Goal: Information Seeking & Learning: Learn about a topic

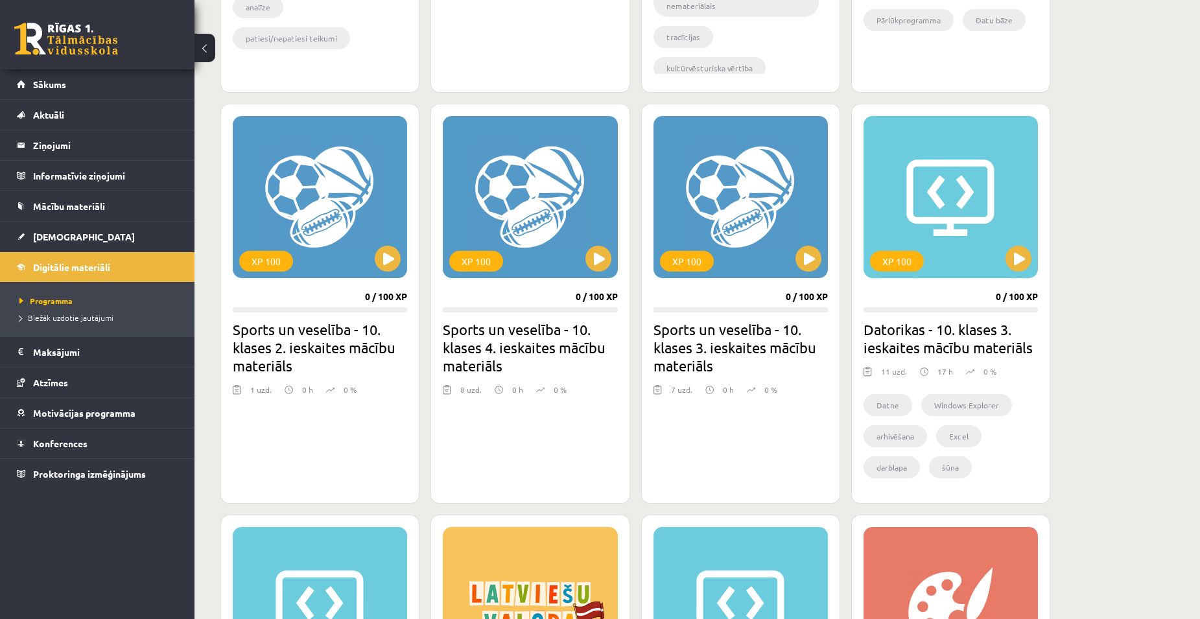
scroll to position [908, 0]
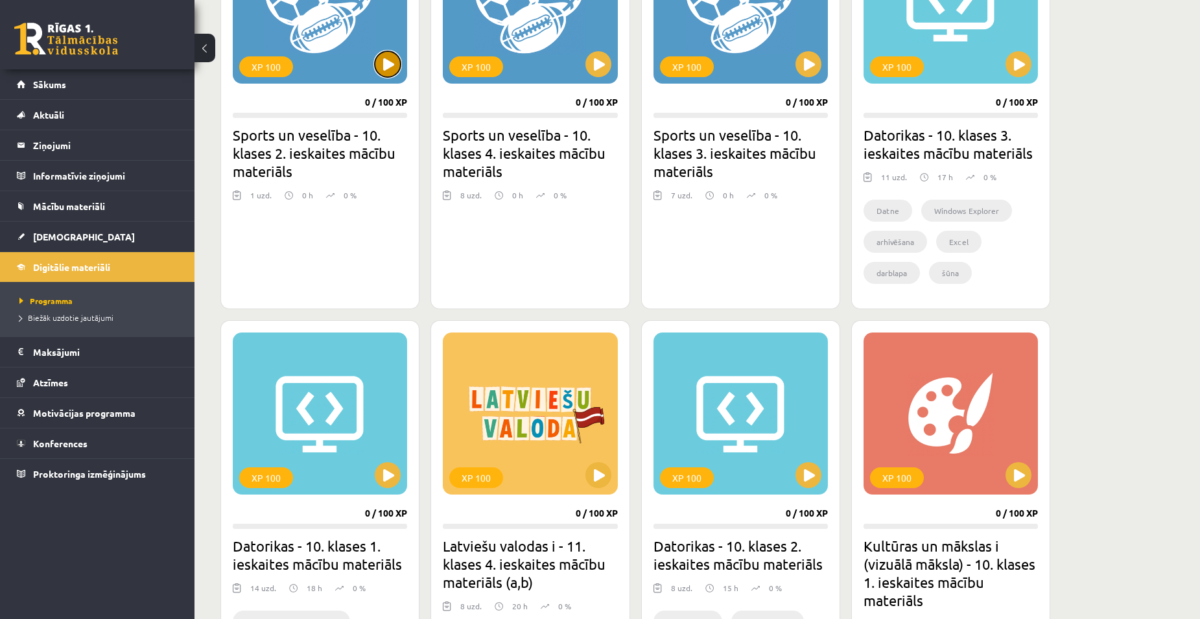
click at [393, 69] on button at bounding box center [388, 64] width 26 height 26
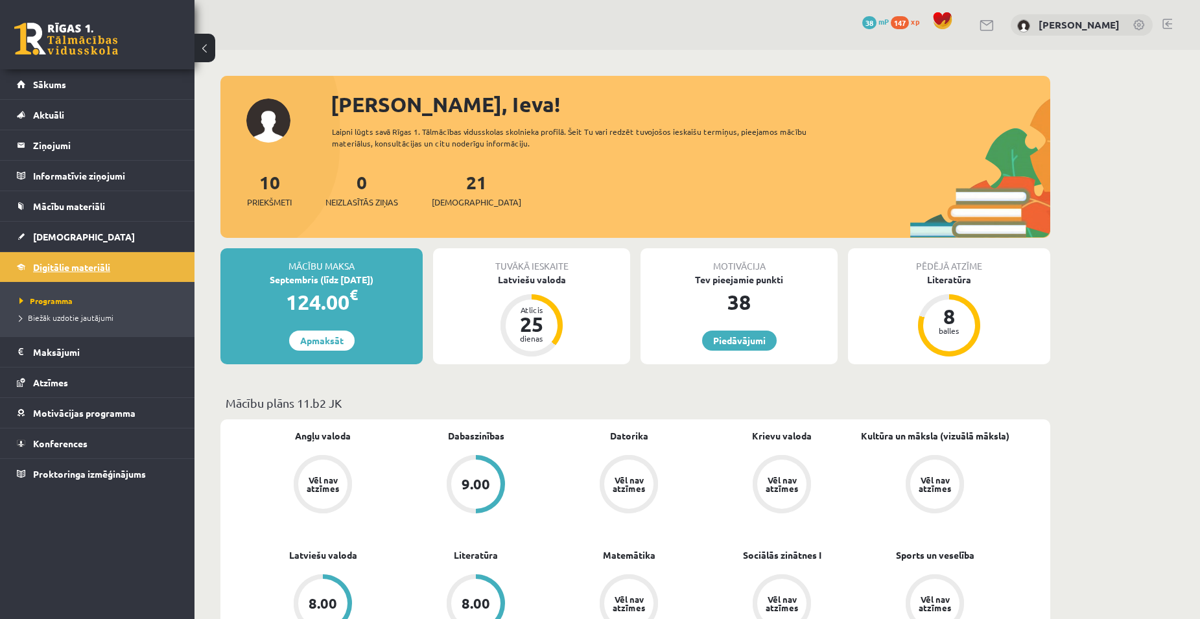
click at [78, 267] on span "Digitālie materiāli" at bounding box center [71, 267] width 77 height 12
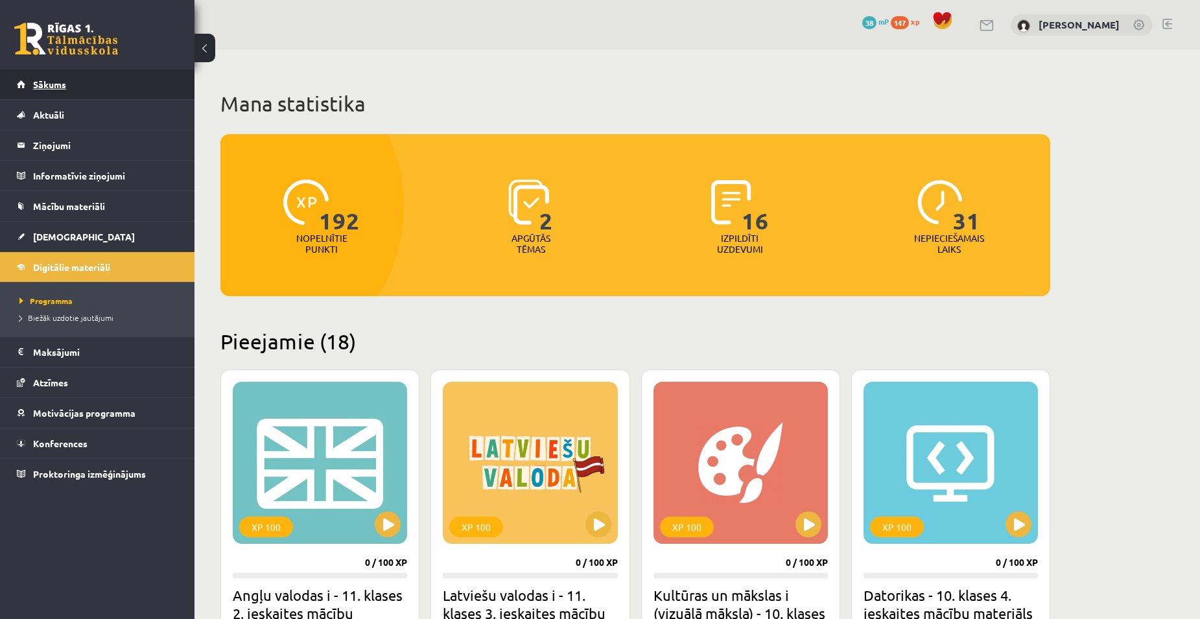
click at [25, 82] on link "Sākums" at bounding box center [97, 84] width 161 height 30
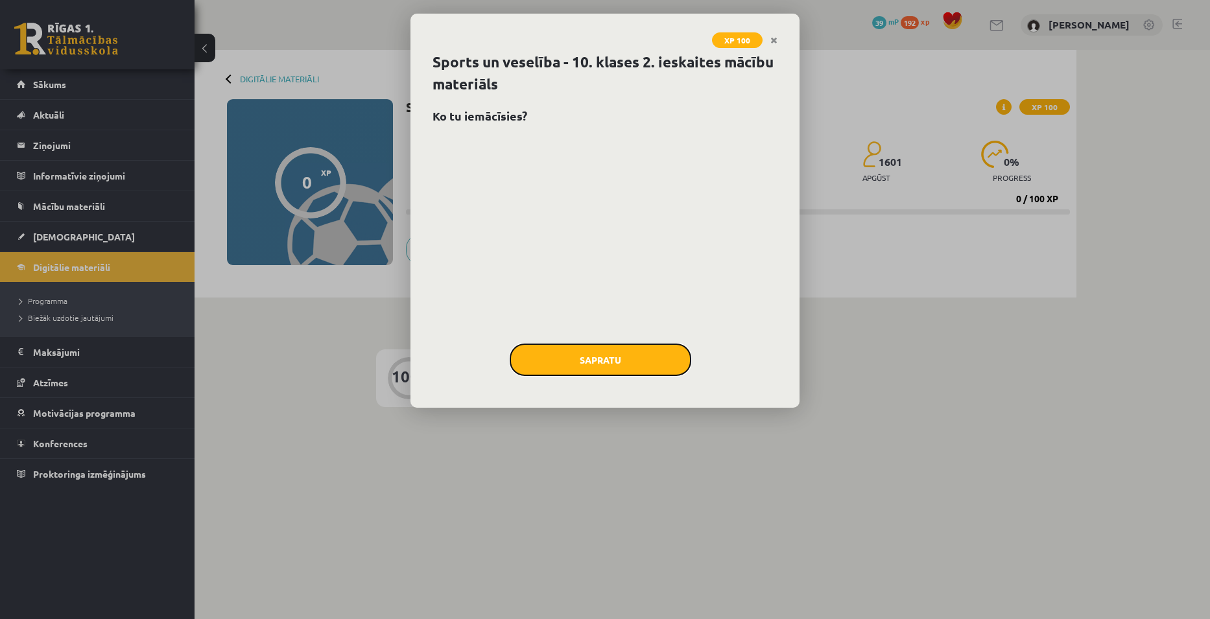
click at [628, 352] on button "Sapratu" at bounding box center [601, 360] width 182 height 32
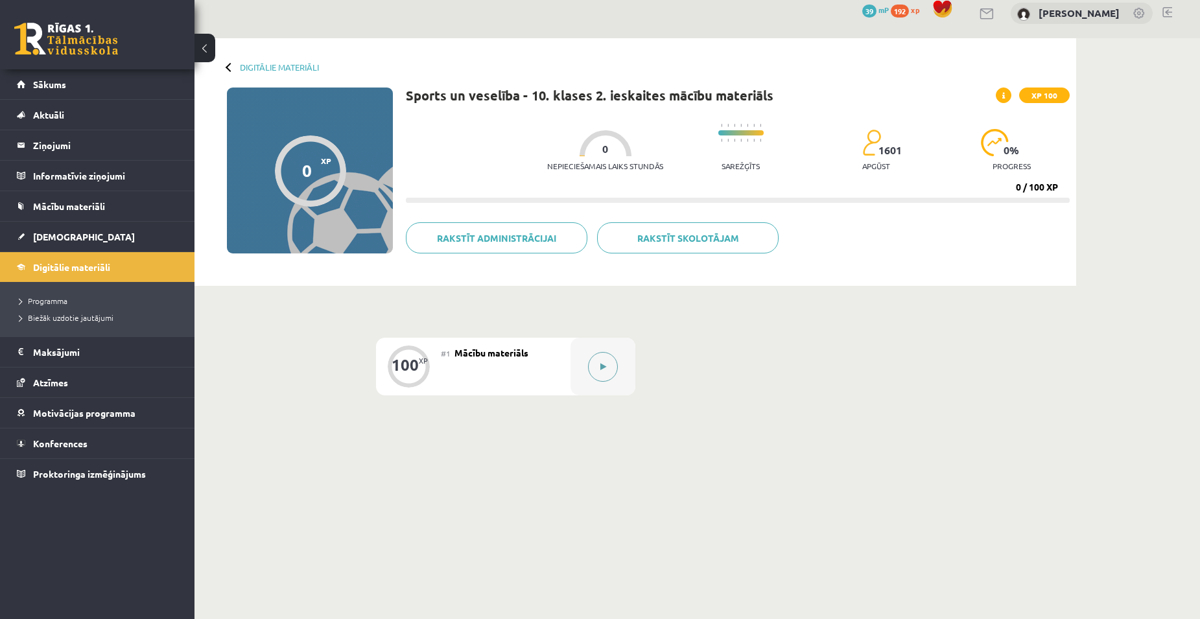
scroll to position [15, 0]
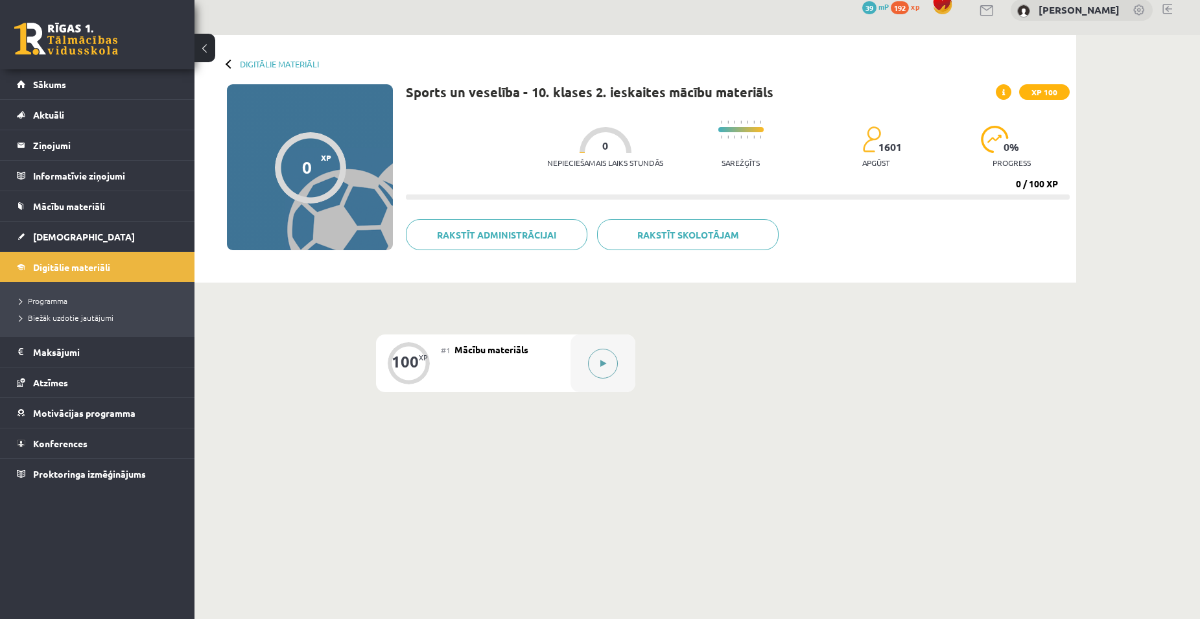
click at [617, 368] on div at bounding box center [602, 364] width 65 height 58
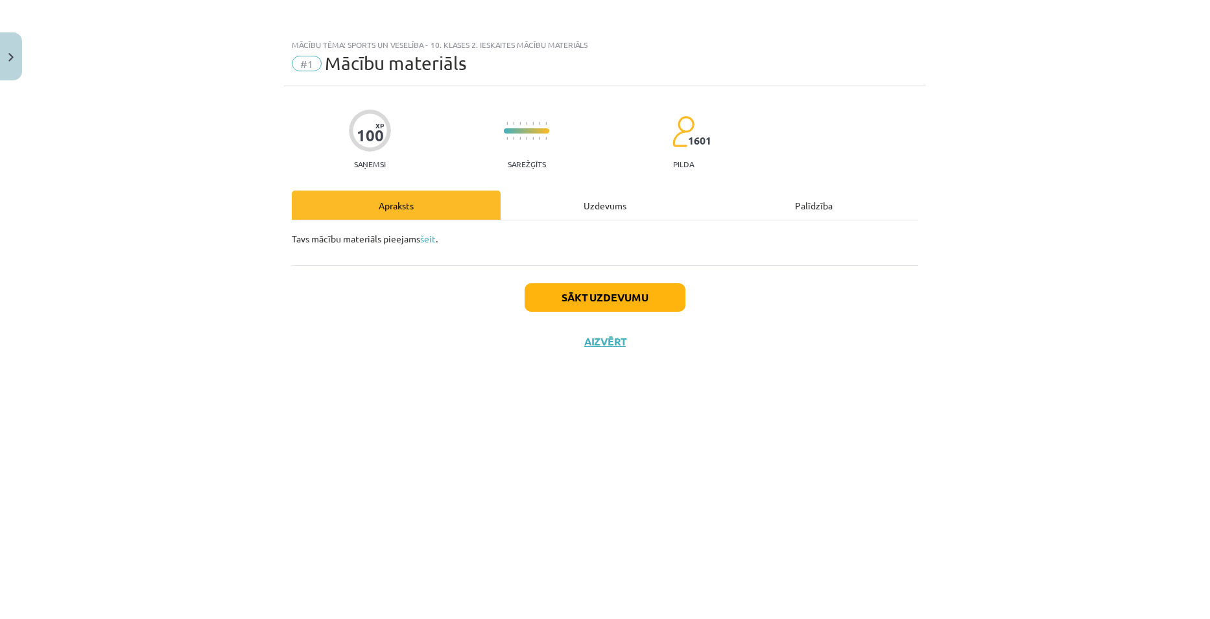
click at [607, 202] on div "Uzdevums" at bounding box center [604, 205] width 209 height 29
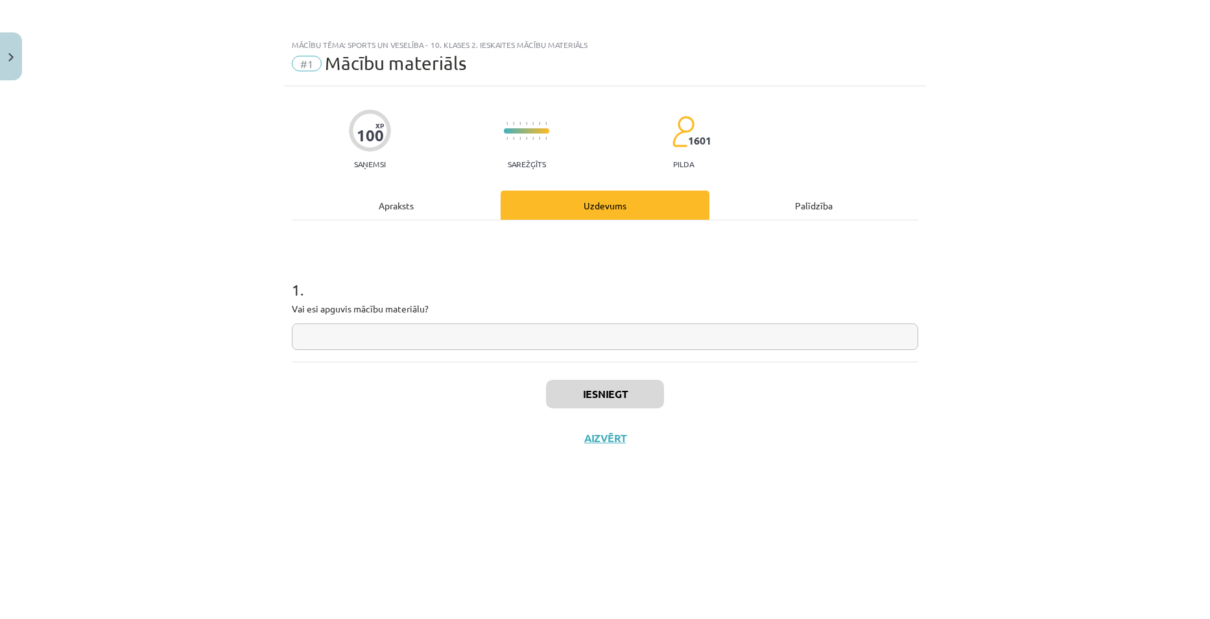
click at [395, 205] on div "Apraksts" at bounding box center [396, 205] width 209 height 29
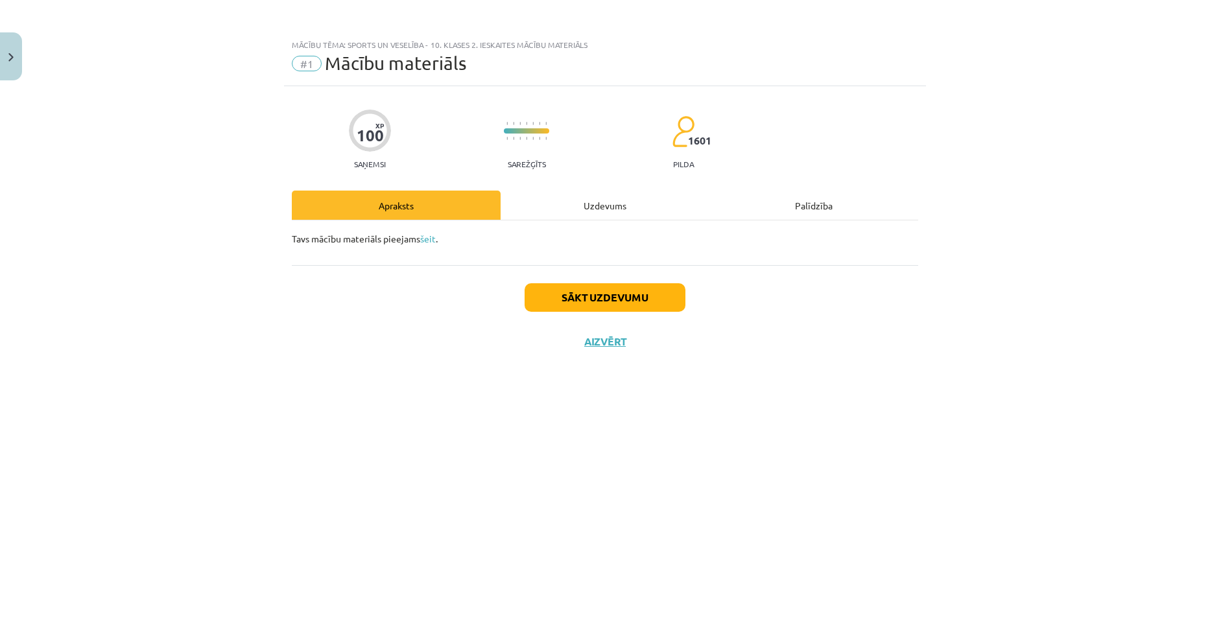
click at [594, 210] on div "Uzdevums" at bounding box center [604, 205] width 209 height 29
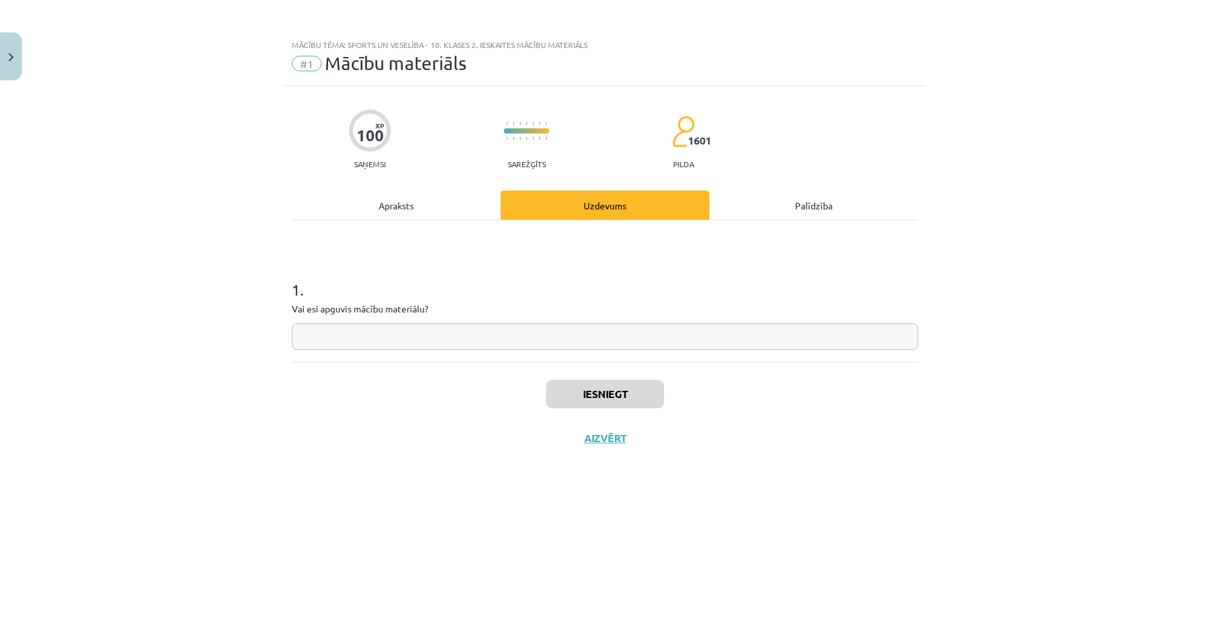
click at [406, 333] on input "text" at bounding box center [605, 336] width 626 height 27
type input "*"
type input "***"
click at [844, 273] on h1 "1 ." at bounding box center [605, 278] width 626 height 40
click at [611, 392] on button "Iesniegt" at bounding box center [605, 394] width 118 height 29
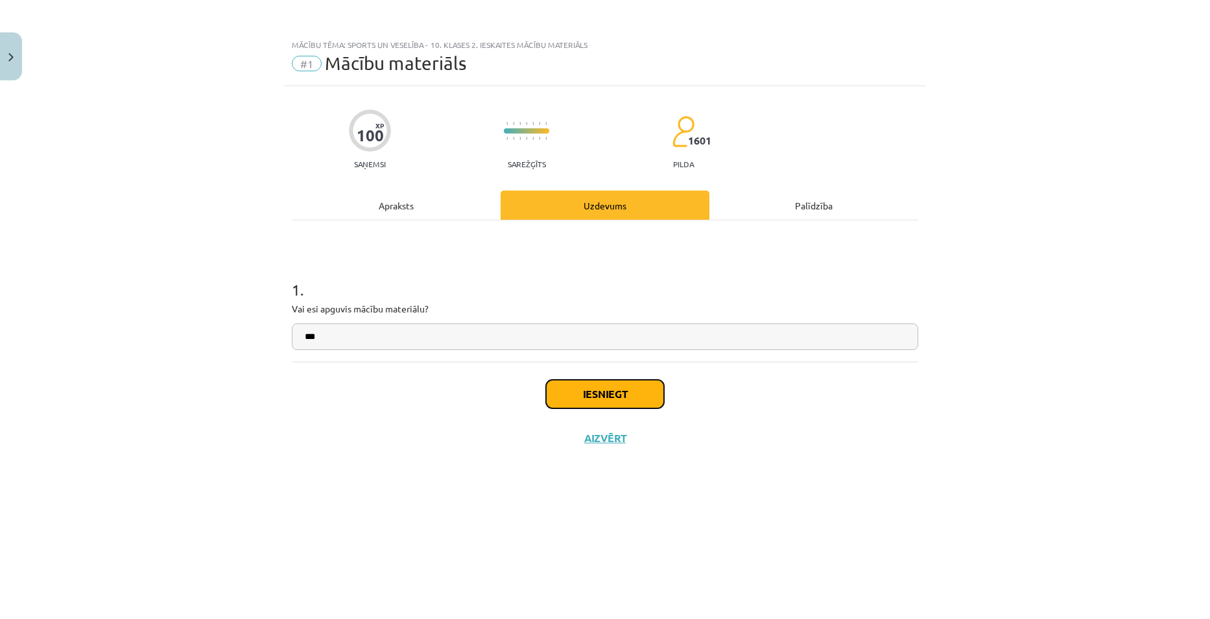
click at [602, 399] on button "Iesniegt" at bounding box center [605, 394] width 118 height 29
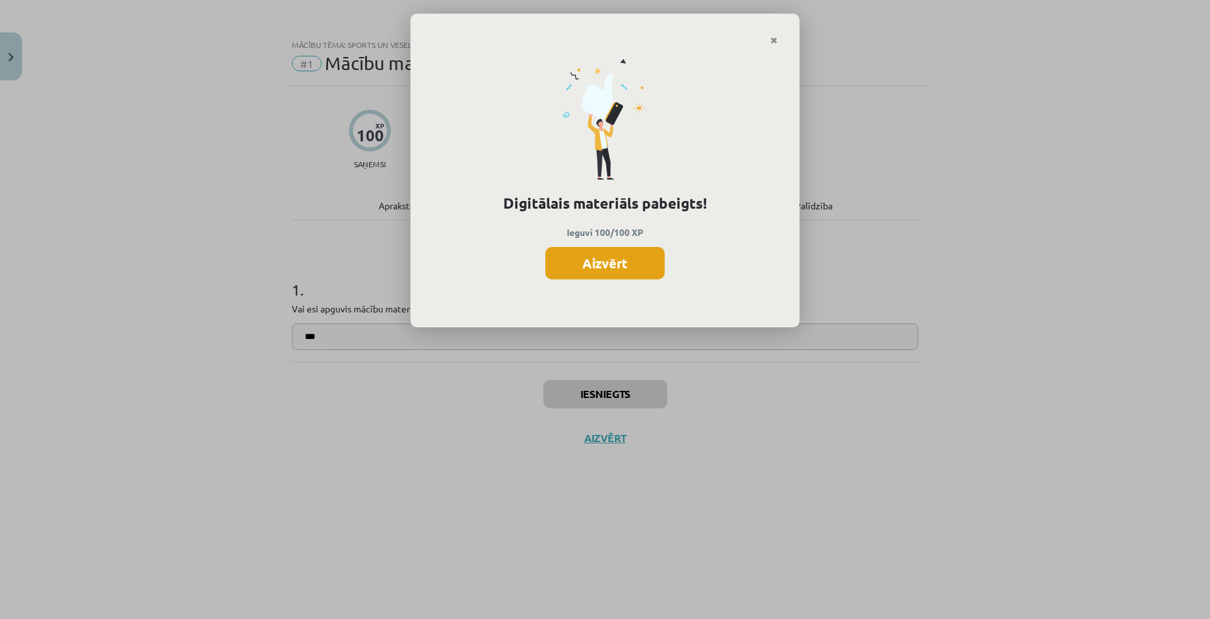
click at [648, 259] on button "Aizvērt" at bounding box center [604, 263] width 119 height 32
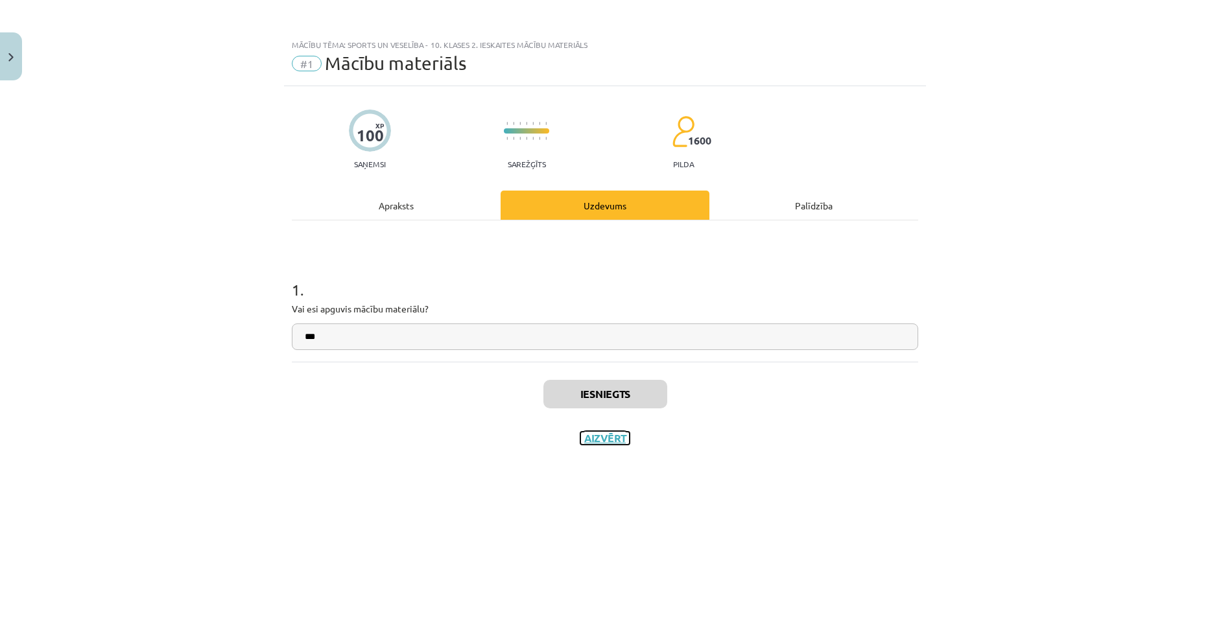
click at [620, 435] on button "Aizvērt" at bounding box center [604, 438] width 49 height 13
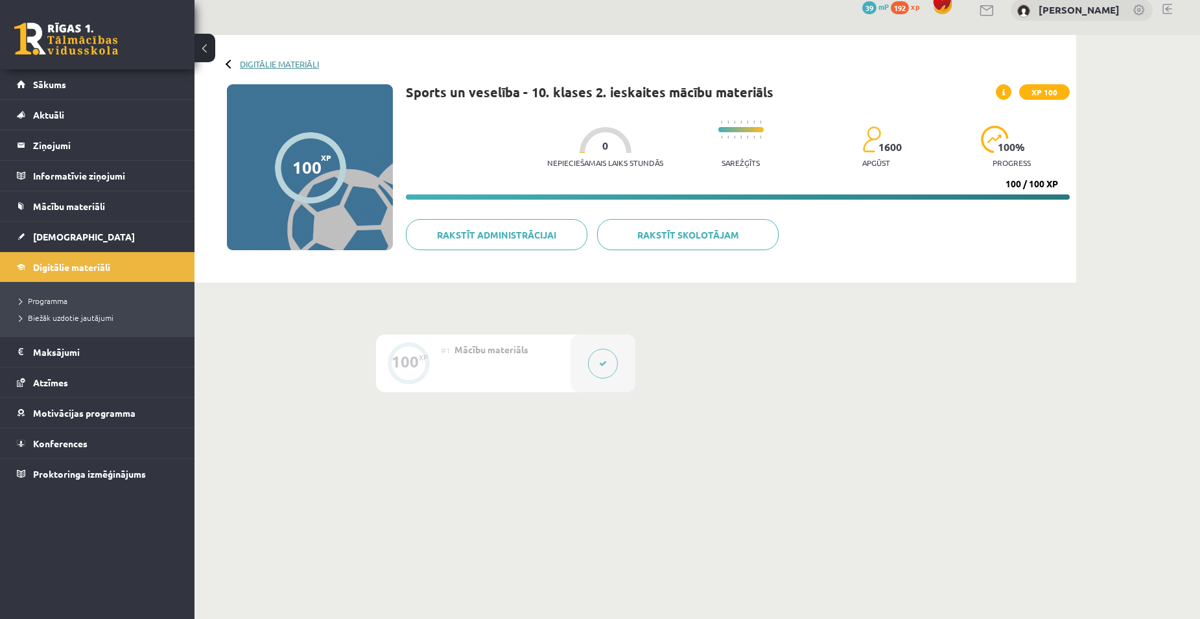
click at [255, 66] on link "Digitālie materiāli" at bounding box center [279, 64] width 79 height 10
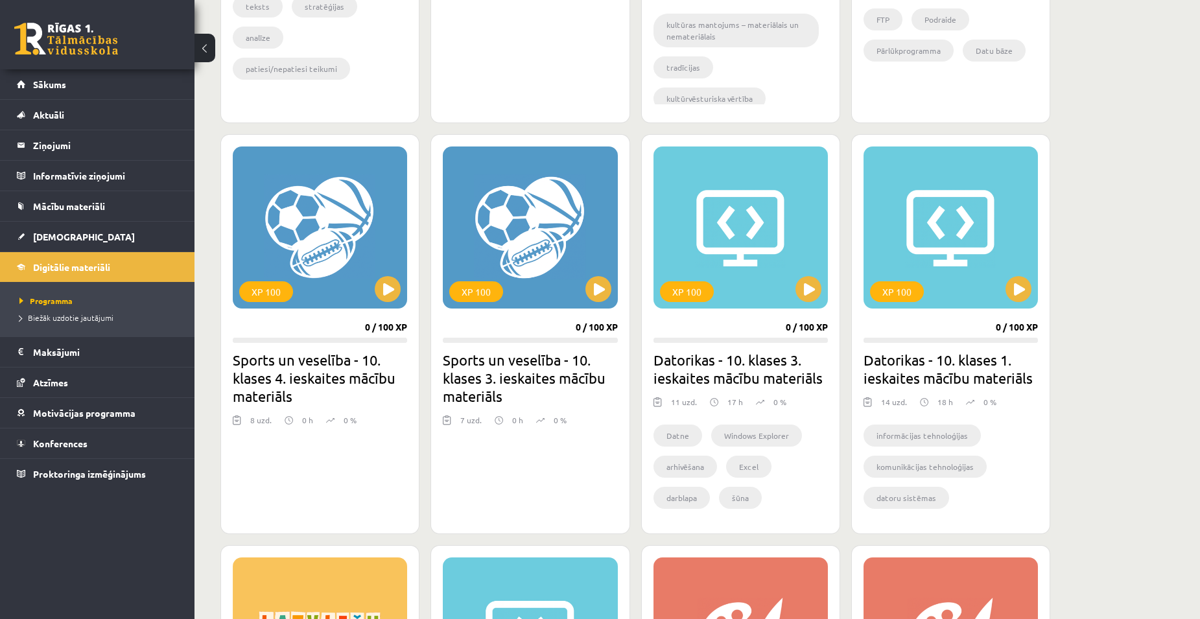
scroll to position [681, 0]
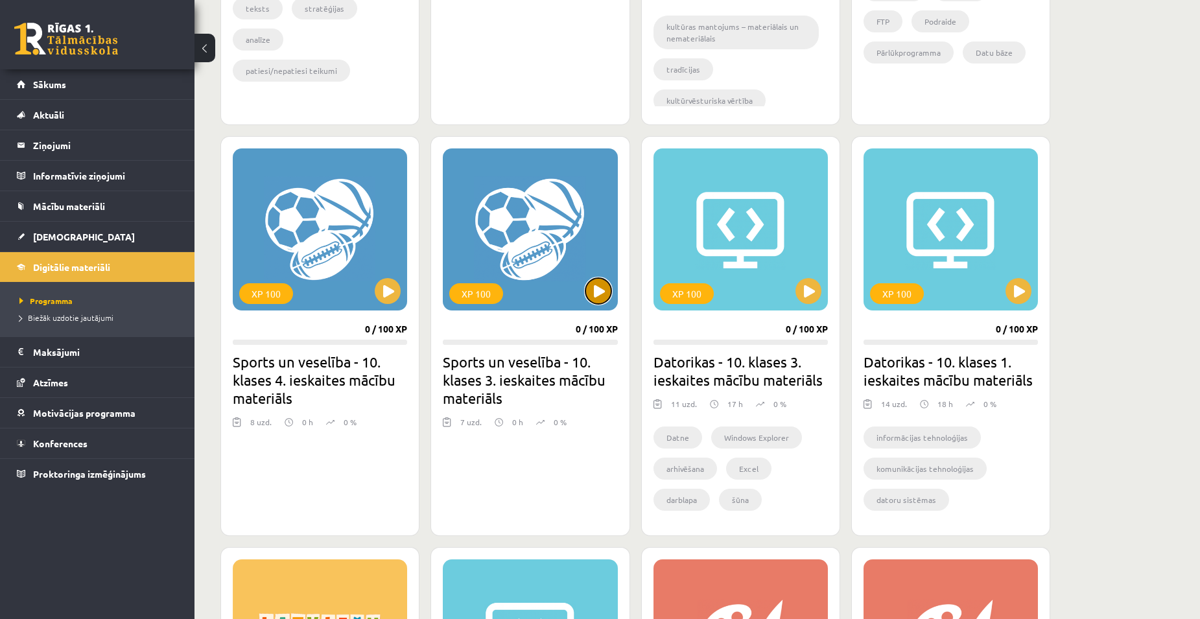
click at [596, 290] on button at bounding box center [598, 291] width 26 height 26
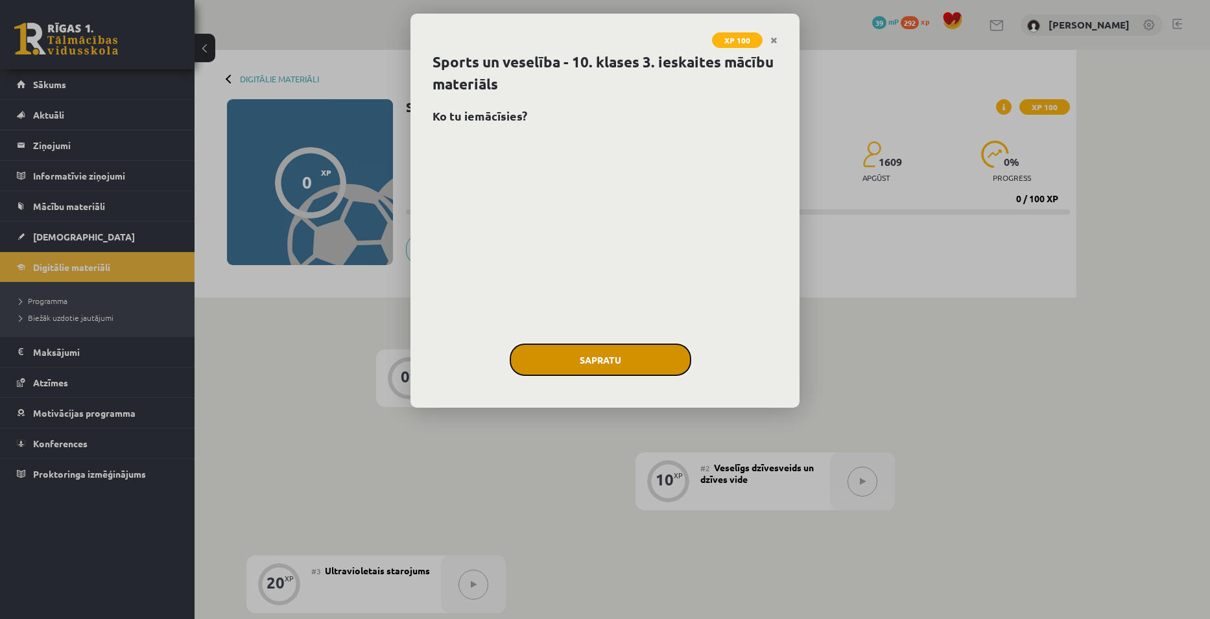
click at [618, 360] on button "Sapratu" at bounding box center [601, 360] width 182 height 32
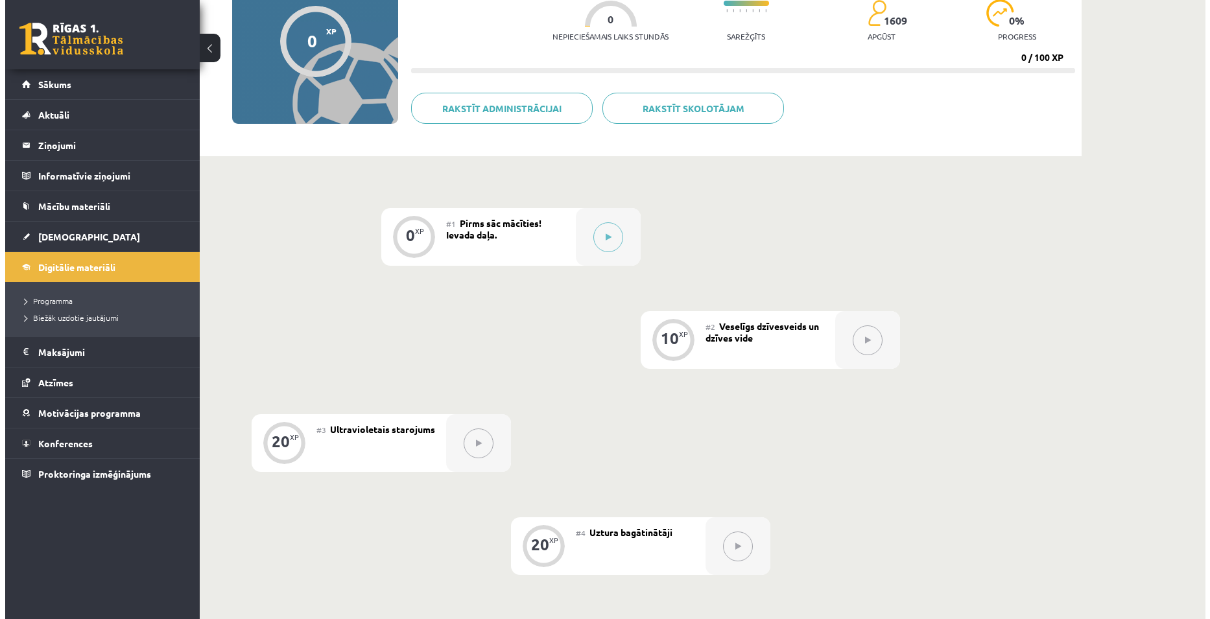
scroll to position [12, 0]
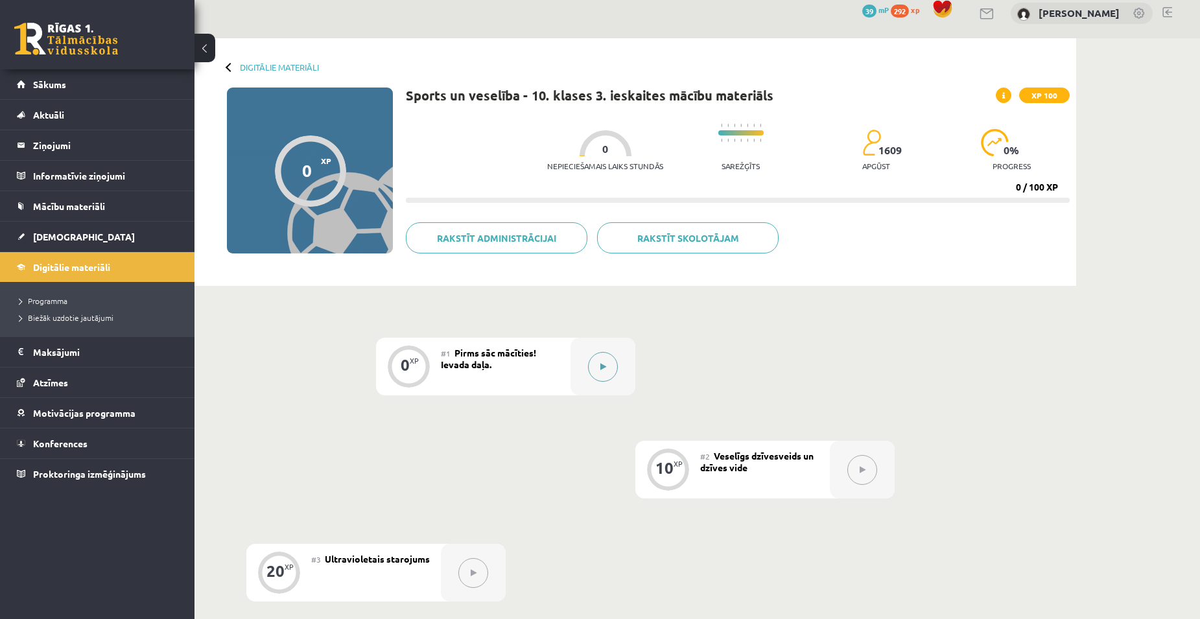
click at [607, 359] on button at bounding box center [603, 367] width 30 height 30
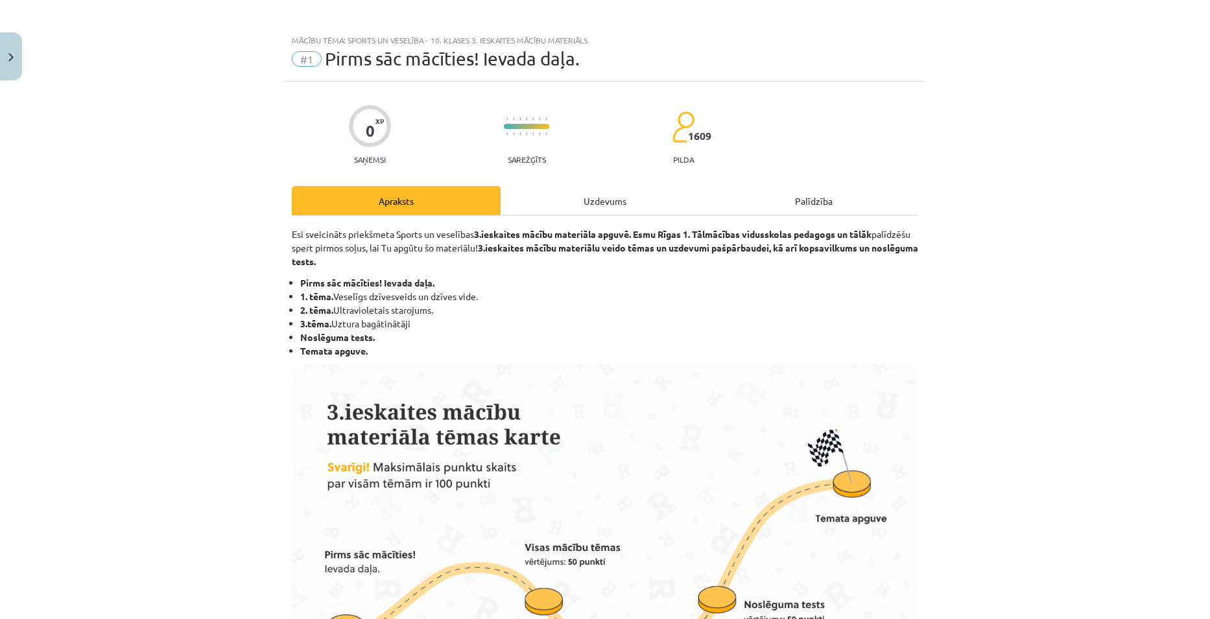
scroll to position [0, 0]
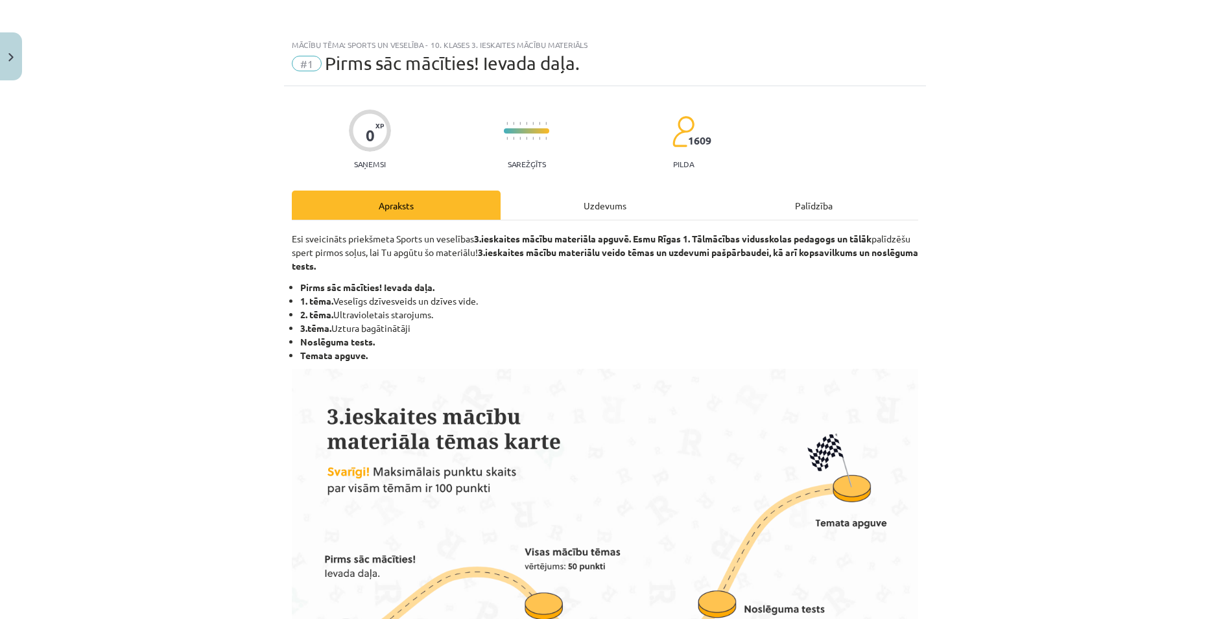
click at [576, 203] on div "Uzdevums" at bounding box center [604, 205] width 209 height 29
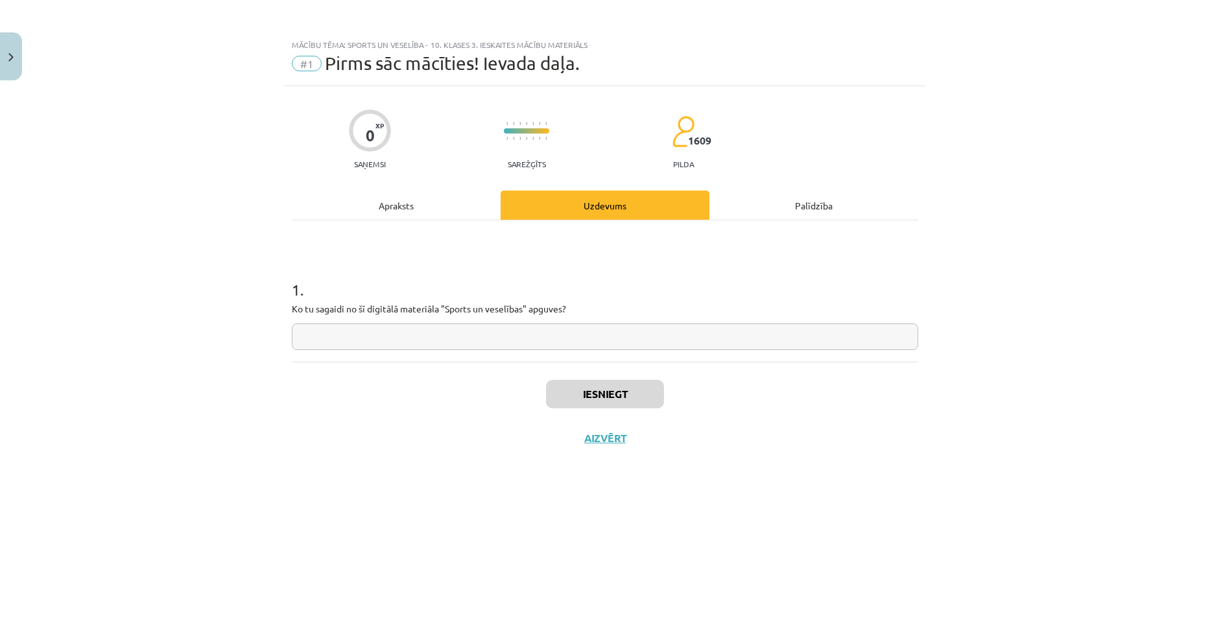
click at [417, 207] on div "Apraksts" at bounding box center [396, 205] width 209 height 29
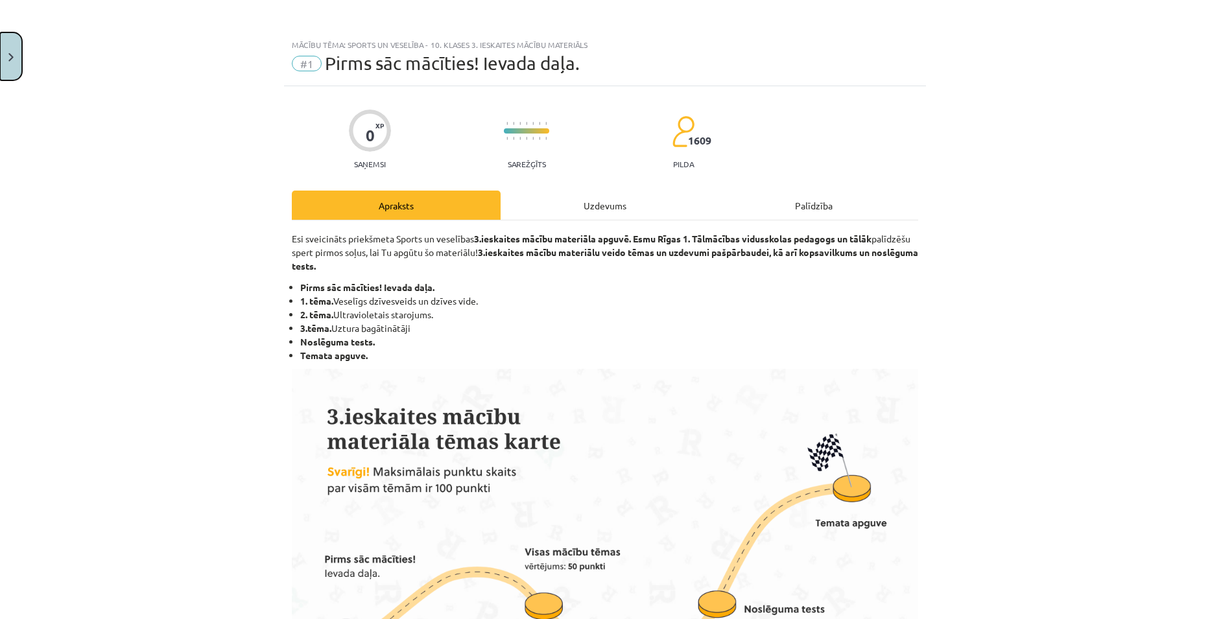
click at [11, 53] on img "Close" at bounding box center [10, 57] width 5 height 8
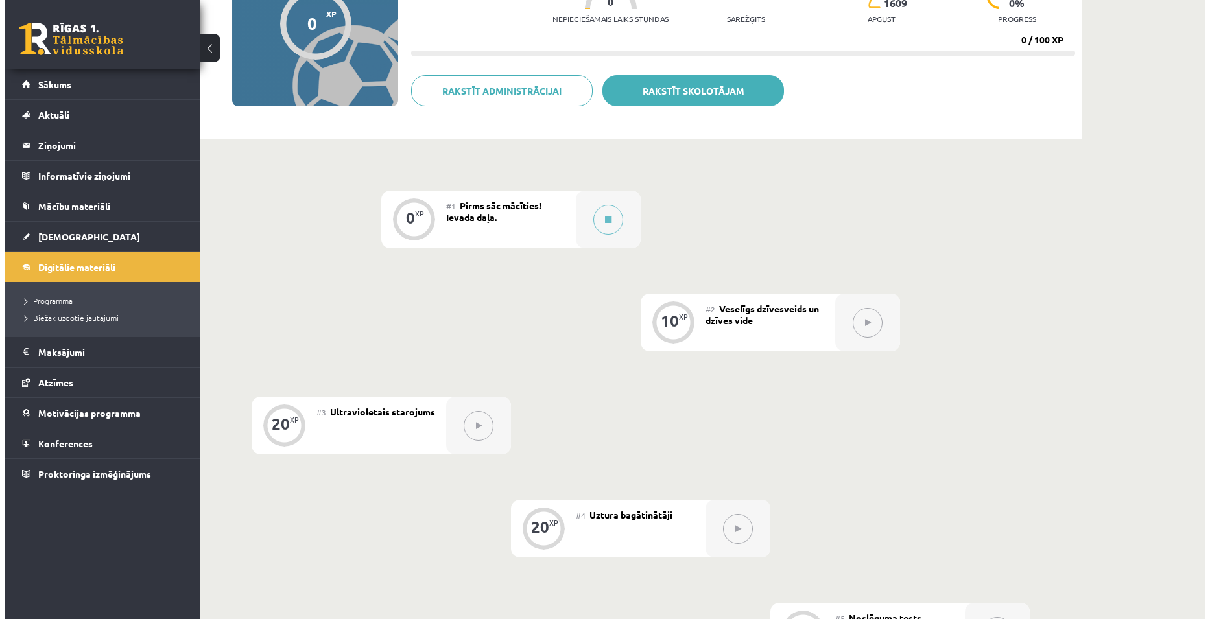
scroll to position [12, 0]
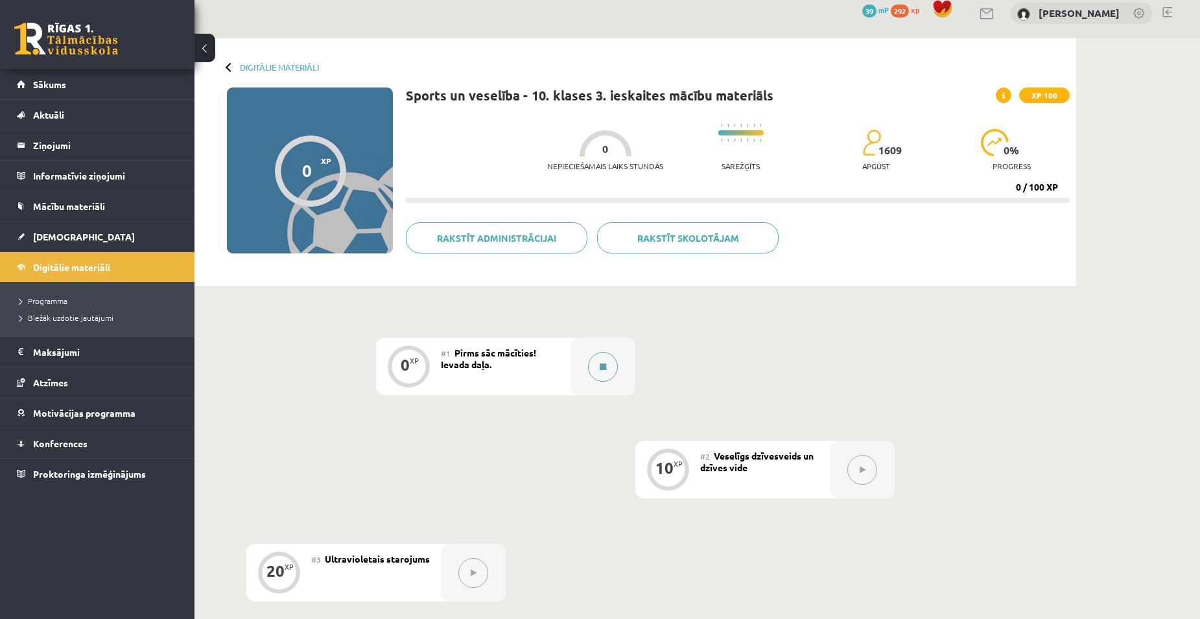
click at [604, 371] on button at bounding box center [603, 367] width 30 height 30
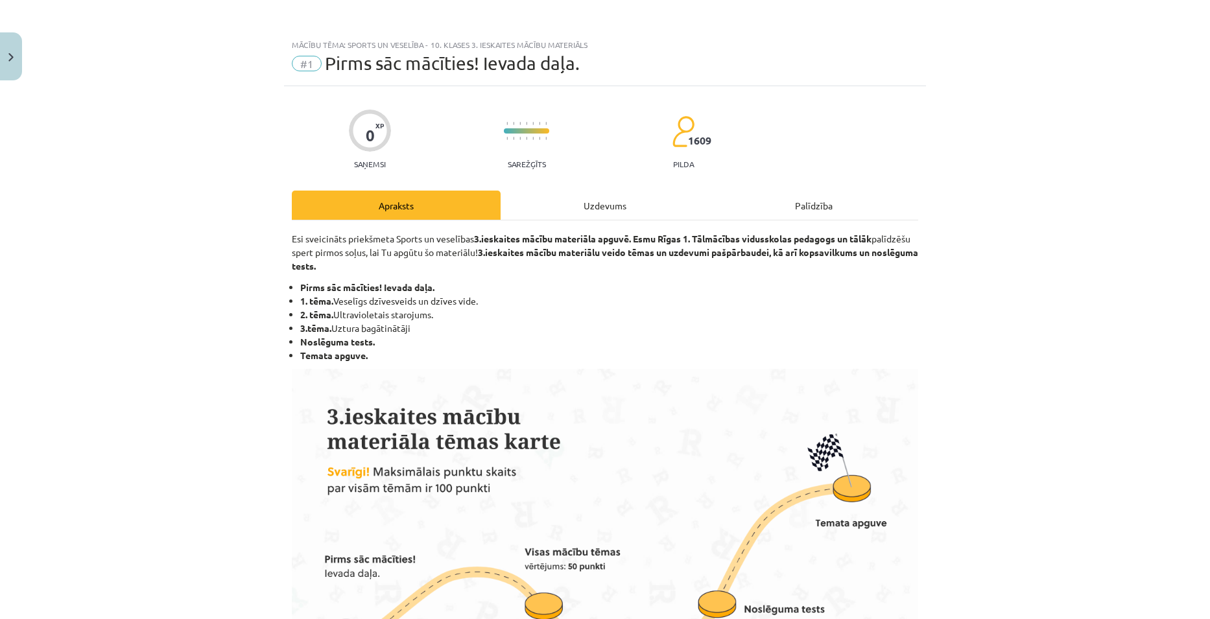
click at [636, 208] on div "Uzdevums" at bounding box center [604, 205] width 209 height 29
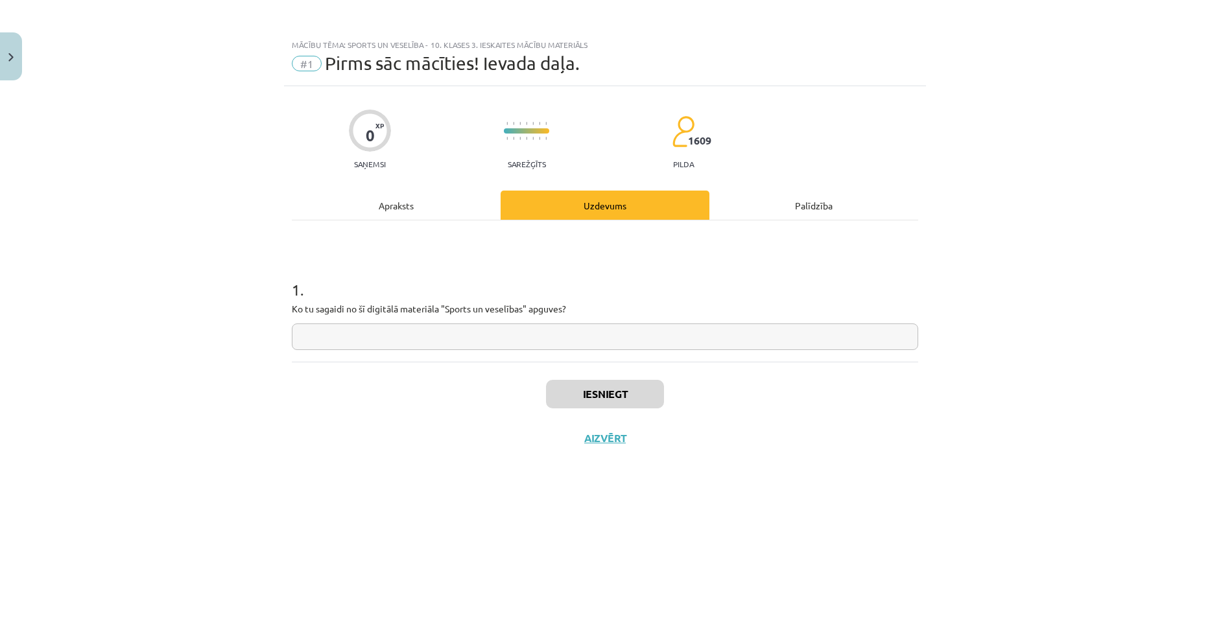
click at [368, 343] on input "text" at bounding box center [605, 336] width 626 height 27
click at [419, 338] on input "**********" at bounding box center [605, 336] width 626 height 27
type input "**********"
click at [591, 395] on button "Iesniegt" at bounding box center [605, 394] width 118 height 29
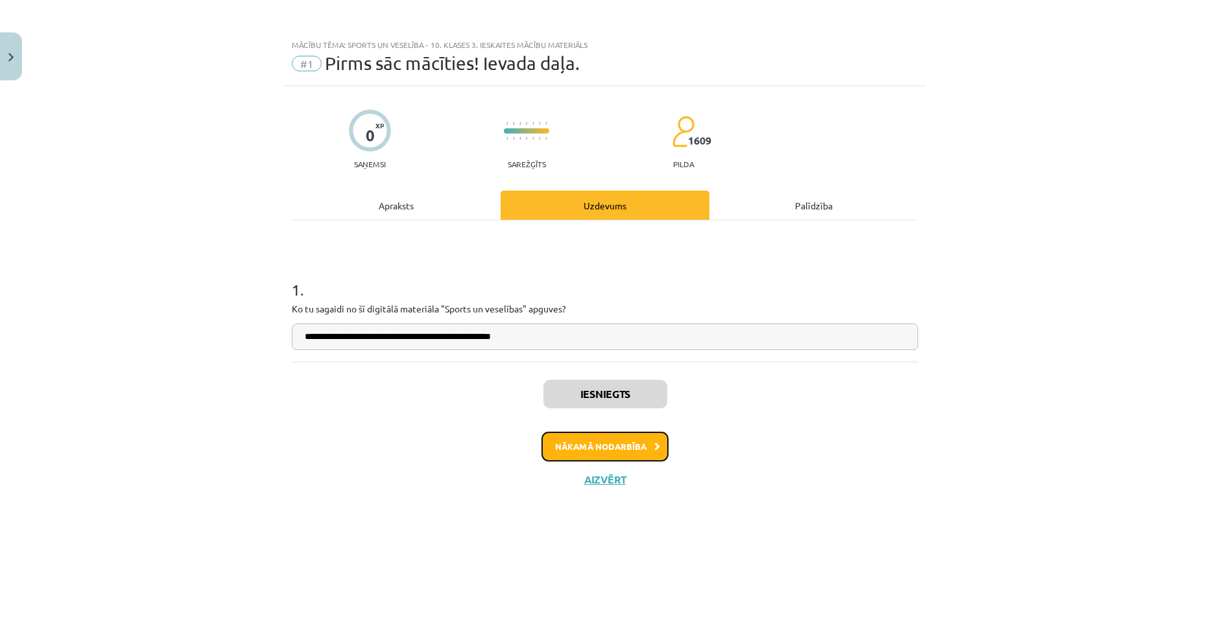
click at [600, 445] on button "Nākamā nodarbība" at bounding box center [604, 447] width 127 height 30
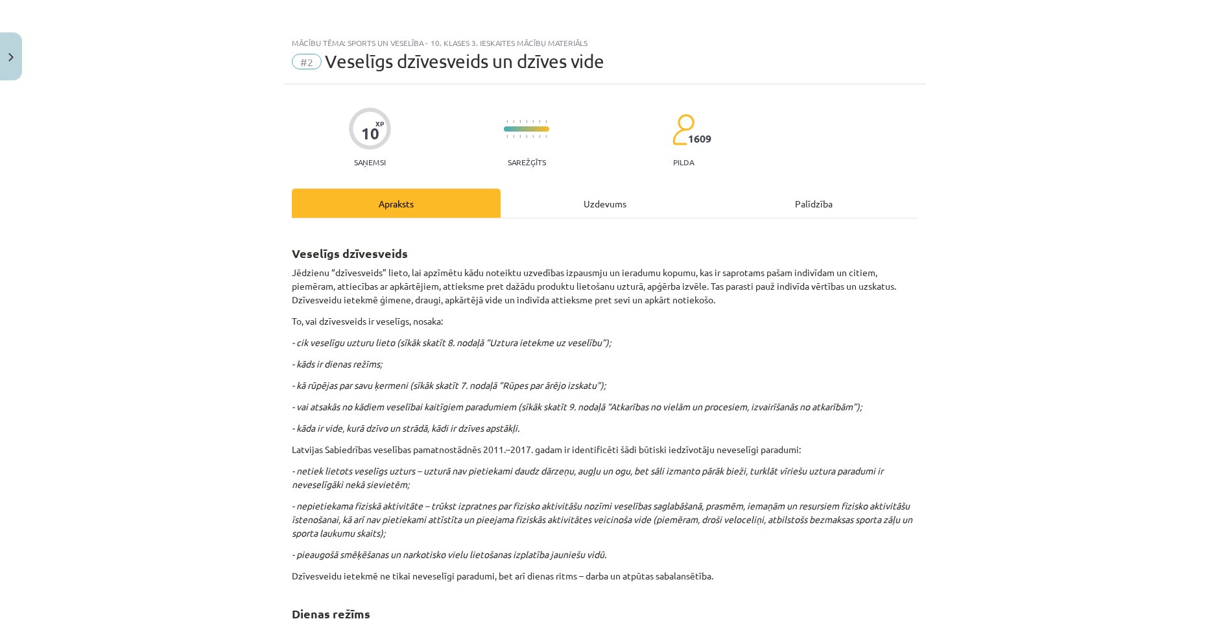
scroll to position [0, 0]
click at [607, 202] on div "Uzdevums" at bounding box center [604, 205] width 209 height 29
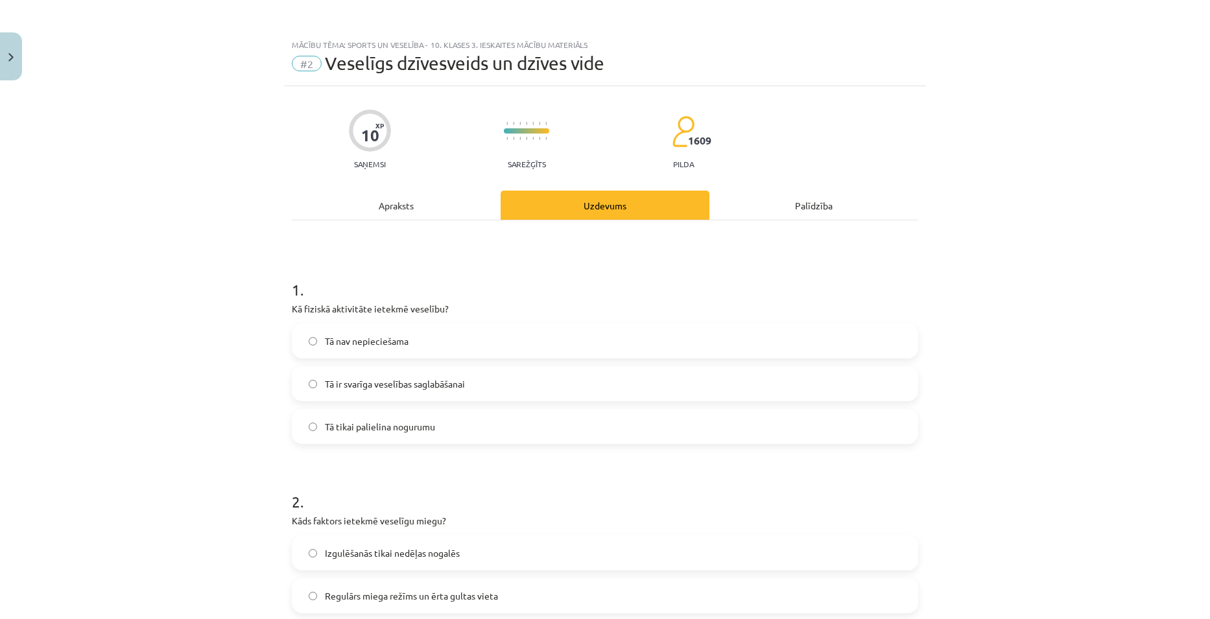
scroll to position [32, 0]
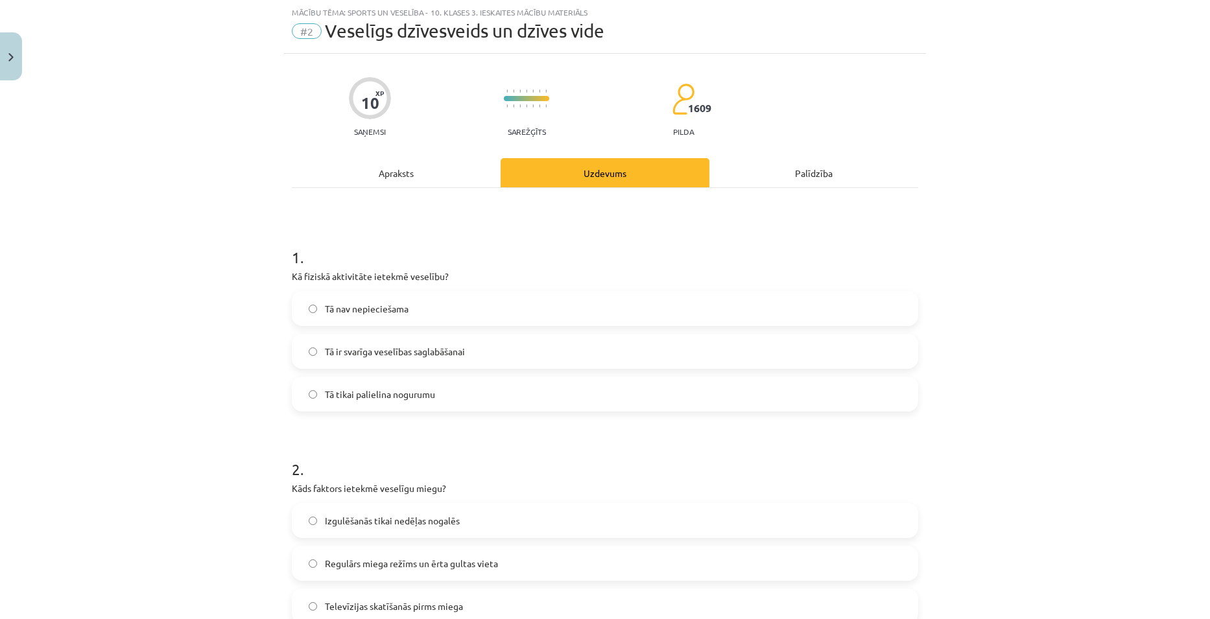
click at [449, 349] on span "Tā ir svarīga veselības saglabāšanai" at bounding box center [395, 352] width 140 height 14
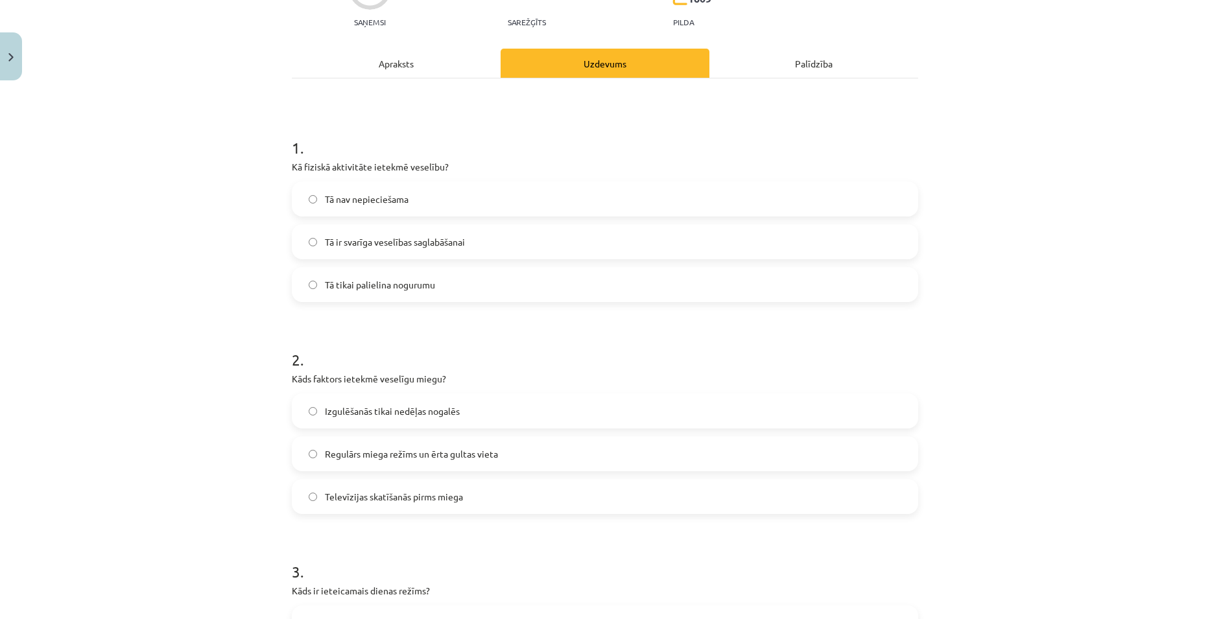
scroll to position [162, 0]
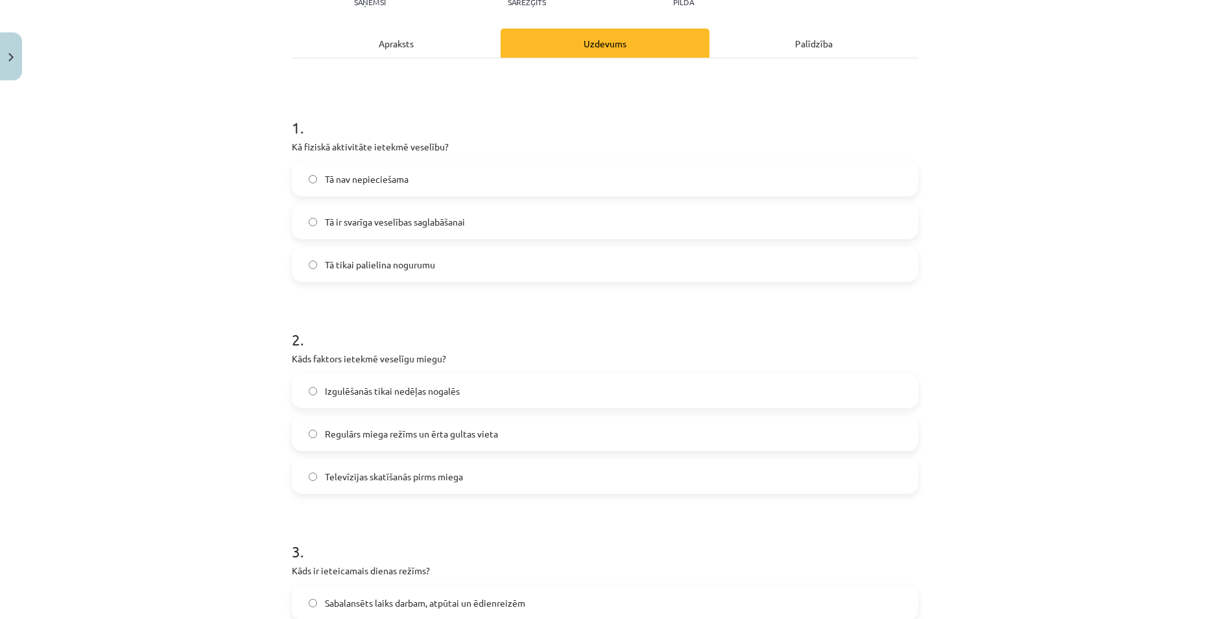
click at [505, 441] on label "Regulārs miega režīms un ērta gultas vieta" at bounding box center [605, 433] width 624 height 32
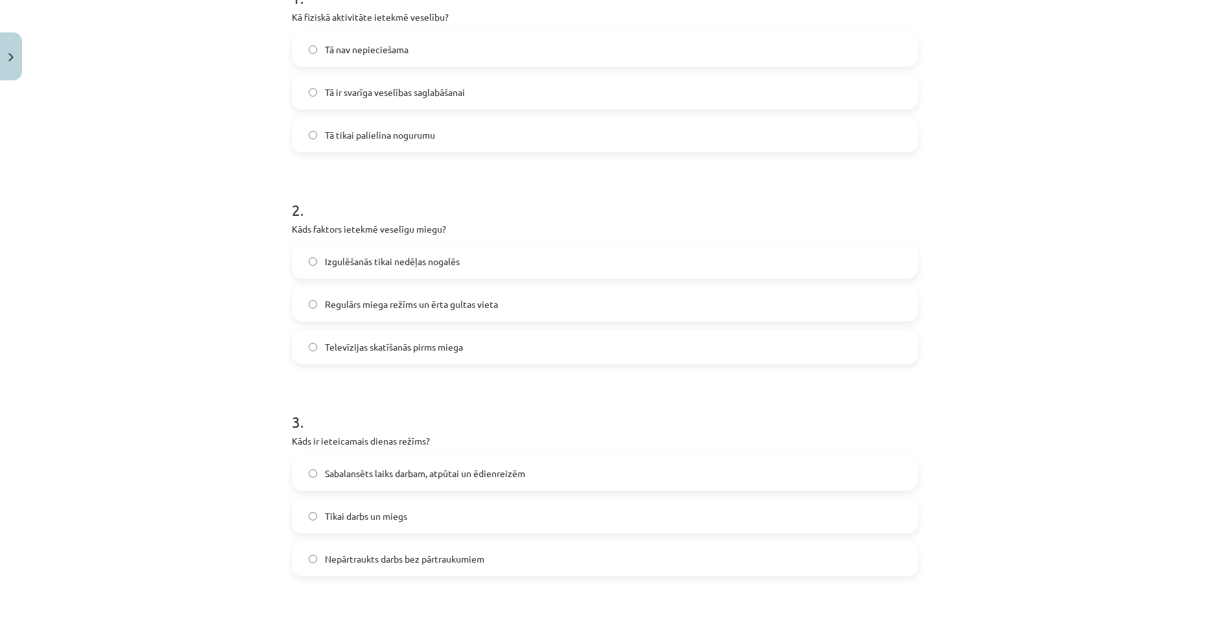
scroll to position [357, 0]
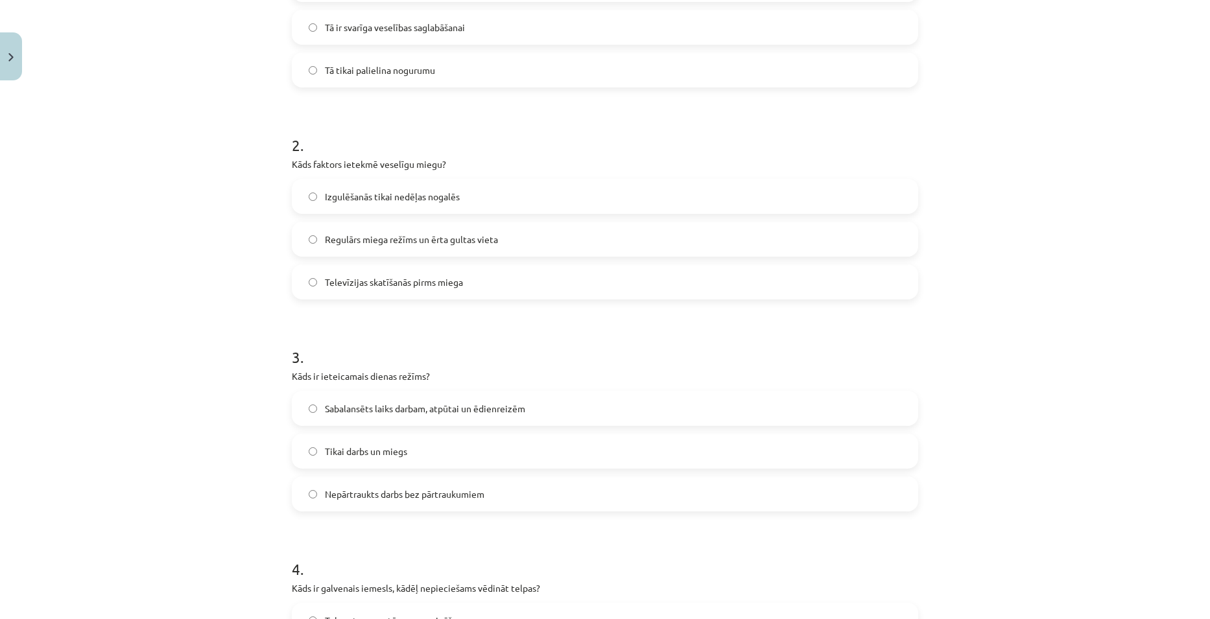
click at [544, 414] on label "Sabalansēts laiks darbam, atpūtai un ēdienreizēm" at bounding box center [605, 408] width 624 height 32
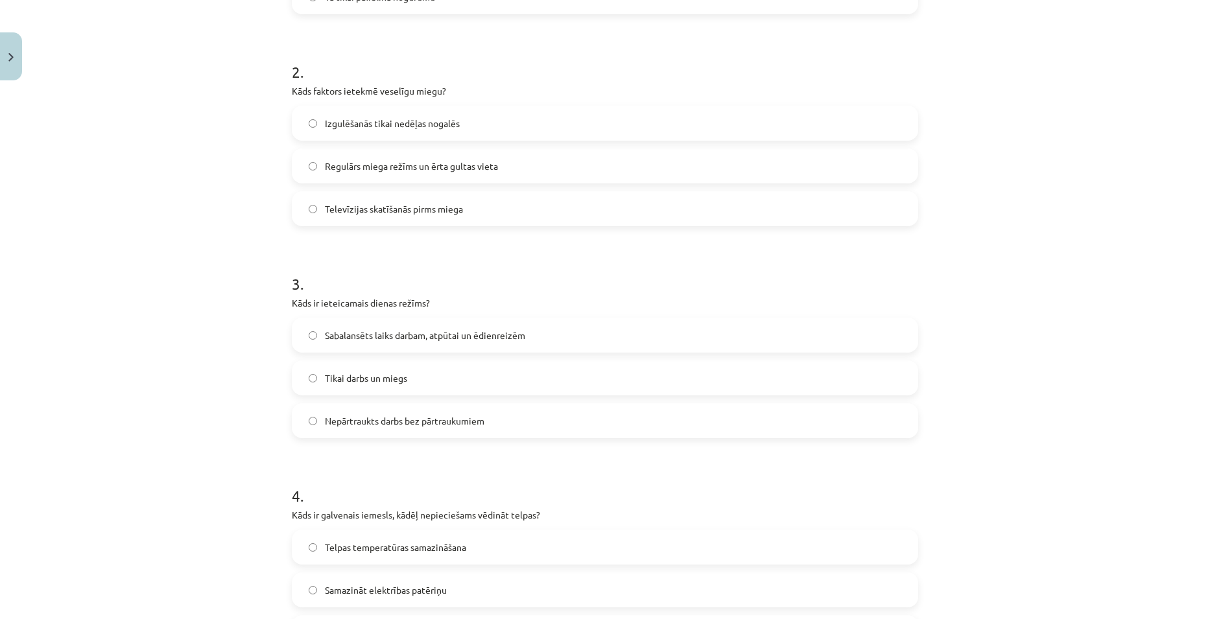
scroll to position [551, 0]
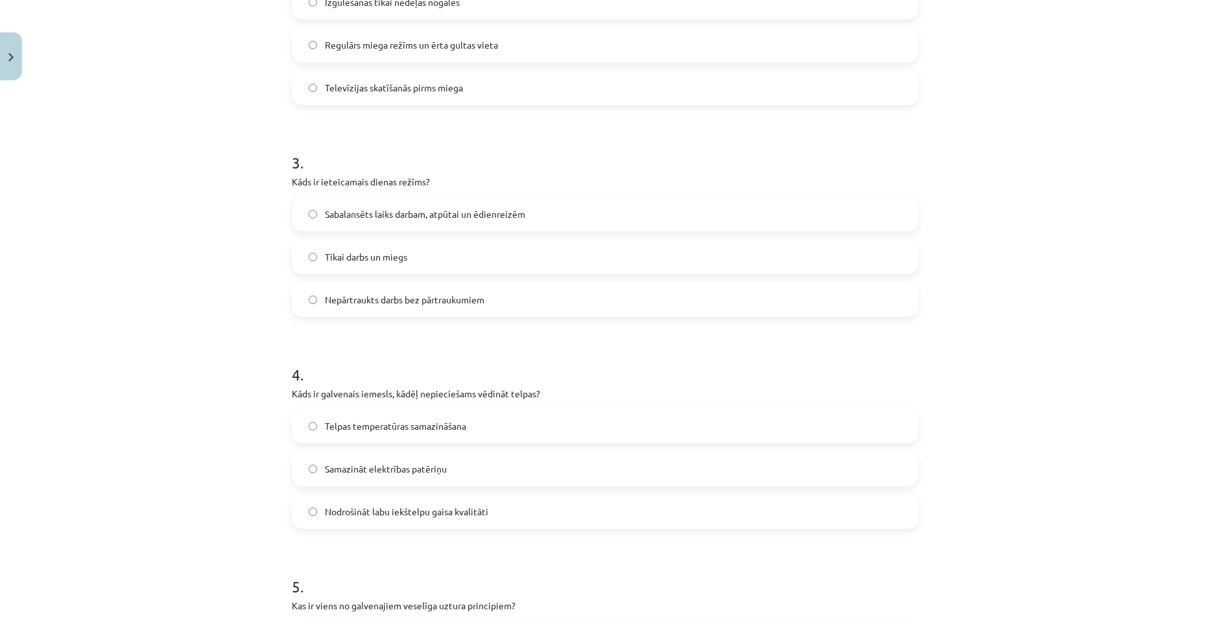
click at [486, 521] on label "Nodrošināt labu iekštelpu gaisa kvalitāti" at bounding box center [605, 511] width 624 height 32
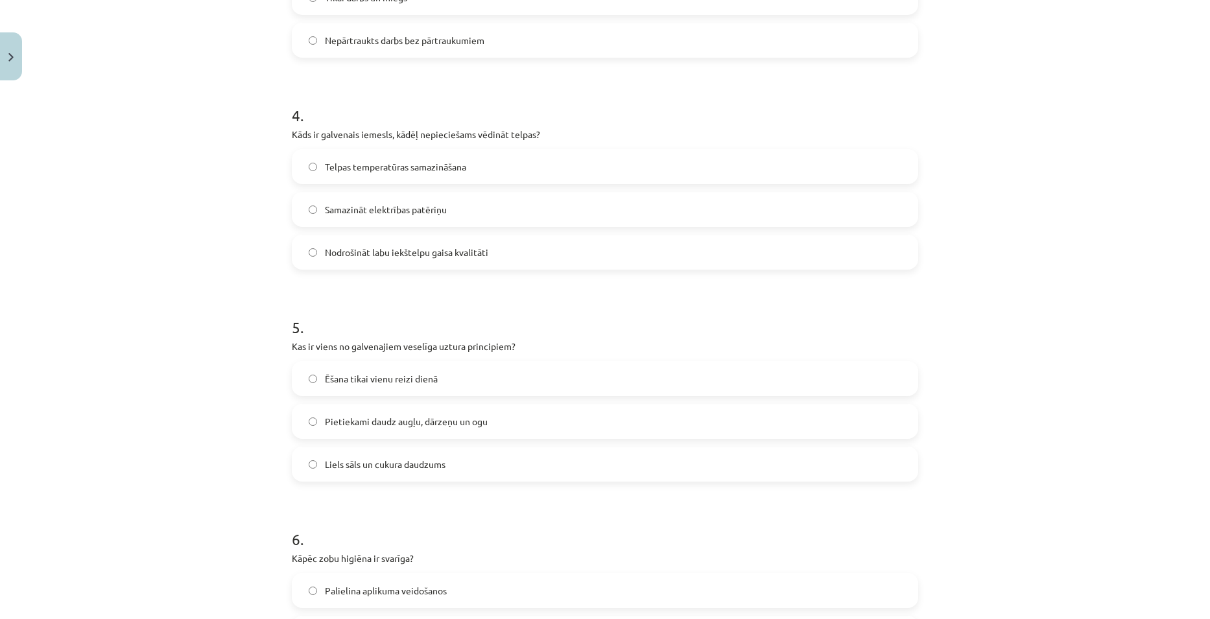
scroll to position [940, 0]
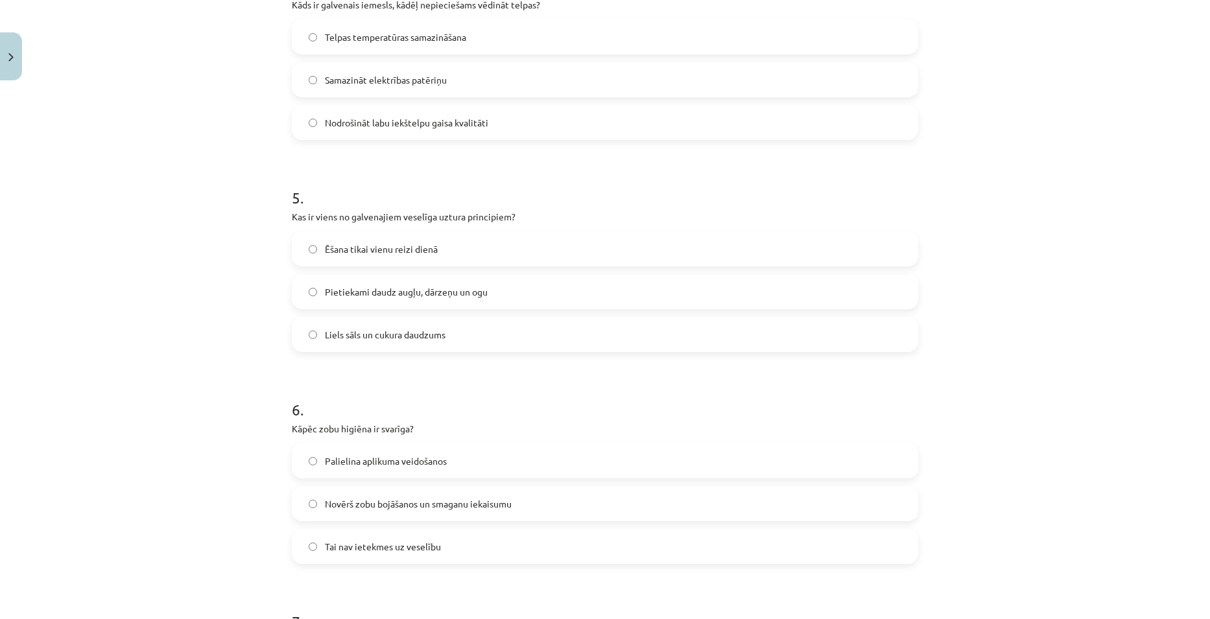
click at [423, 300] on label "Pietiekami daudz augļu, dārzeņu un ogu" at bounding box center [605, 292] width 624 height 32
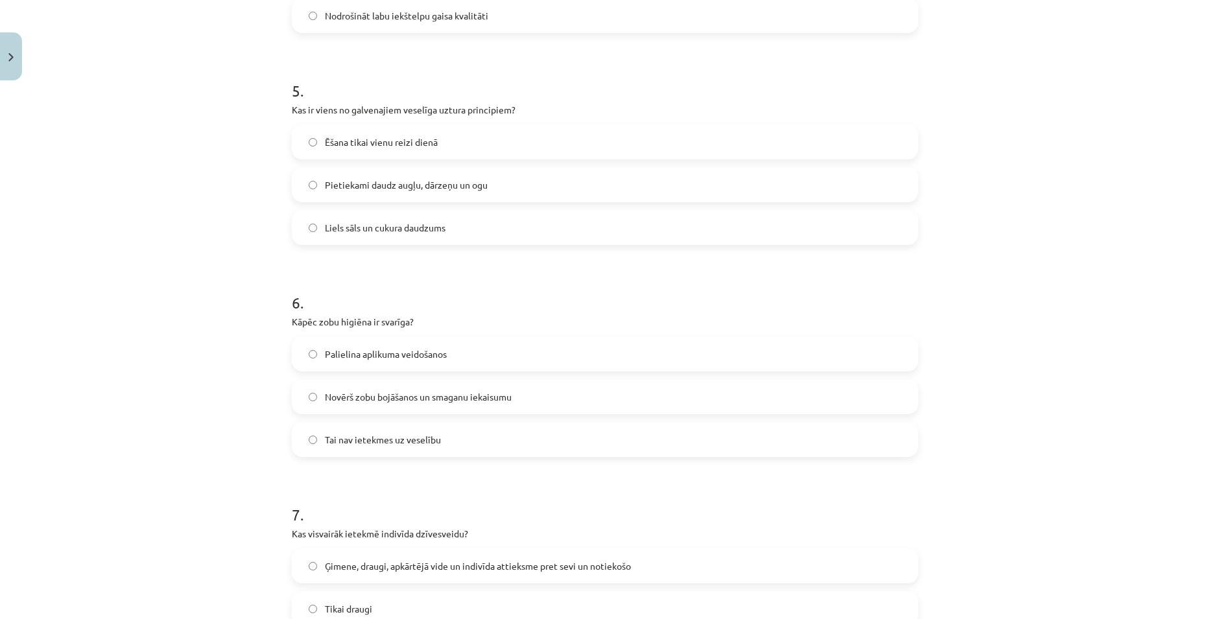
scroll to position [1070, 0]
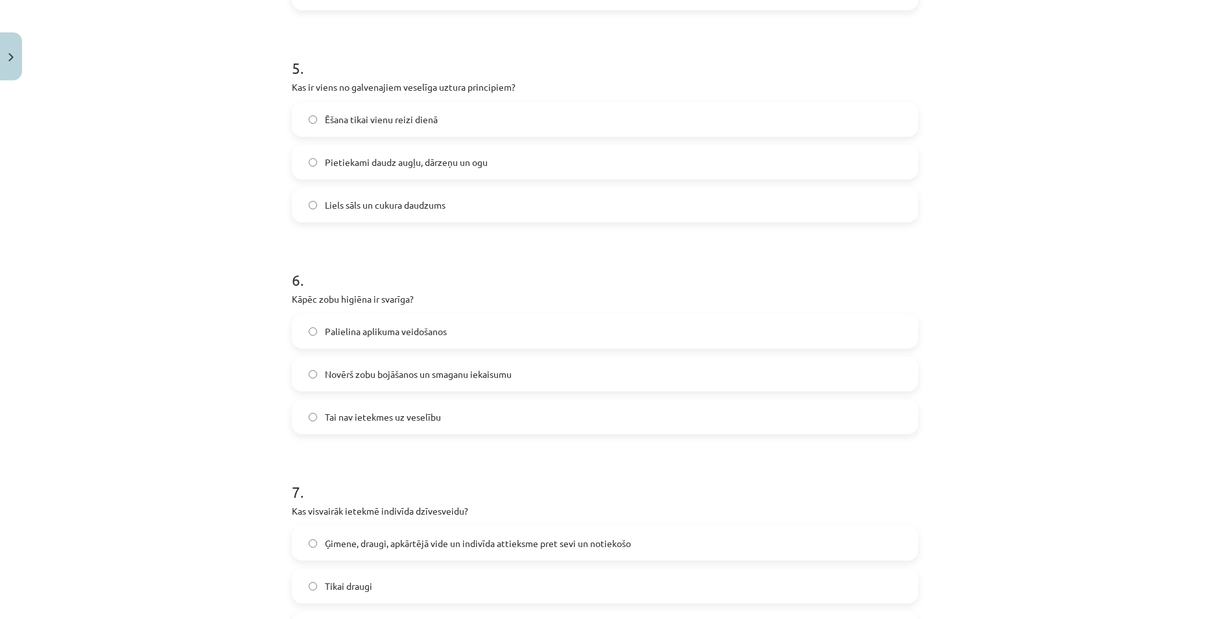
click at [489, 381] on span "Novērš zobu bojāšanos un smaganu iekaisumu" at bounding box center [418, 375] width 187 height 14
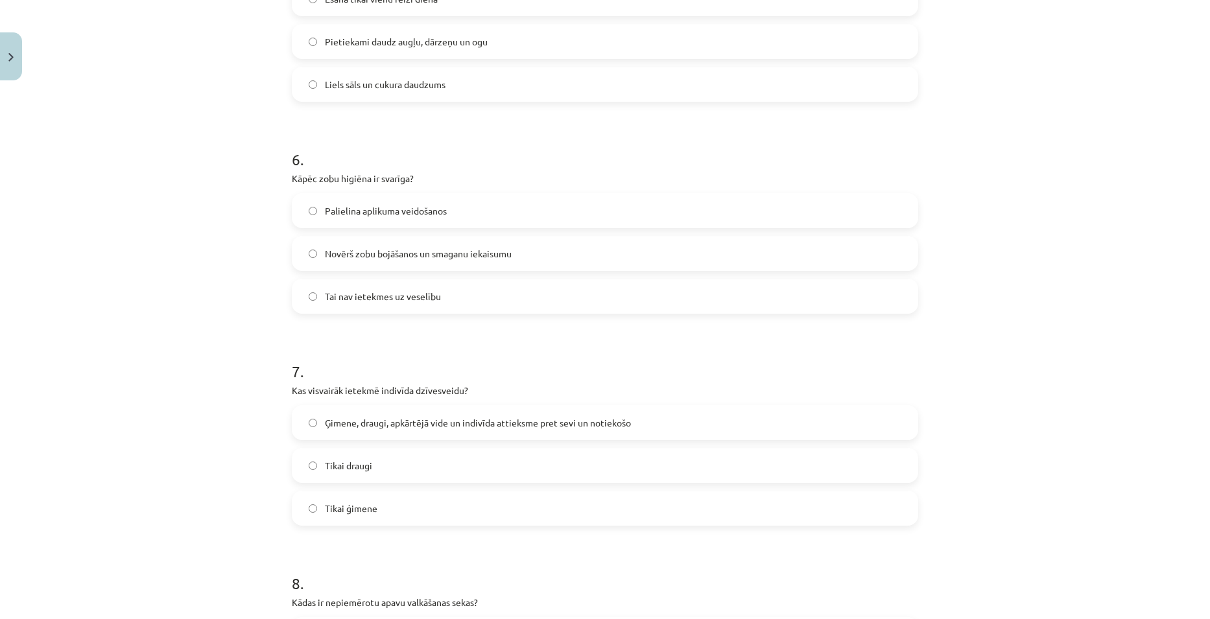
scroll to position [1199, 0]
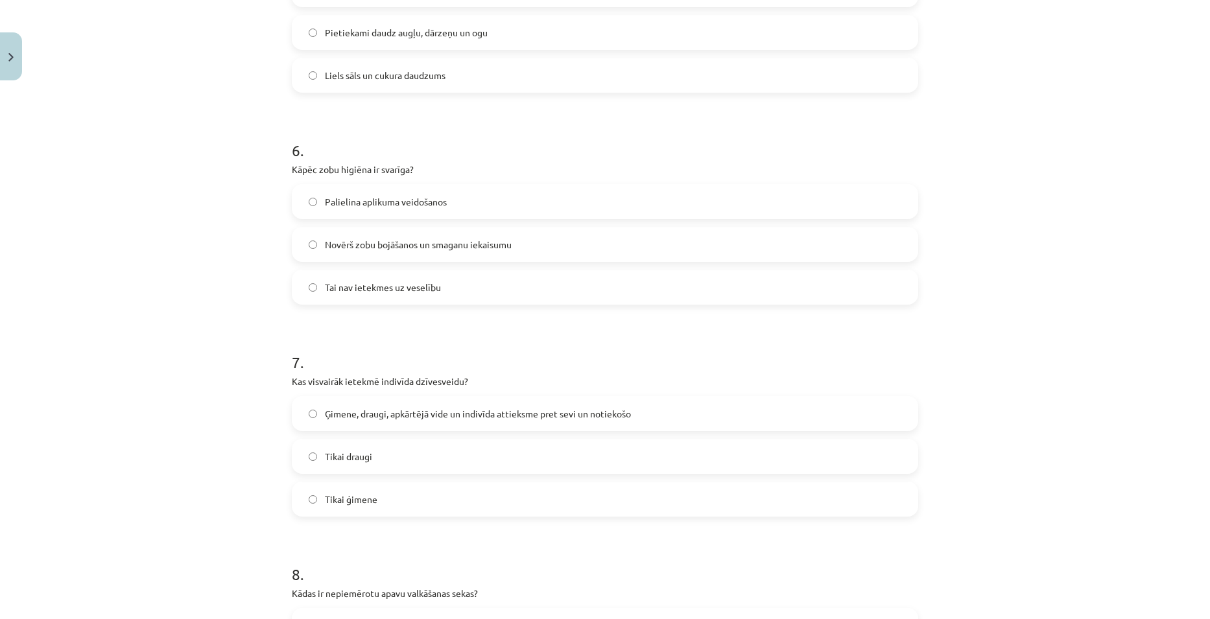
click at [493, 419] on span "Ģimene, draugi, apkārtējā vide un indivīda attieksme pret sevi un notiekošo" at bounding box center [478, 414] width 306 height 14
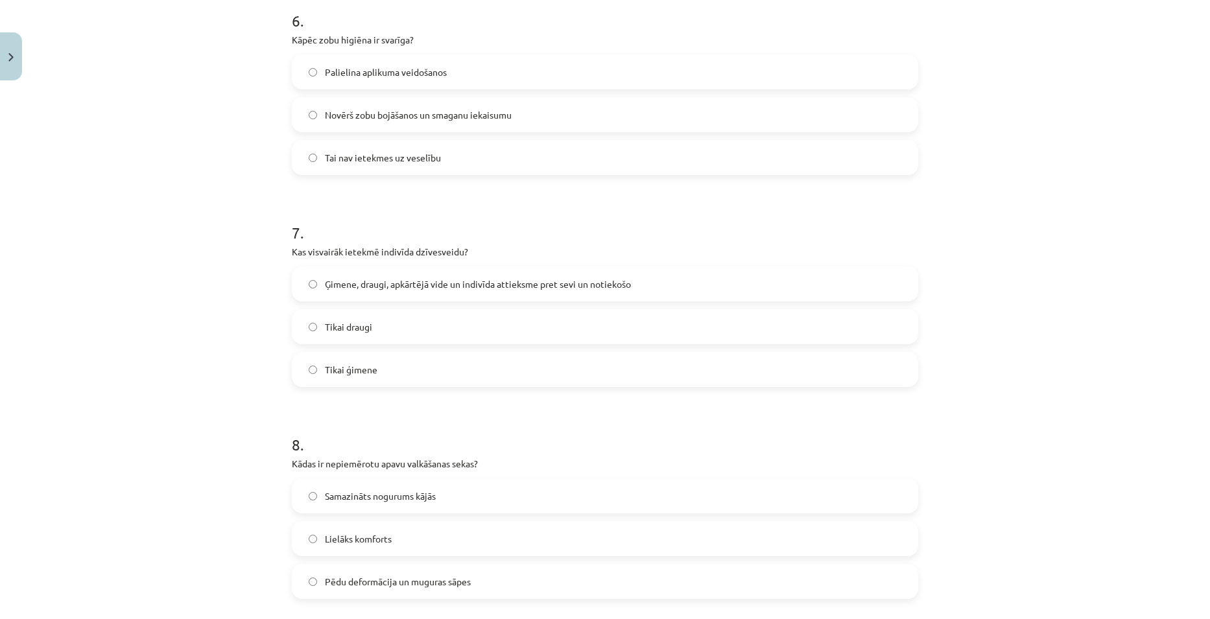
scroll to position [1394, 0]
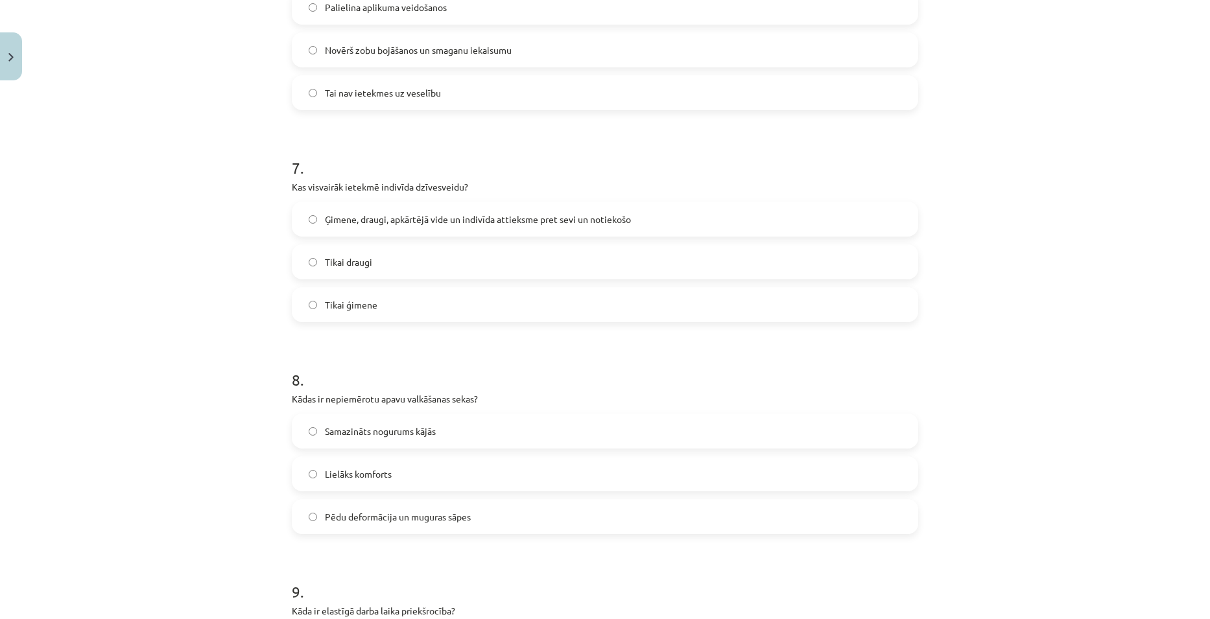
click at [444, 522] on span "Pēdu deformācija un muguras sāpes" at bounding box center [398, 517] width 146 height 14
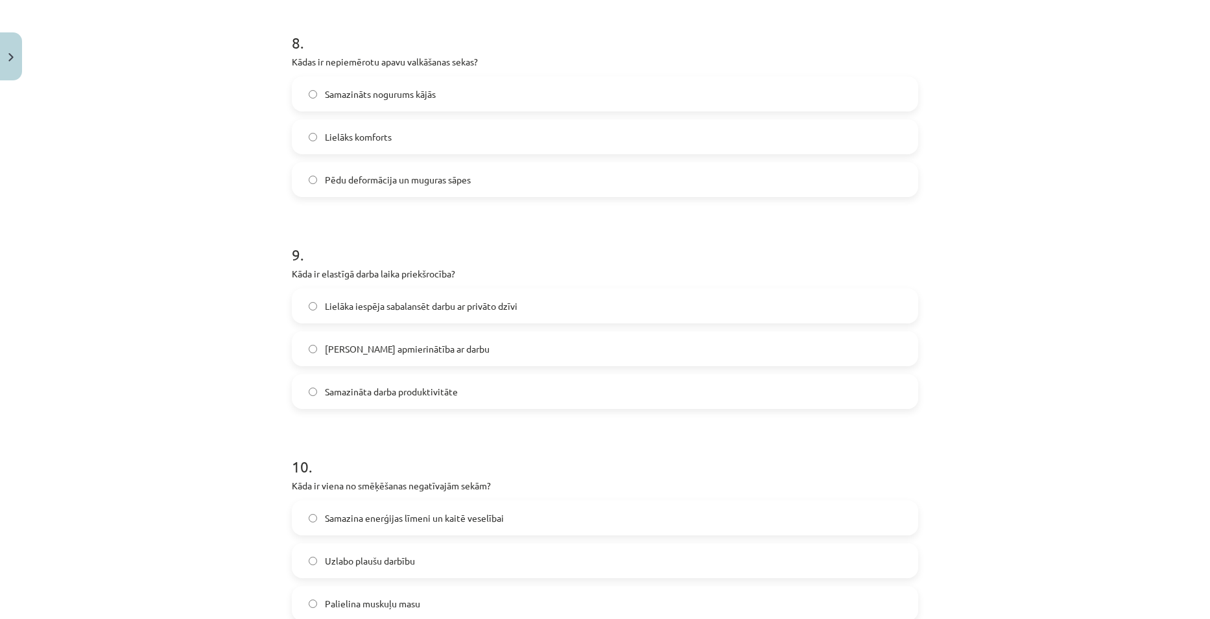
scroll to position [1754, 0]
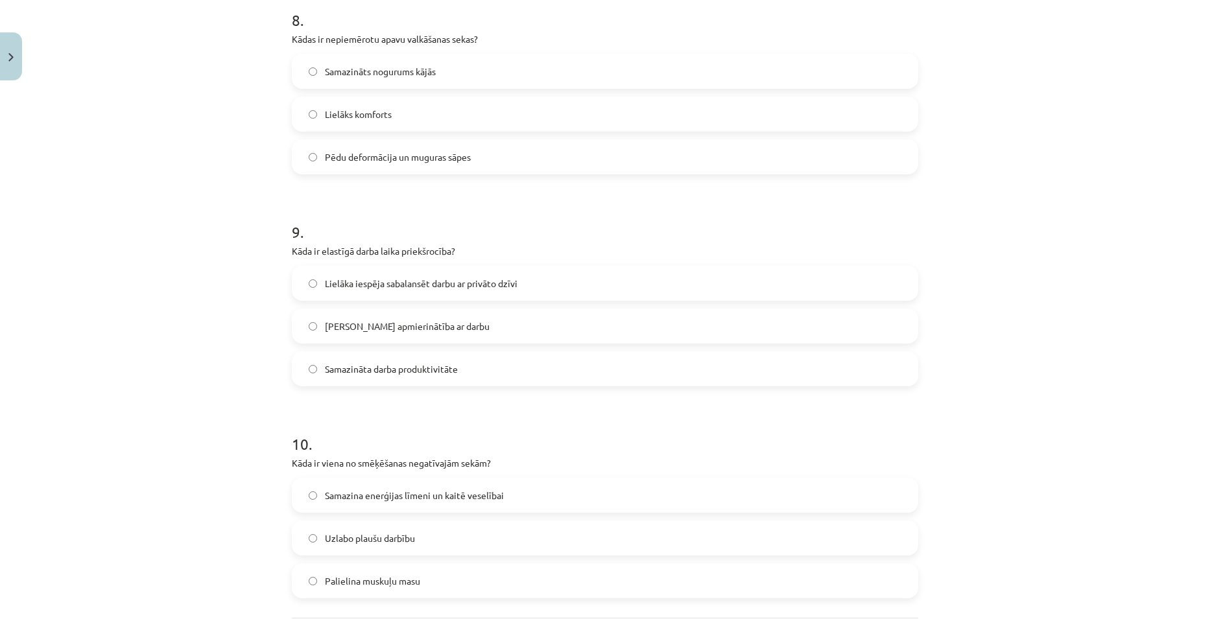
click at [431, 277] on span "Lielāka iespēja sabalansēt darbu ar privāto dzīvi" at bounding box center [421, 284] width 193 height 14
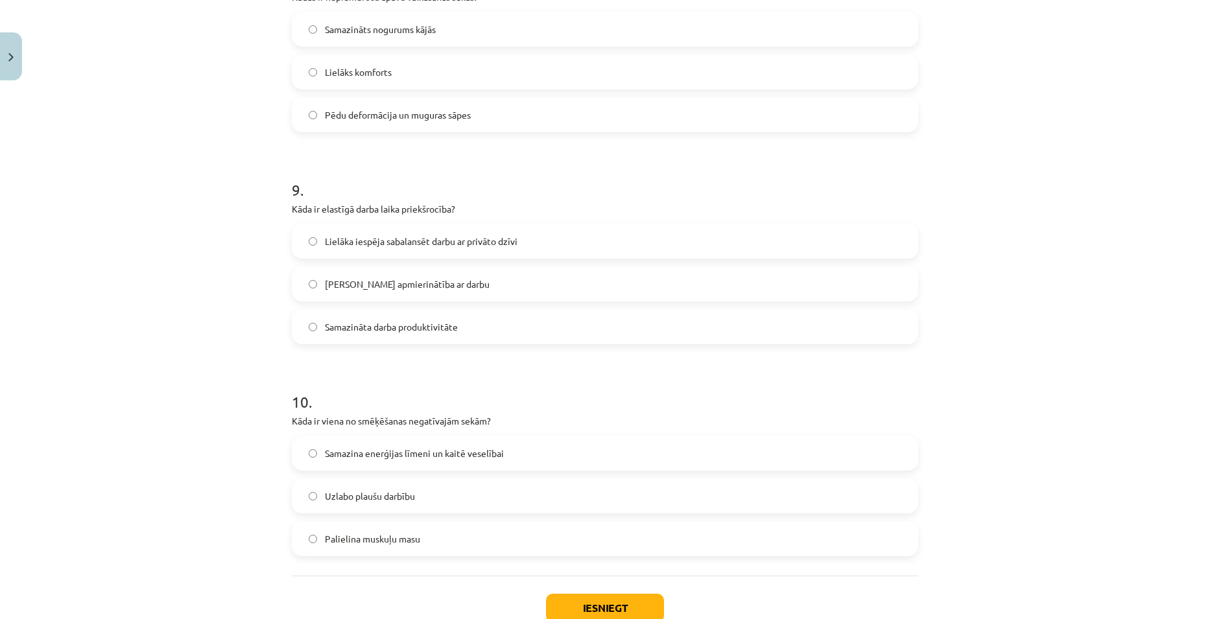
scroll to position [1818, 0]
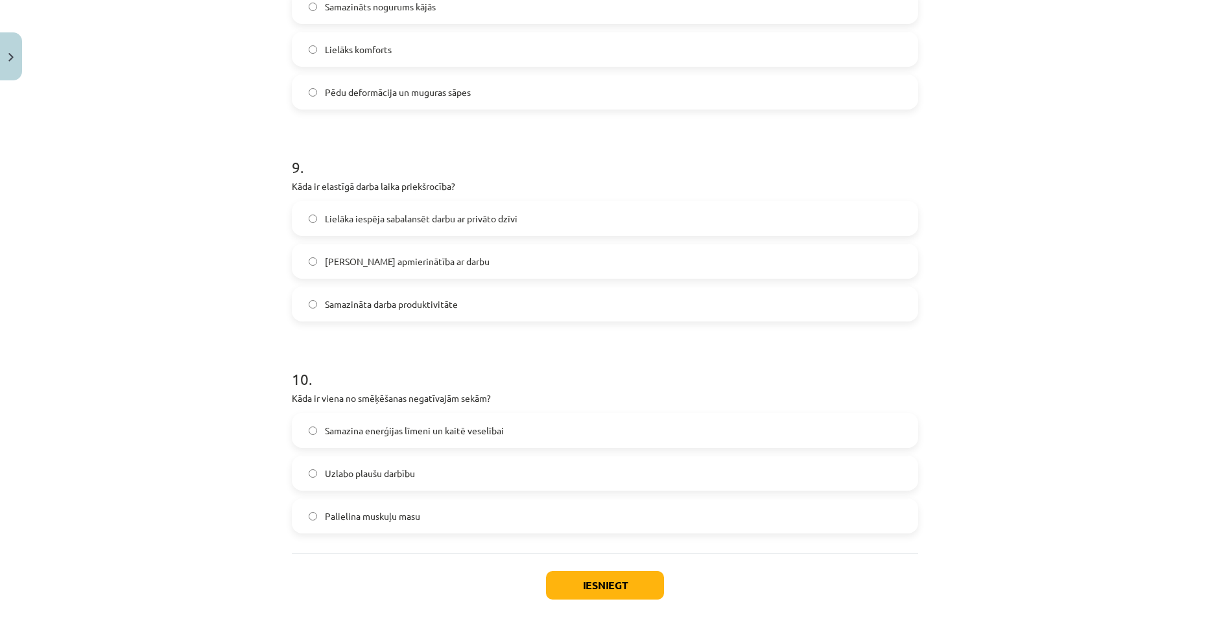
drag, startPoint x: 467, startPoint y: 434, endPoint x: 469, endPoint y: 427, distance: 7.2
click at [468, 427] on span "Samazina enerģijas līmeni un kaitē veselībai" at bounding box center [414, 431] width 179 height 14
click at [628, 579] on button "Iesniegt" at bounding box center [605, 585] width 118 height 29
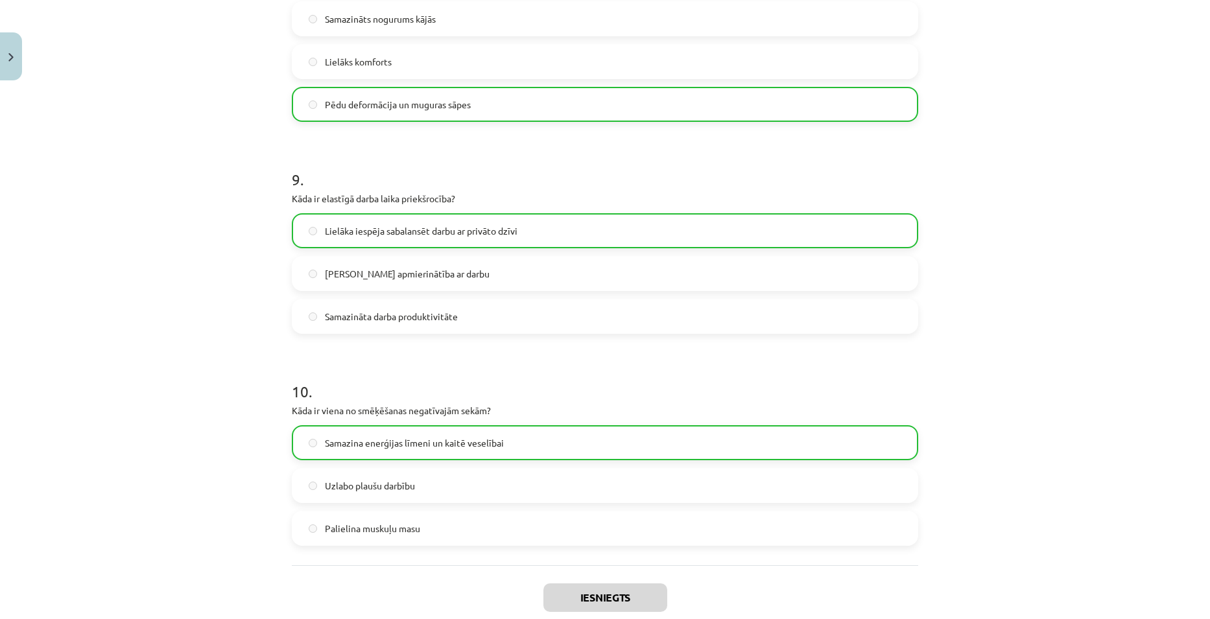
scroll to position [1925, 0]
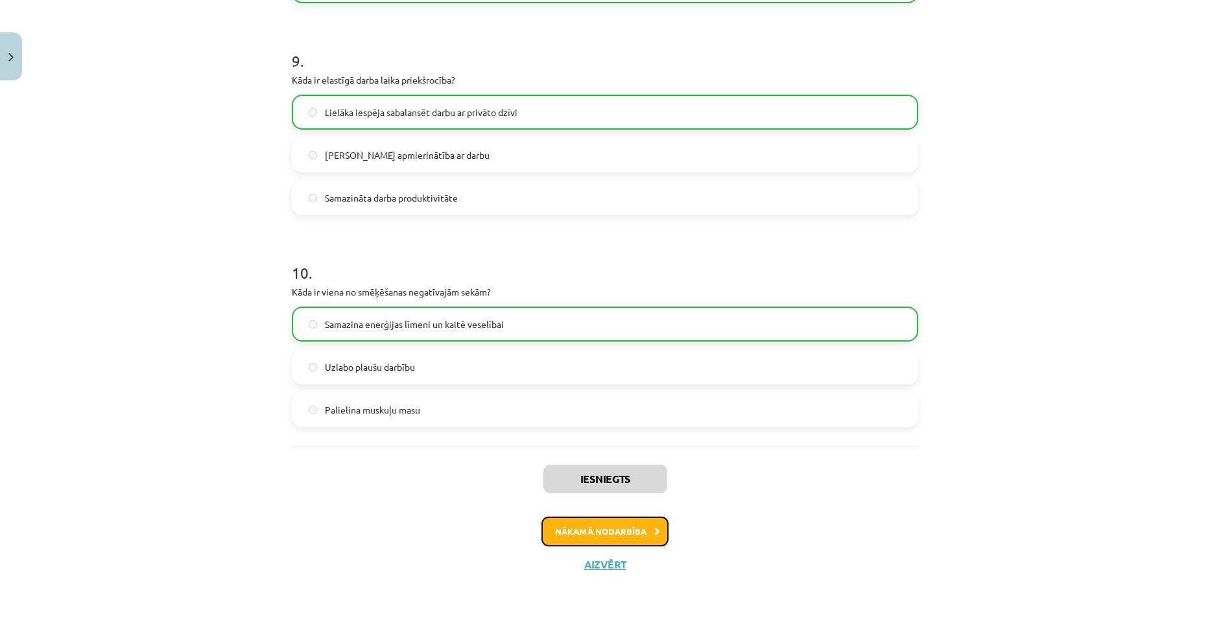
click at [634, 527] on button "Nākamā nodarbība" at bounding box center [604, 532] width 127 height 30
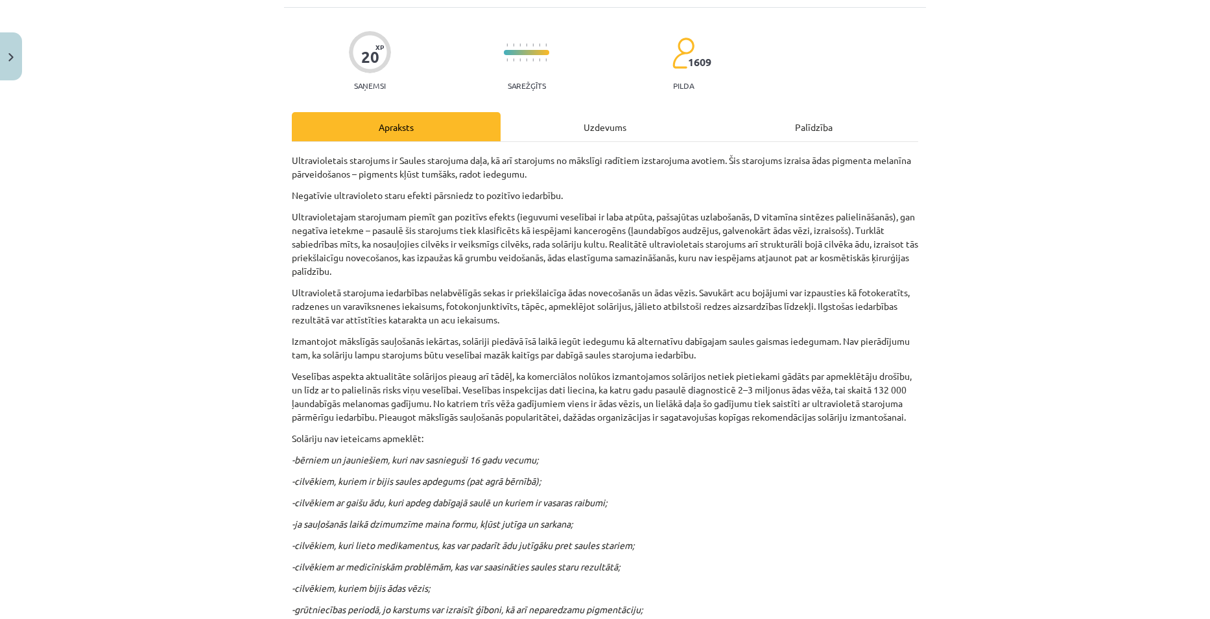
scroll to position [0, 0]
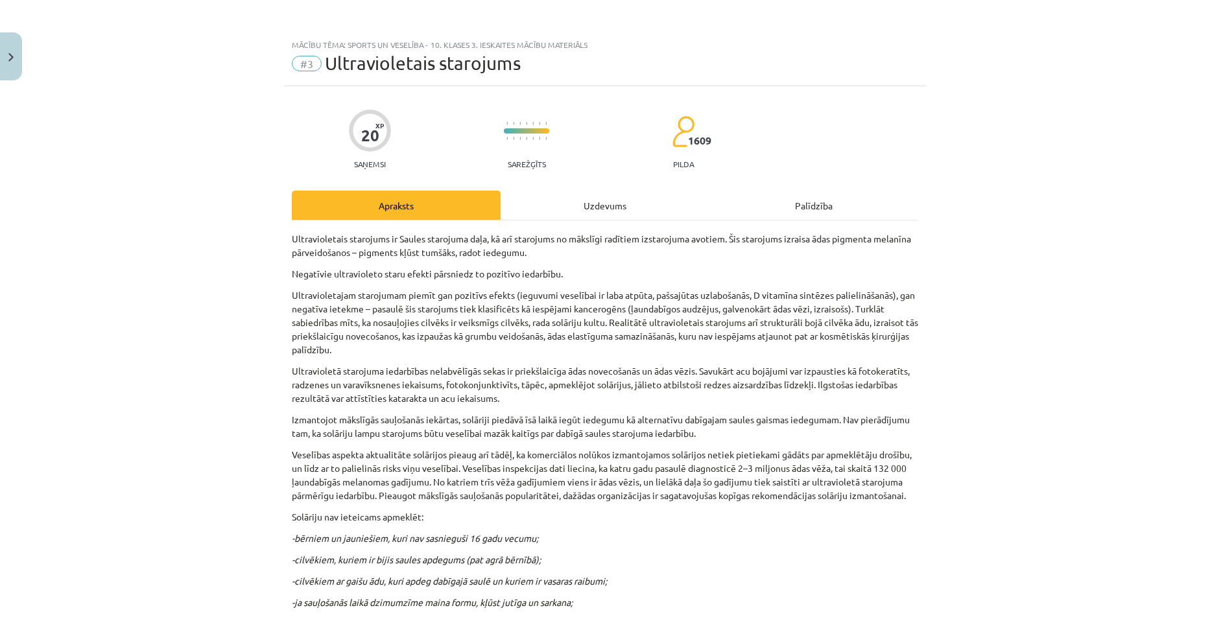
click at [583, 206] on div "Uzdevums" at bounding box center [604, 205] width 209 height 29
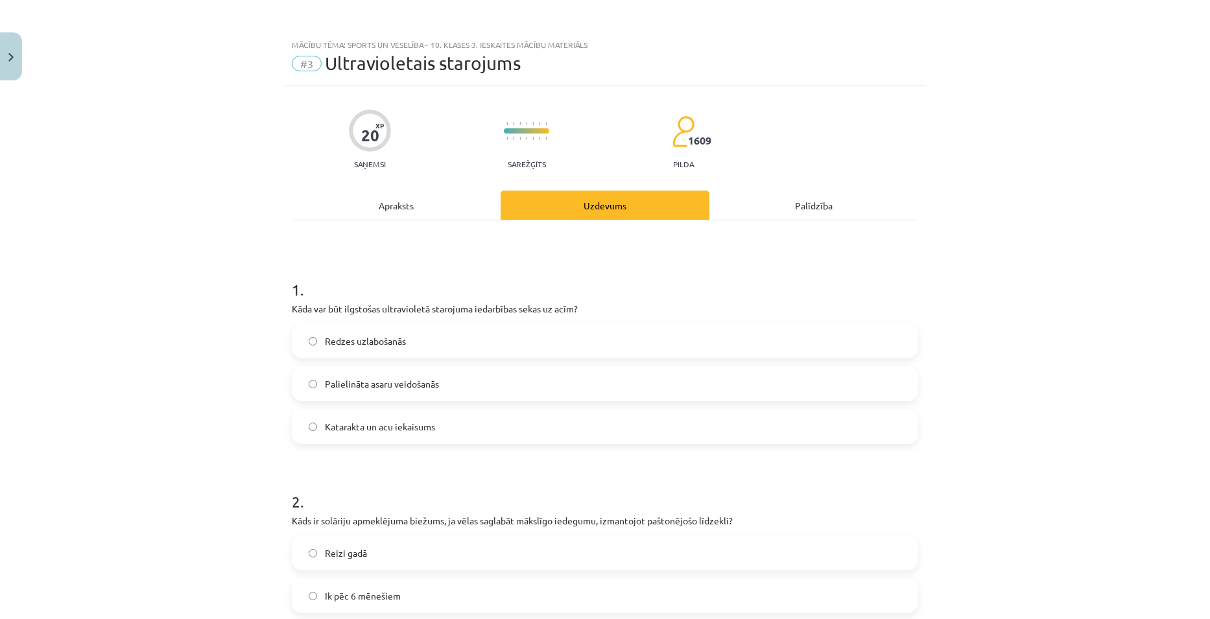
scroll to position [32, 0]
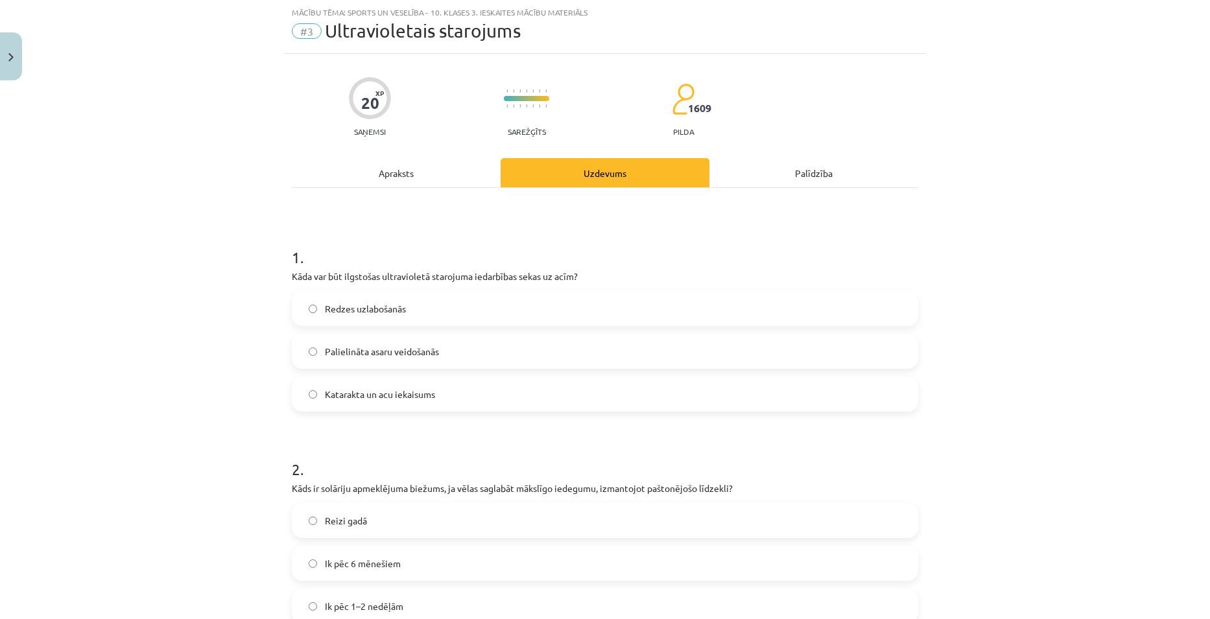
click at [391, 178] on div "Apraksts" at bounding box center [396, 172] width 209 height 29
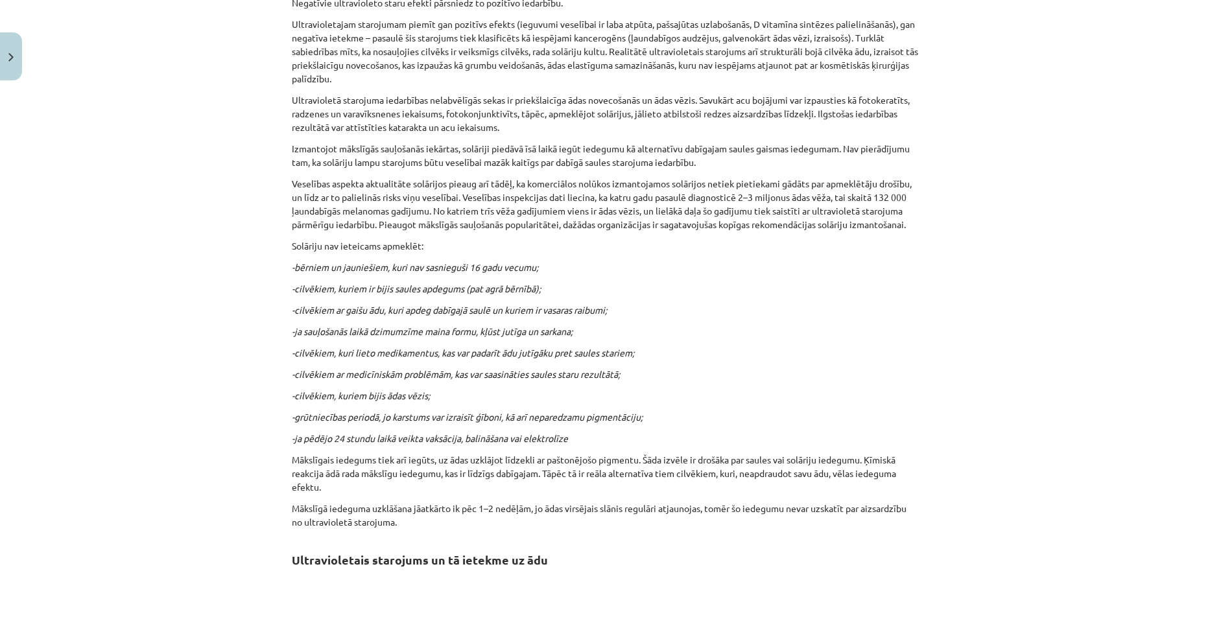
scroll to position [0, 0]
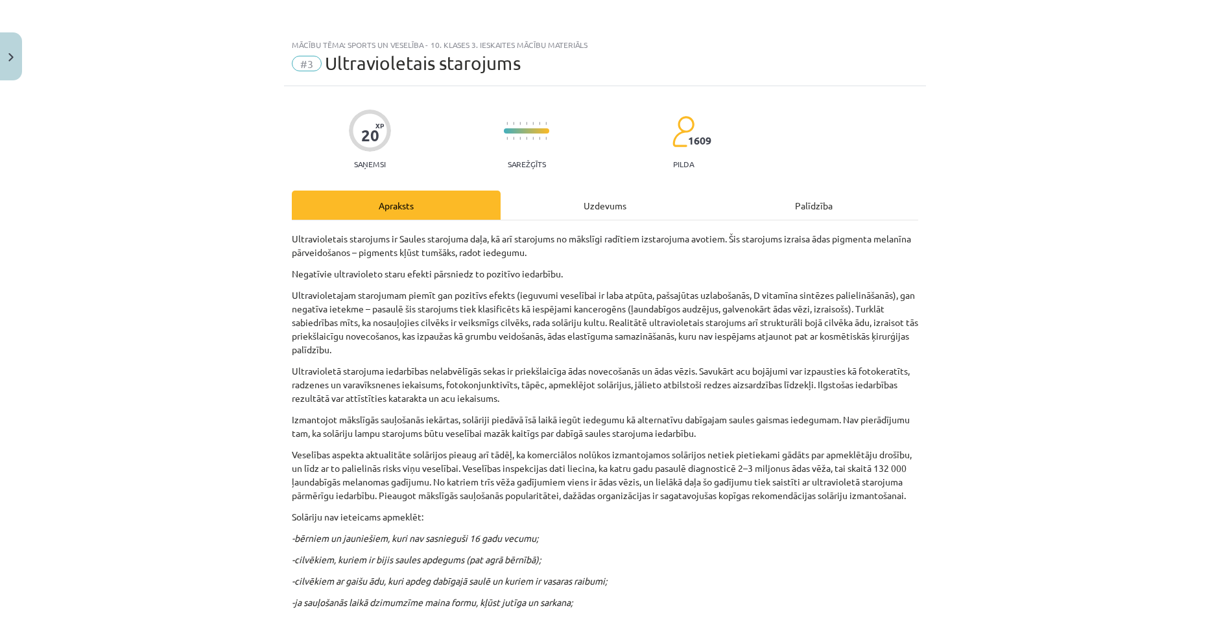
click div "Ultravioletais starojums ir Saules starojuma daļa, kā arī starojums no mākslīgi…"
click div "Uzdevums"
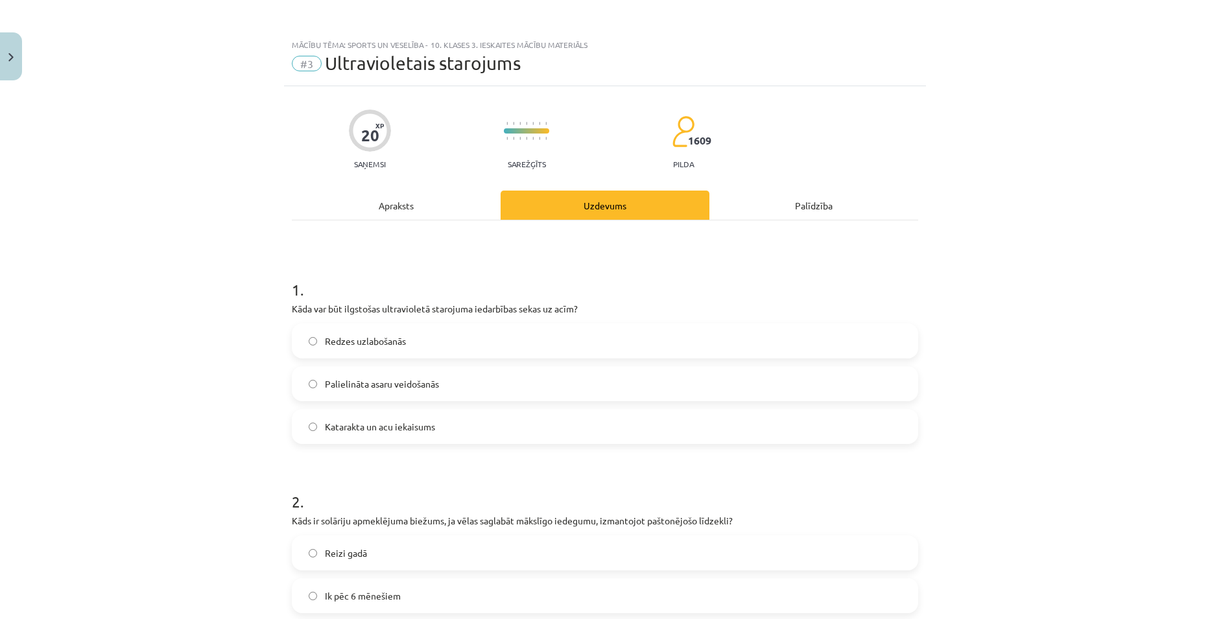
scroll to position [32, 0]
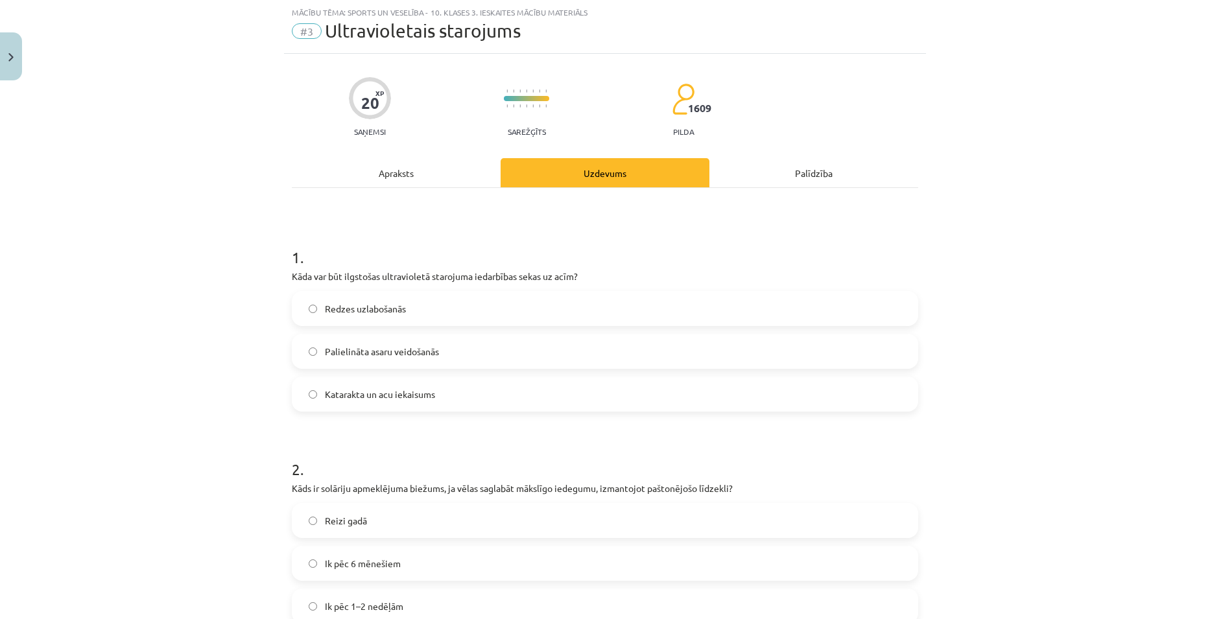
click span "Katarakta un acu iekaisums"
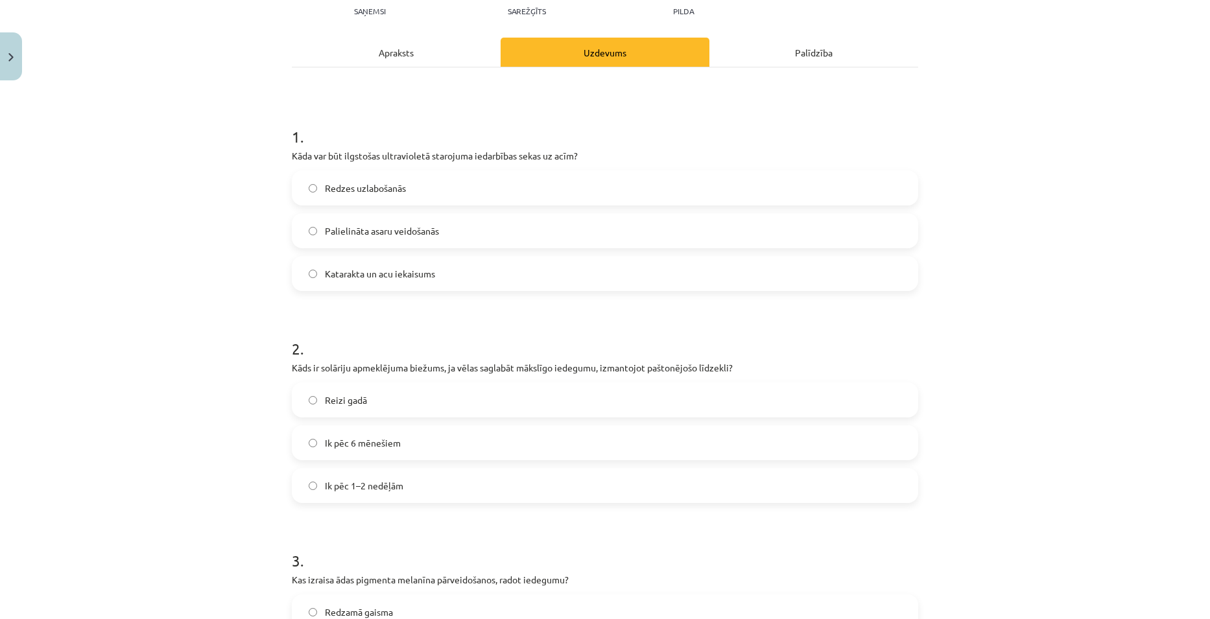
scroll to position [162, 0]
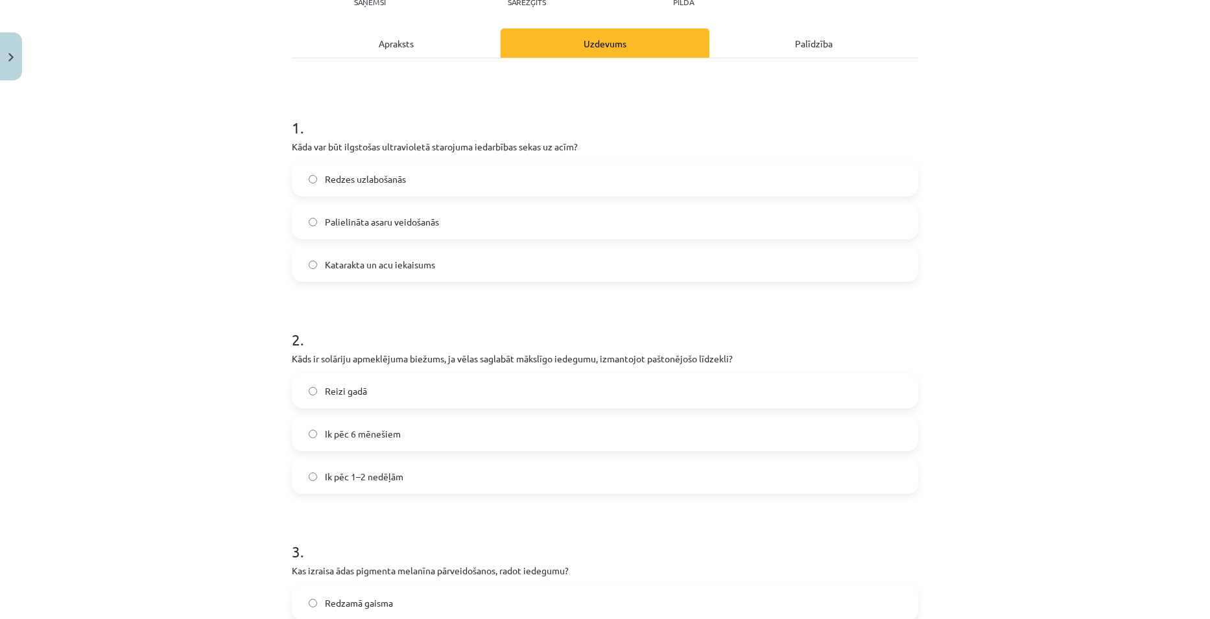
click div "Apraksts"
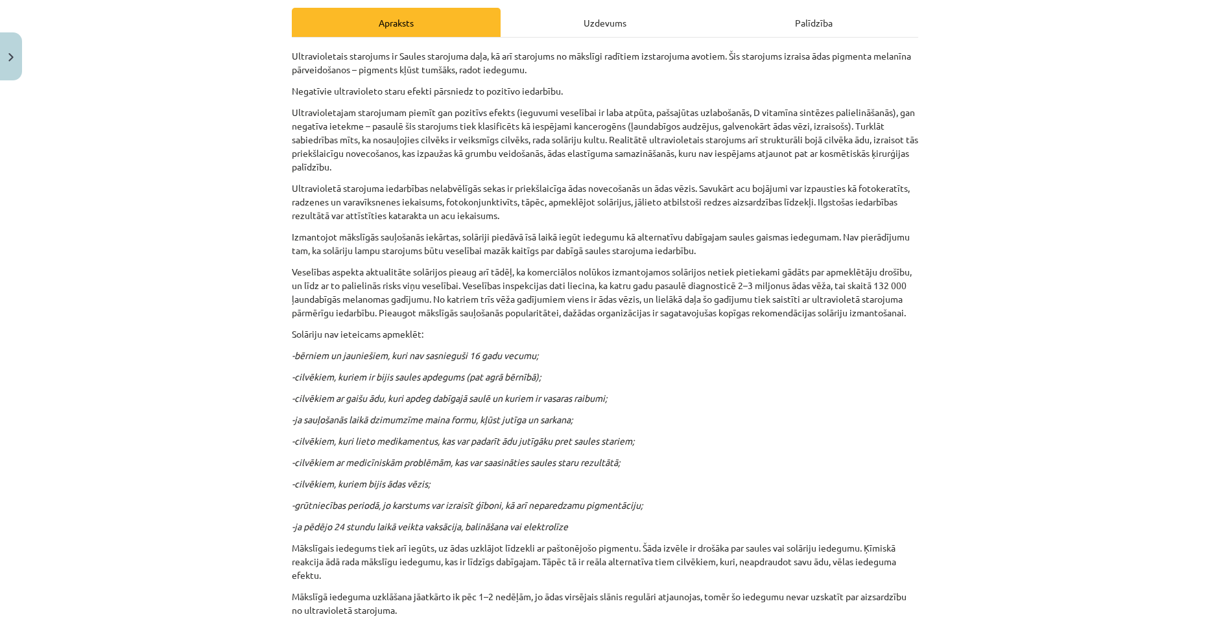
scroll to position [0, 0]
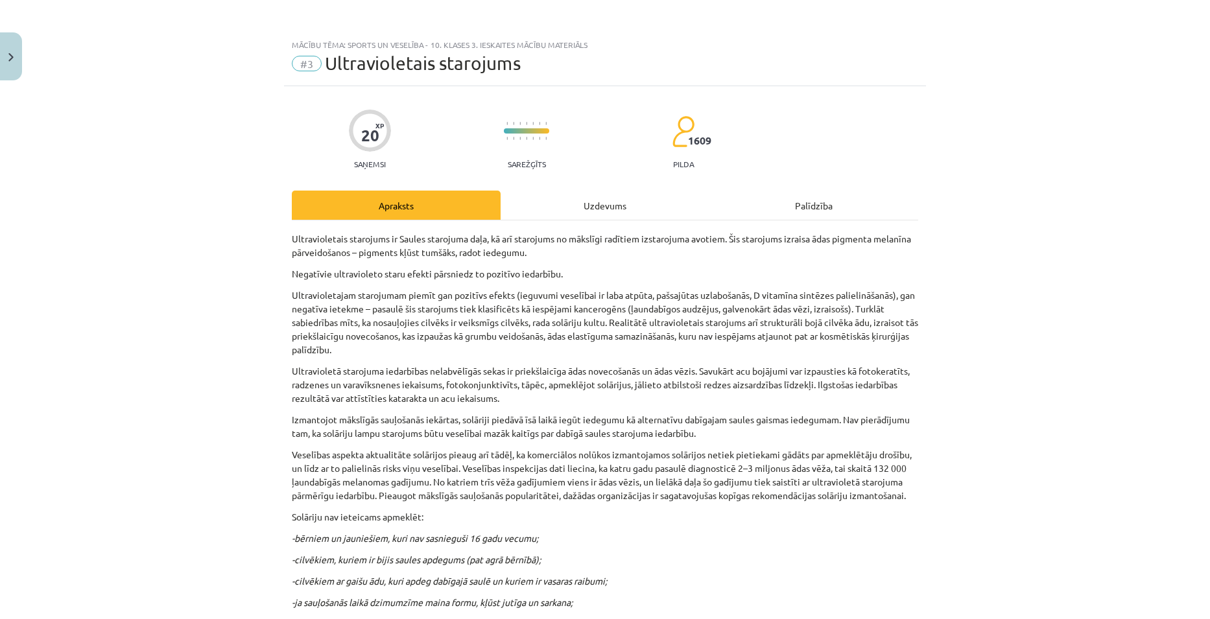
click div "Uzdevums"
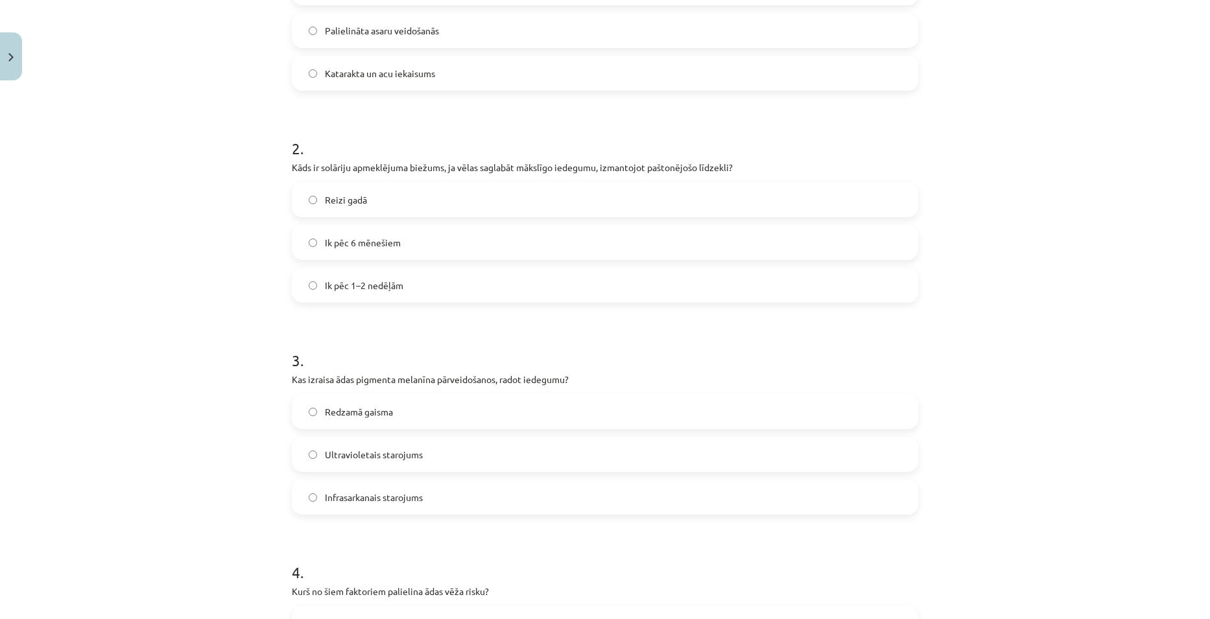
scroll to position [357, 0]
click label "Ik pēc 1–2 nedēļām"
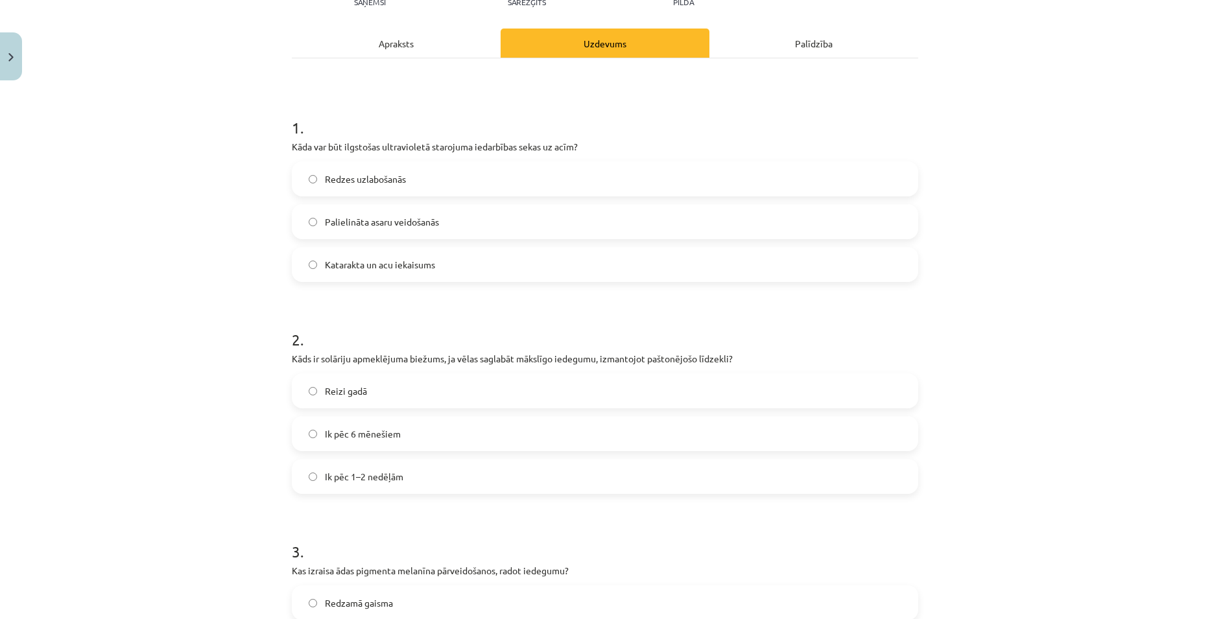
scroll to position [0, 0]
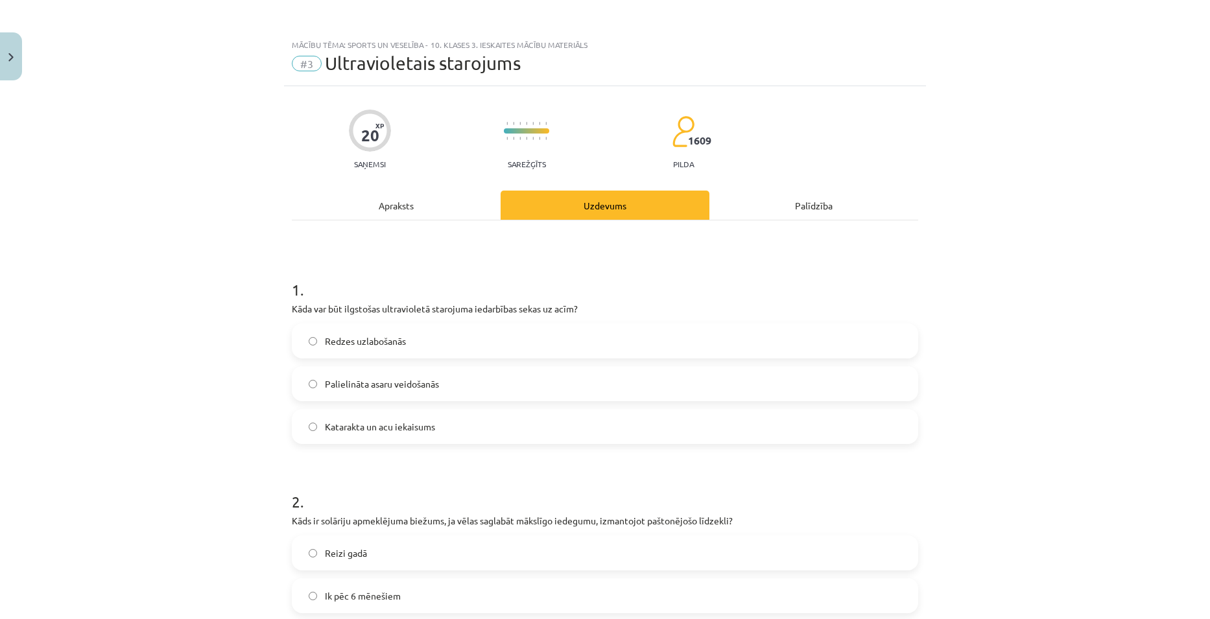
click div "Apraksts"
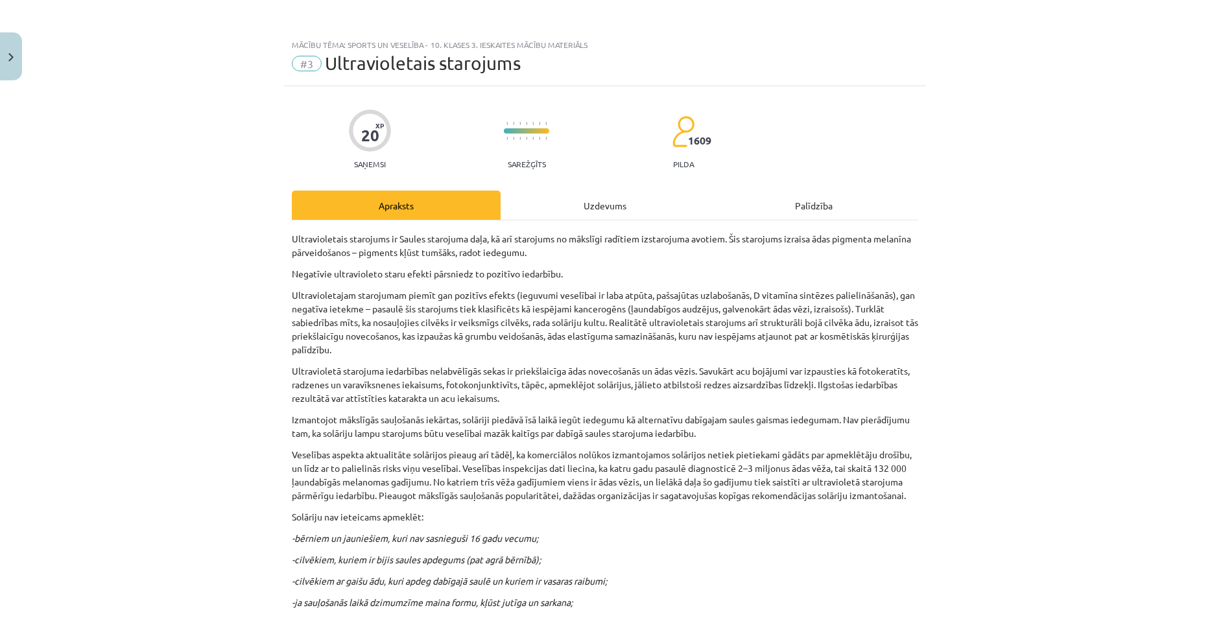
scroll to position [32, 0]
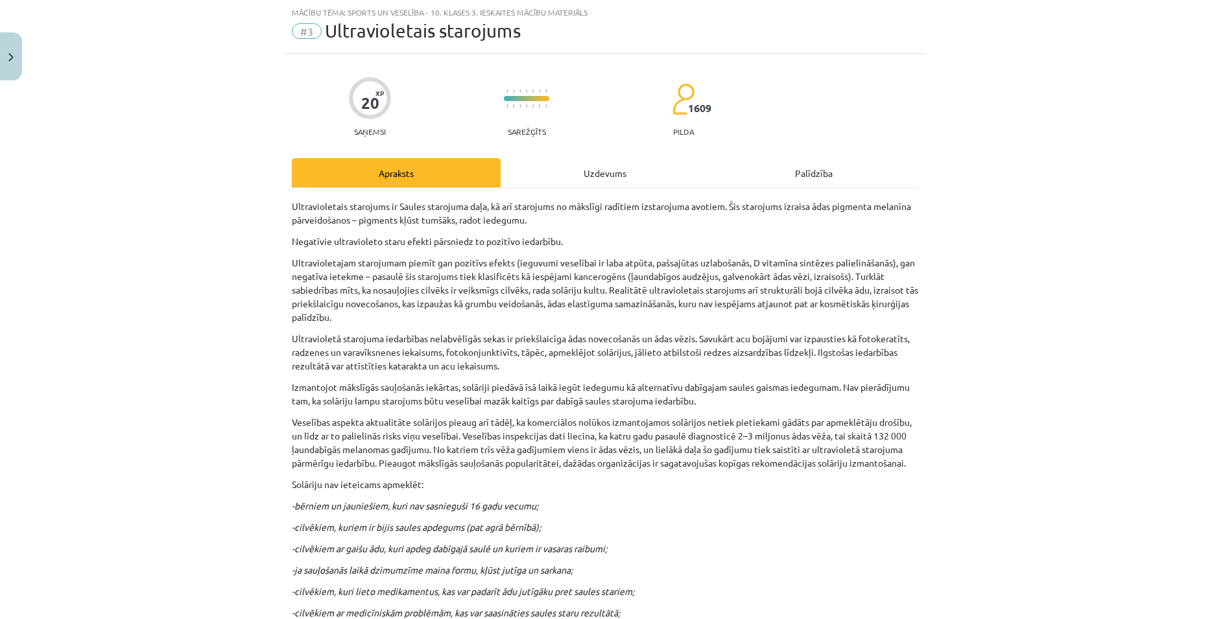
click div "Uzdevums"
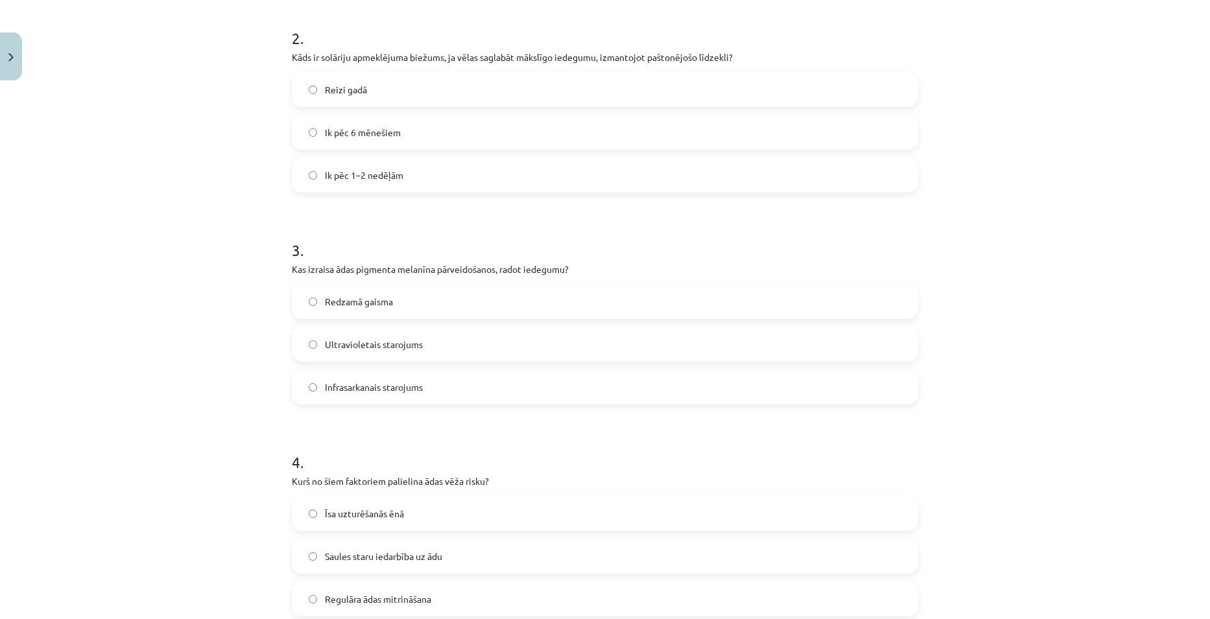
scroll to position [486, 0]
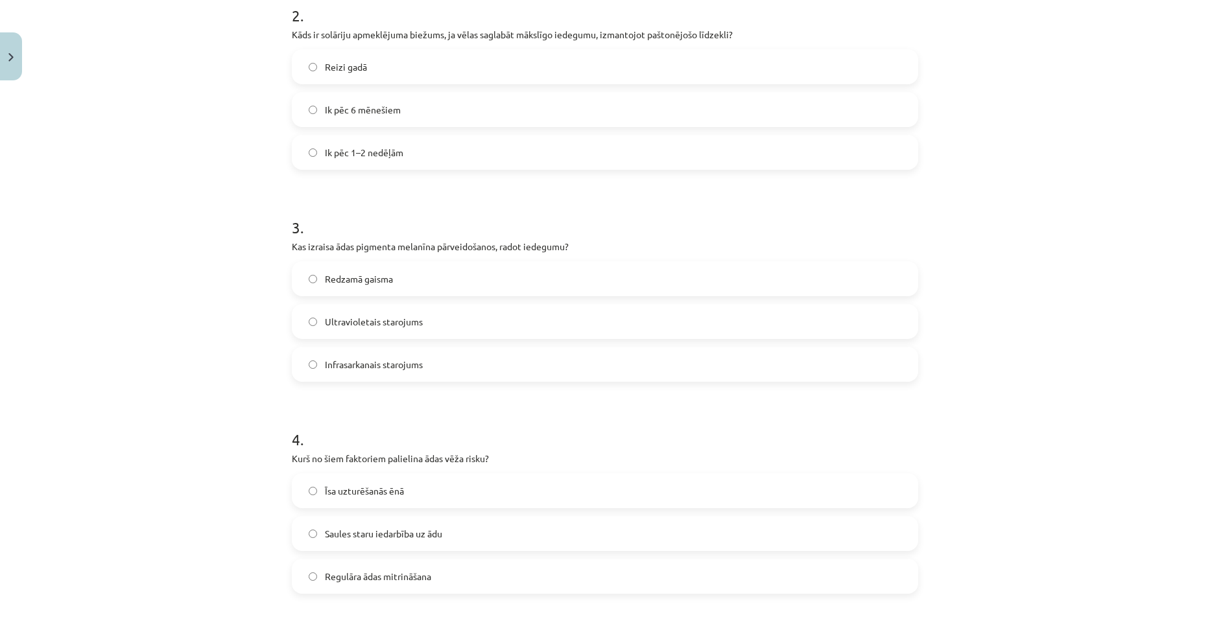
click label "Ultravioletais starojums"
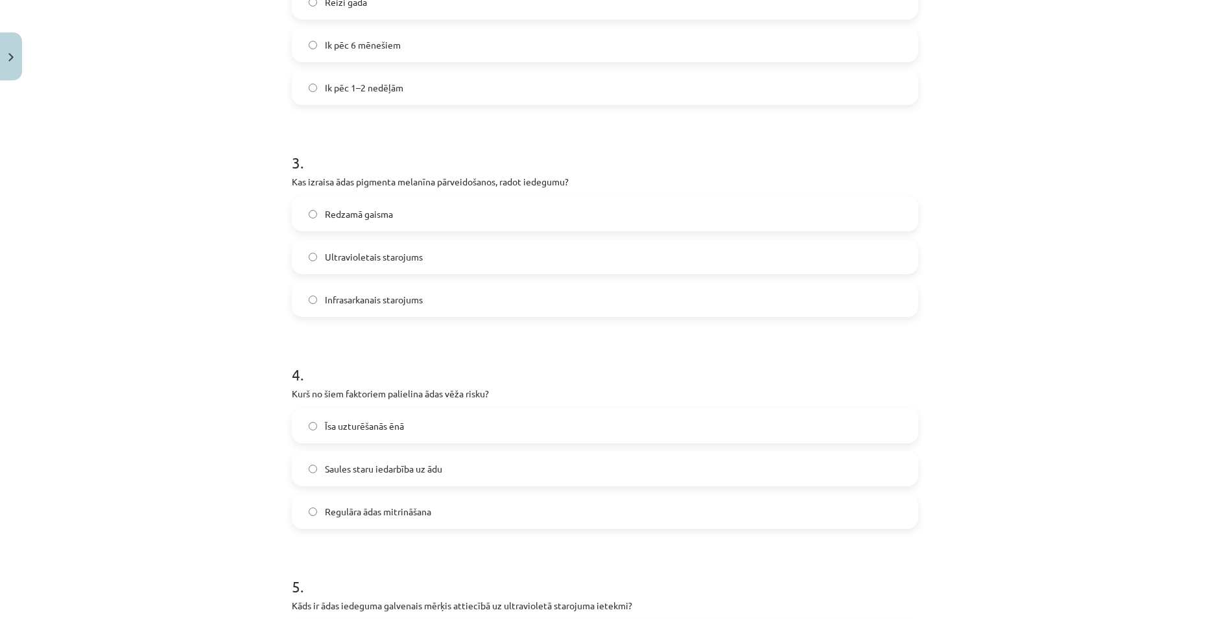
scroll to position [616, 0]
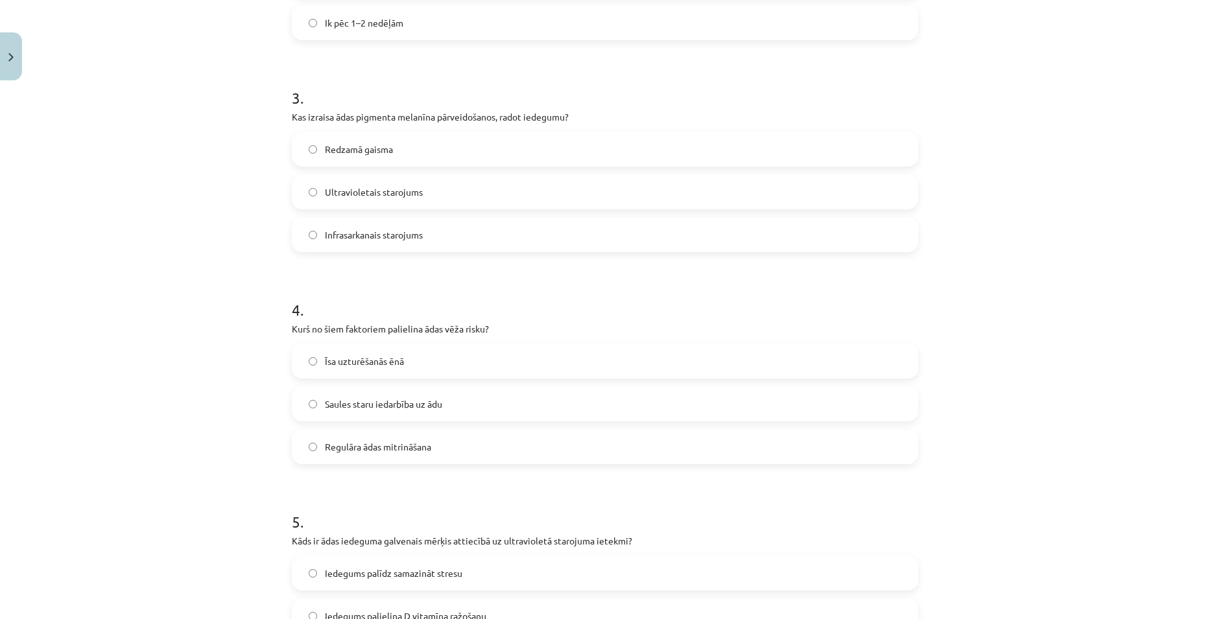
click label "Saules staru iedarbība uz ādu"
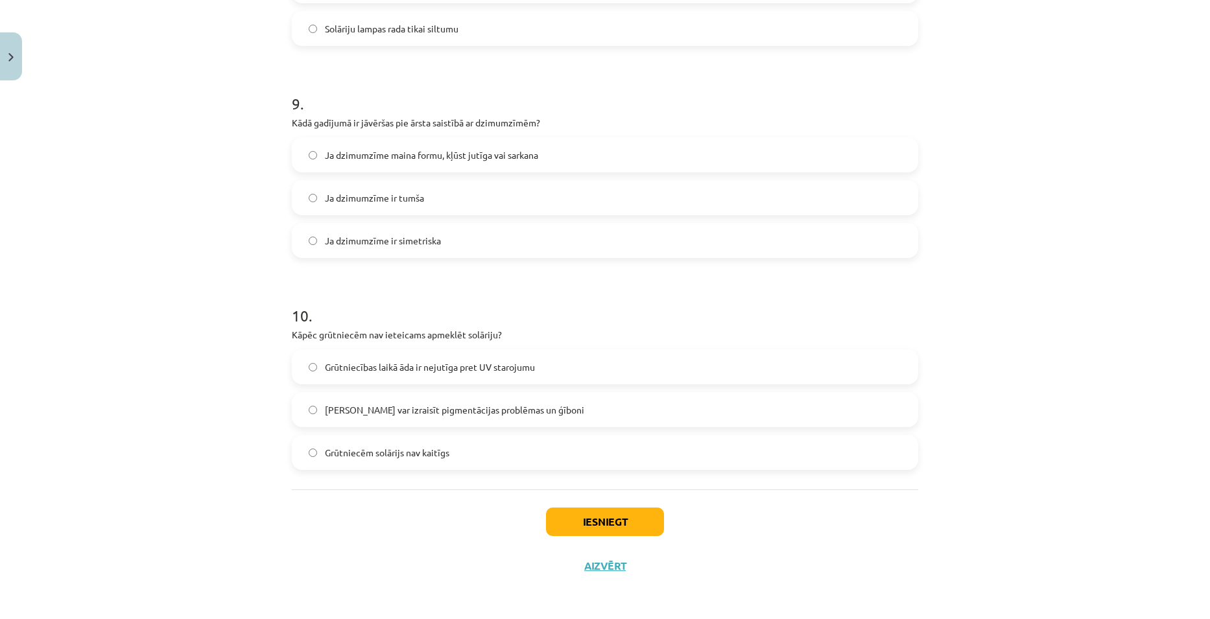
scroll to position [1883, 0]
click span "Solārijs var izraisīt pigmentācijas problēmas un ģīboni"
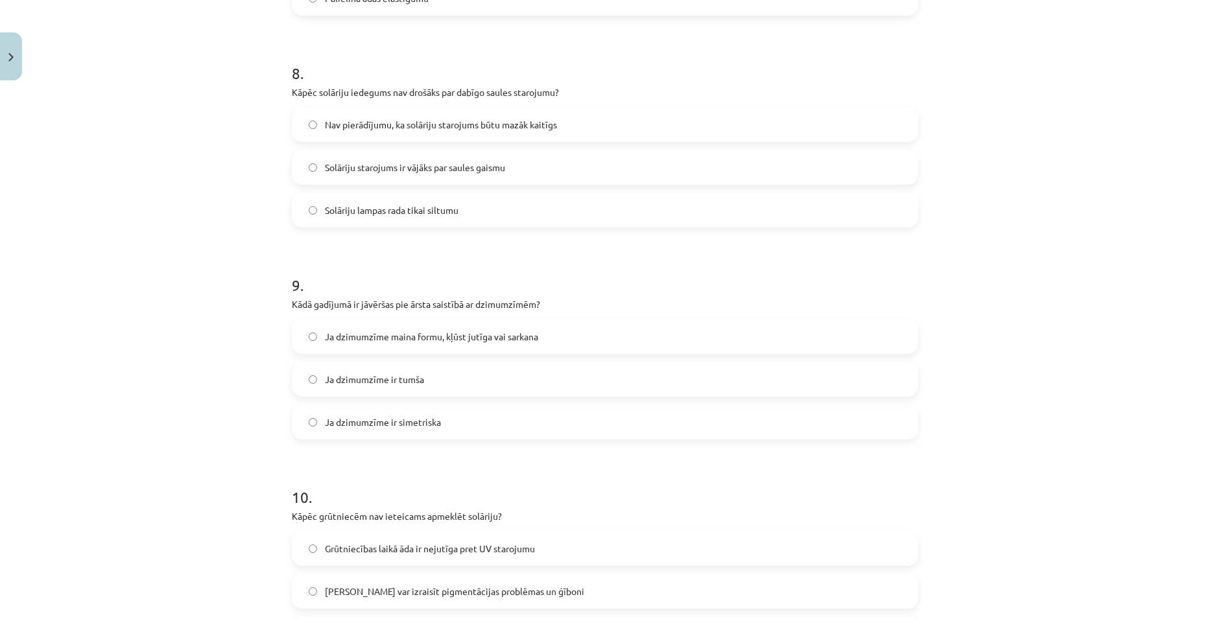
scroll to position [1689, 0]
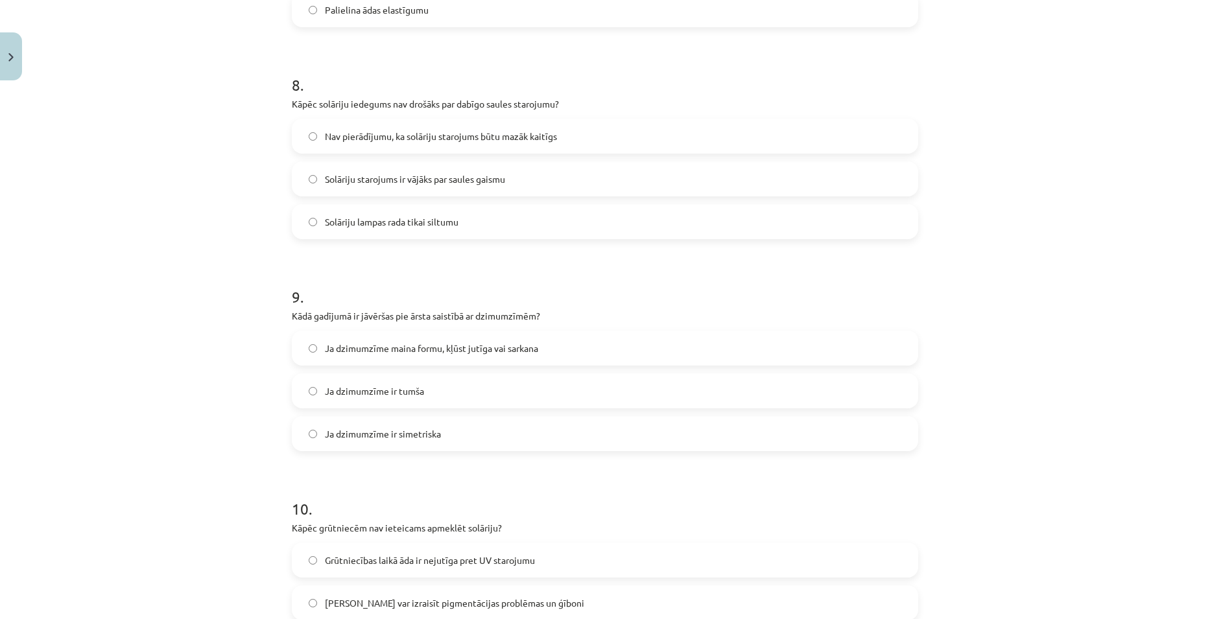
click label "Ja dzimumzīme maina formu, kļūst jutīga vai sarkana"
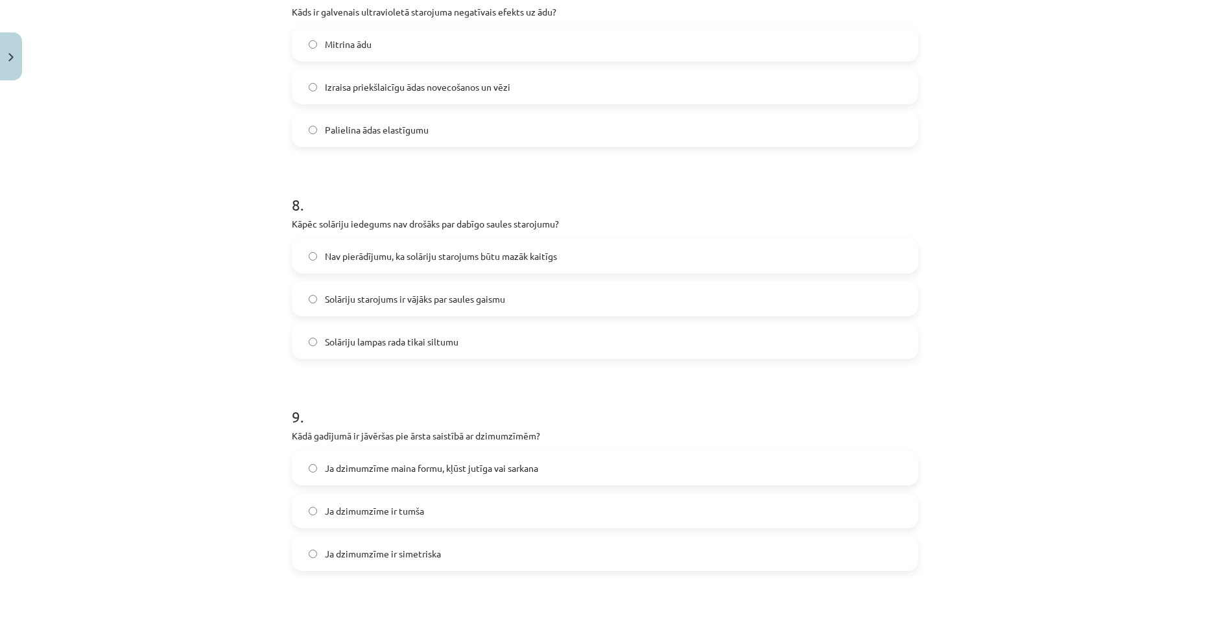
scroll to position [1559, 0]
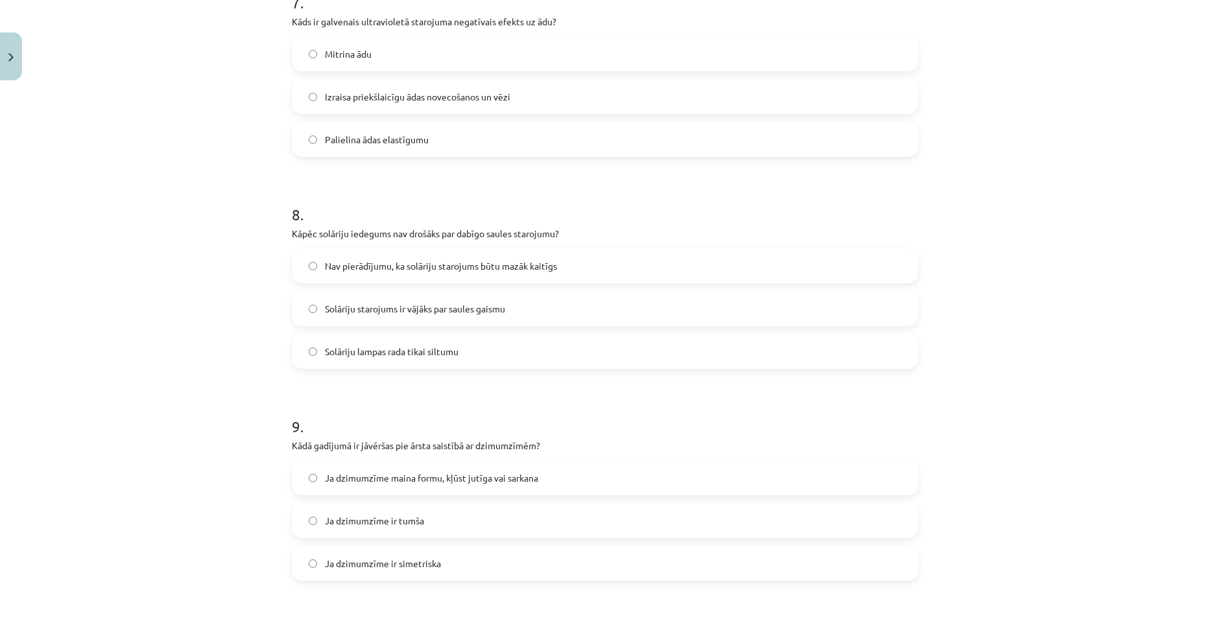
click span "Ja dzimumzīme maina formu, kļūst jutīga vai sarkana"
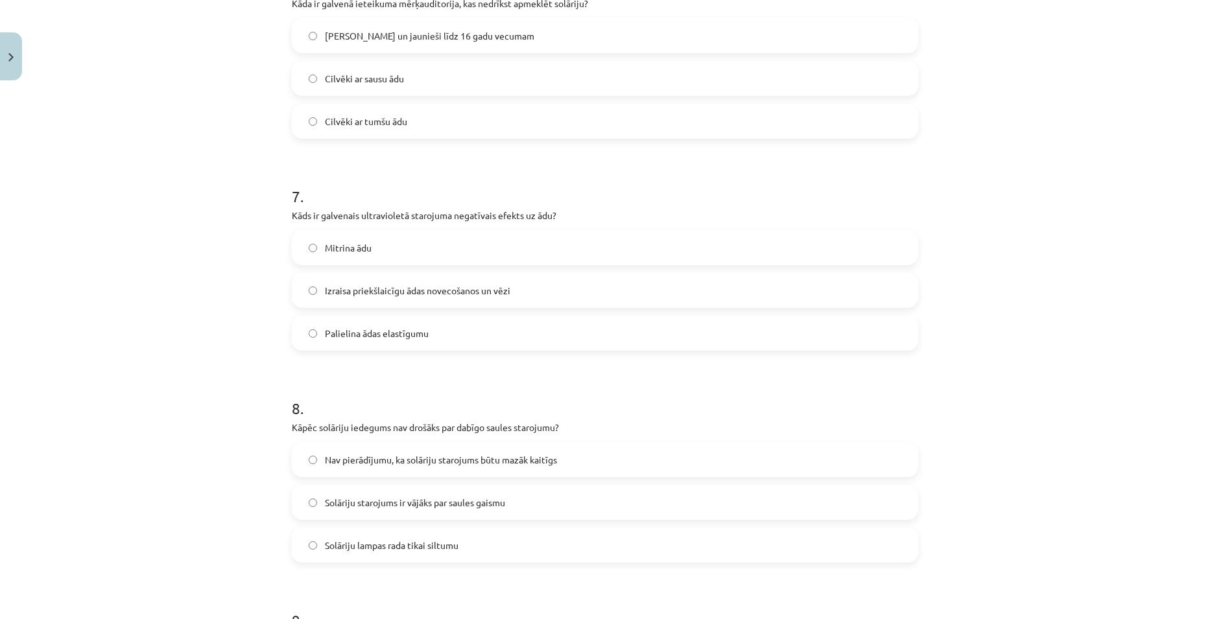
scroll to position [1365, 0]
click label "Izraisa priekšlaicīgu ādas novecošanos un vēzi"
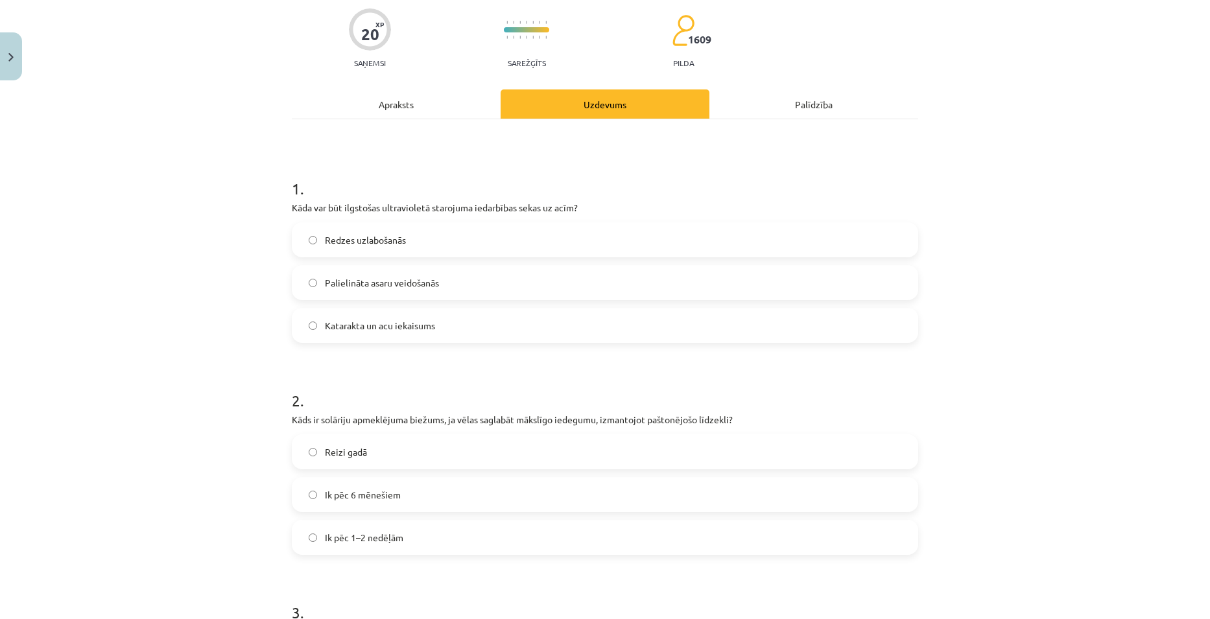
scroll to position [0, 0]
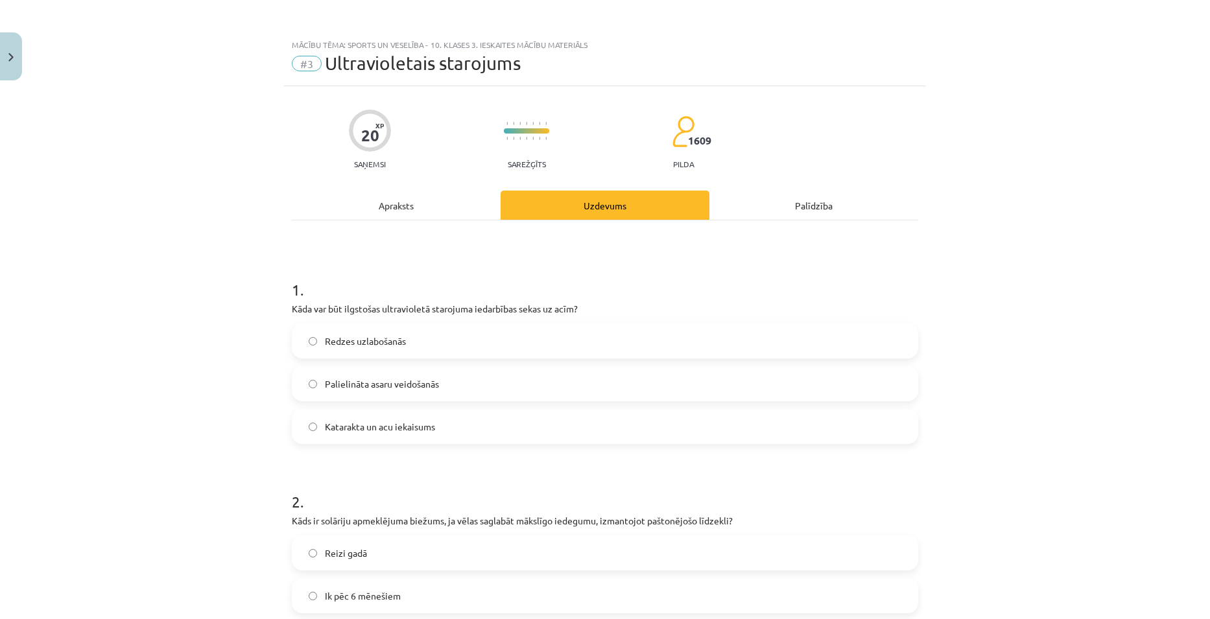
click div "Apraksts"
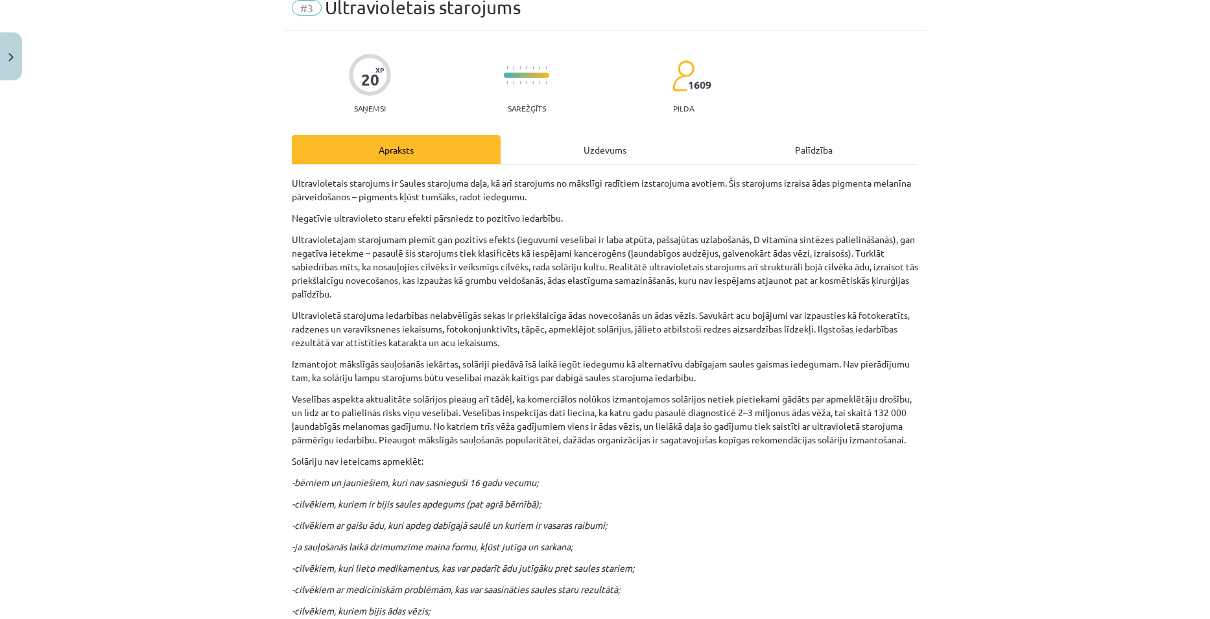
scroll to position [32, 0]
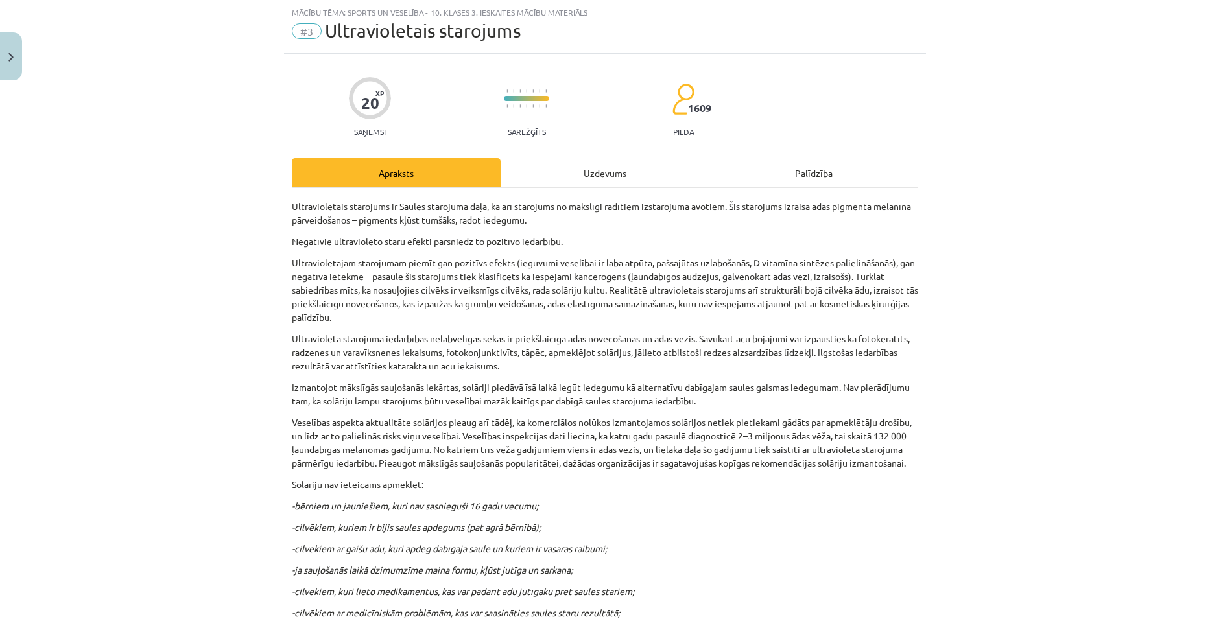
click div "Uzdevums"
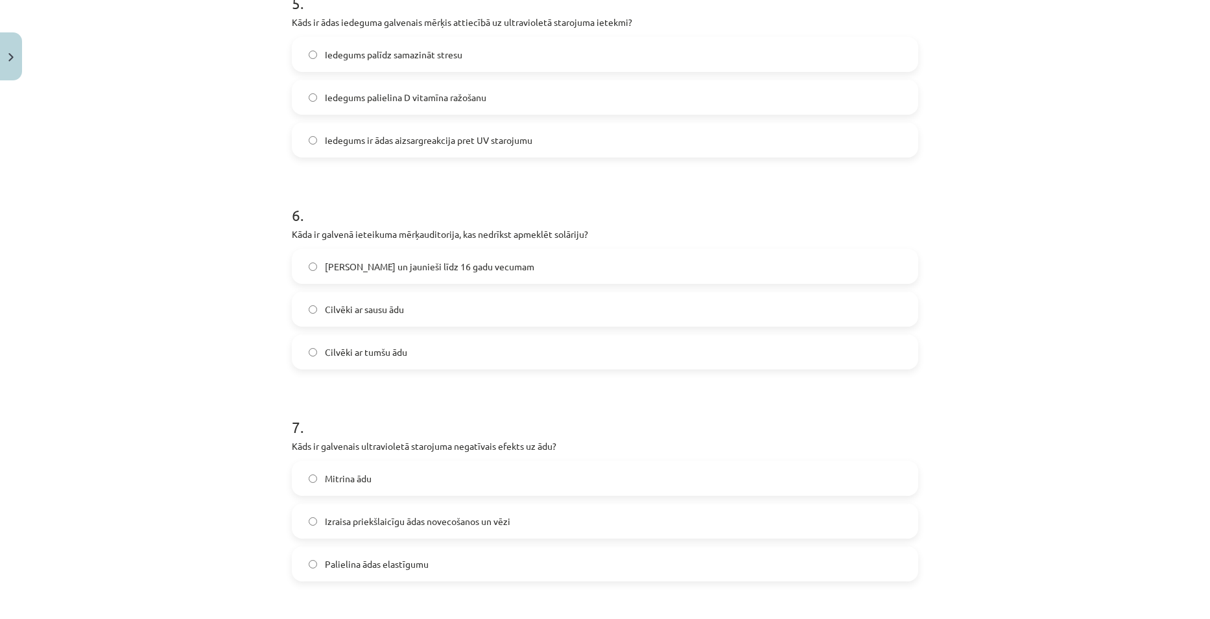
scroll to position [1264, 0]
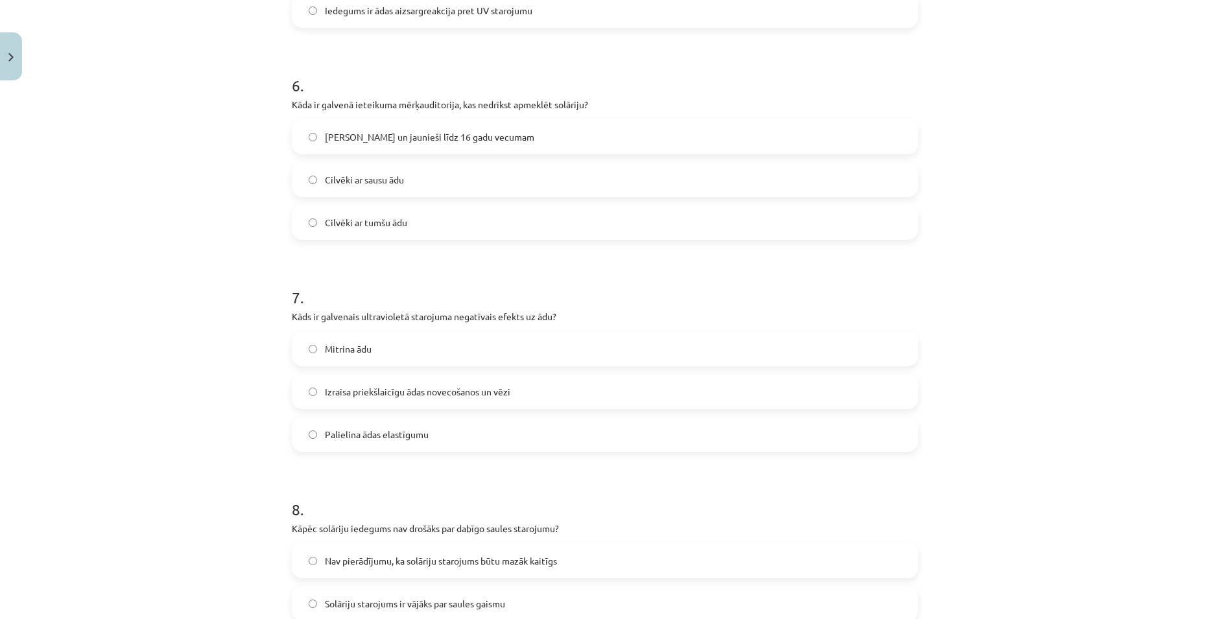
click span "Bērni un jaunieši līdz 16 gadu vecumam"
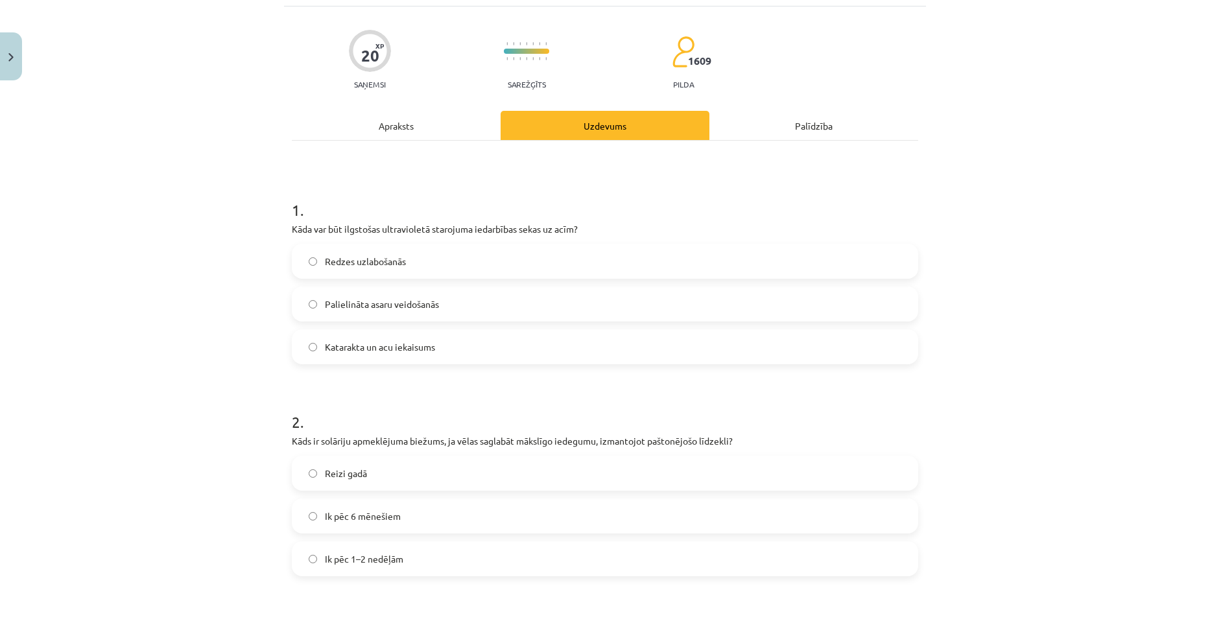
scroll to position [32, 0]
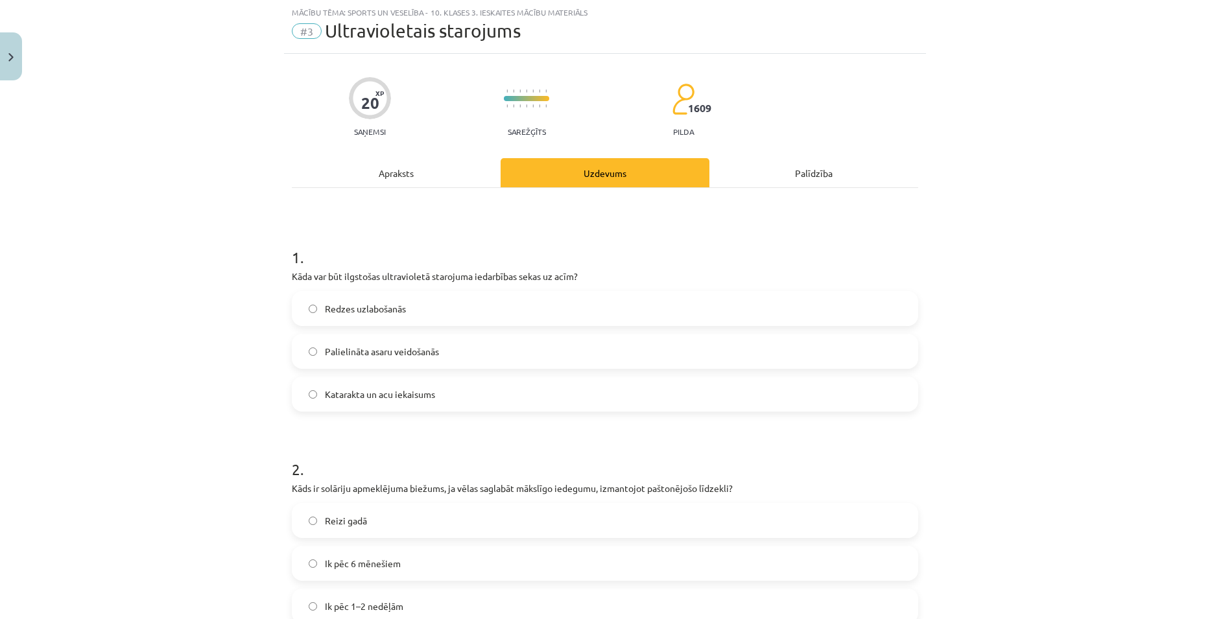
click div "Apraksts"
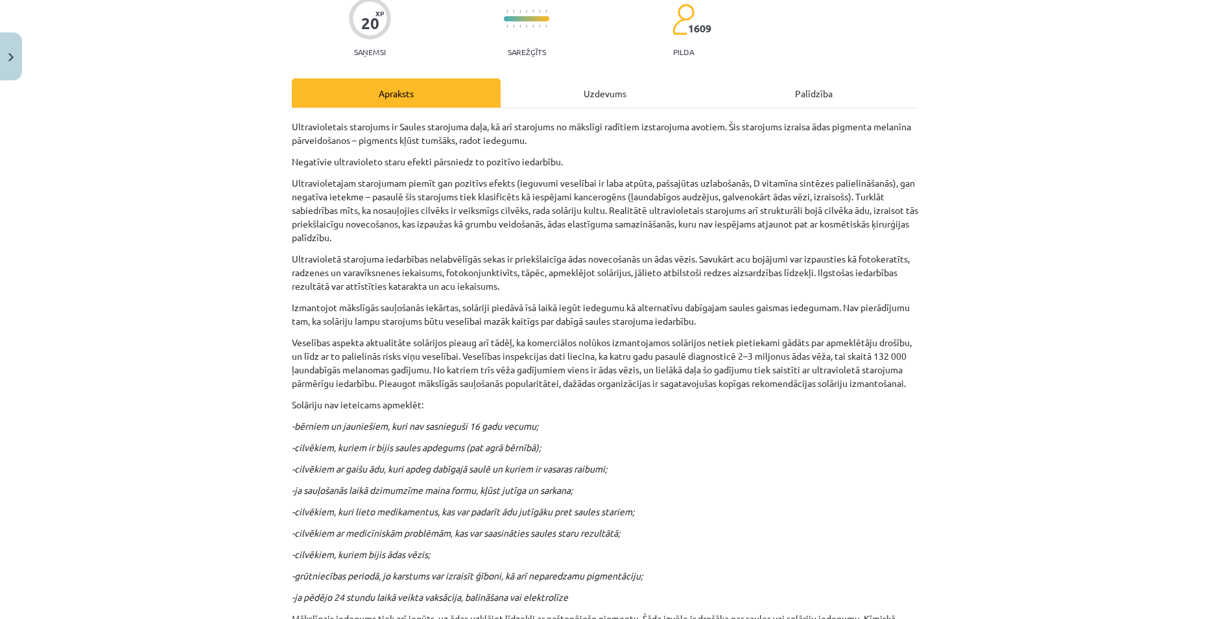
scroll to position [0, 0]
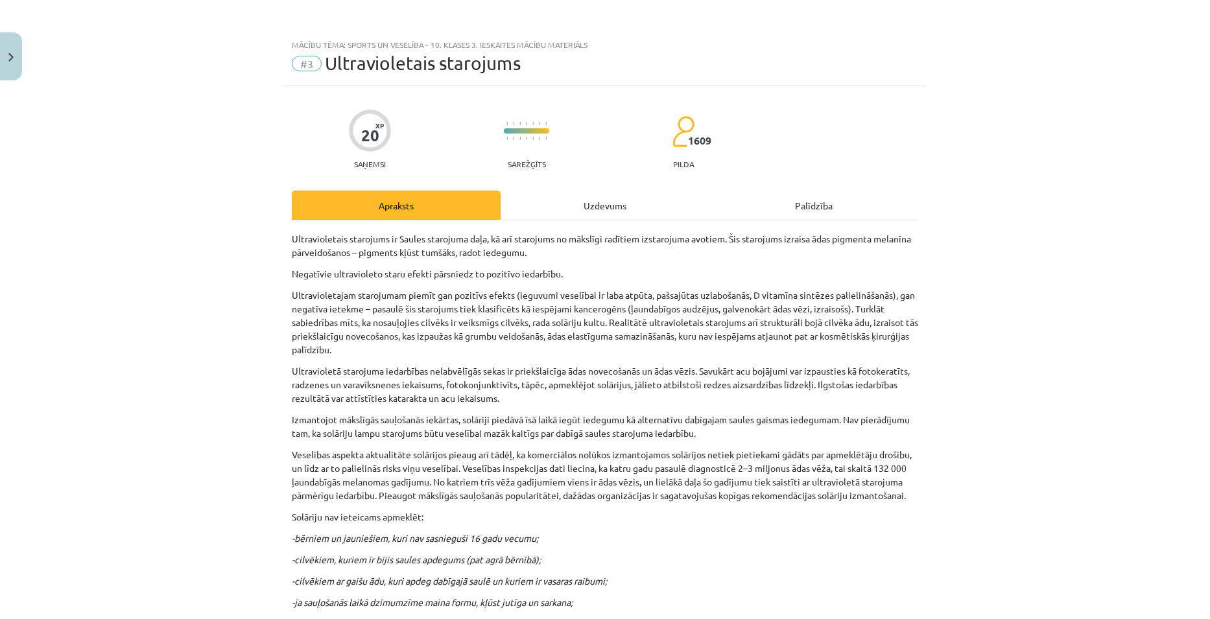
click div "Uzdevums"
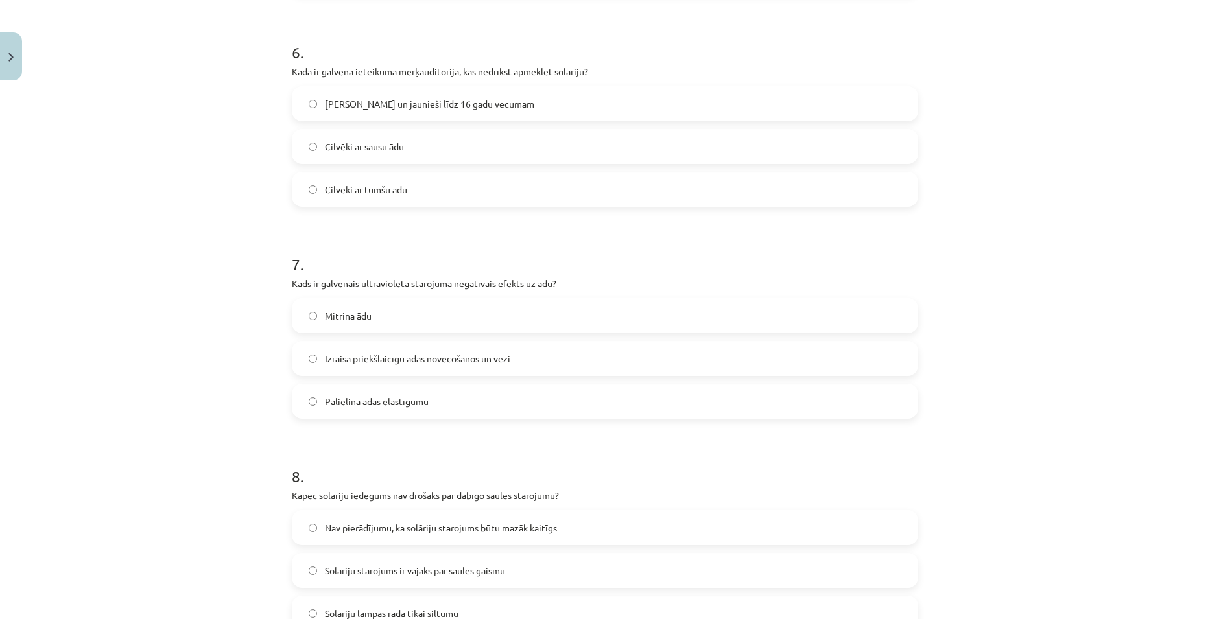
scroll to position [1394, 0]
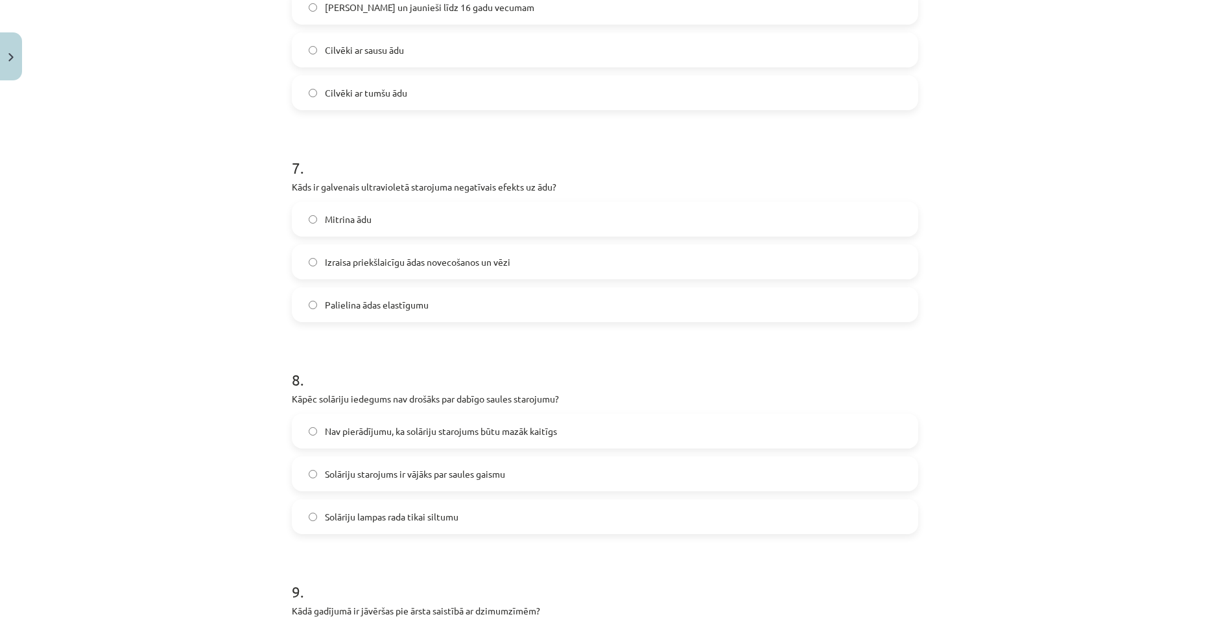
click label "Nav pierādījumu, ka solāriju starojums būtu mazāk kaitīgs"
click span "Solāriju starojums ir vājāks par saules gaismu"
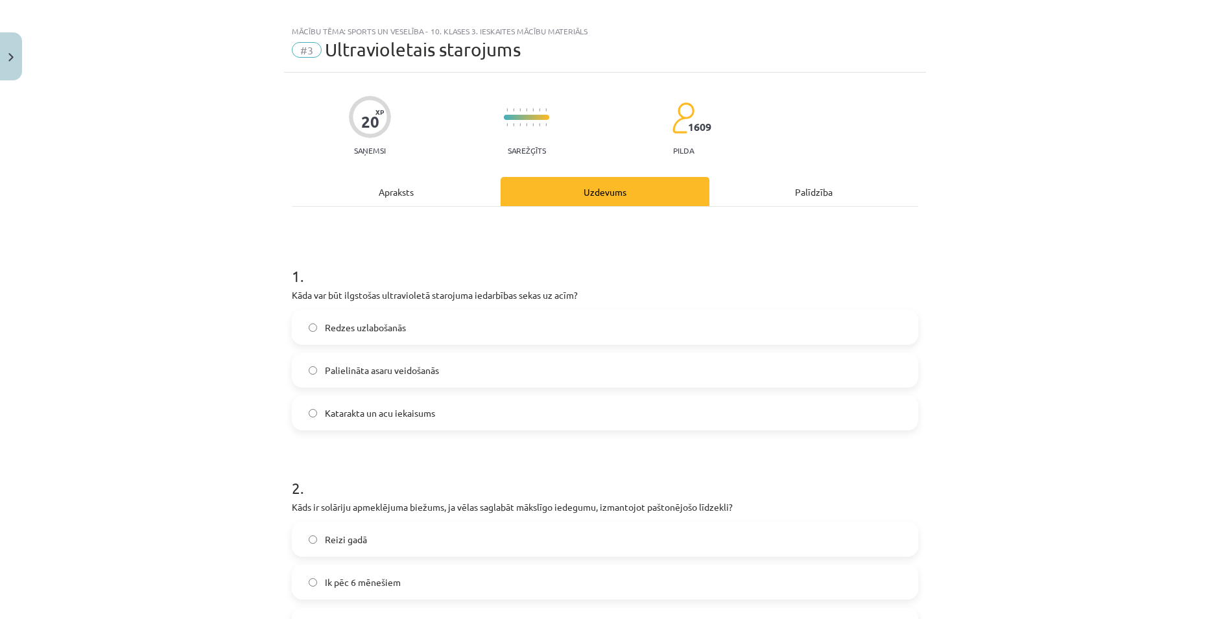
scroll to position [0, 0]
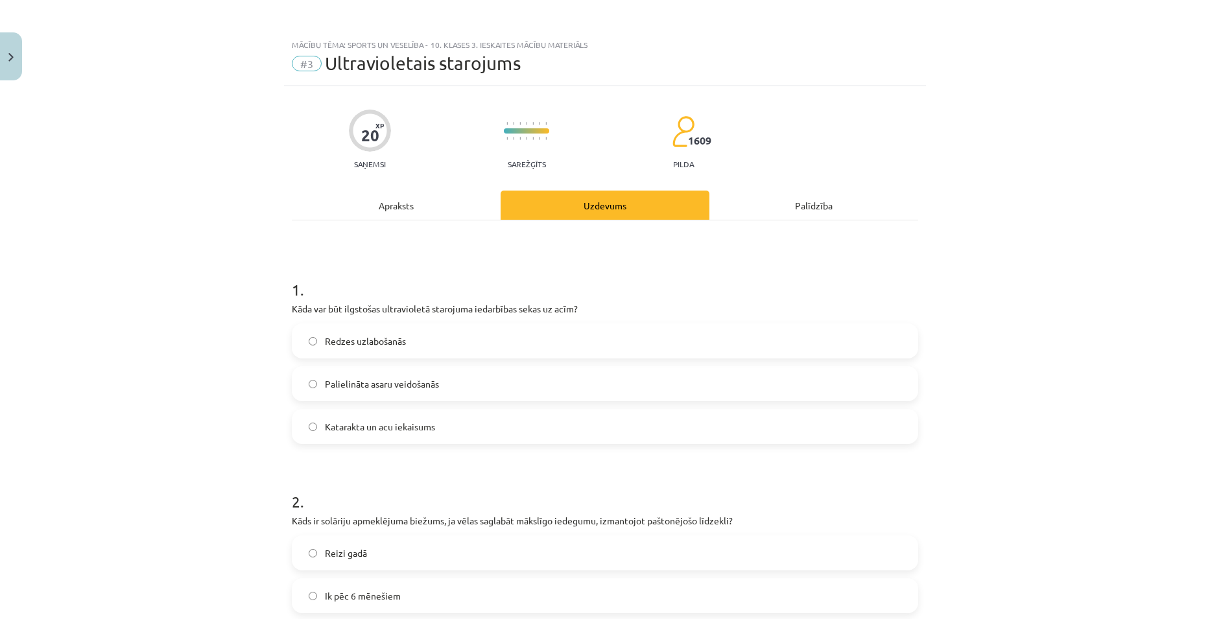
click div "20 XP Saņemsi Sarežģīts 1609 pilda Apraksts Uzdevums Palīdzība 1 . Kāda var būt…"
drag, startPoint x: 429, startPoint y: 220, endPoint x: 426, endPoint y: 201, distance: 19.1
click div "Apraksts Uzdevums Palīdzība 1 . Kāda var būt ilgstošas ultravioletā starojuma i…"
click div "Apraksts"
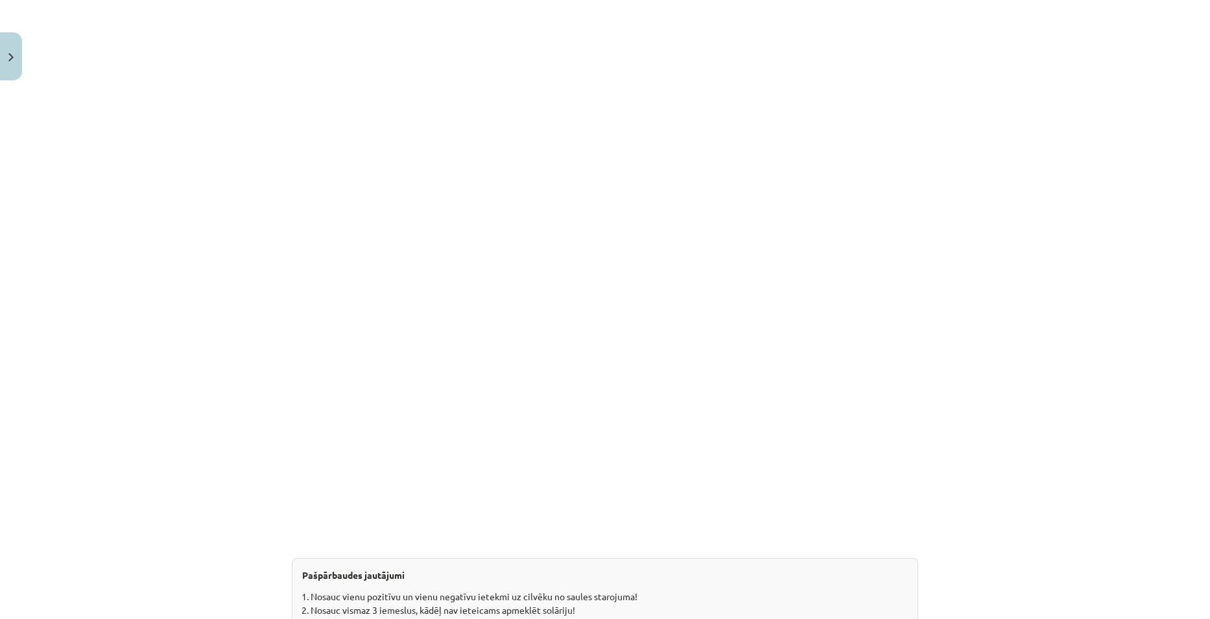
scroll to position [852, 0]
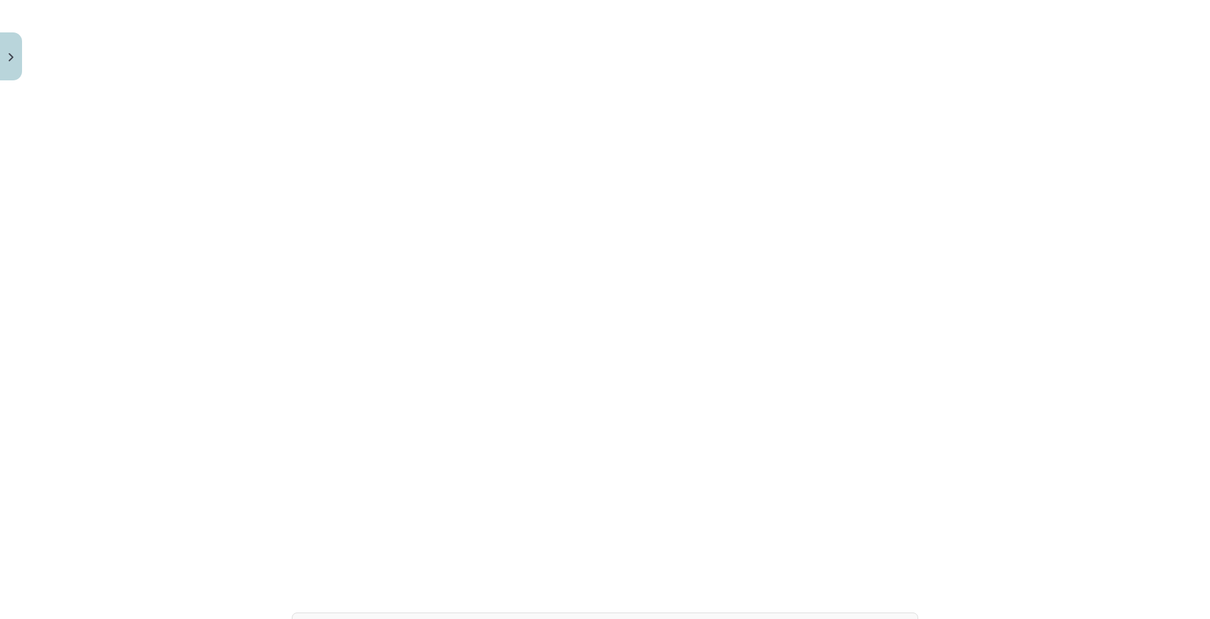
click p
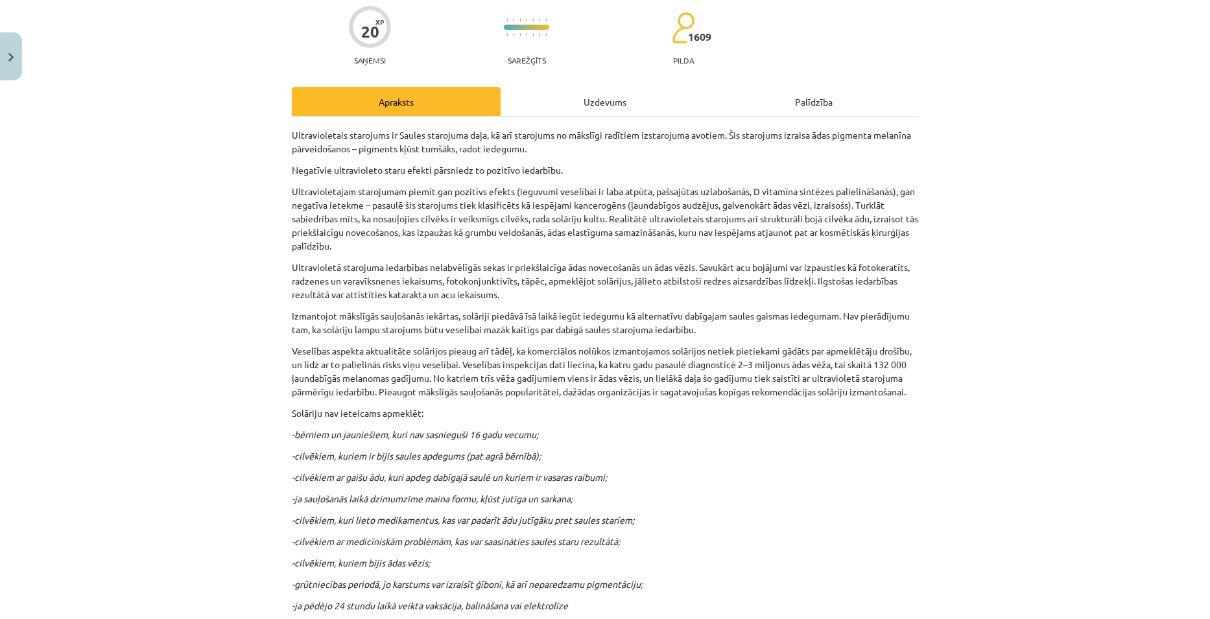
scroll to position [0, 0]
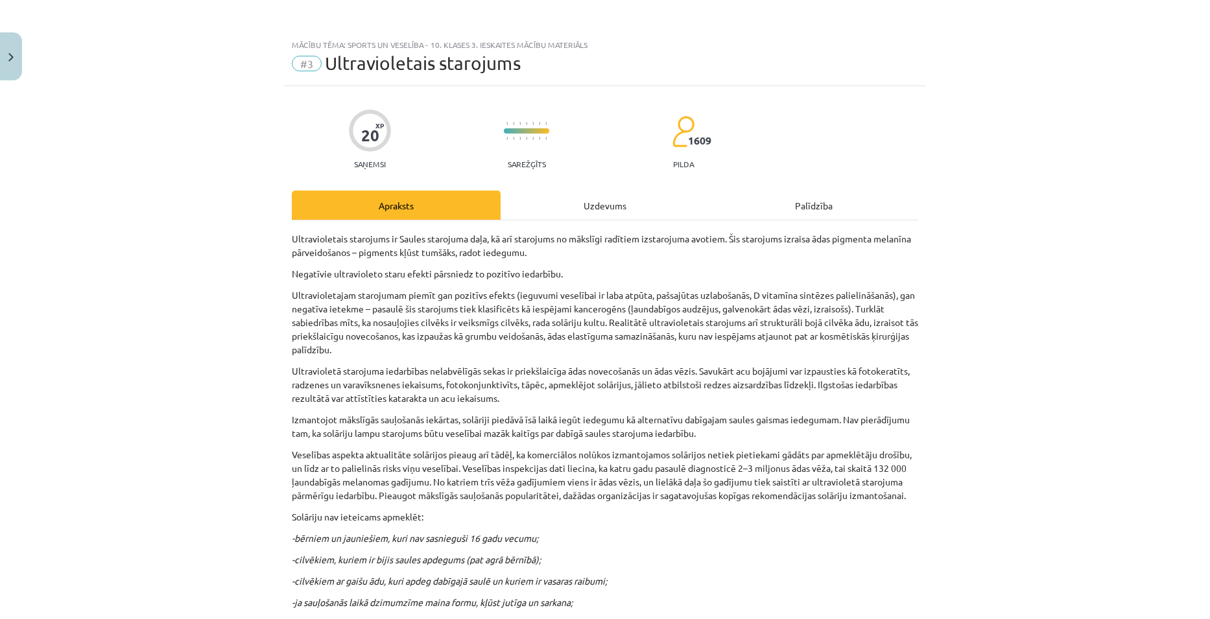
click div "Uzdevums"
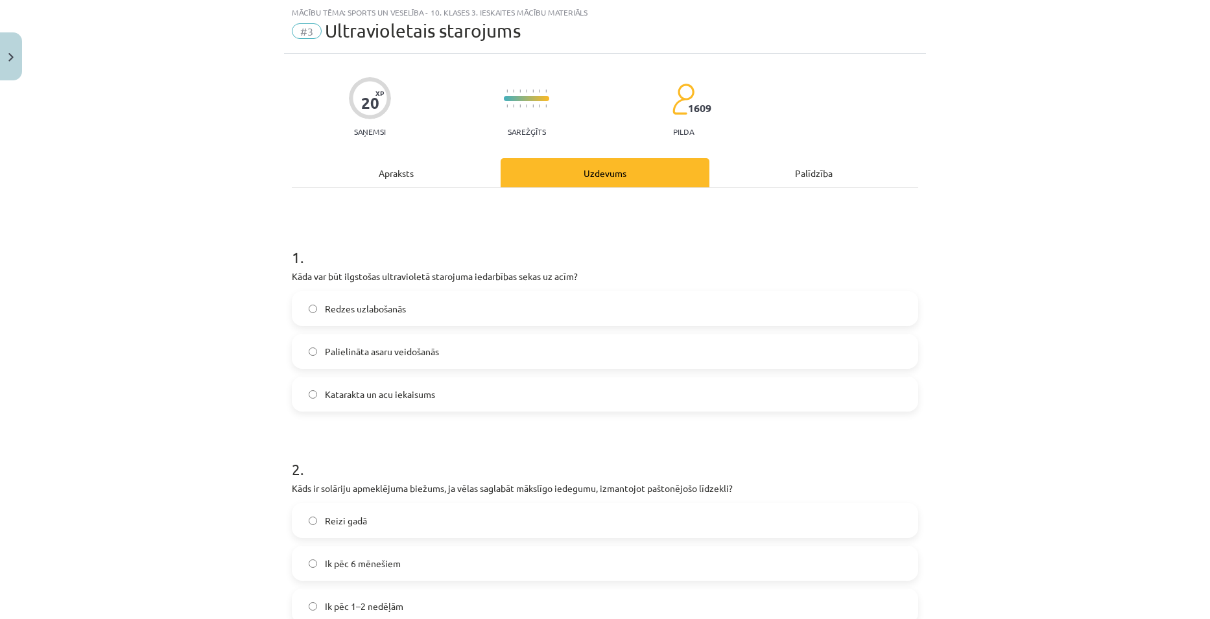
click div "Apraksts"
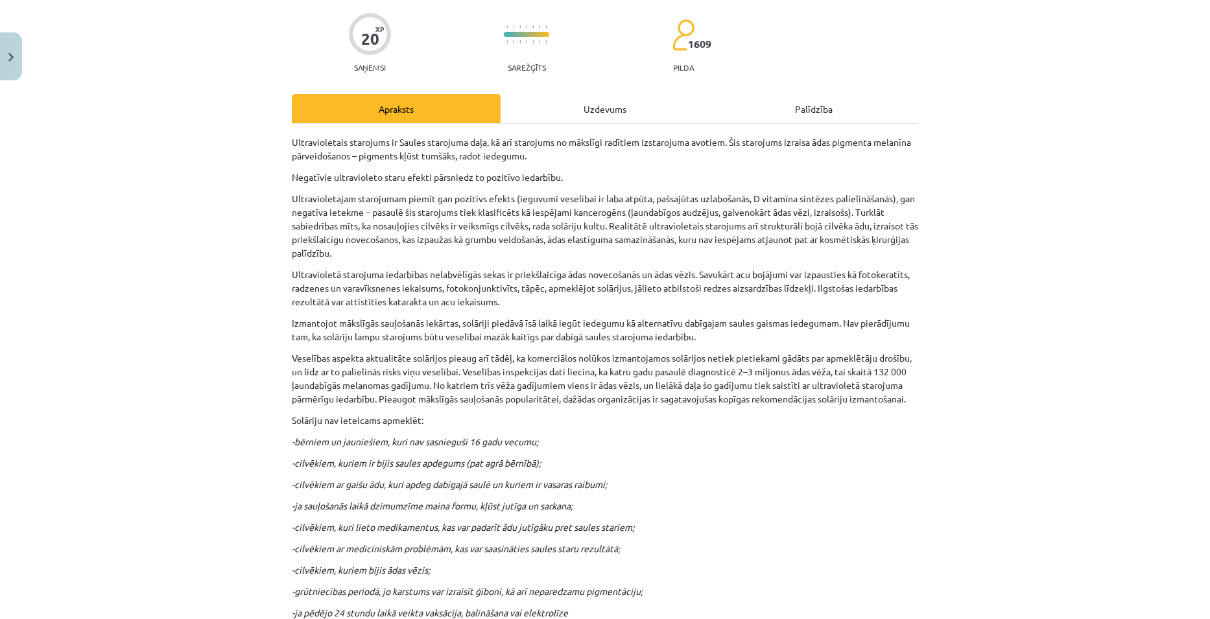
scroll to position [0, 0]
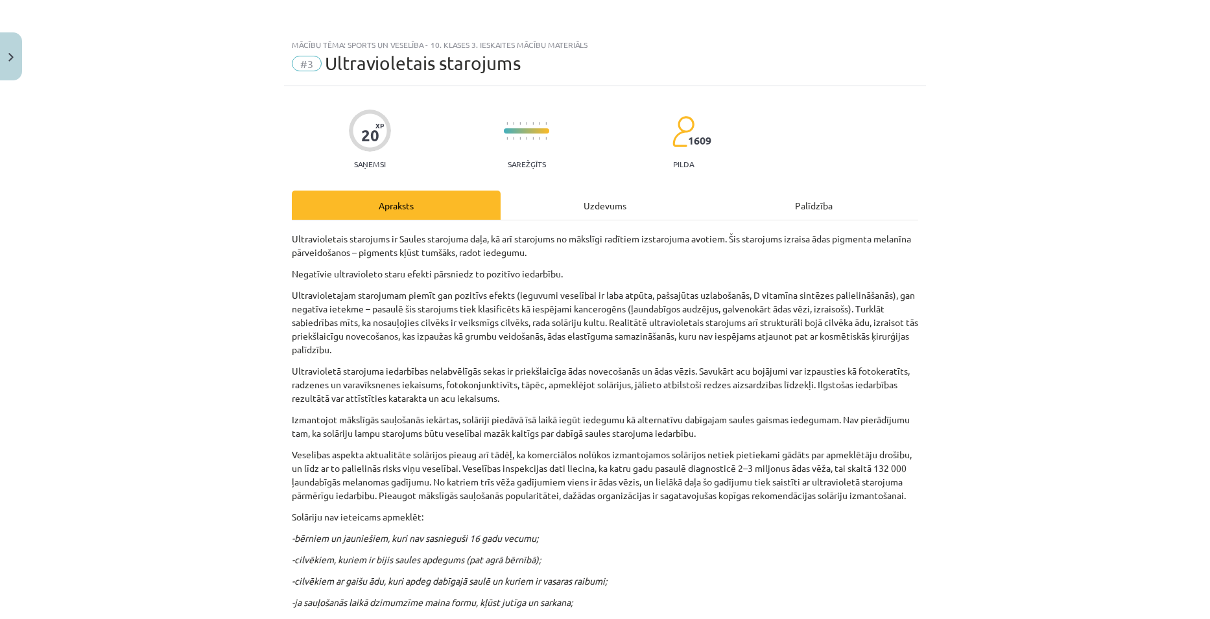
click div "Uzdevums"
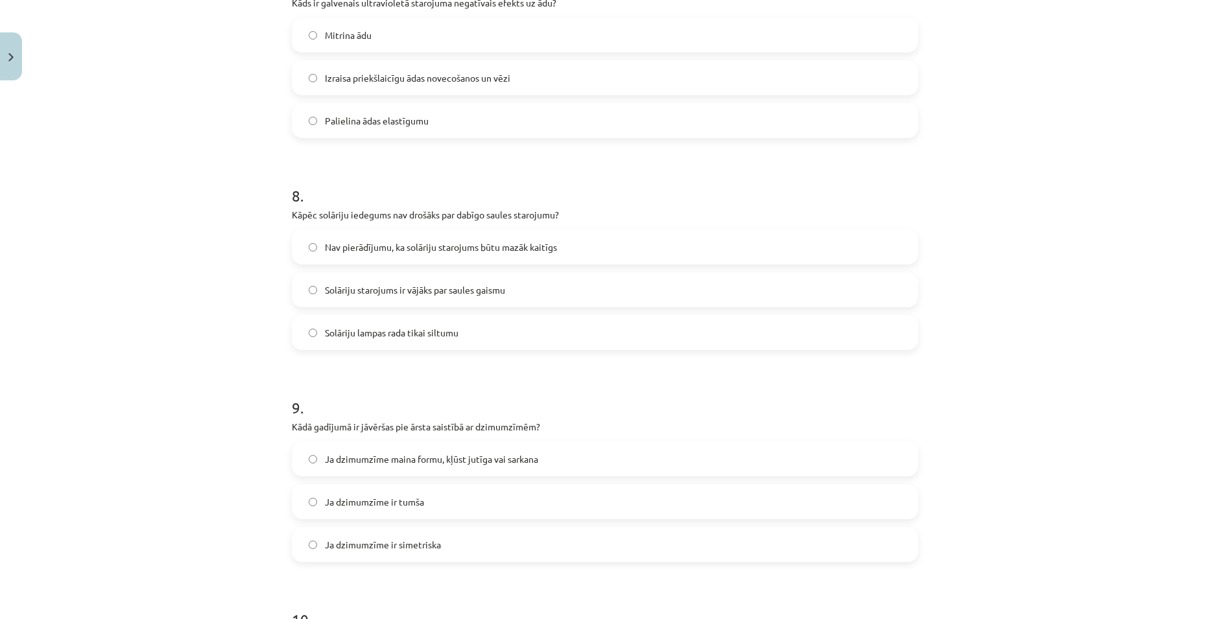
scroll to position [1588, 0]
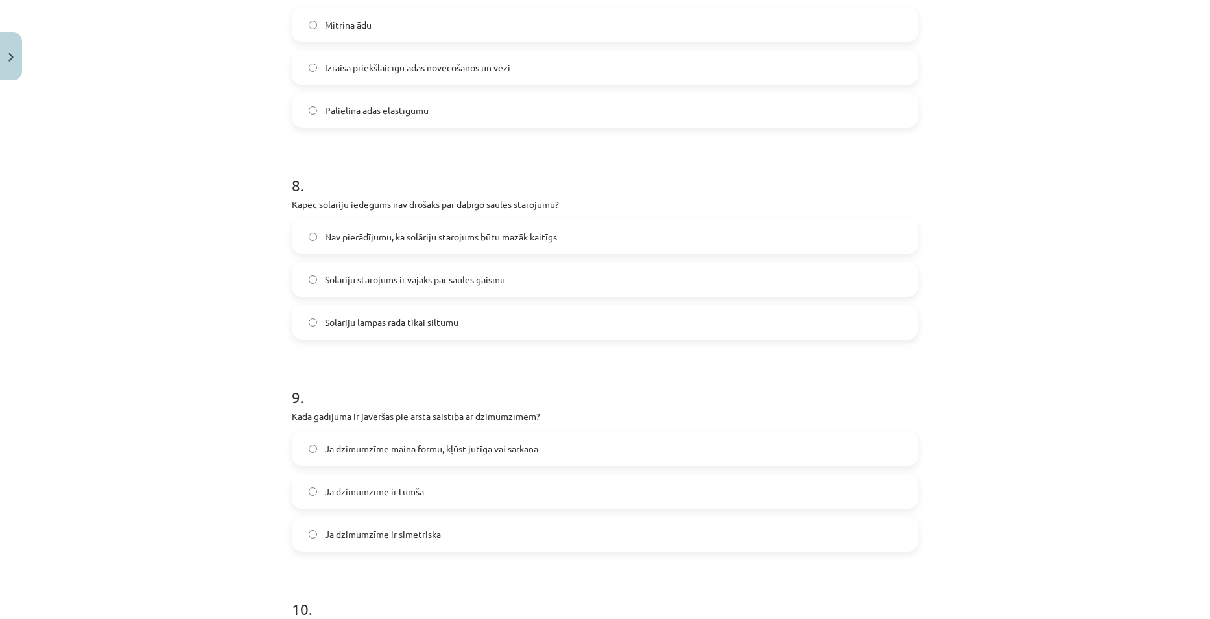
click span "Nav pierādījumu, ka solāriju starojums būtu mazāk kaitīgs"
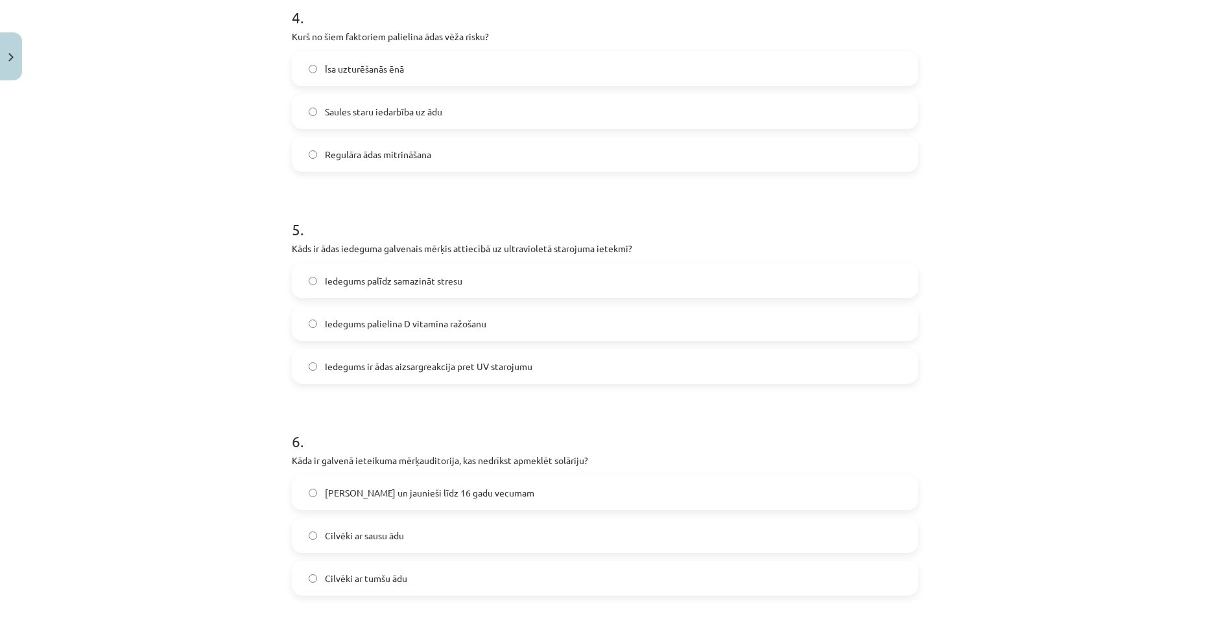
scroll to position [875, 0]
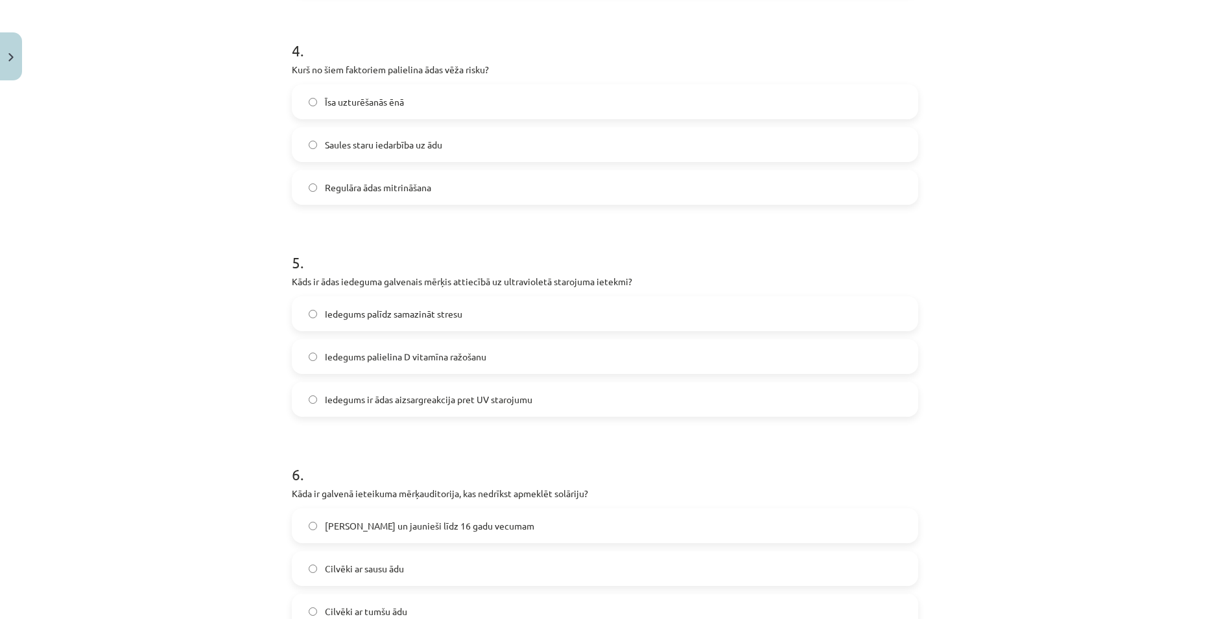
click label "Iedegums ir ādas aizsargreakcija pret UV starojumu"
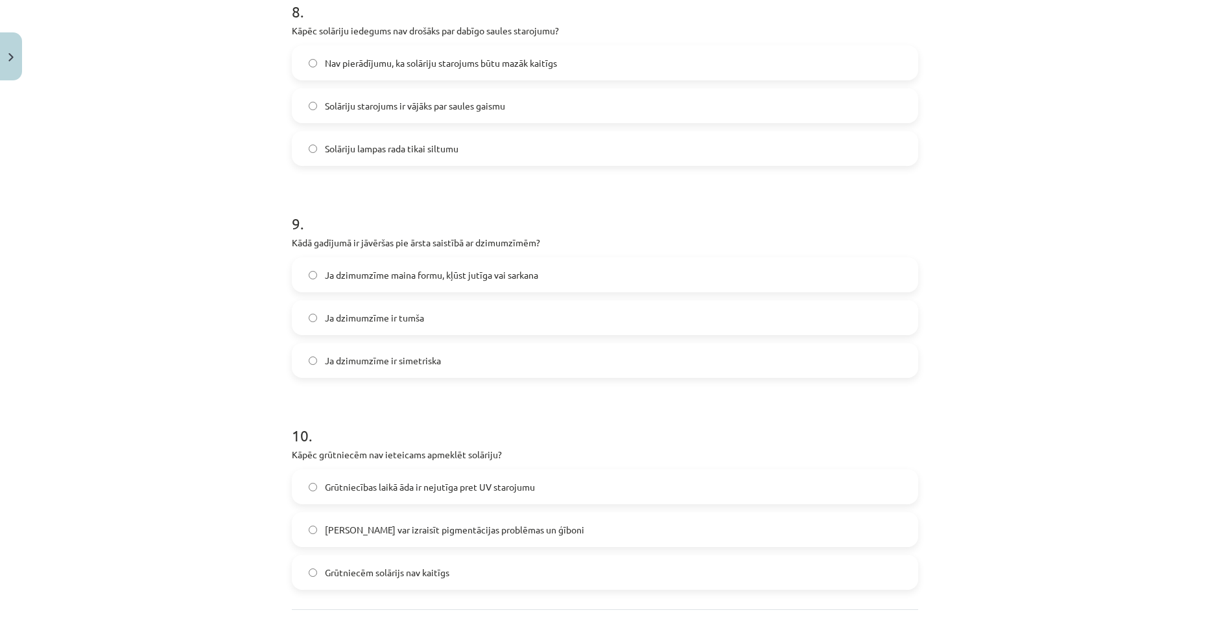
scroll to position [1883, 0]
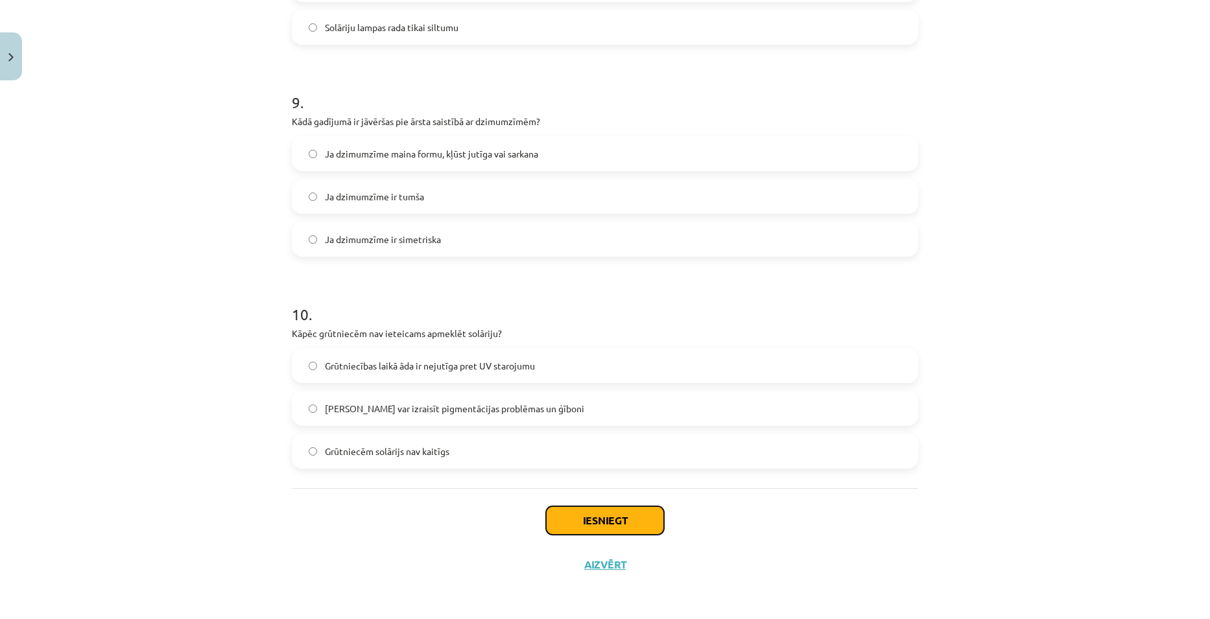
click button "Iesniegt"
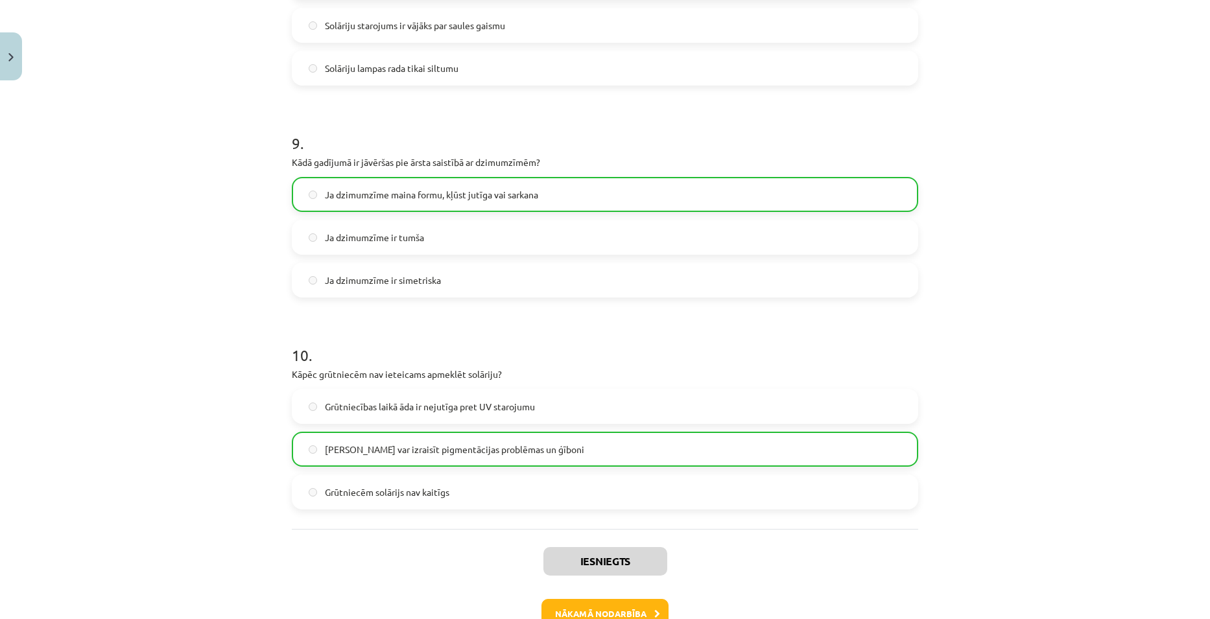
scroll to position [1925, 0]
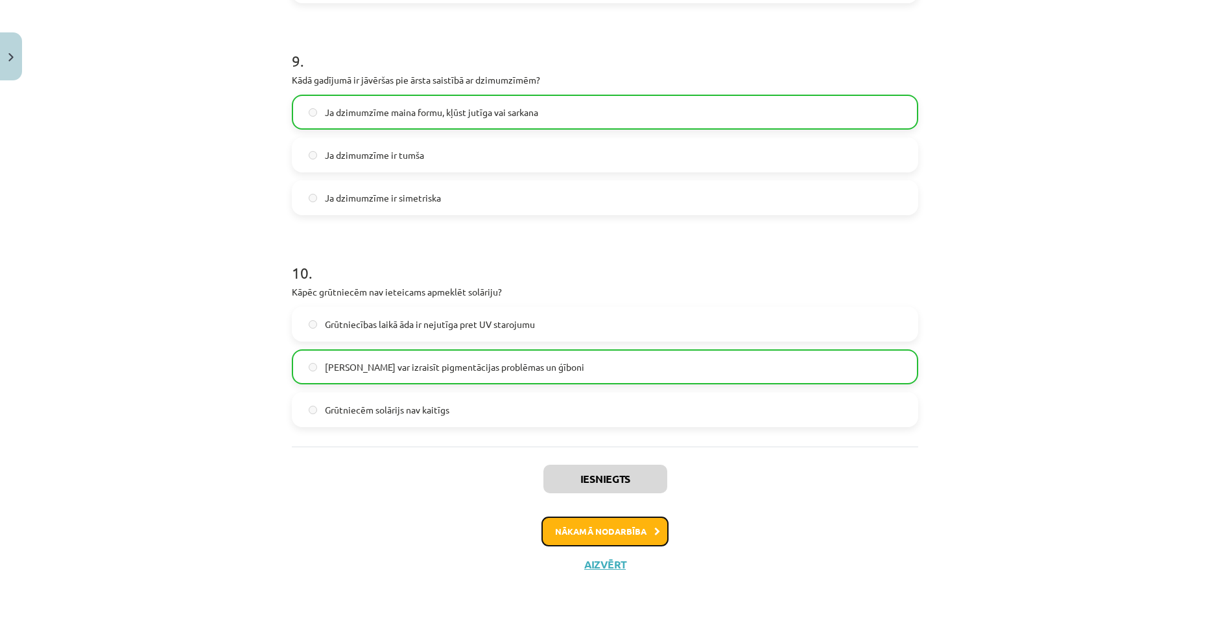
click button "Nākamā nodarbība"
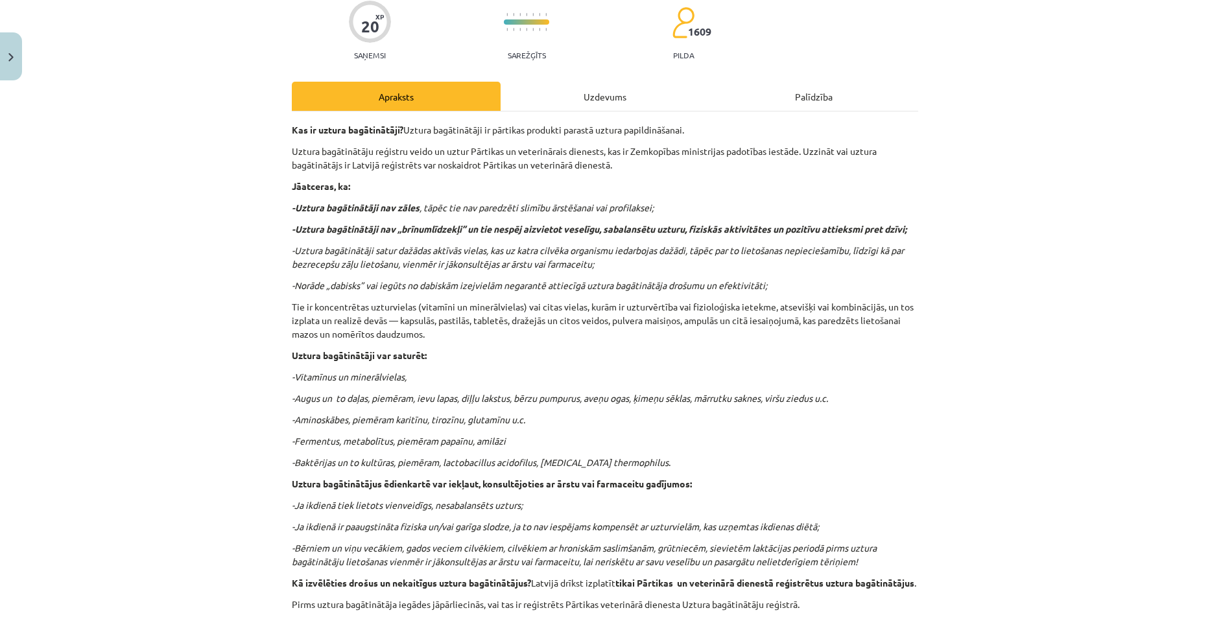
scroll to position [0, 0]
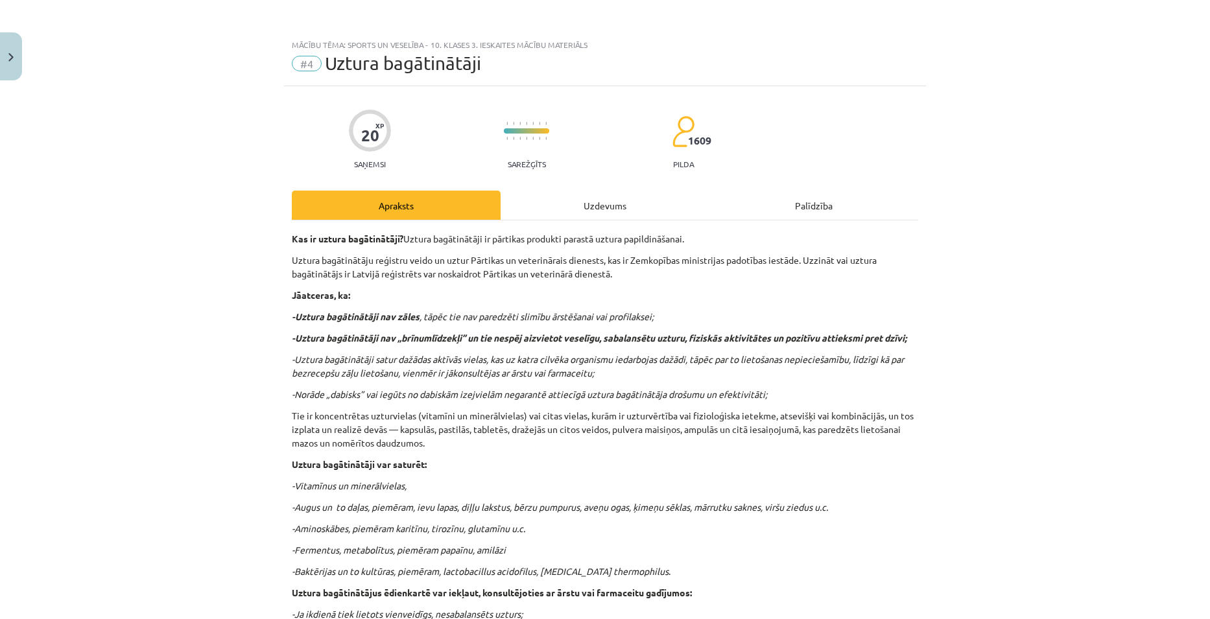
click div "Uzdevums"
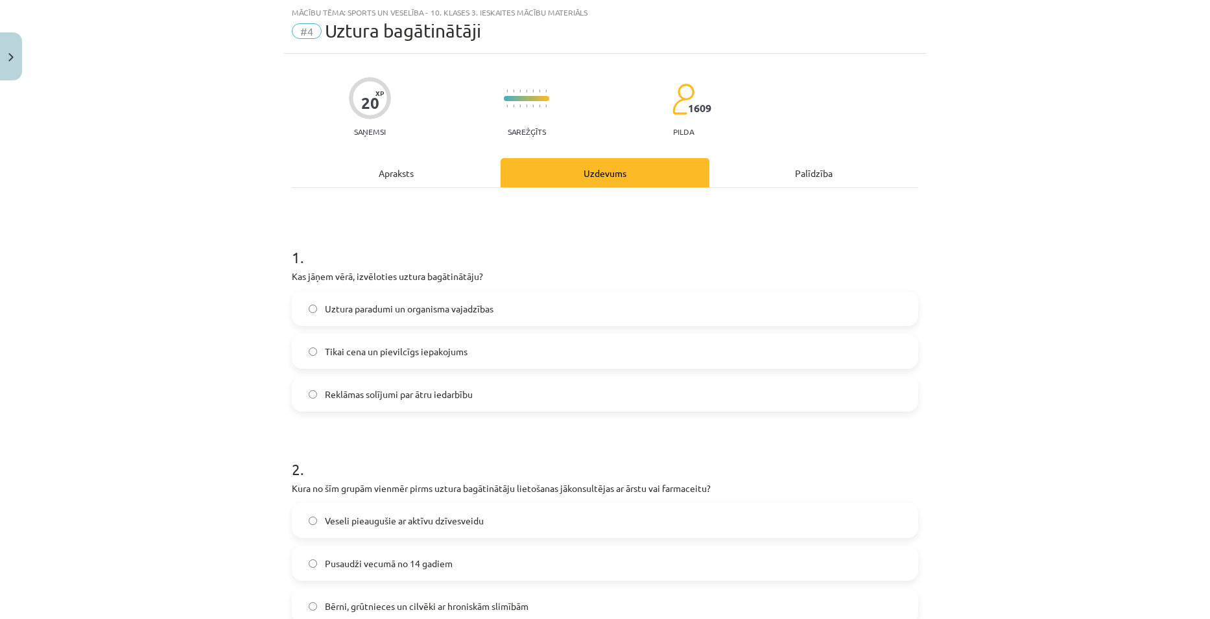
click div "Apraksts"
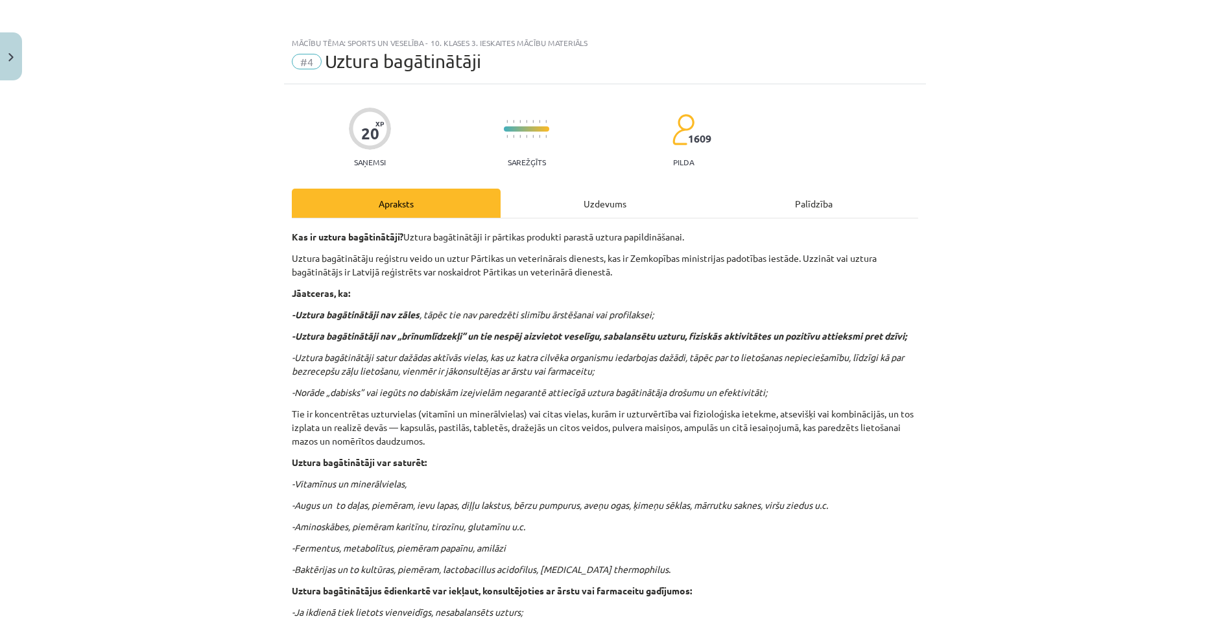
scroll to position [0, 0]
click div "Uzdevums"
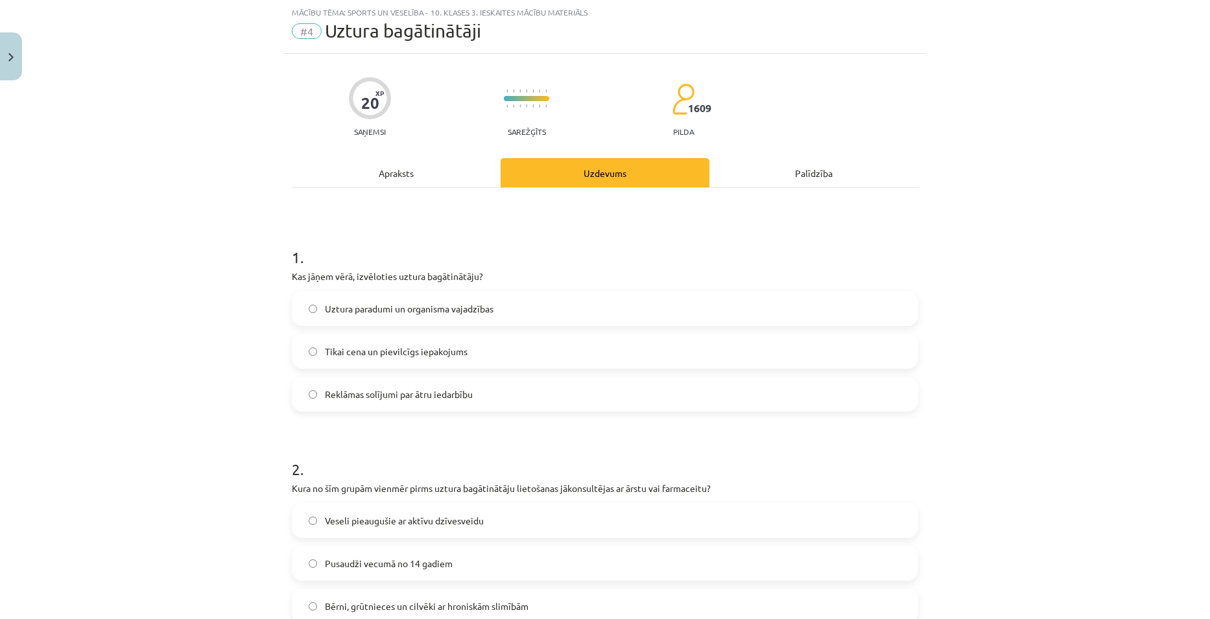
click label "Uztura paradumi un organisma vajadzības"
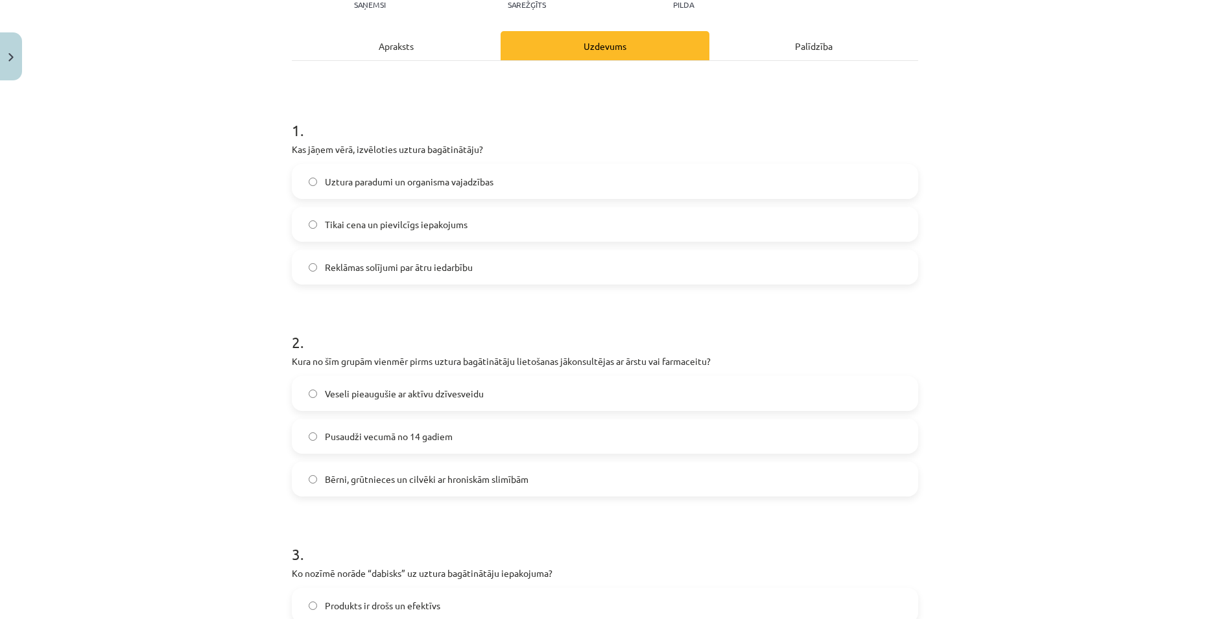
scroll to position [162, 0]
click div "Apraksts"
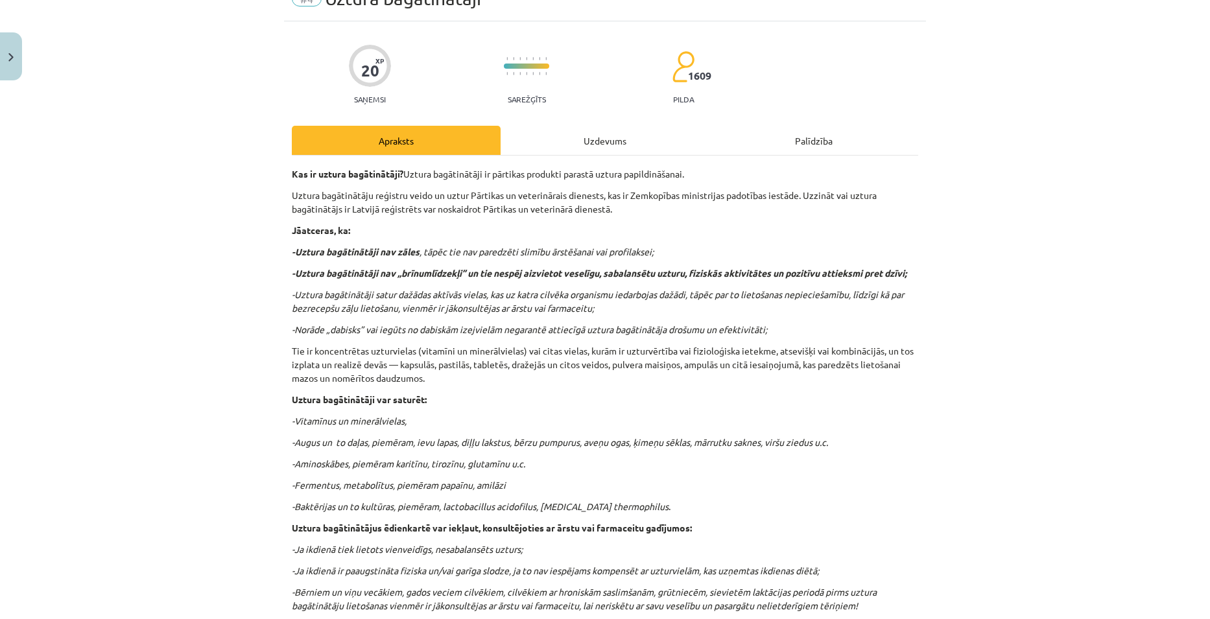
scroll to position [0, 0]
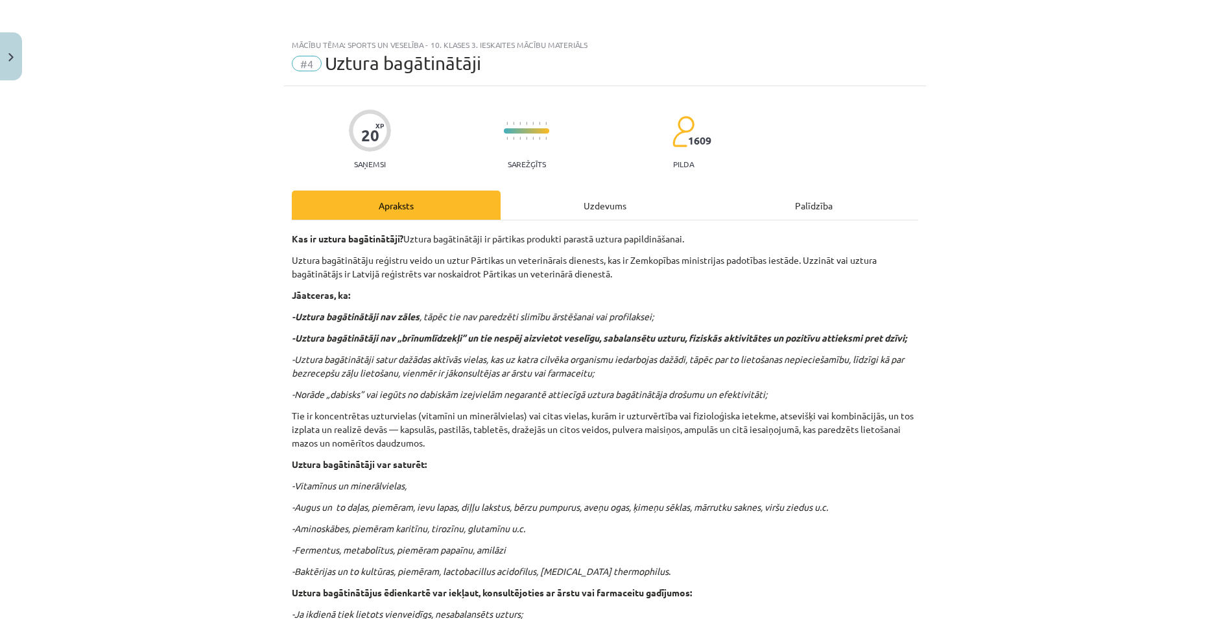
click div "Uzdevums"
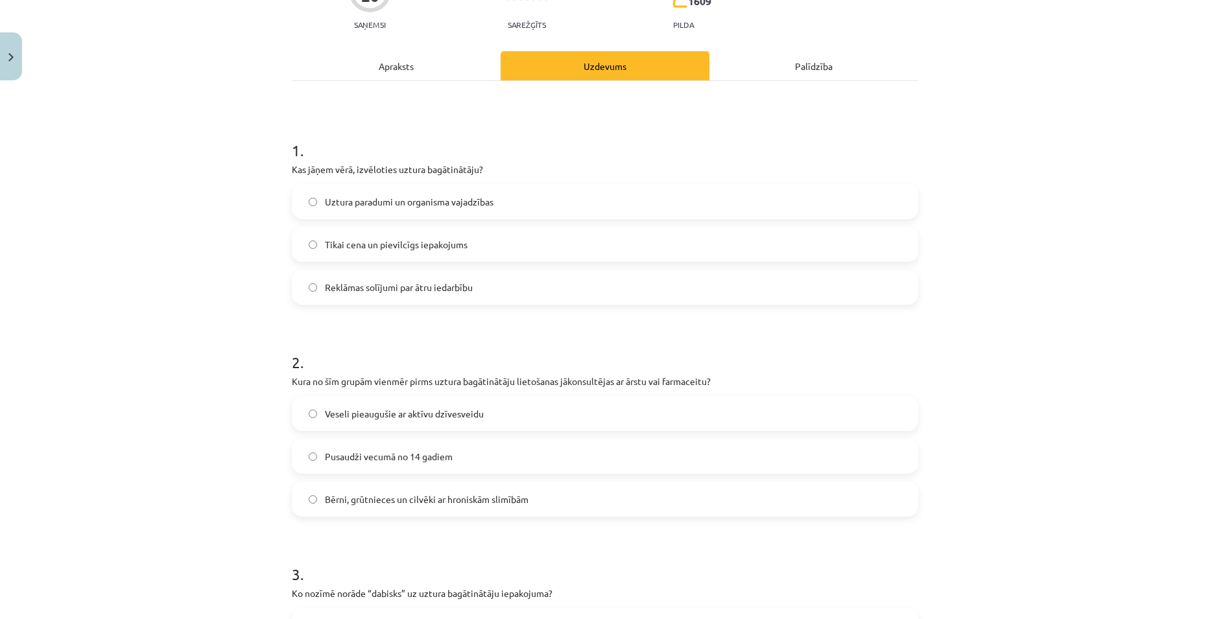
scroll to position [227, 0]
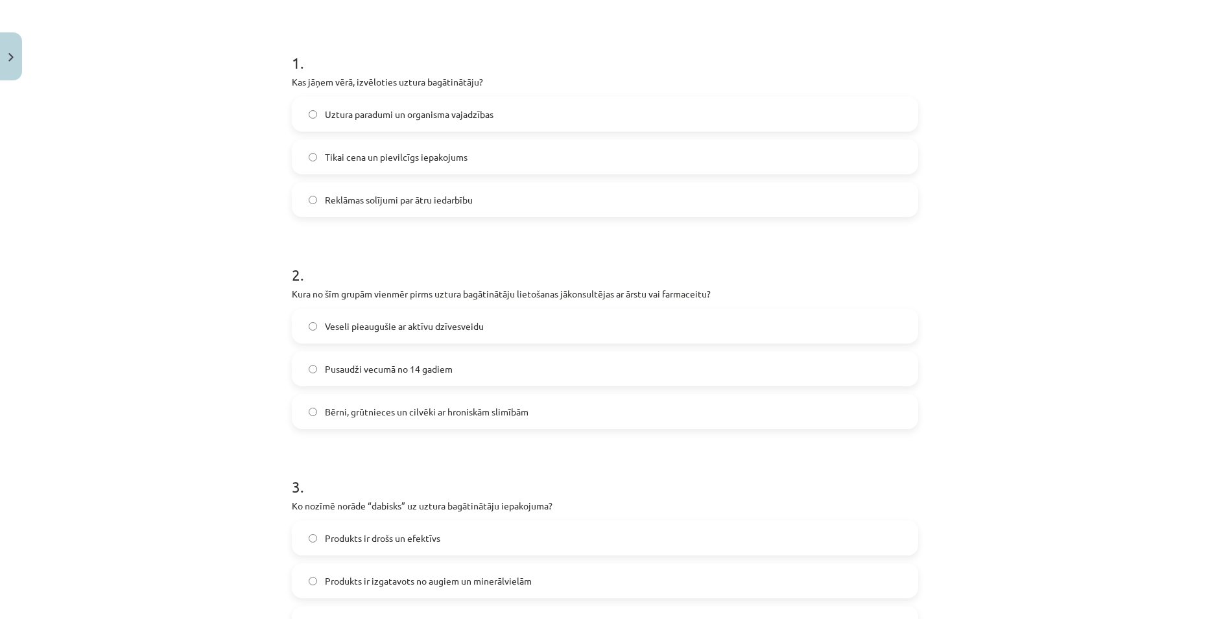
click label "Bērni, grūtnieces un cilvēki ar hroniskām slimībām"
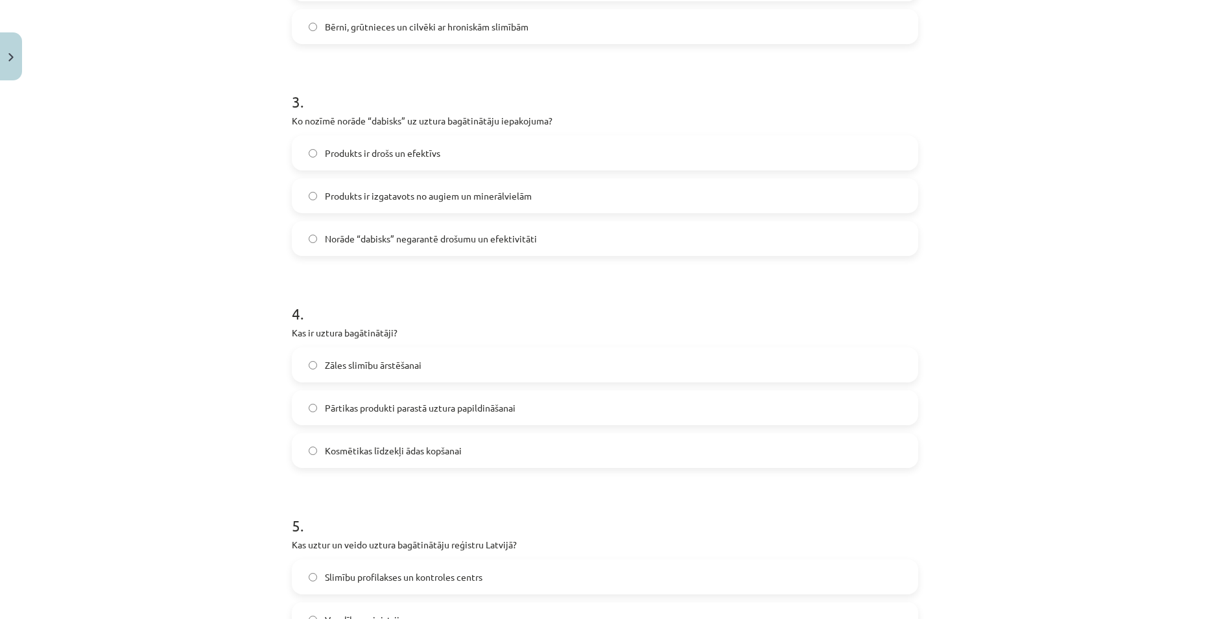
scroll to position [616, 0]
click span "Pārtikas produkti parastā uztura papildināšanai"
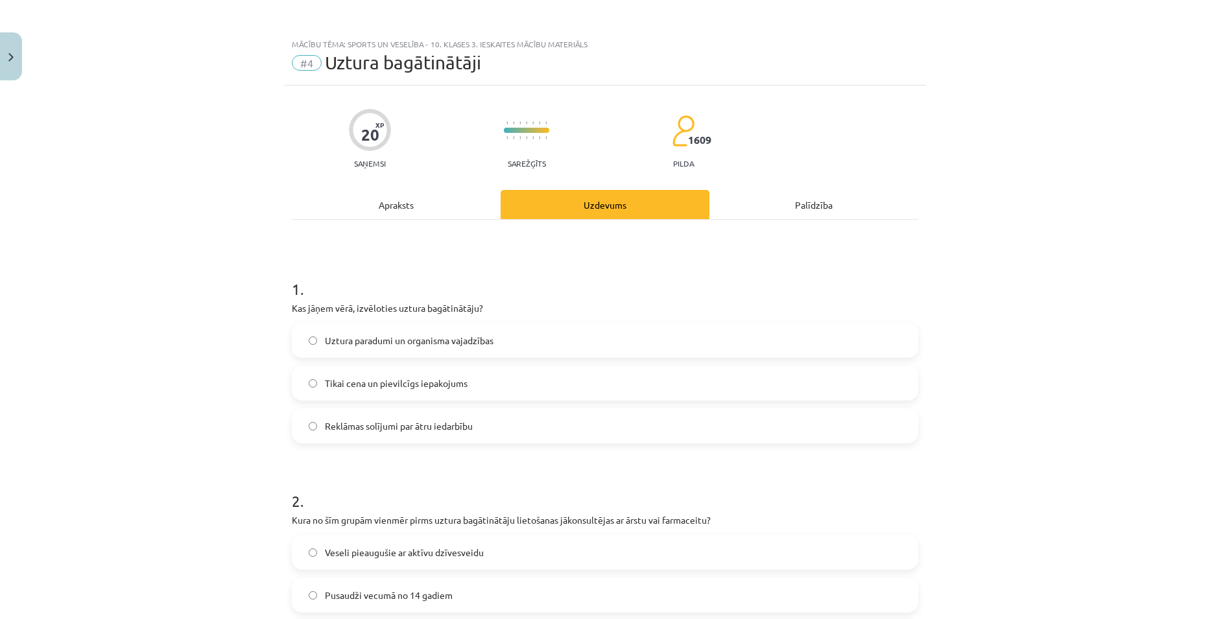
scroll to position [0, 0]
click div "Apraksts"
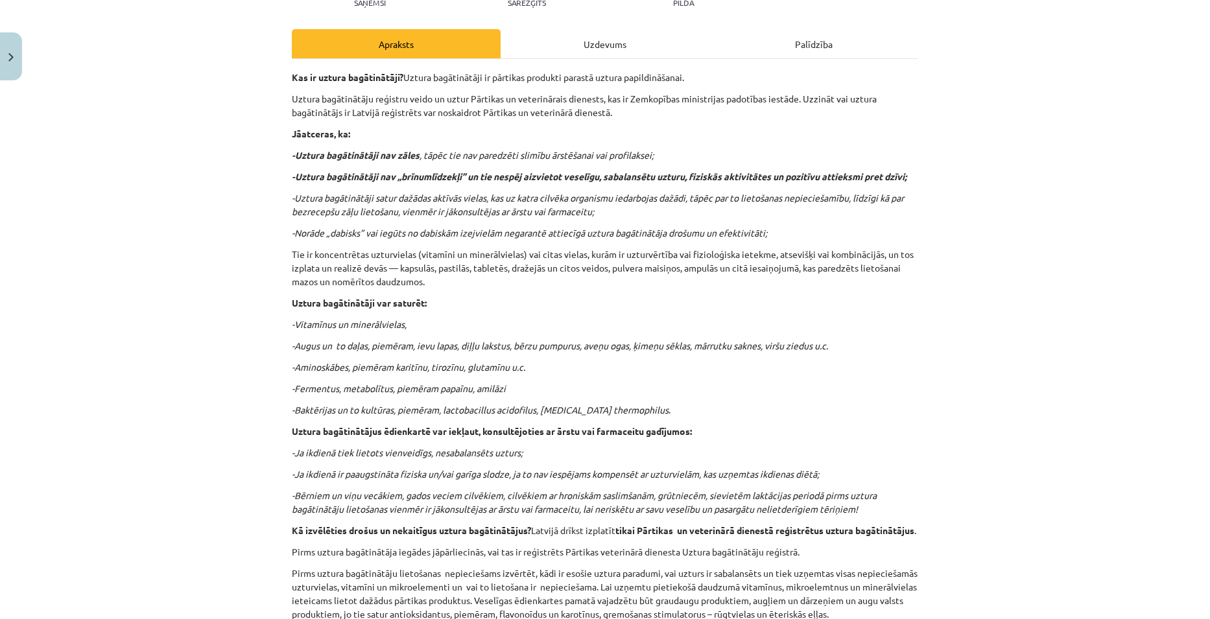
scroll to position [162, 0]
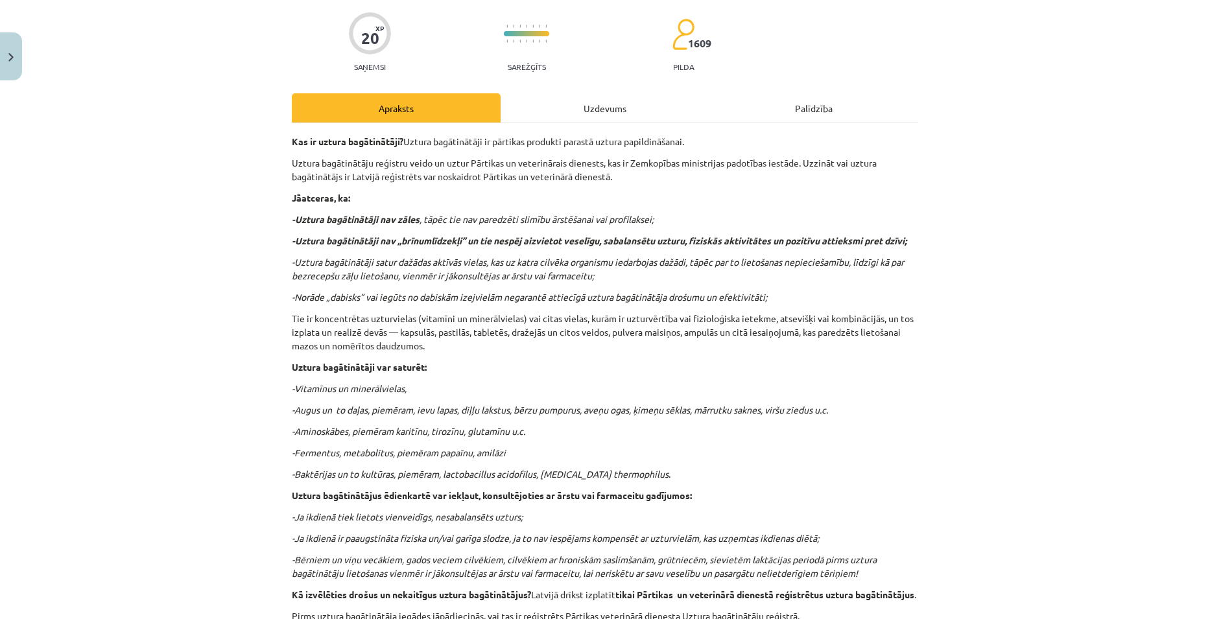
click div "Uzdevums"
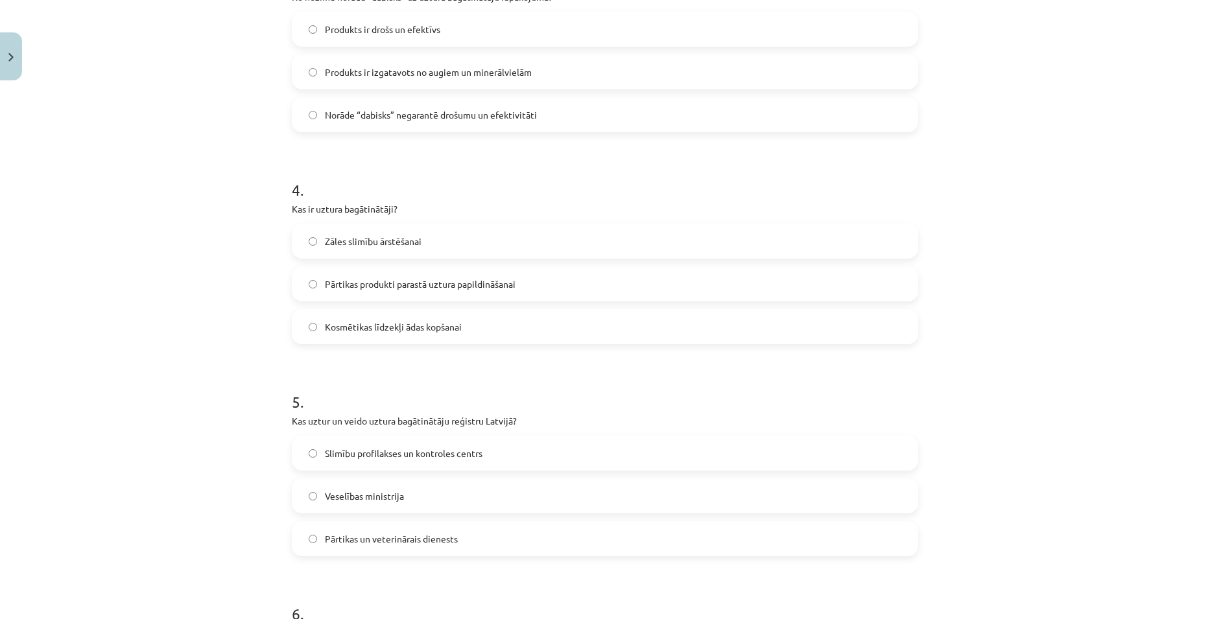
scroll to position [810, 0]
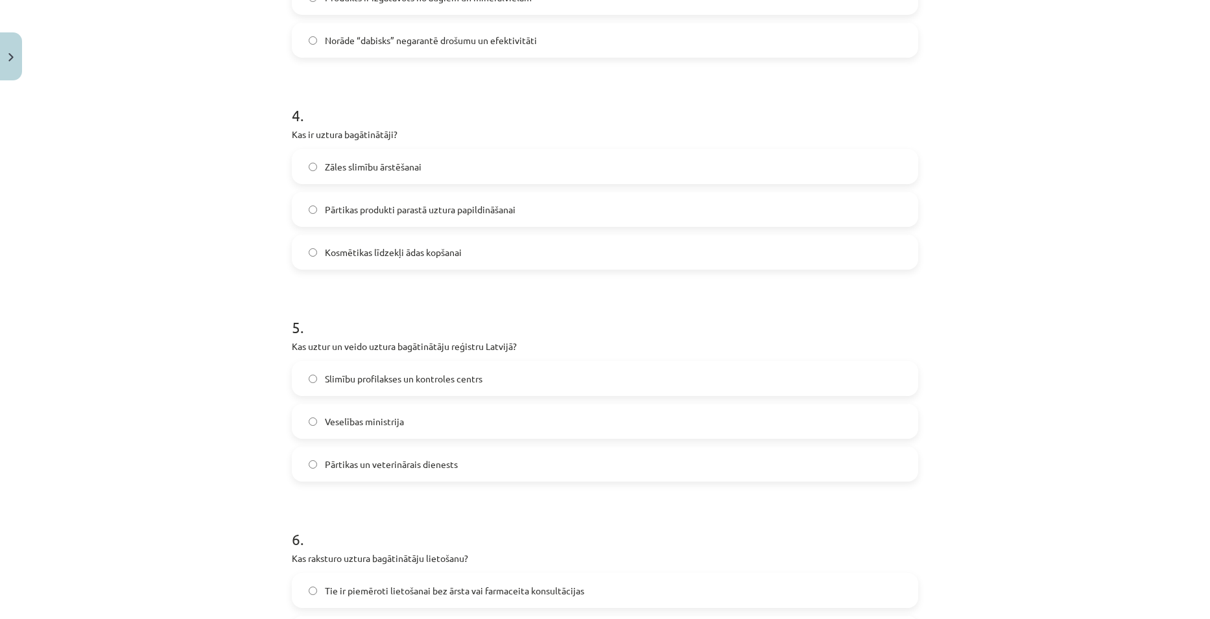
click span "Pārtikas un veterinārais dienests"
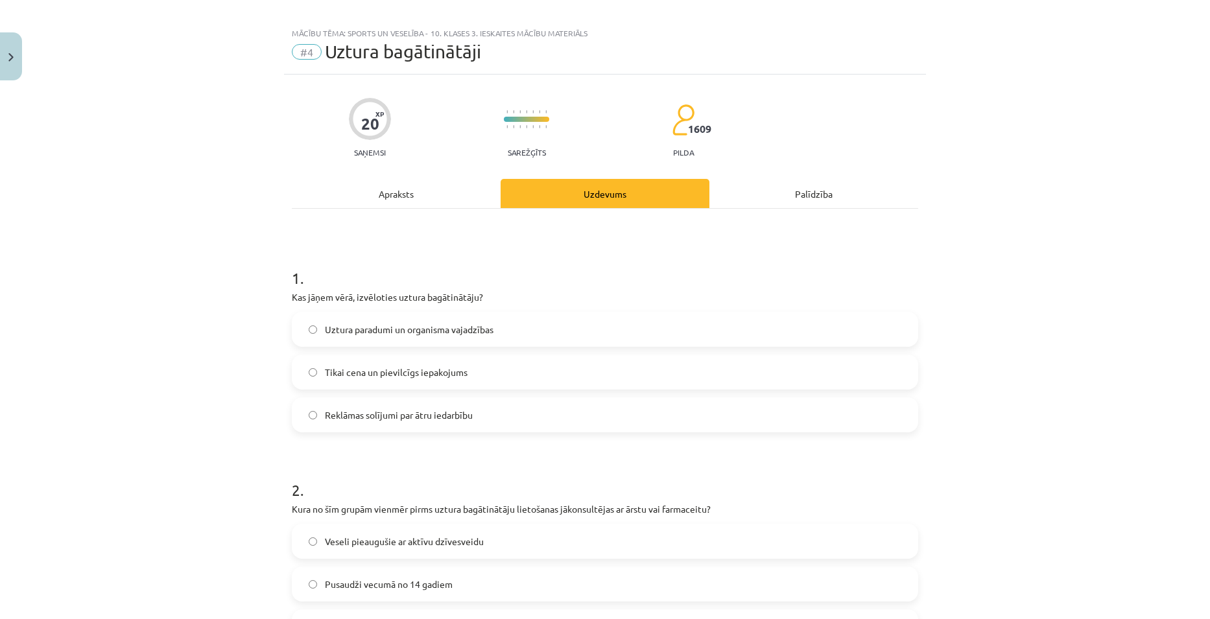
scroll to position [0, 0]
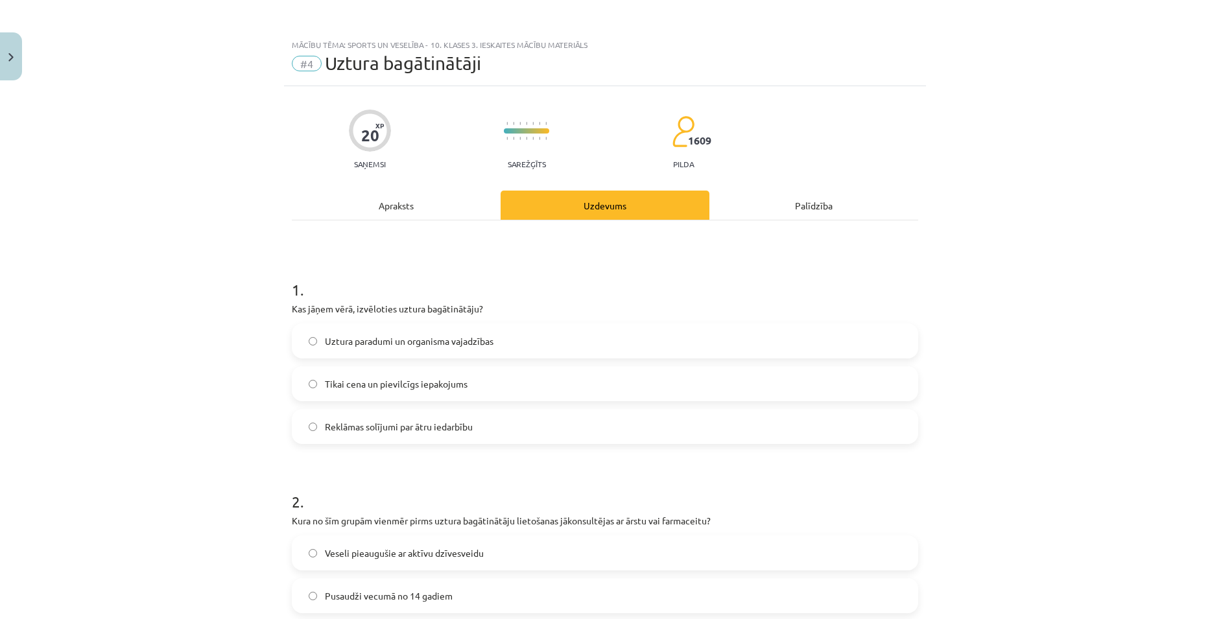
click div "Apraksts"
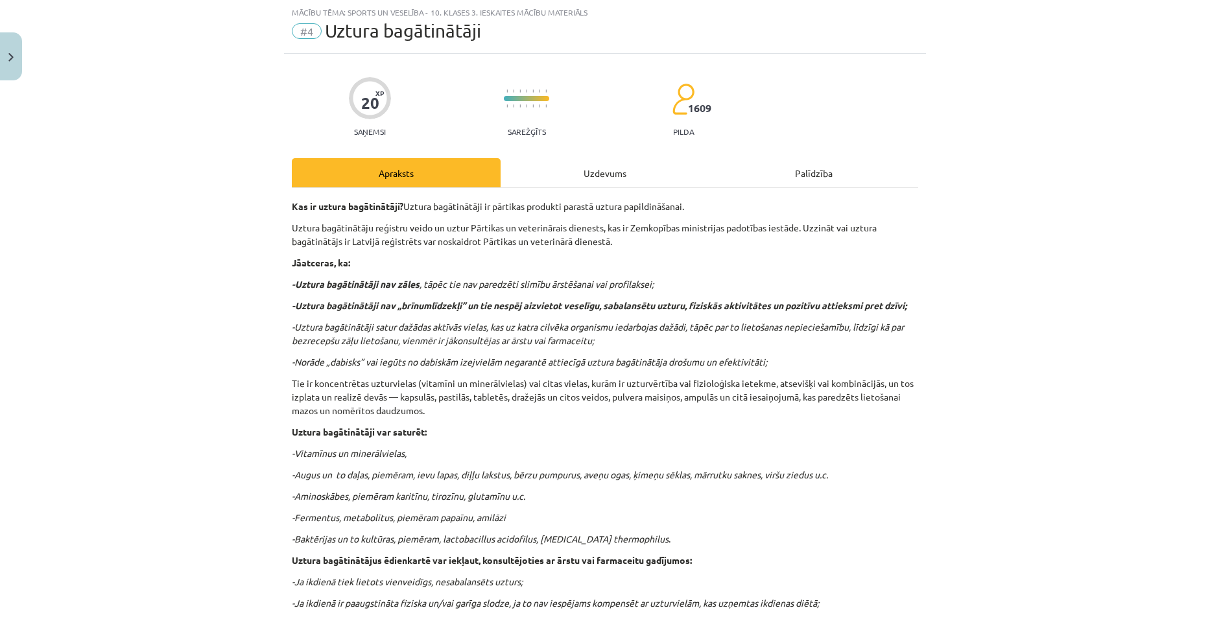
click div "Uzdevums"
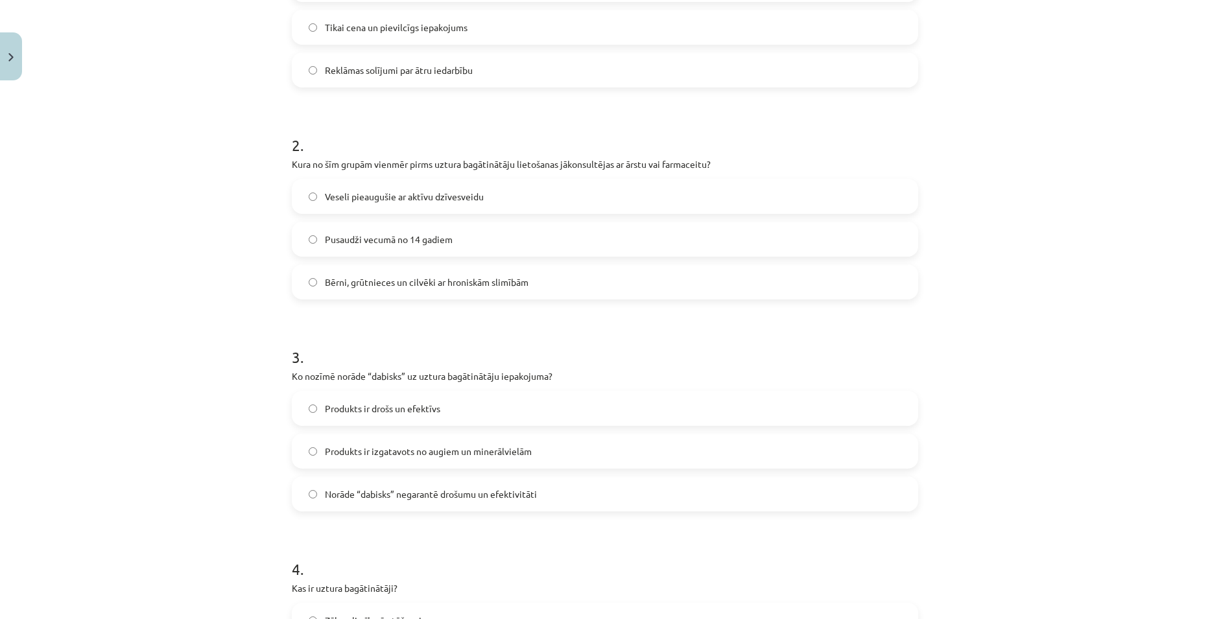
scroll to position [421, 0]
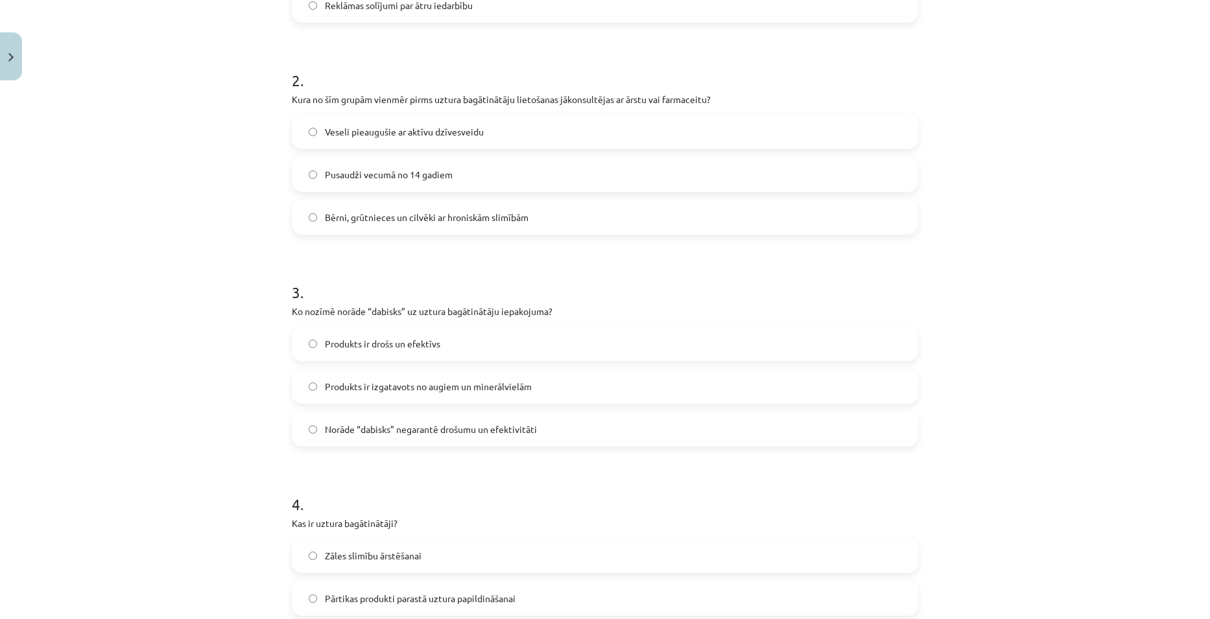
click span "Produkts ir izgatavots no augiem un minerālvielām"
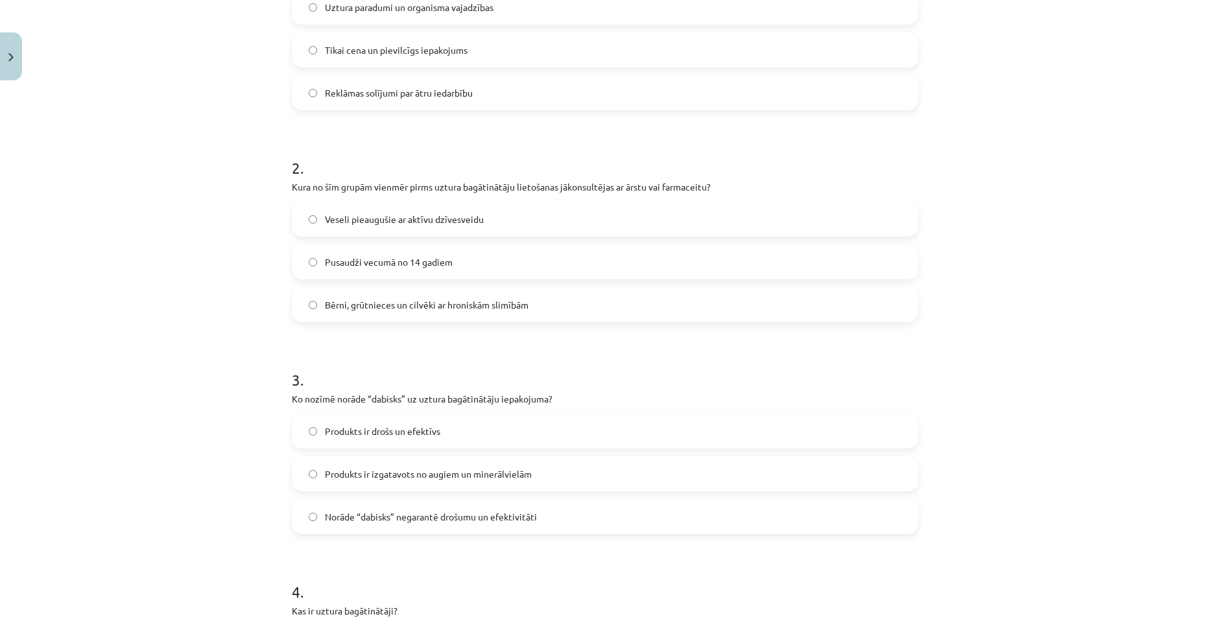
scroll to position [357, 0]
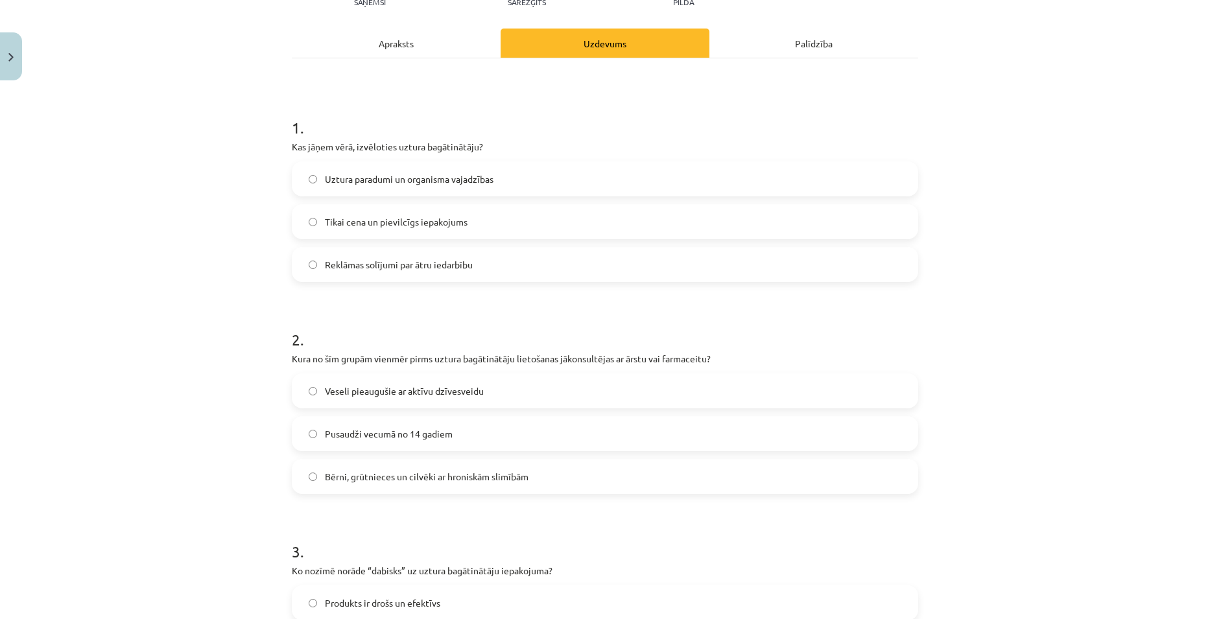
click div "Apraksts"
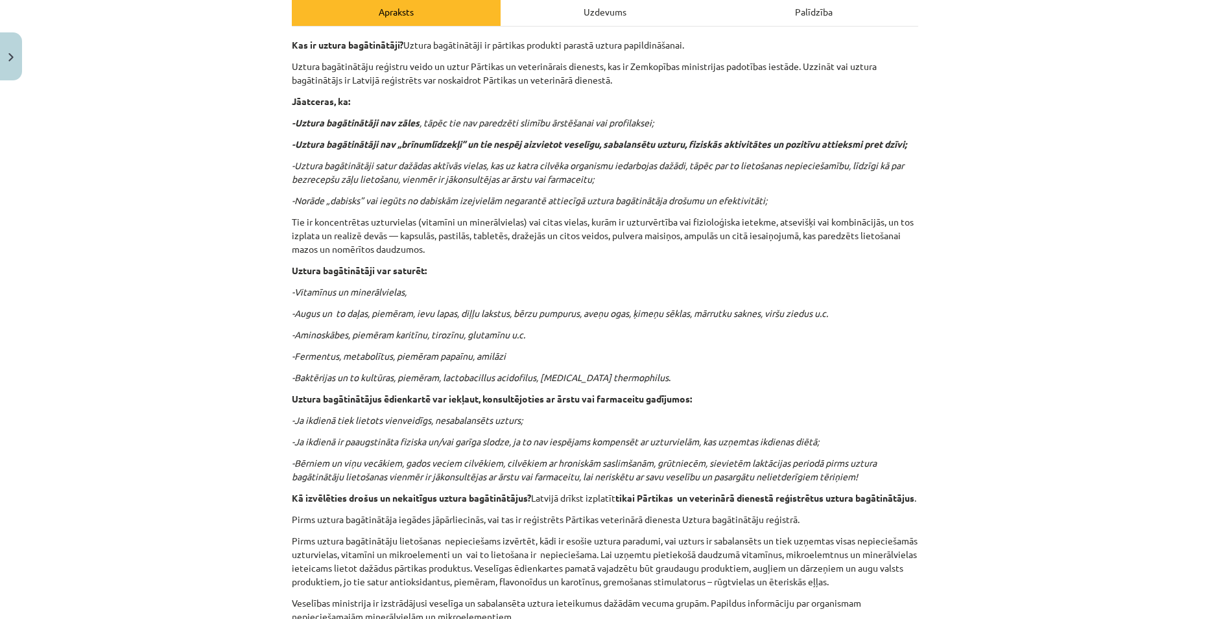
scroll to position [162, 0]
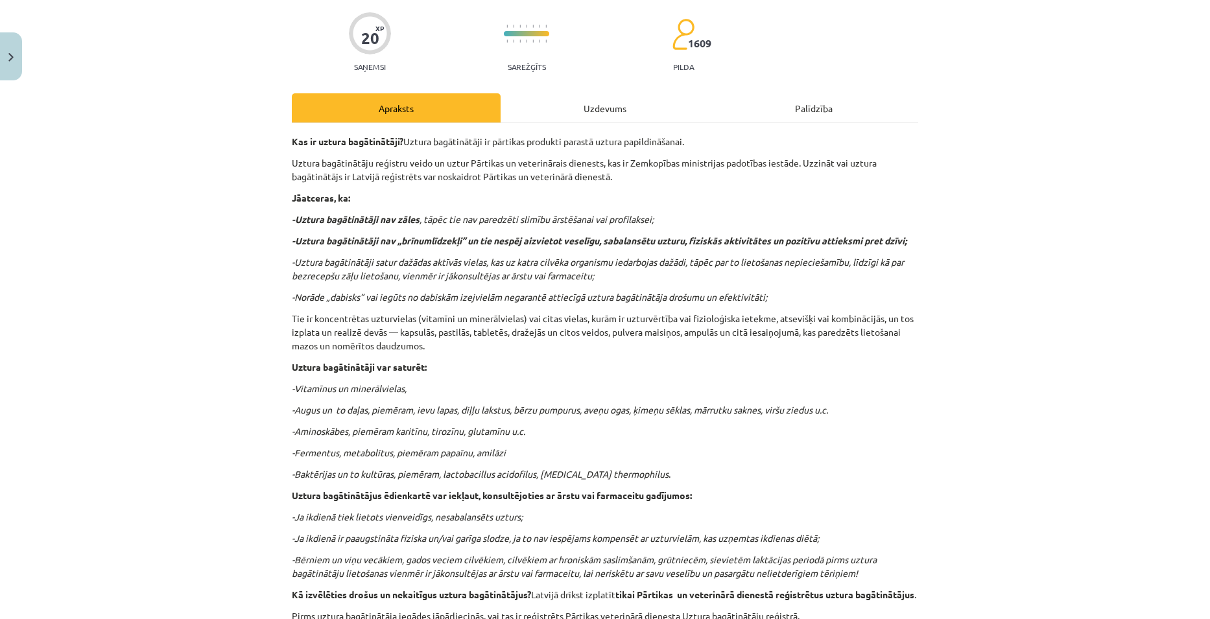
drag, startPoint x: 593, startPoint y: 87, endPoint x: 596, endPoint y: 103, distance: 16.5
click div "20 XP Saņemsi Sarežģīts 1609 pilda Apraksts Uzdevums Palīdzība Kas ir uztura ba…"
click div "Uzdevums"
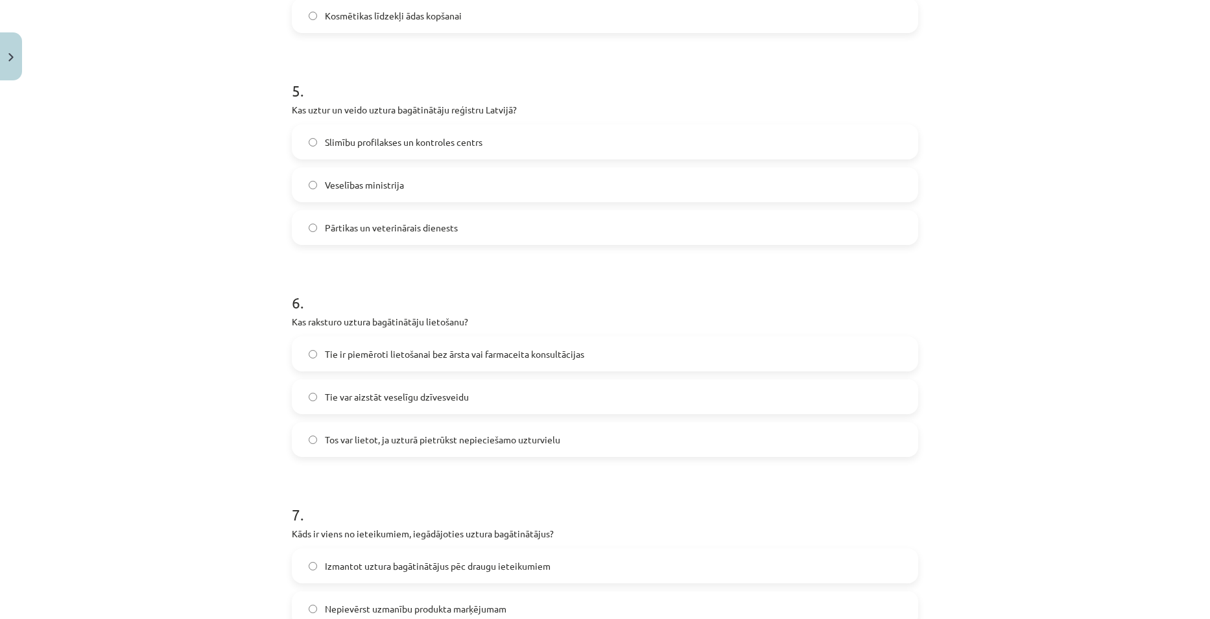
scroll to position [1070, 0]
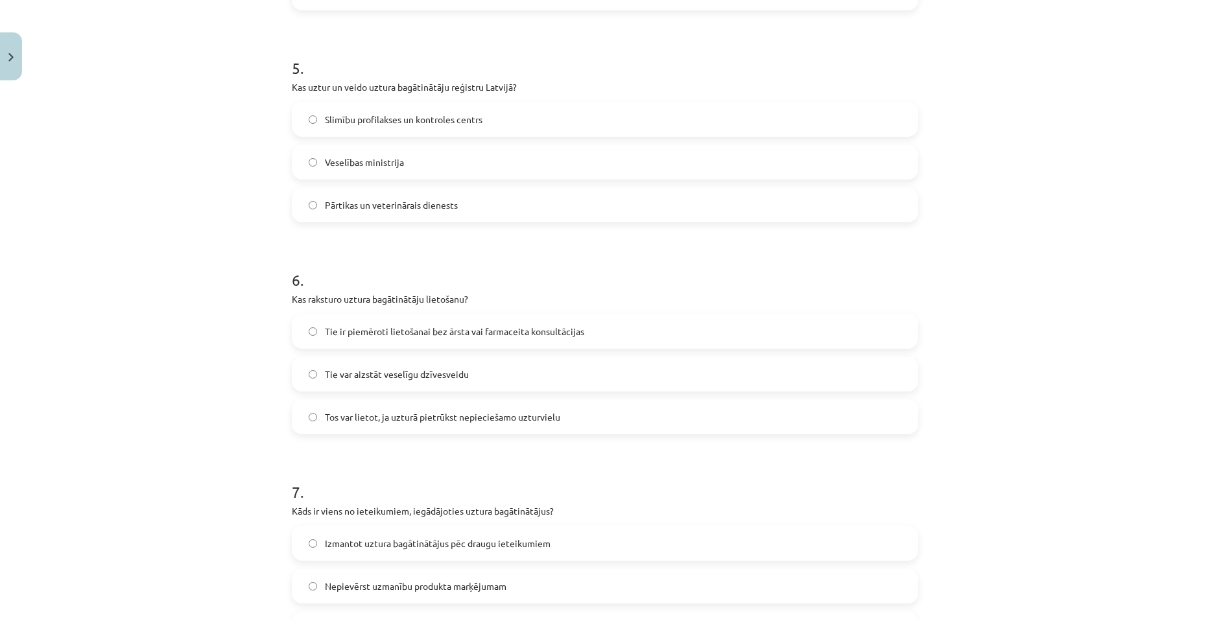
click span "Tos var lietot, ja uzturā pietrūkst nepieciešamo uzturvielu"
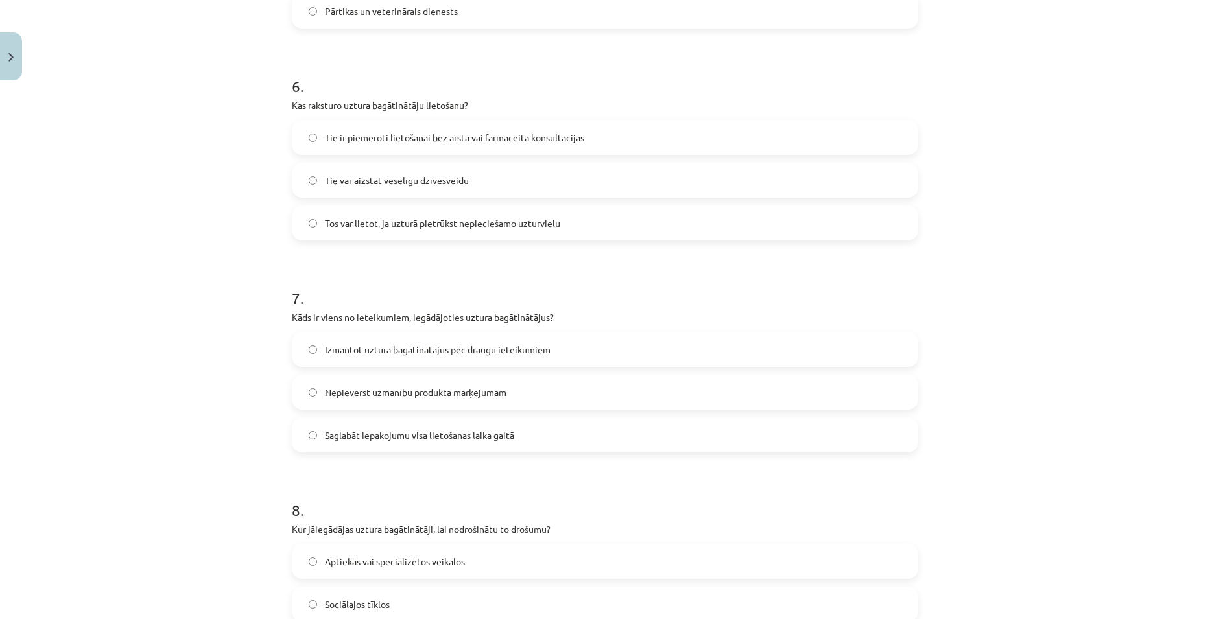
scroll to position [1264, 0]
click label "Saglabāt iepakojumu visa lietošanas laika gaitā"
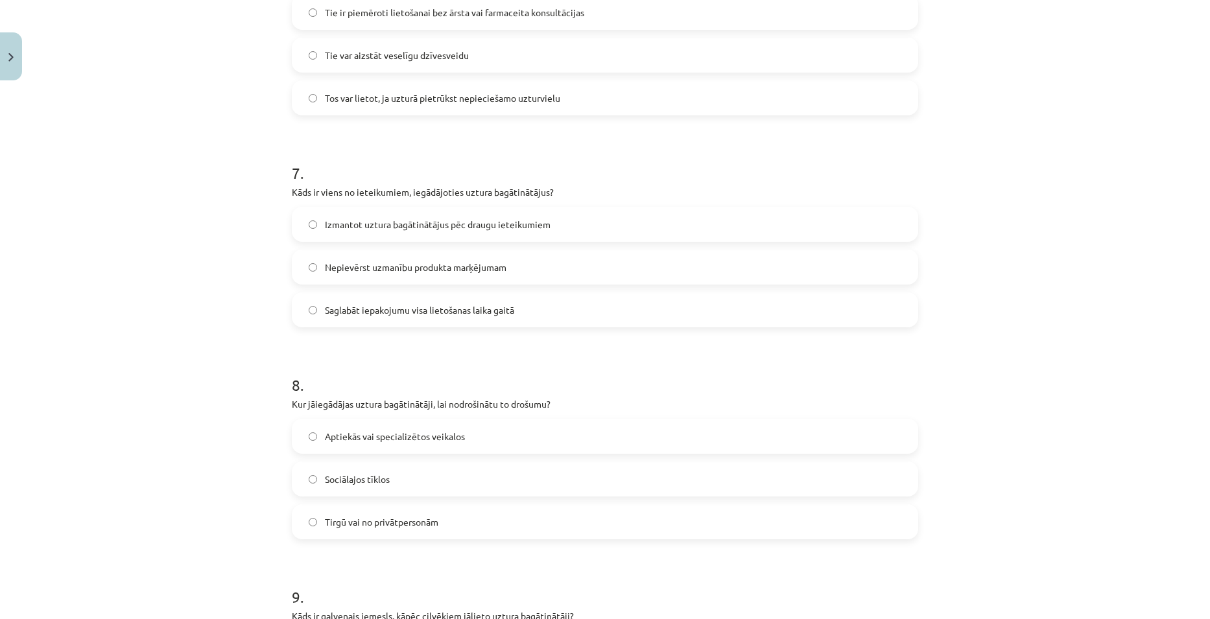
scroll to position [1394, 0]
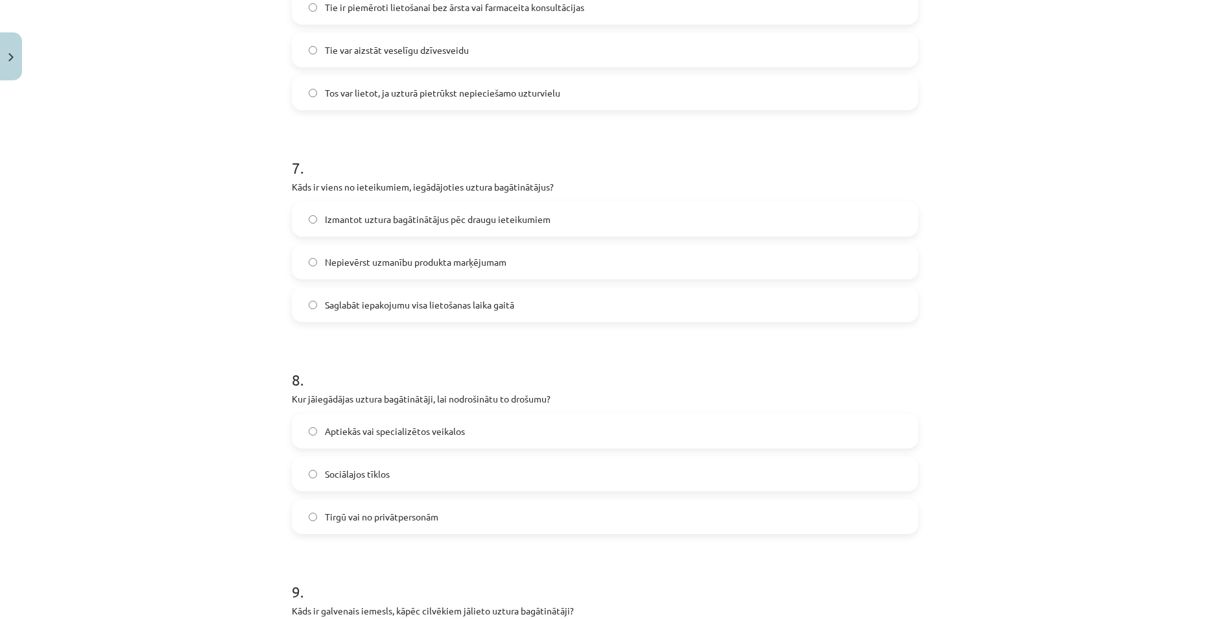
click label "Aptiekās vai specializētos veikalos"
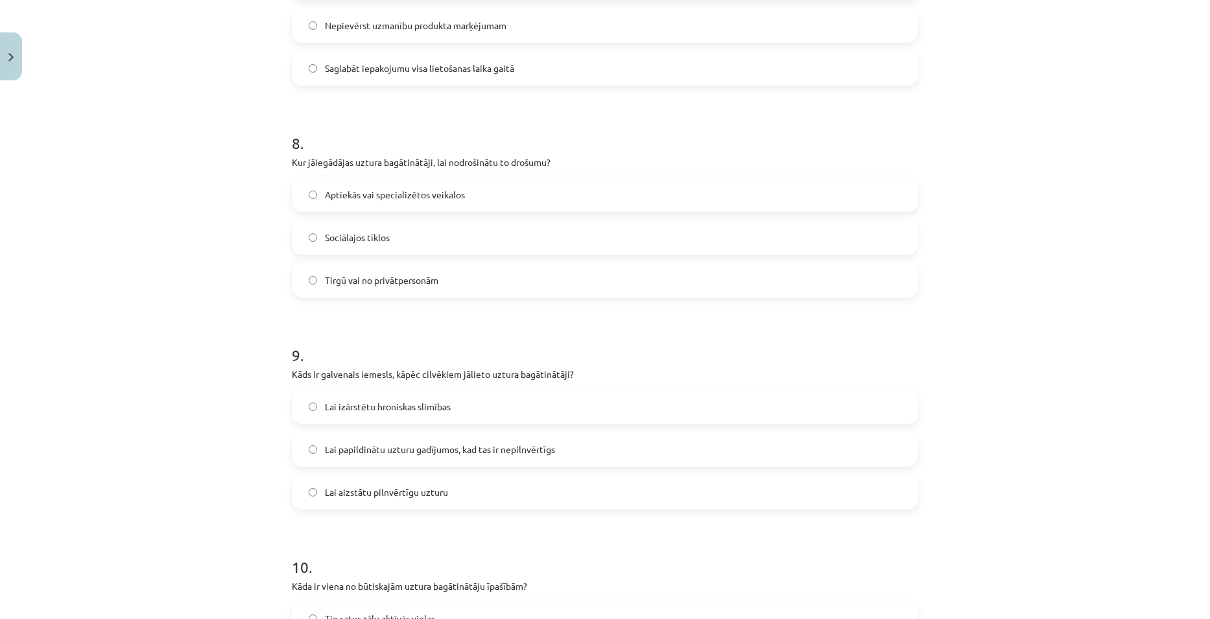
scroll to position [1653, 0]
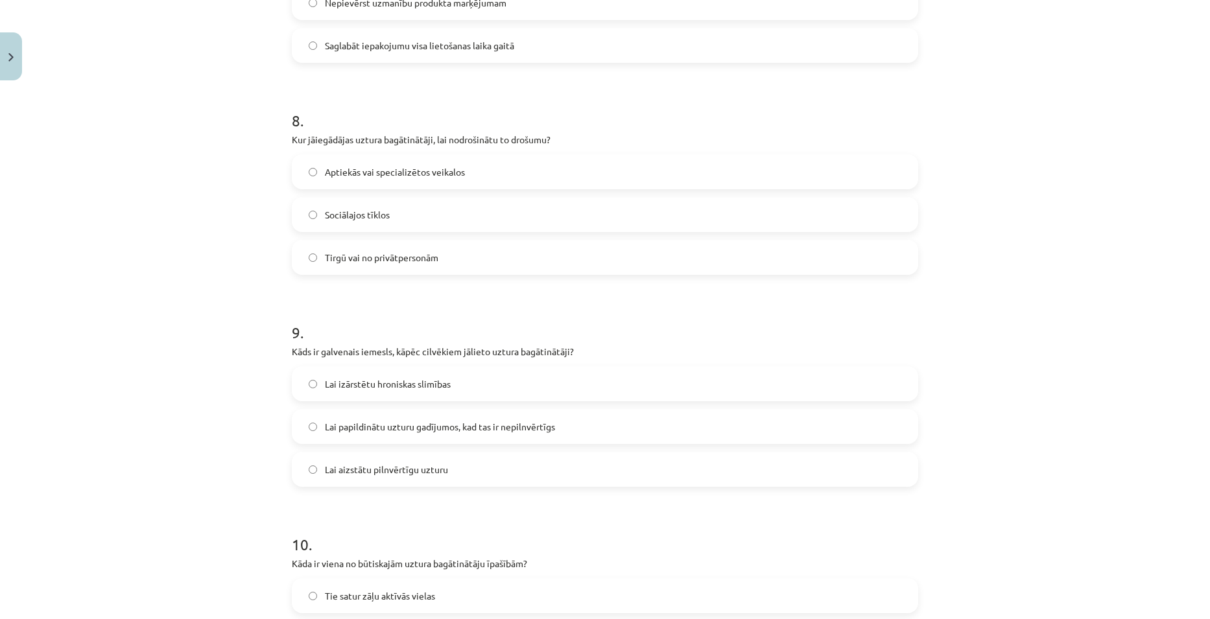
click label "Lai papildinātu uzturu gadījumos, kad tas ir nepilnvērtīgs"
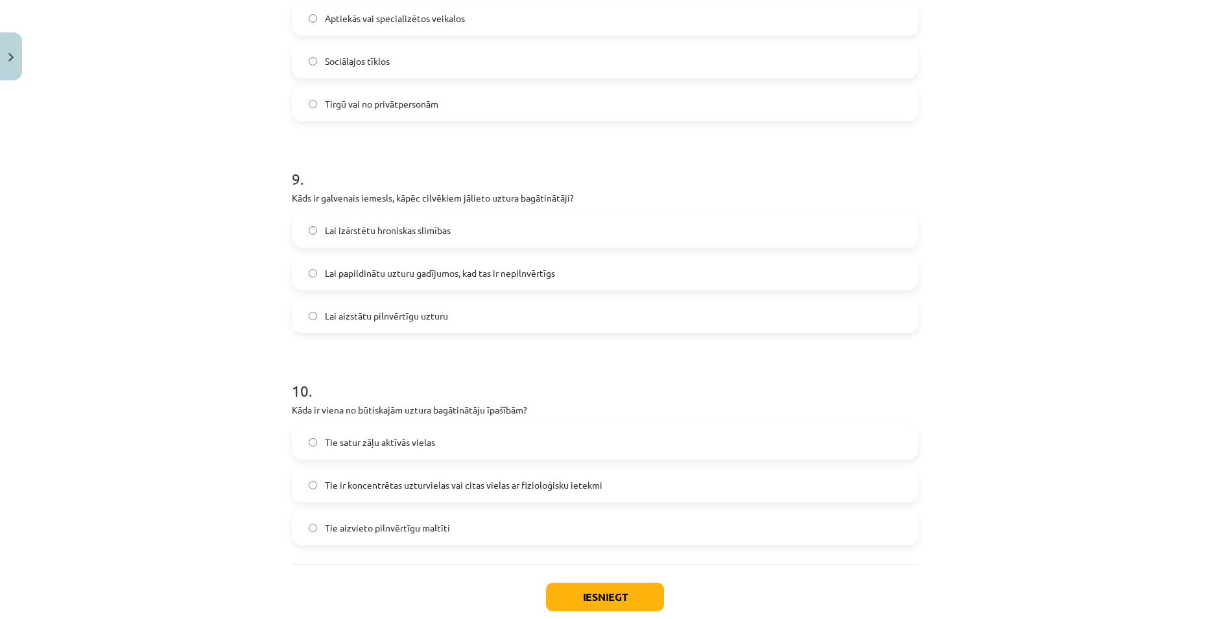
scroll to position [1848, 0]
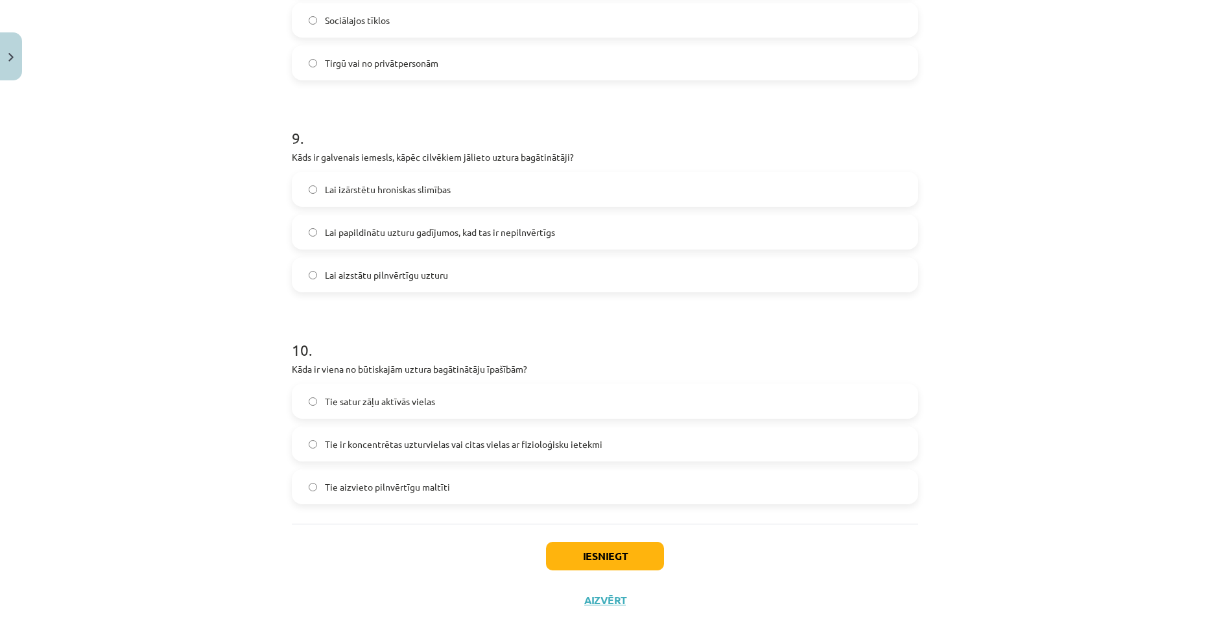
click label "Tie ir koncentrētas uzturvielas vai citas vielas ar fizioloģisku ietekmi"
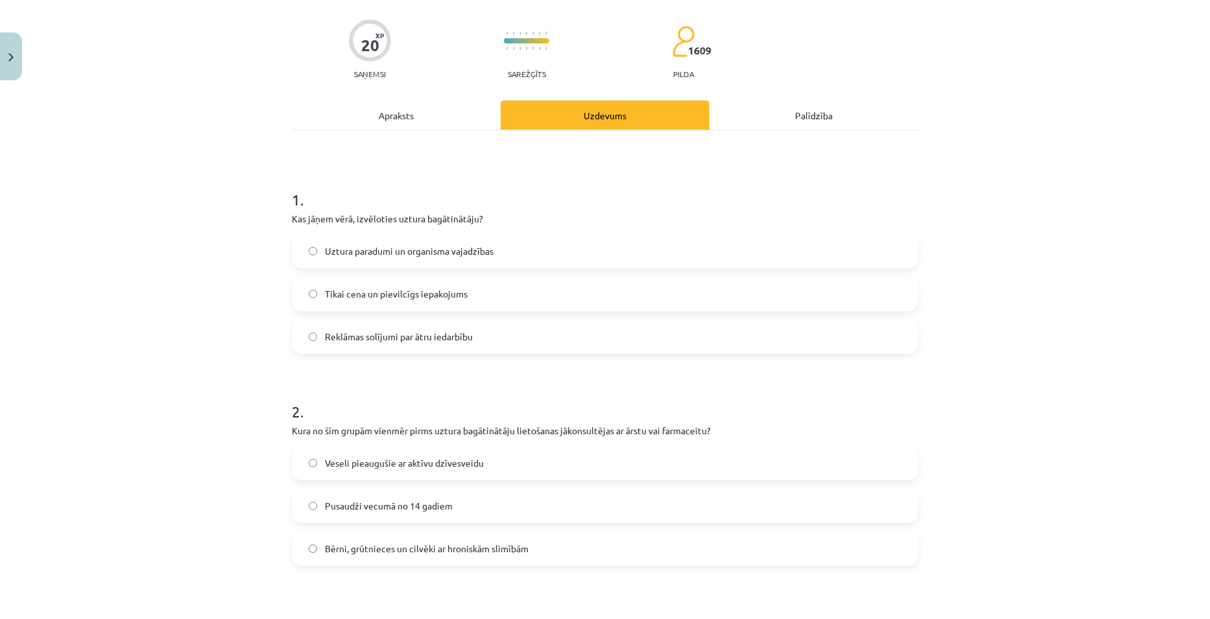
scroll to position [32, 0]
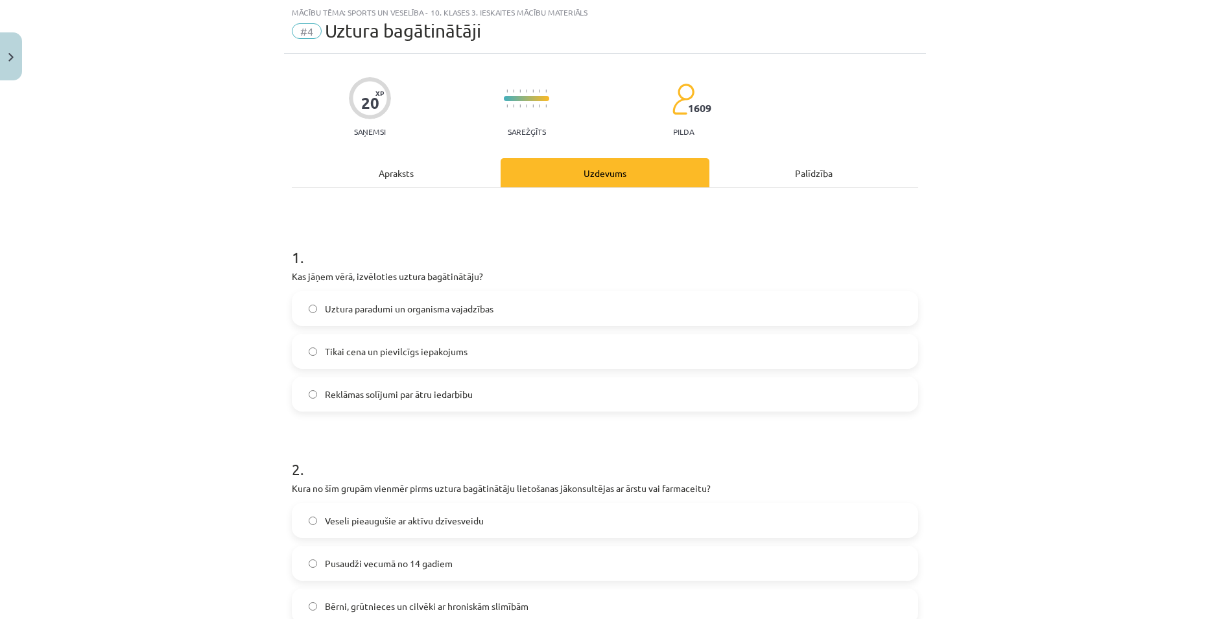
click div "Apraksts"
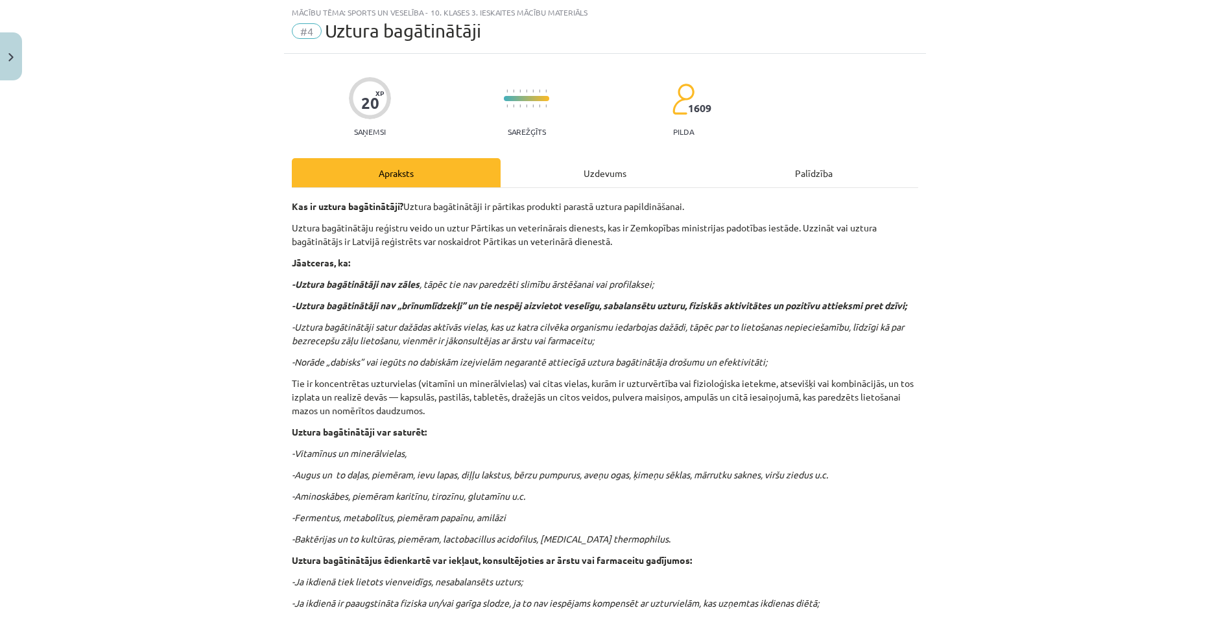
click div "Uzdevums"
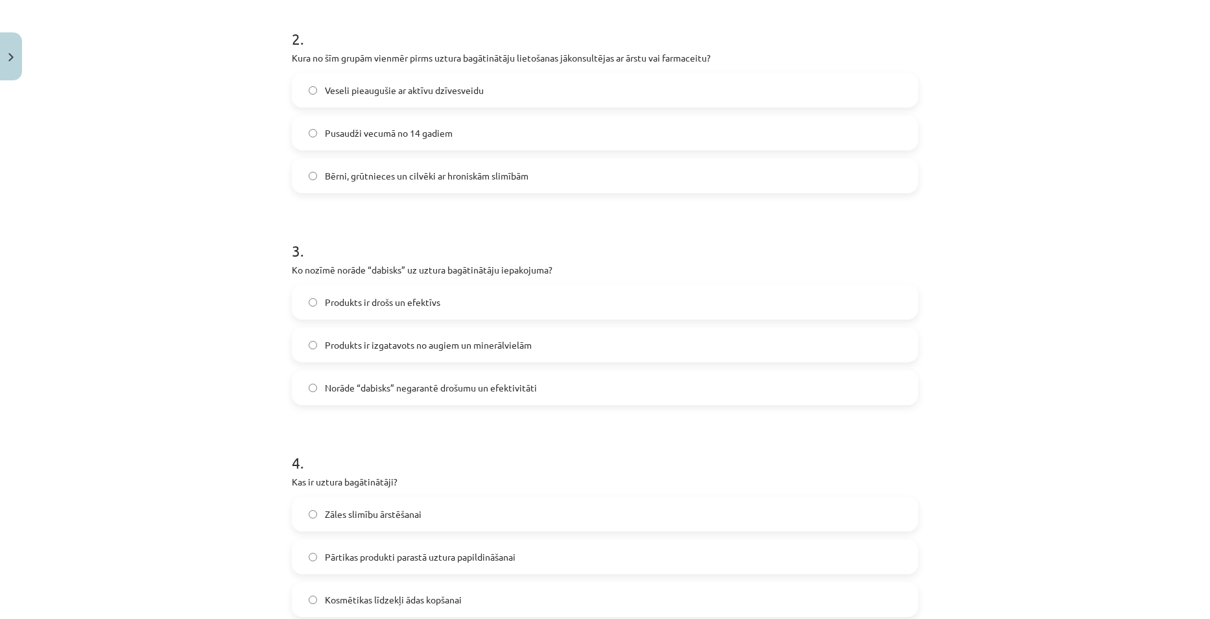
scroll to position [486, 0]
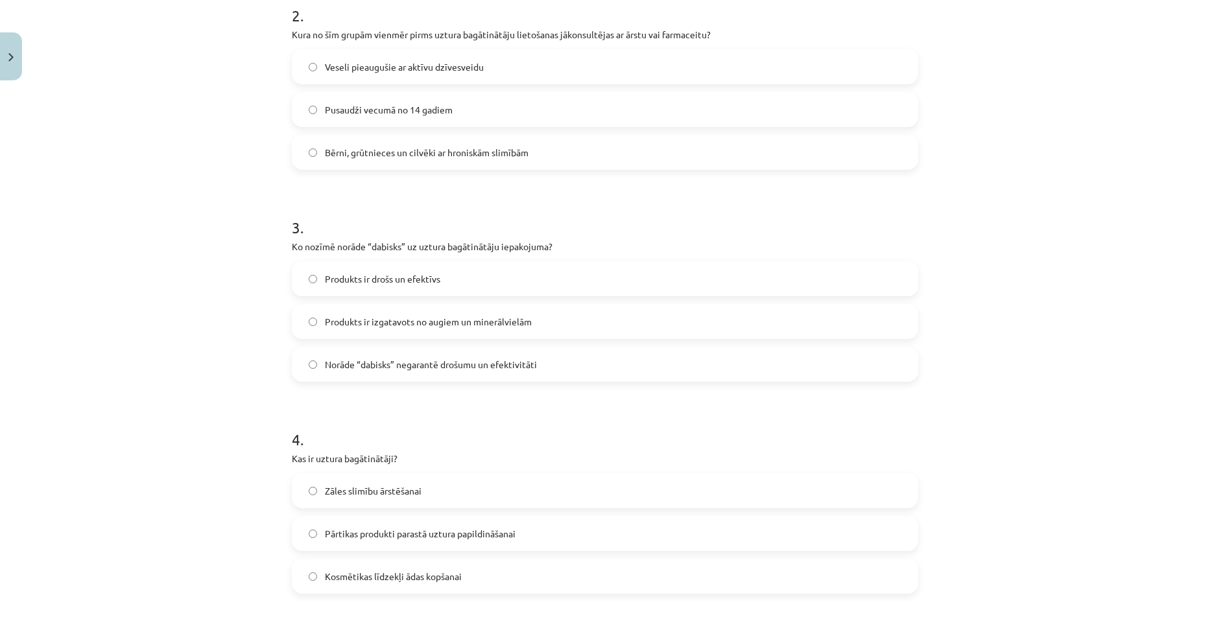
click label "Norāde “dabisks” negarantē drošumu un efektivitāti"
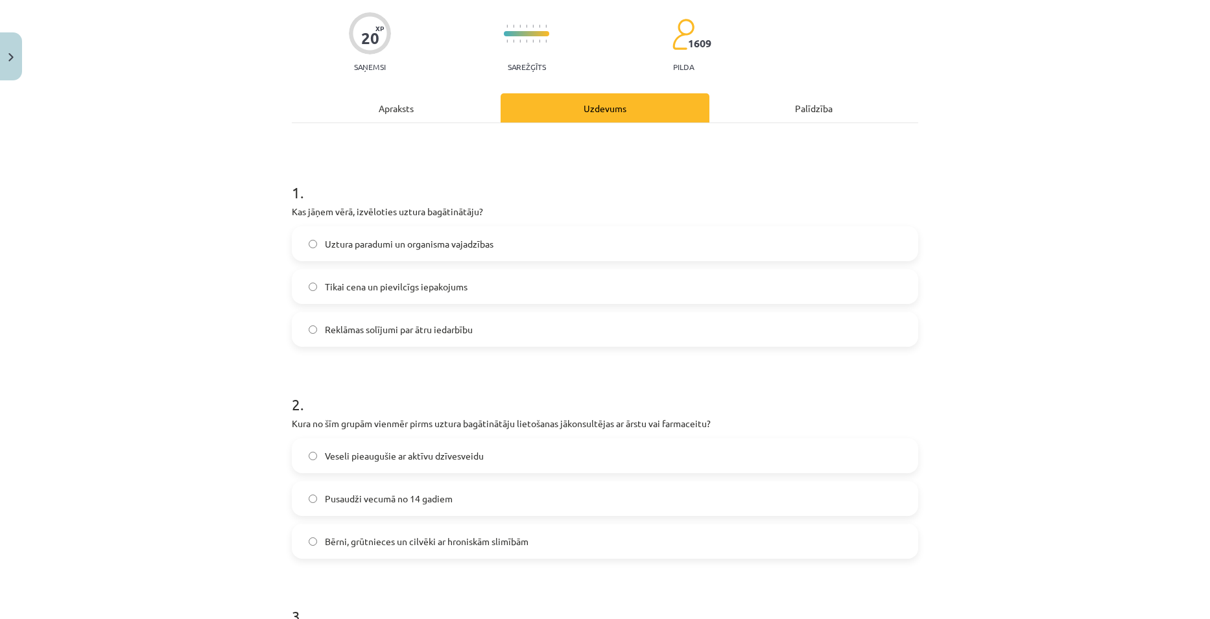
click div "Apraksts"
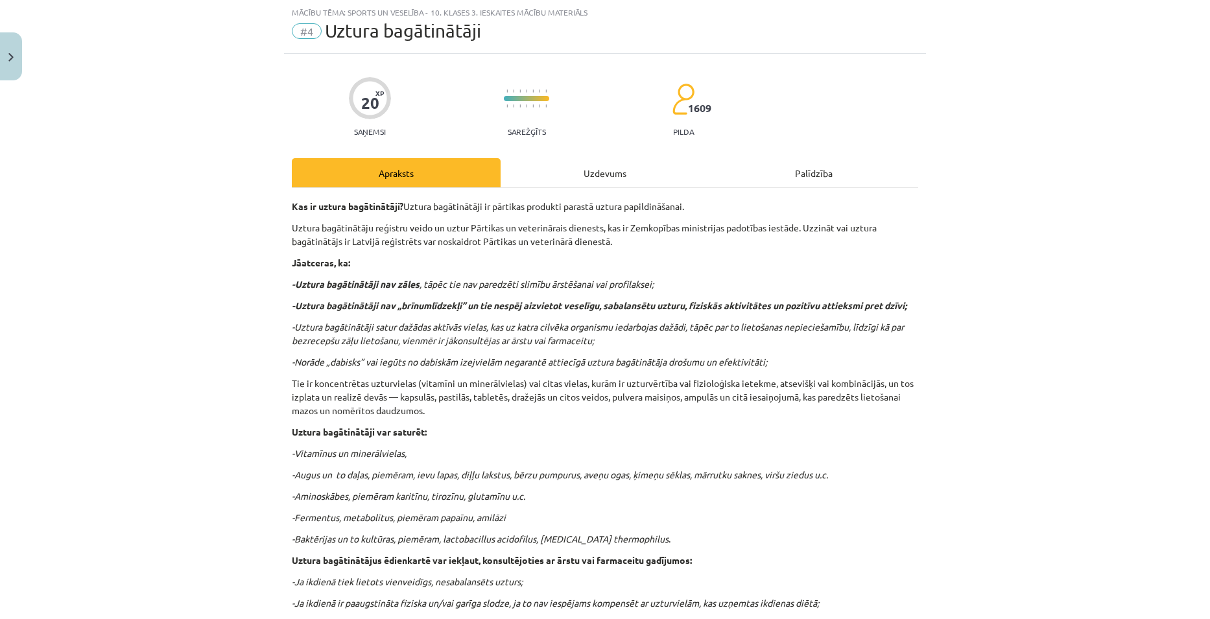
scroll to position [227, 0]
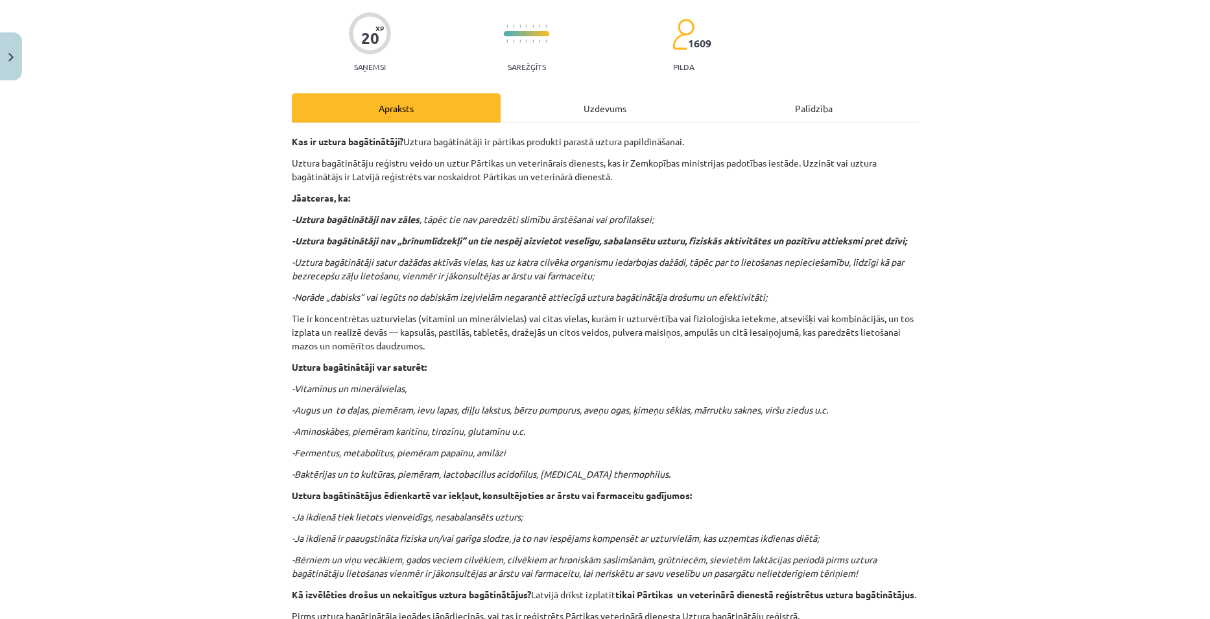
click div "Uzdevums"
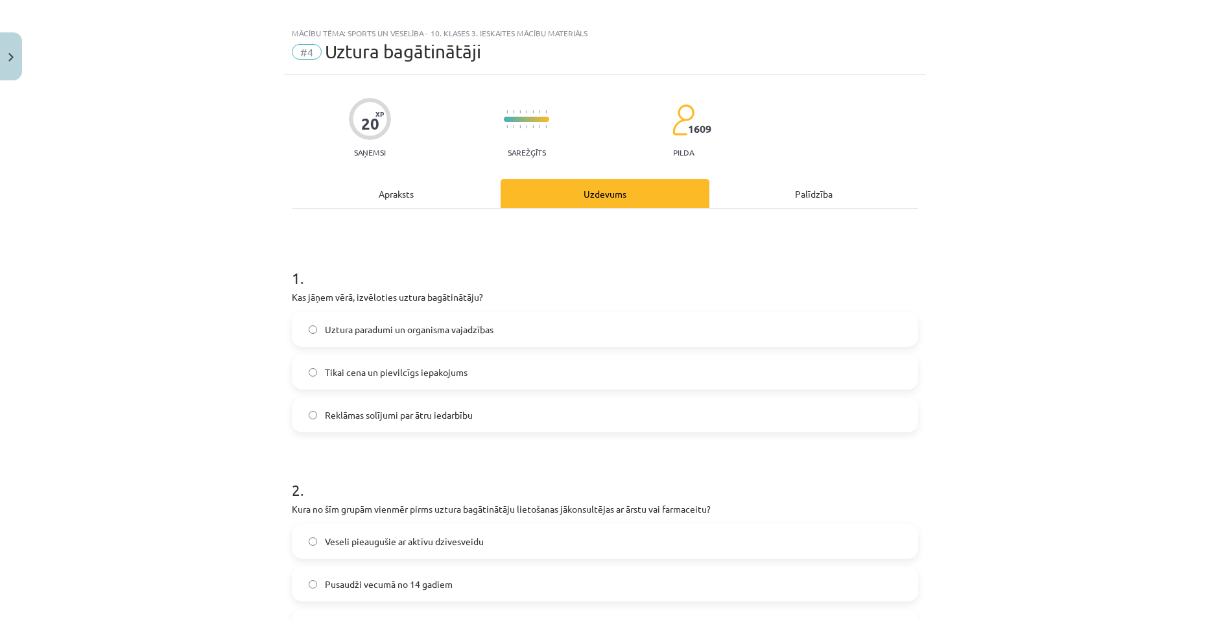
scroll to position [0, 0]
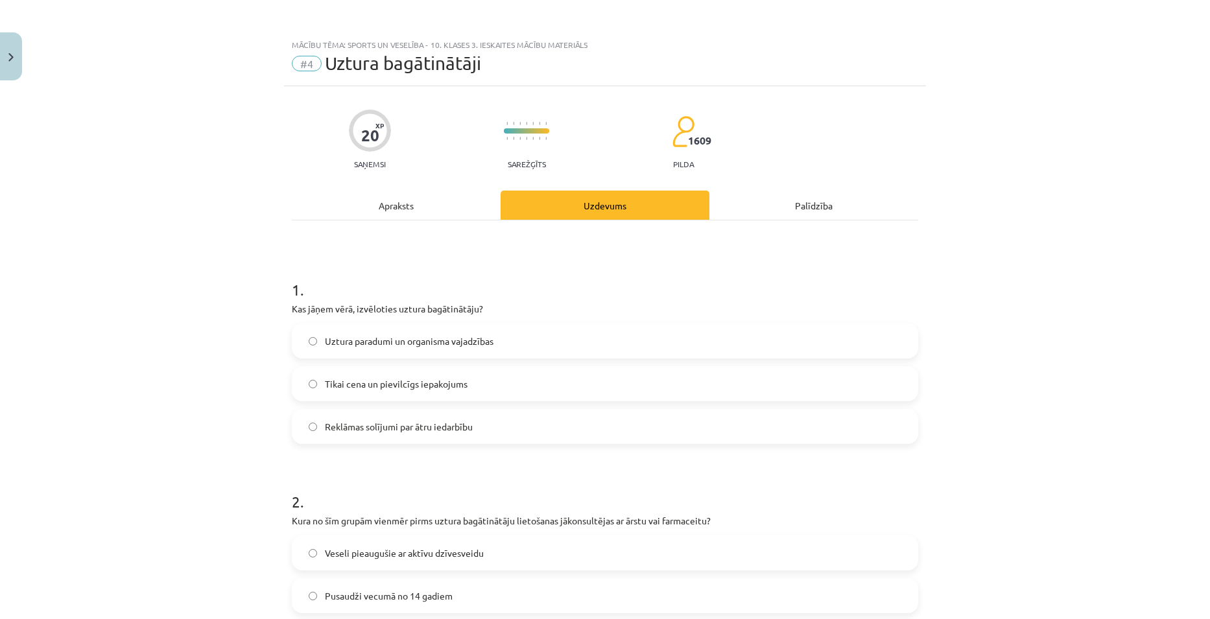
click div "20 XP Saņemsi Sarežģīts 1609 pilda Apraksts Uzdevums Palīdzība 1 . Kas jāņem vē…"
click div "Apraksts"
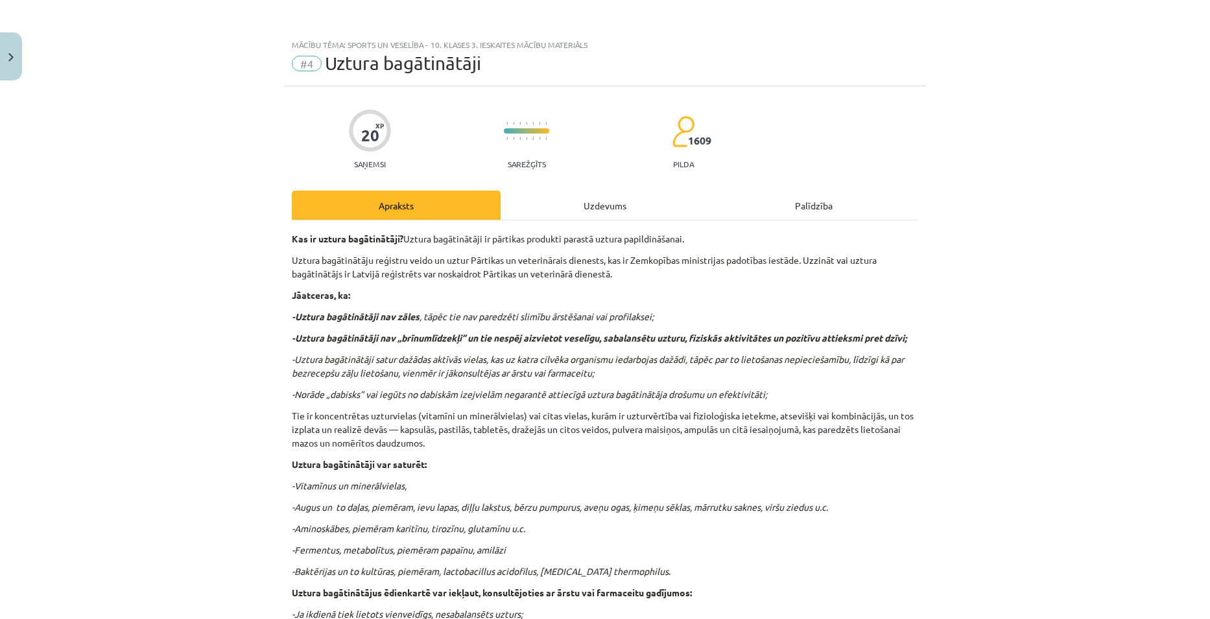
scroll to position [32, 0]
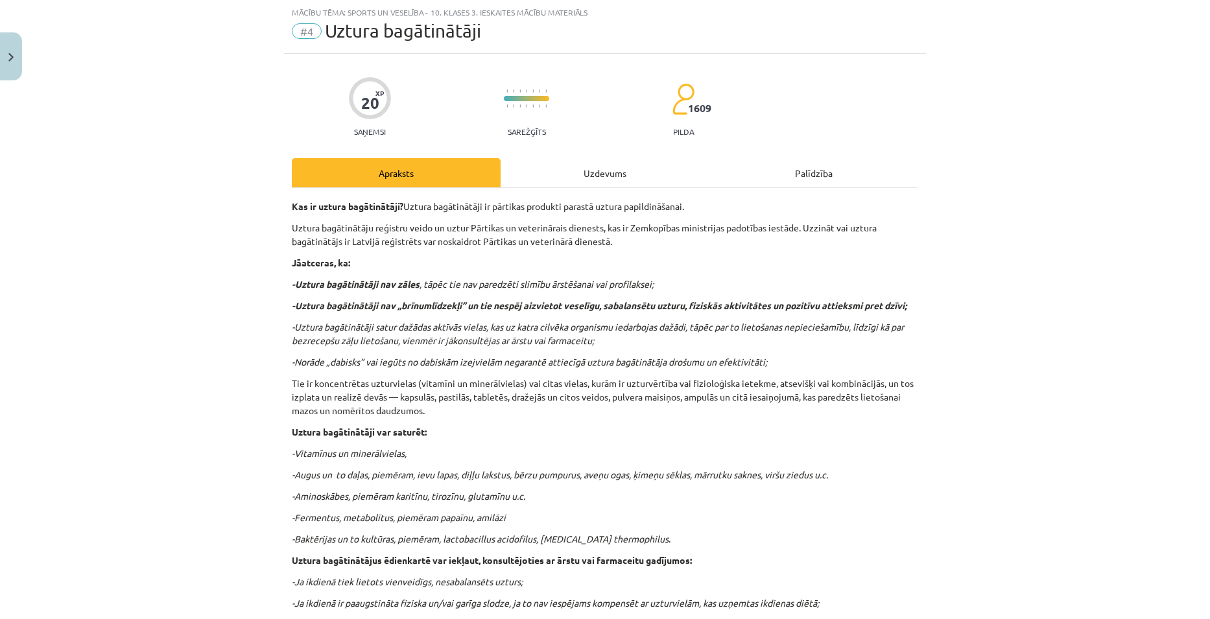
click div "Uzdevums"
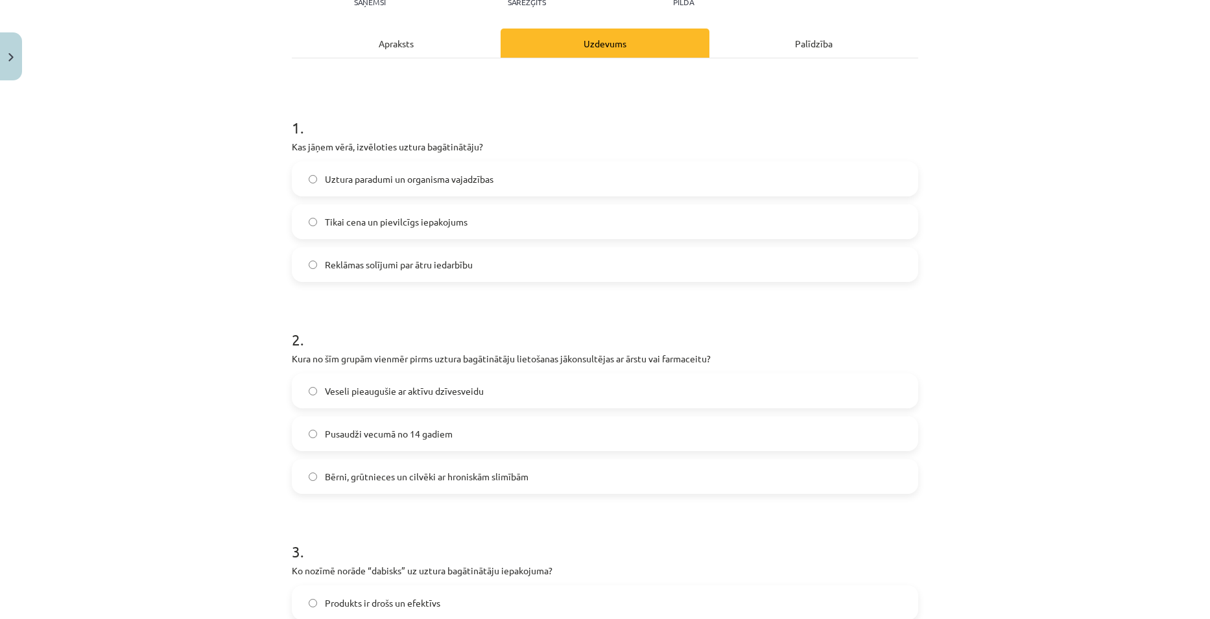
scroll to position [0, 0]
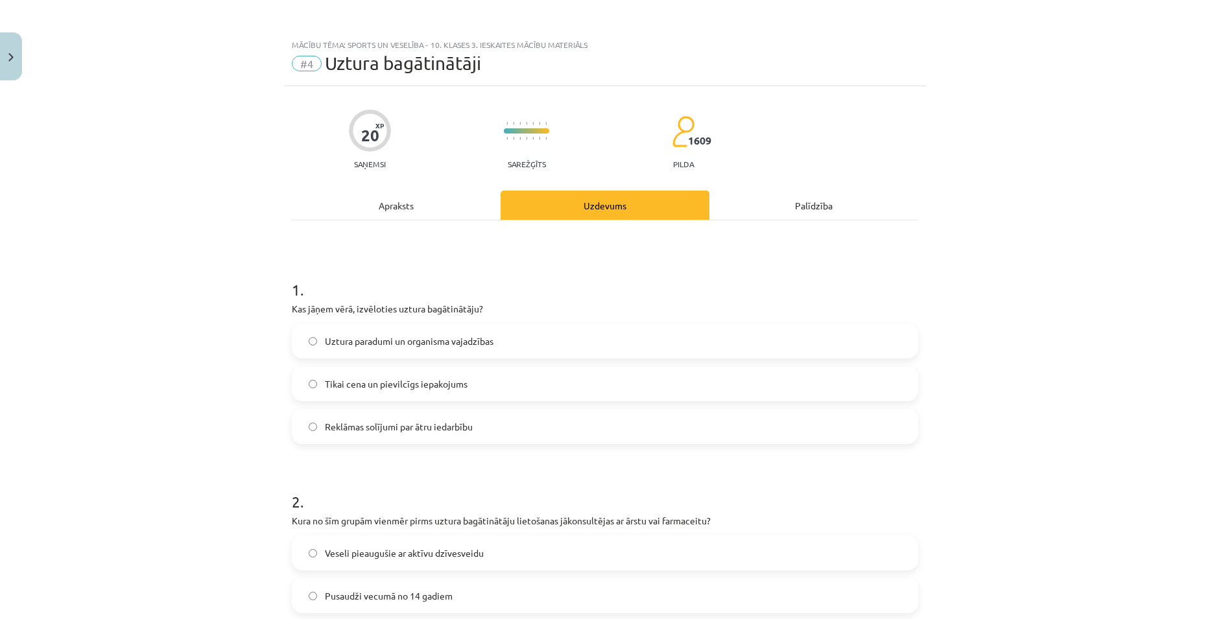
click div "Apraksts"
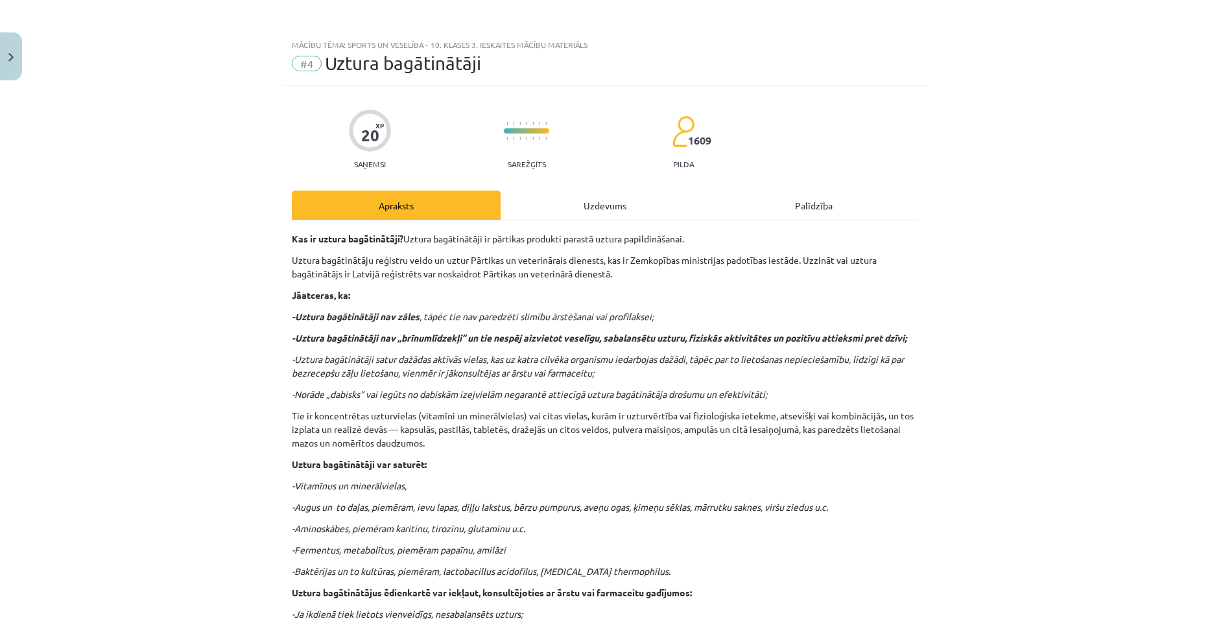
click div "Uzdevums"
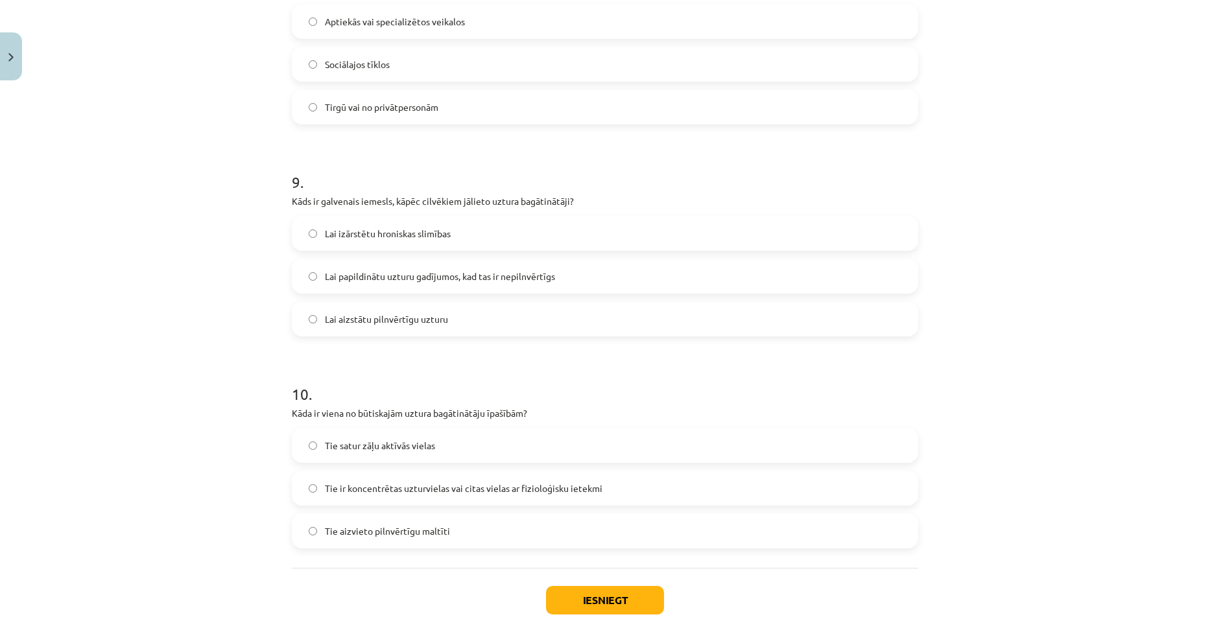
scroll to position [1883, 0]
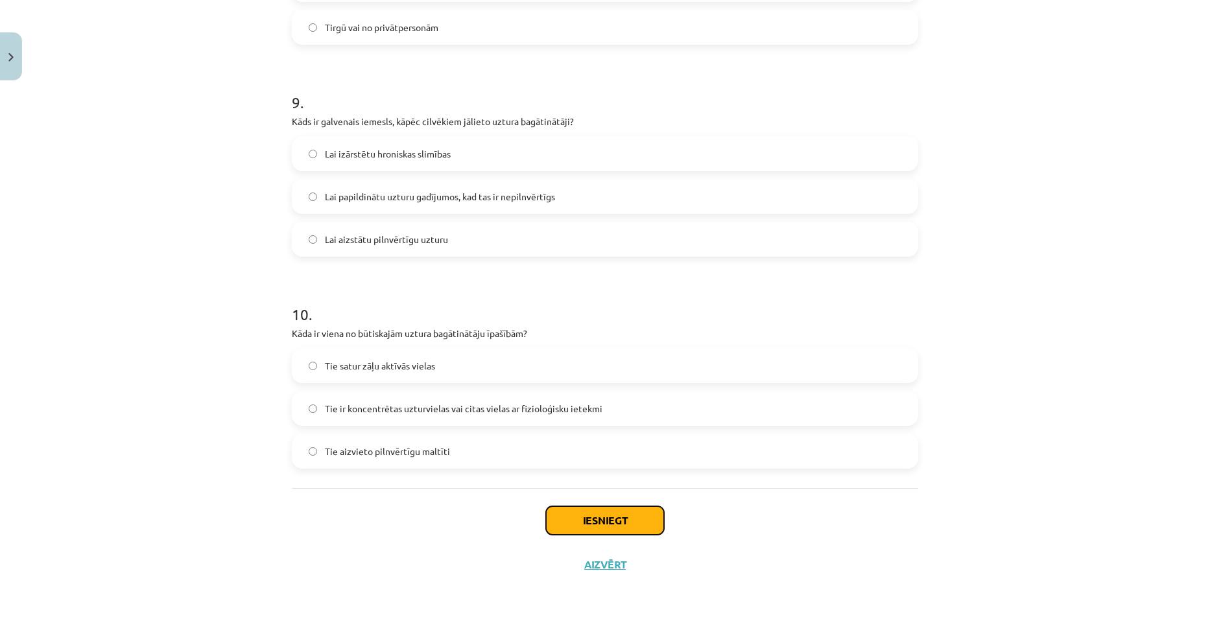
click button "Iesniegt"
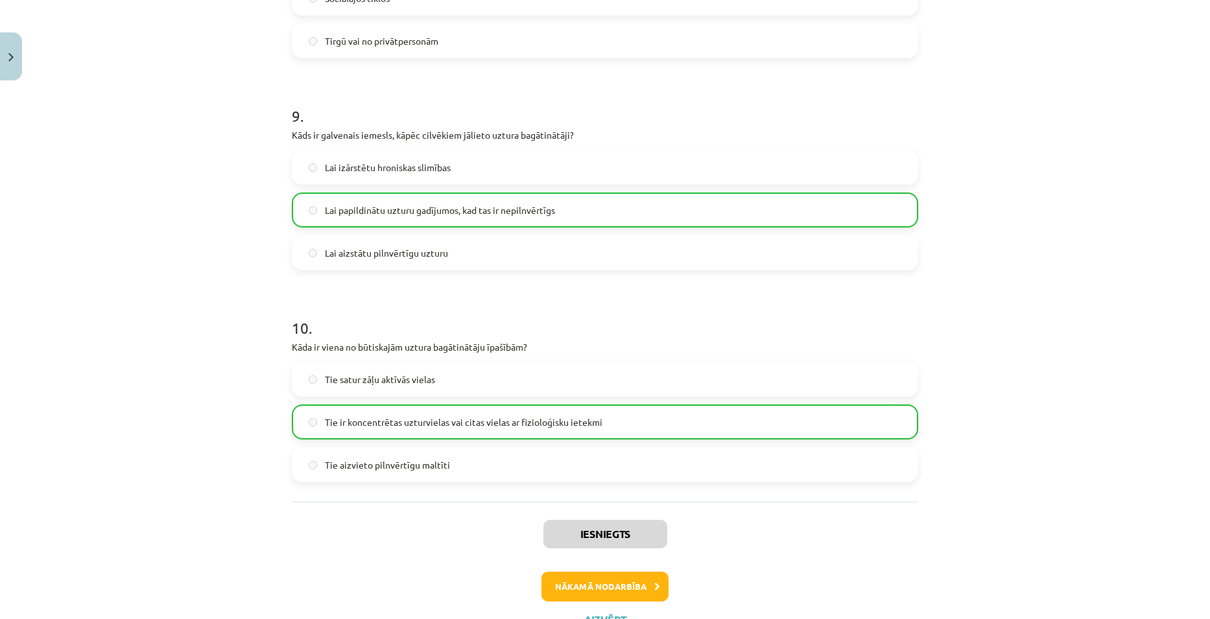
scroll to position [1925, 0]
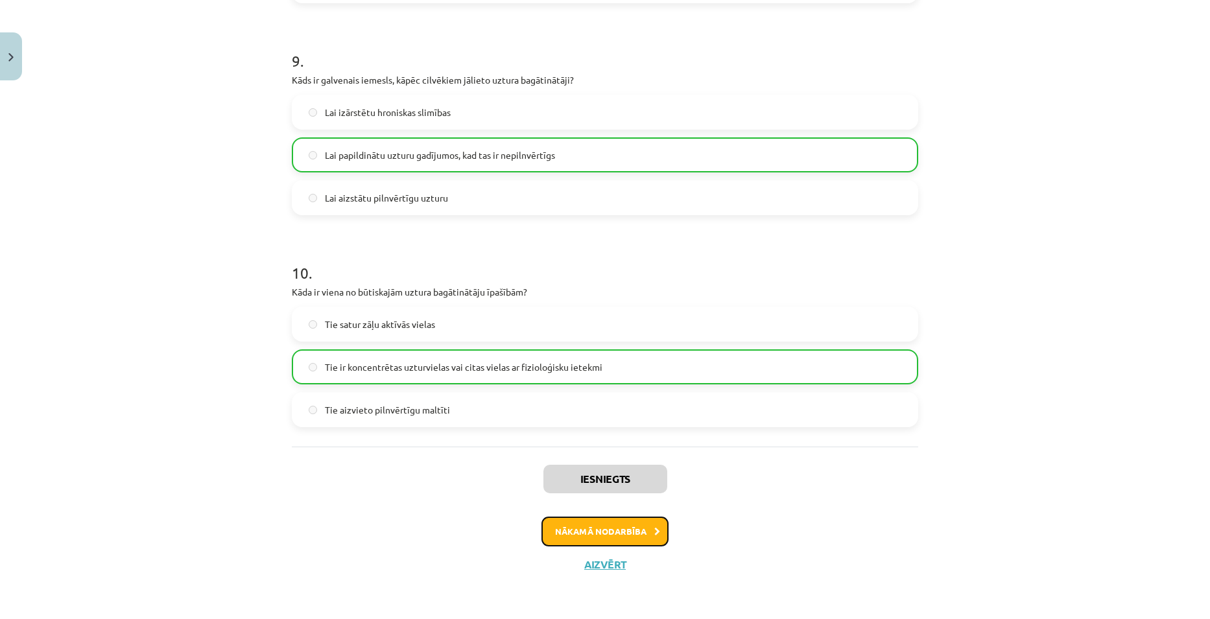
click button "Nākamā nodarbība"
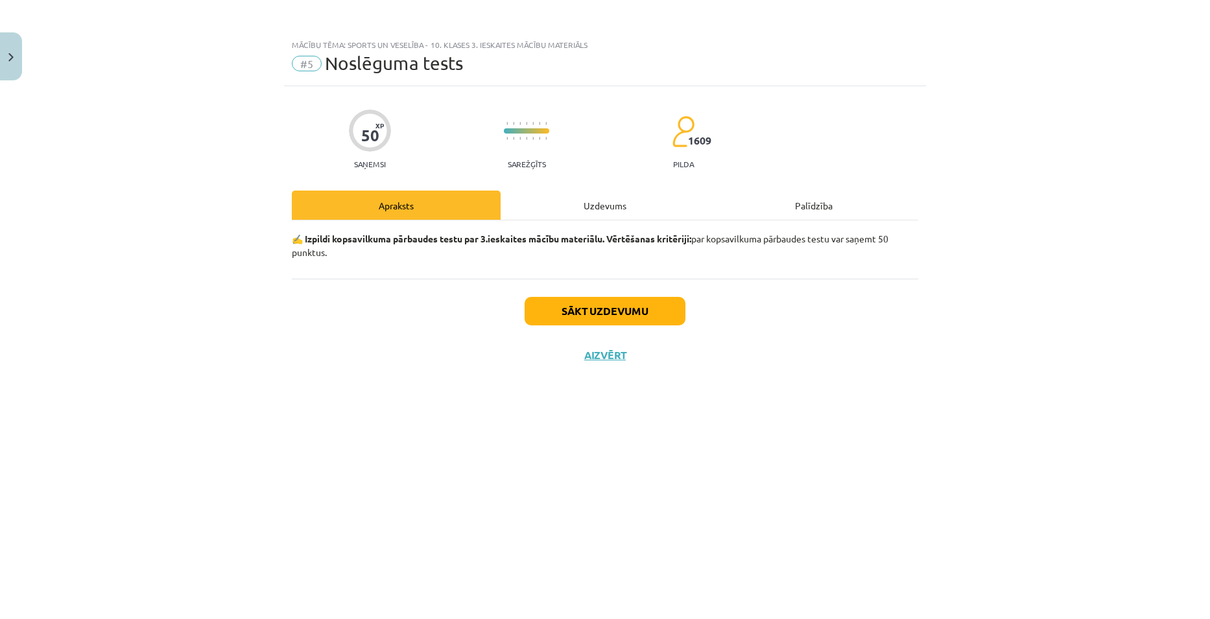
click div "Uzdevums"
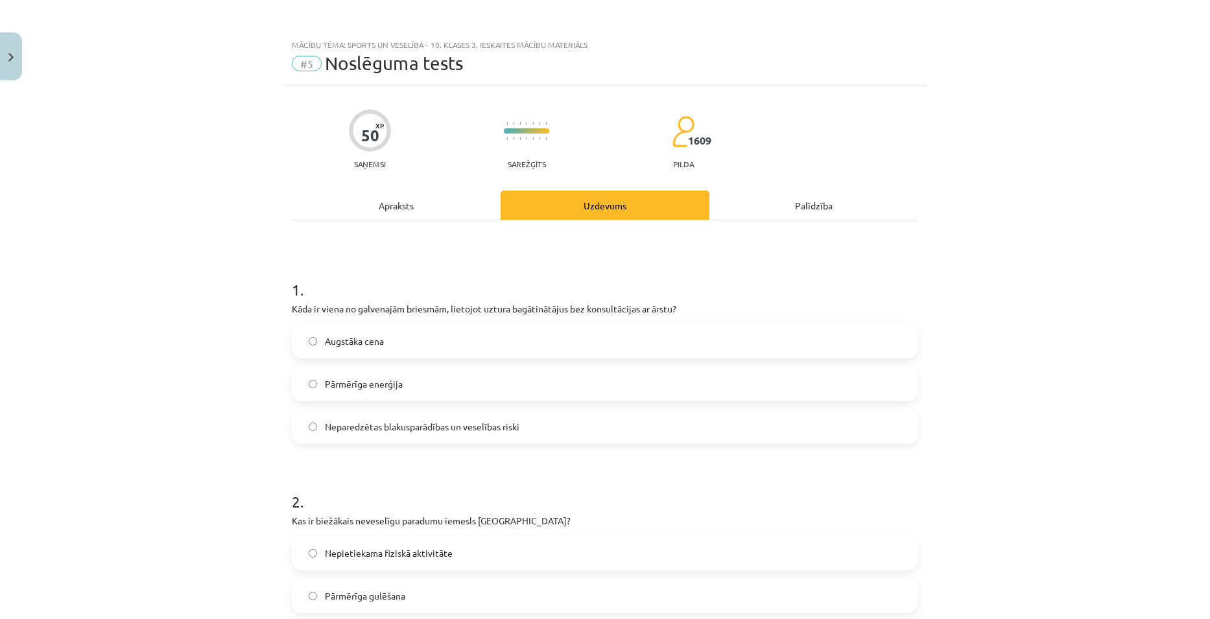
click span "Neparedzētas blakusparādības un veselības riski"
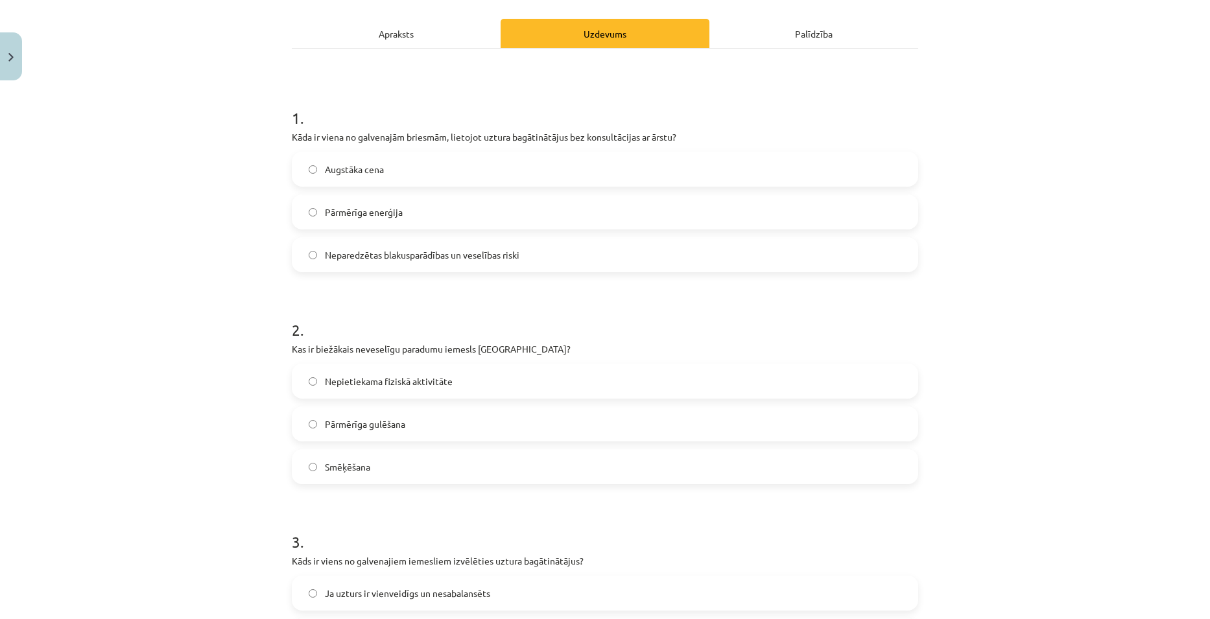
scroll to position [194, 0]
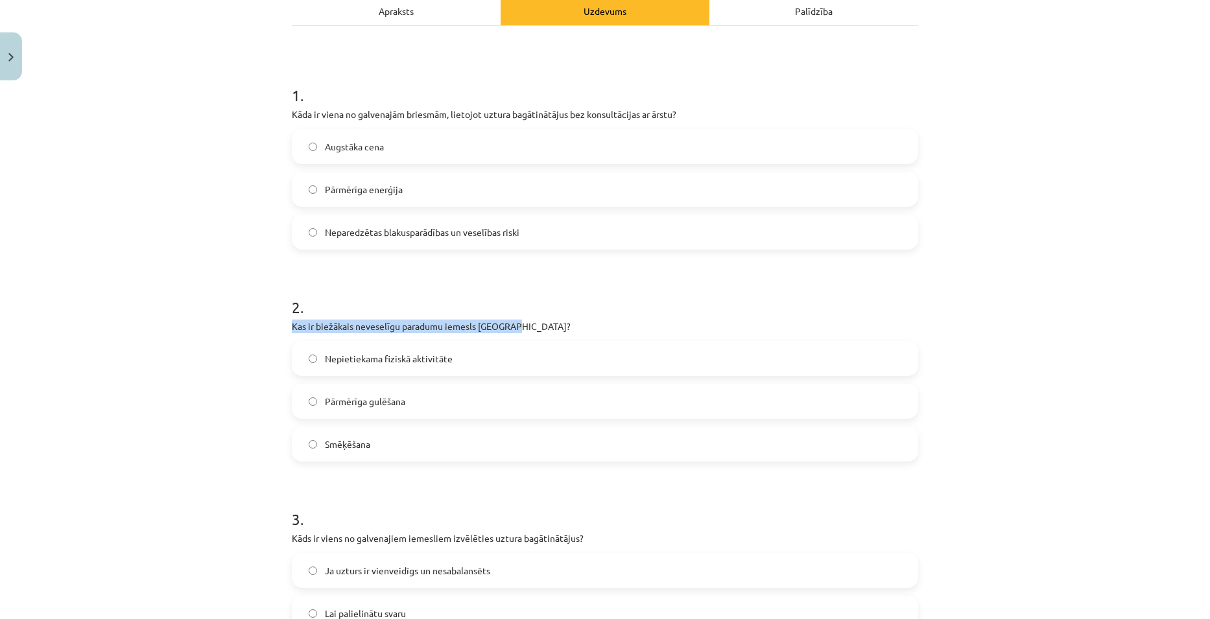
drag, startPoint x: 280, startPoint y: 326, endPoint x: 504, endPoint y: 325, distance: 224.3
click div "50 XP Saņemsi Sarežģīts 1609 pilda Apraksts Uzdevums Palīdzība 1 . Kāda ir vien…"
click div "Mācību tēma: Sports un veselība - 10. klases 3. ieskaites mācību materiāls #5 N…"
drag, startPoint x: 283, startPoint y: 324, endPoint x: 525, endPoint y: 479, distance: 287.7
click div "50 XP Saņemsi Sarežģīts 1609 pilda Apraksts Uzdevums Palīdzība 1 . Kāda ir vien…"
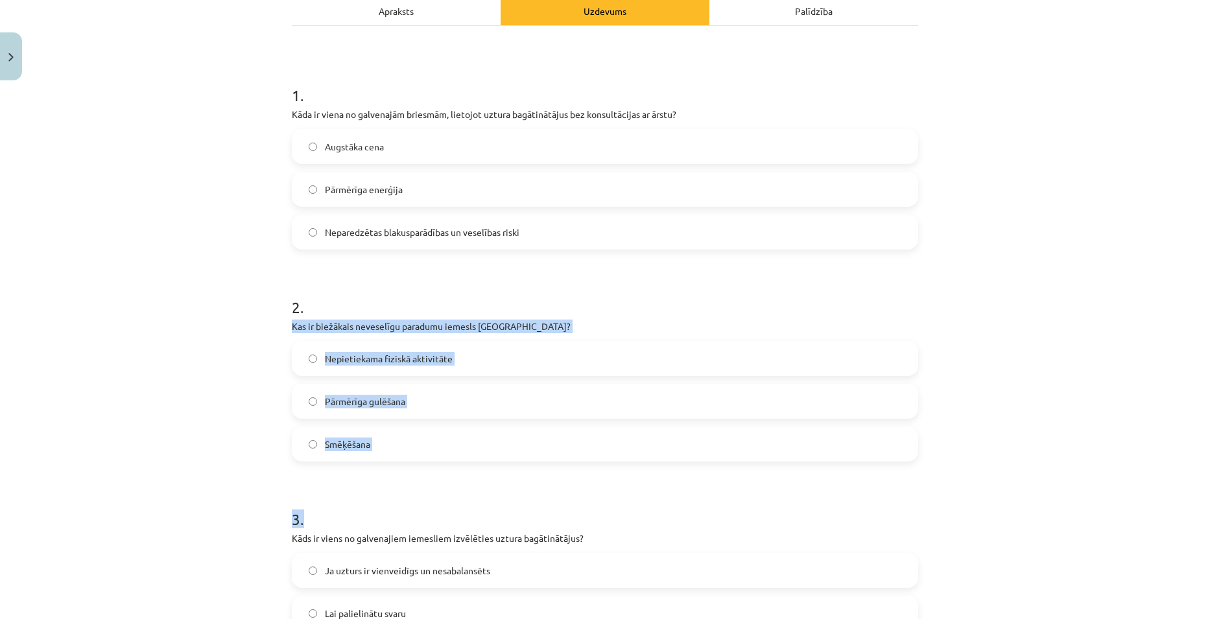
click div "2 . Kas ir biežākais neveselīgu paradumu iemesls Latvijā? Nepietiekama fiziskā …"
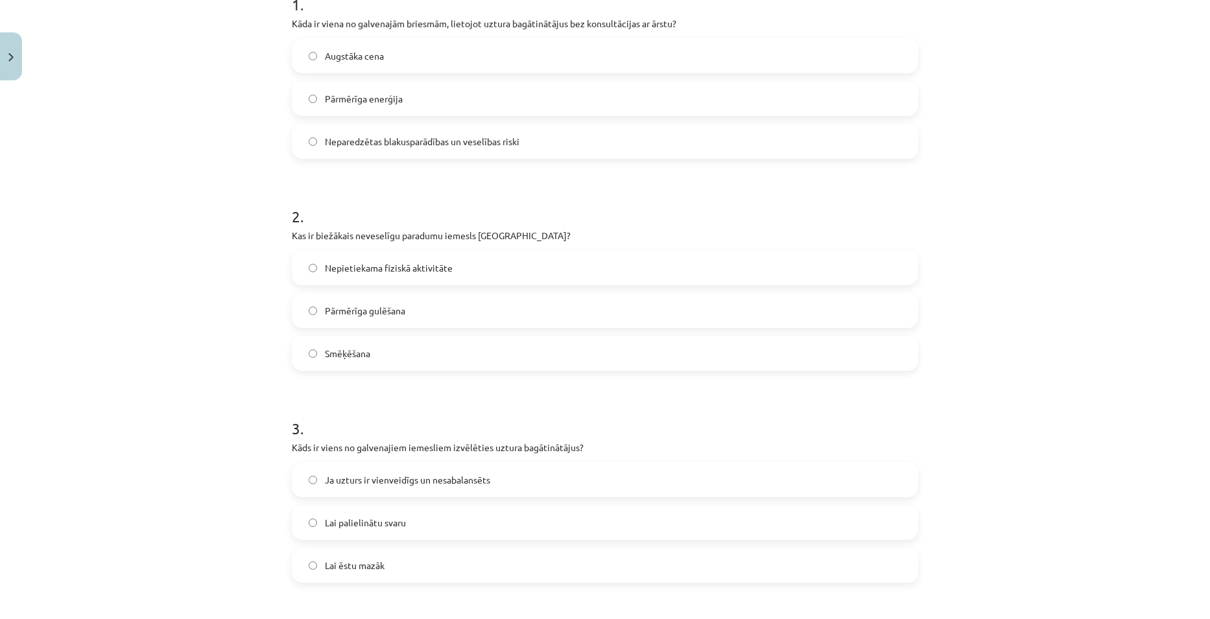
scroll to position [389, 0]
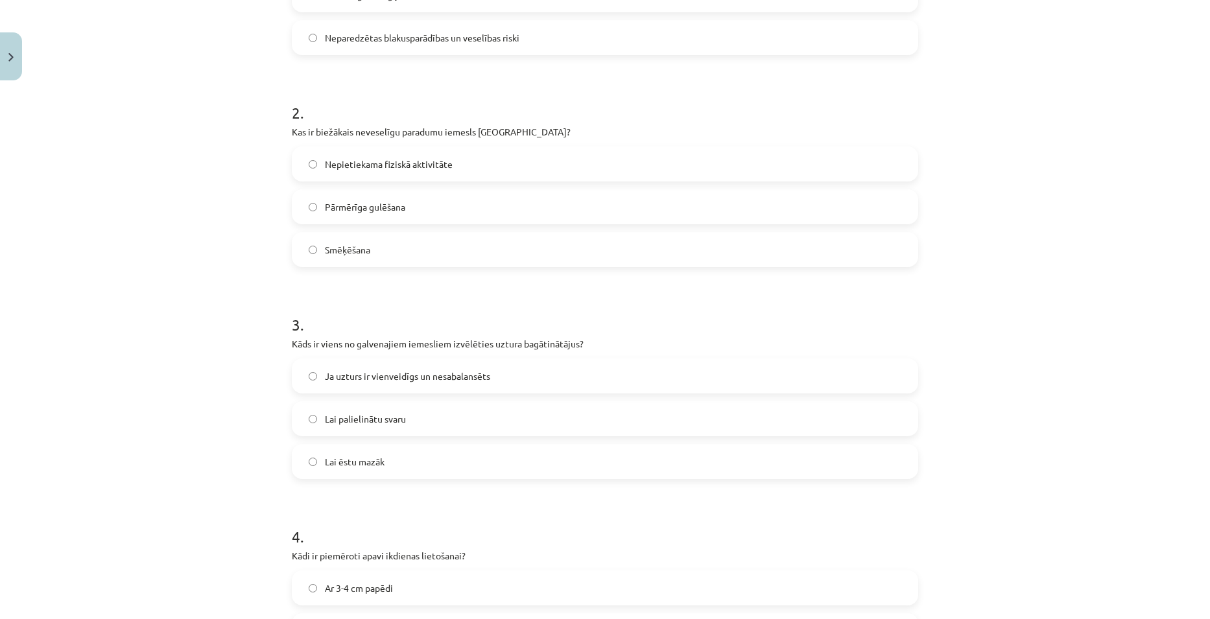
click label "Ja uzturs ir vienveidīgs un nesabalansēts"
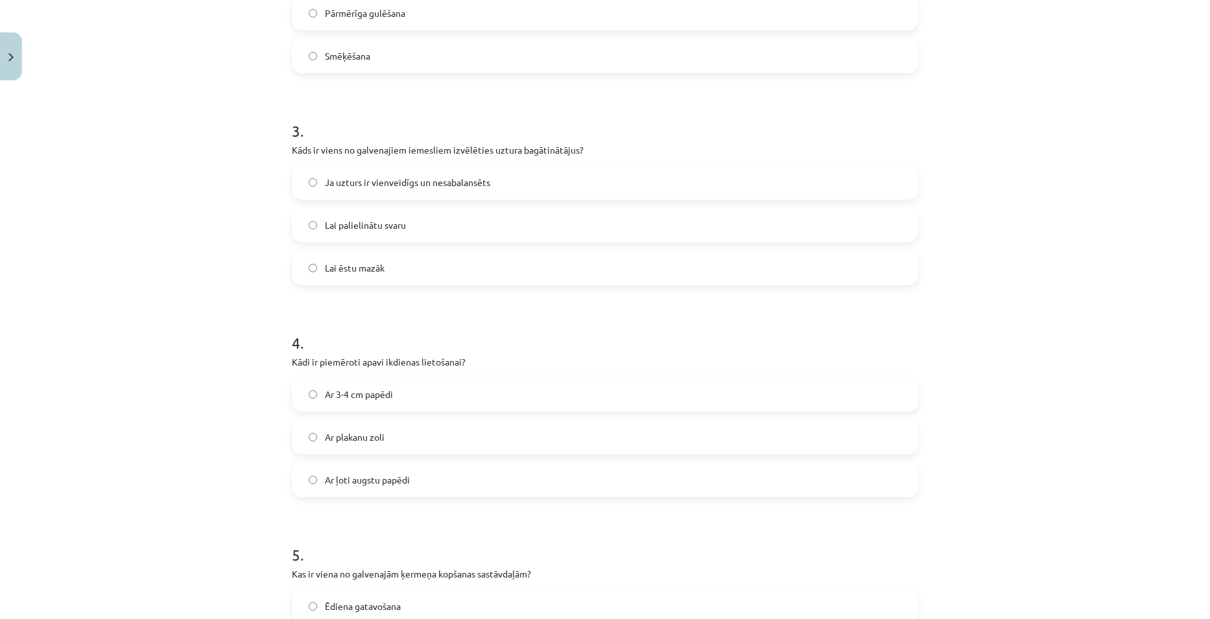
scroll to position [583, 0]
drag, startPoint x: 281, startPoint y: 364, endPoint x: 456, endPoint y: 495, distance: 218.6
click div "50 XP Saņemsi Sarežģīts 1609 pilda Apraksts Uzdevums Palīdzība 1 . Kāda ir vien…"
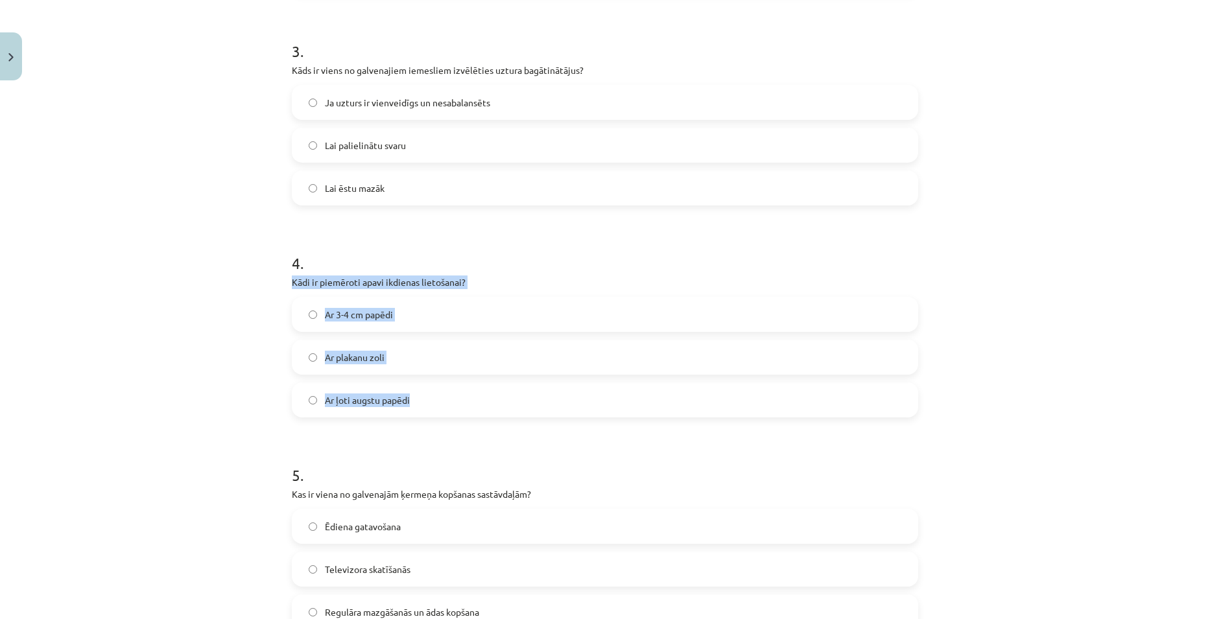
scroll to position [843, 0]
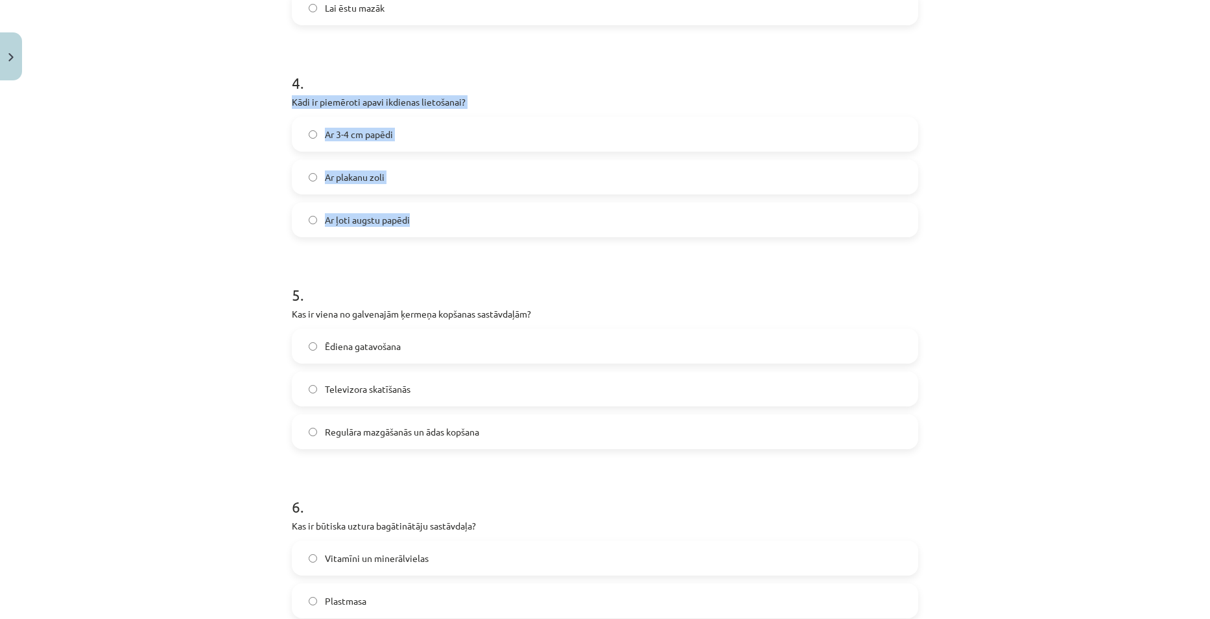
click label "Ar 3-4 cm papēdi"
click label "Regulāra mazgāšanās un ādas kopšana"
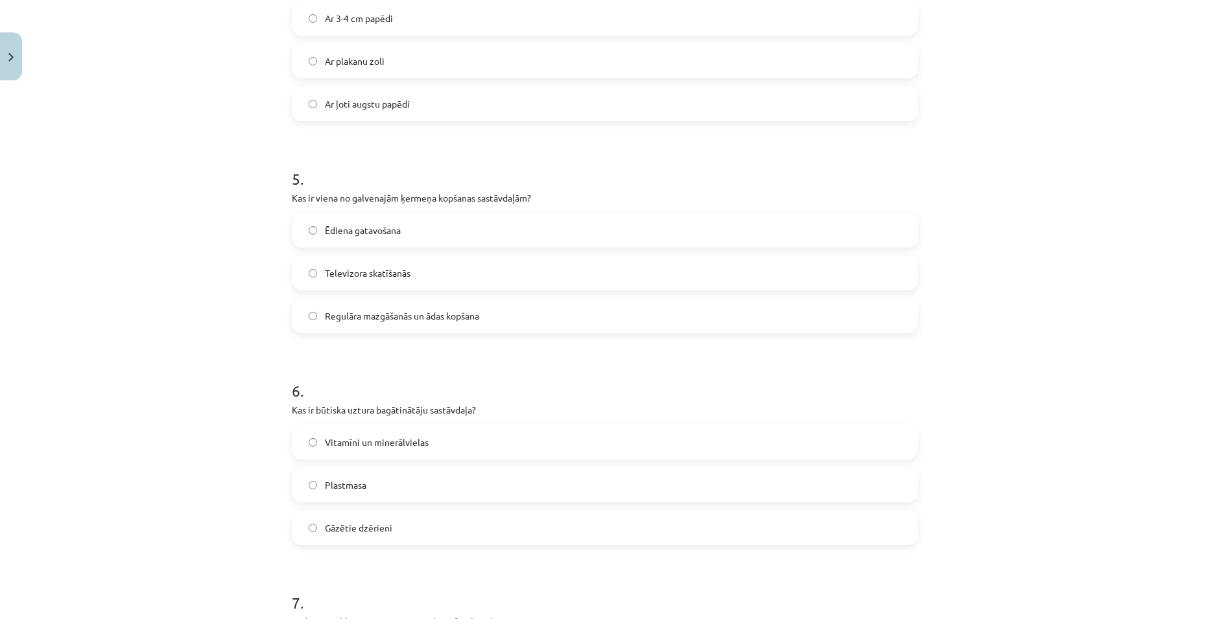
scroll to position [972, 0]
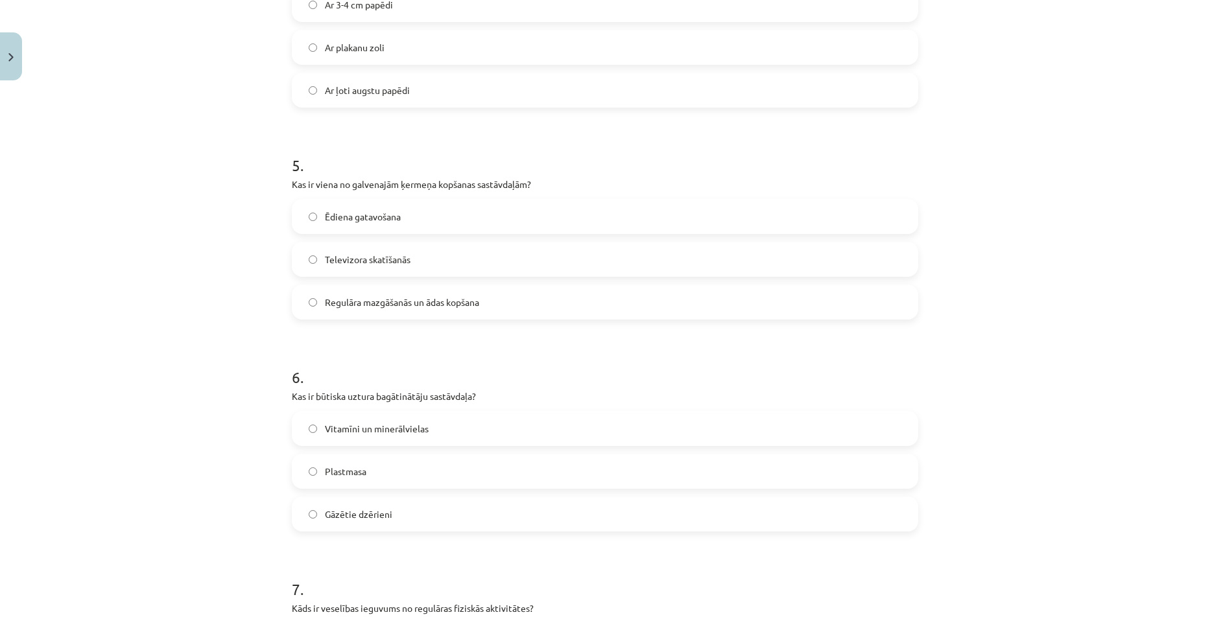
click label "Vitamīni un minerālvielas"
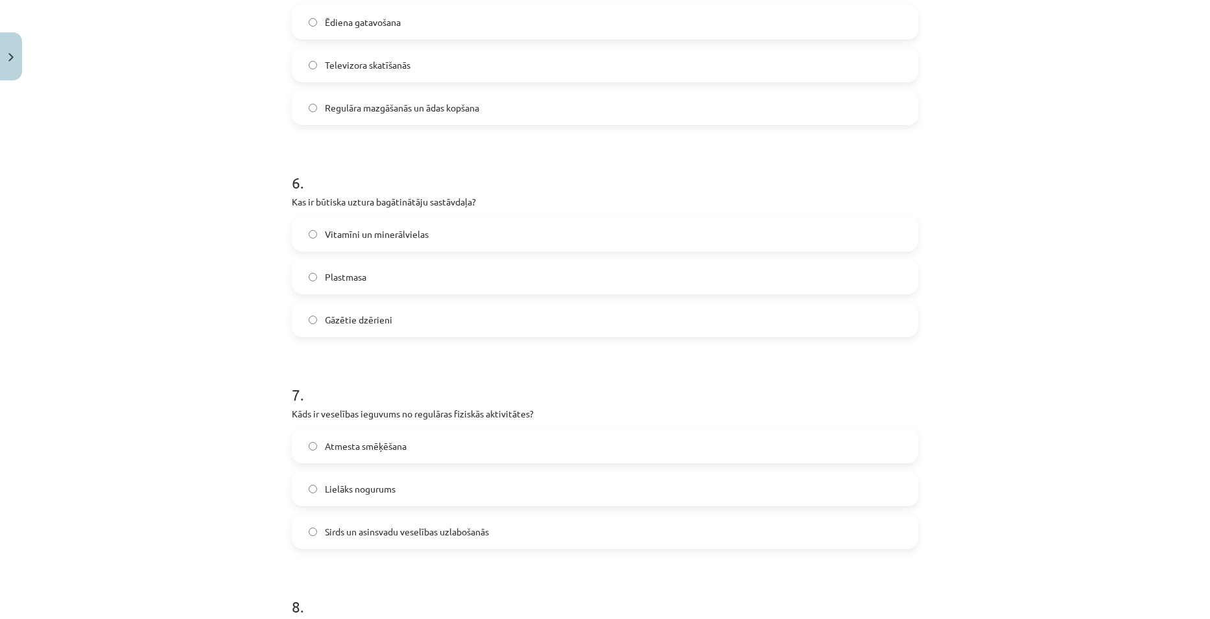
scroll to position [1232, 0]
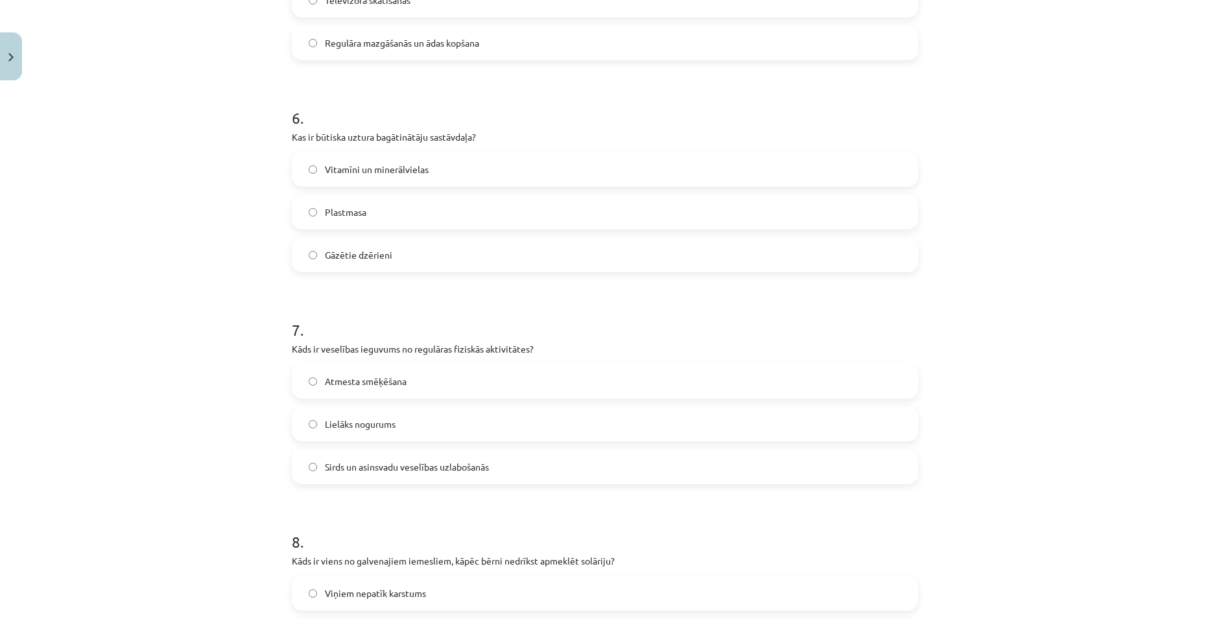
click label "Sirds un asinsvadu veselības uzlabošanās"
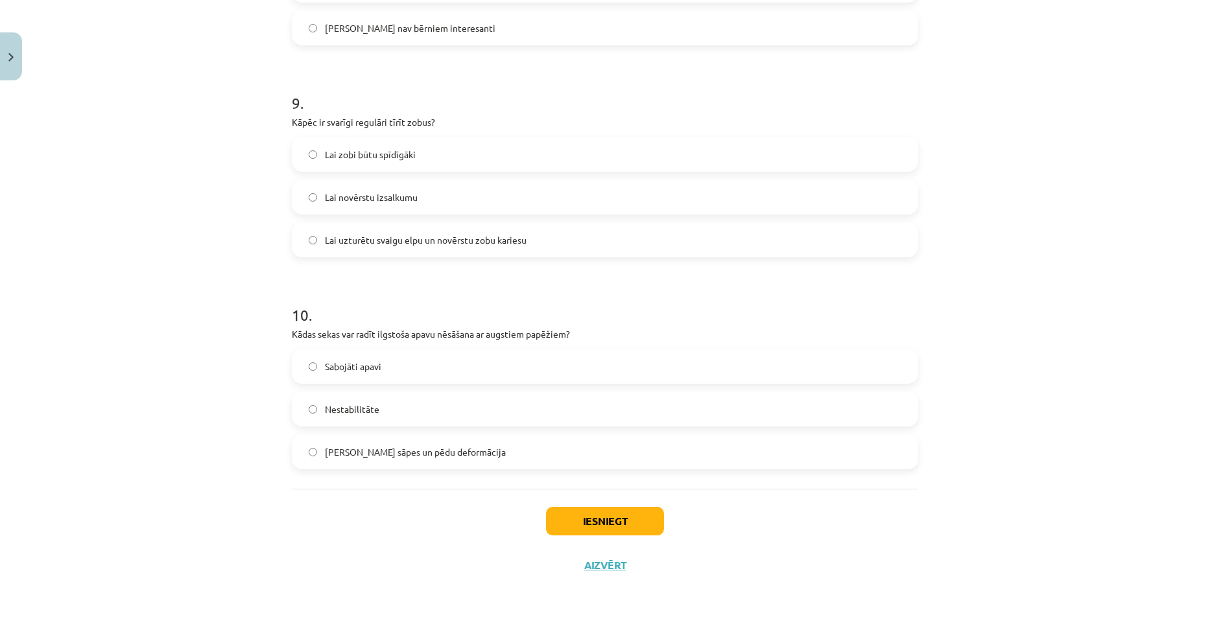
scroll to position [1883, 0]
click label "Muguras sāpes un pēdu deformācija"
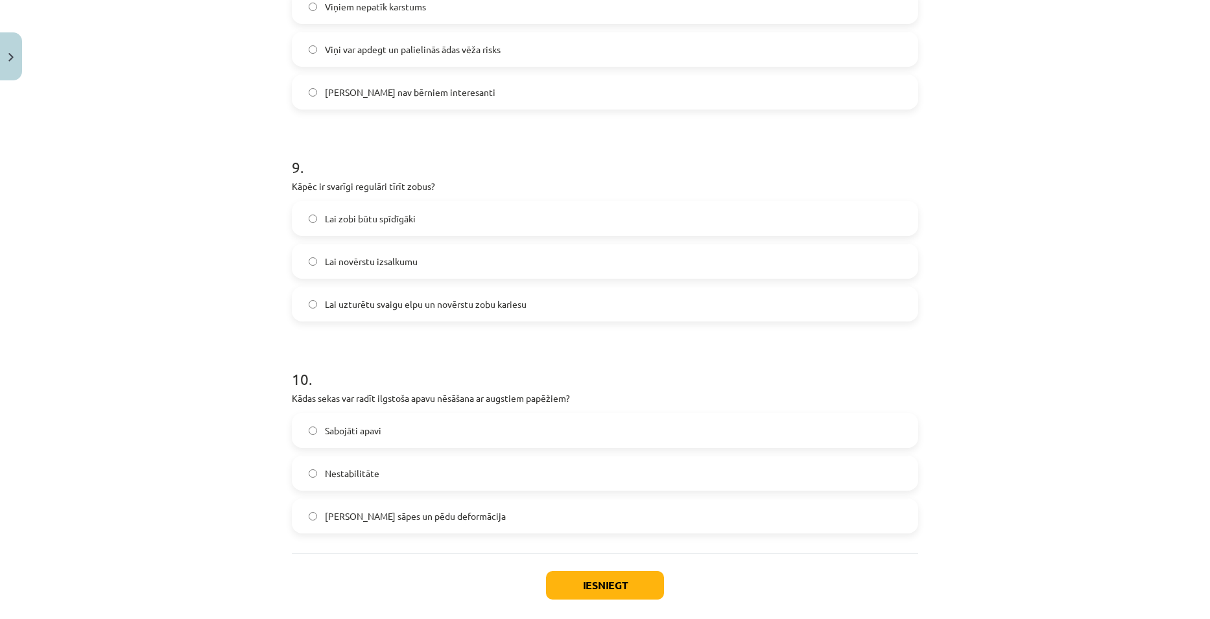
scroll to position [1754, 0]
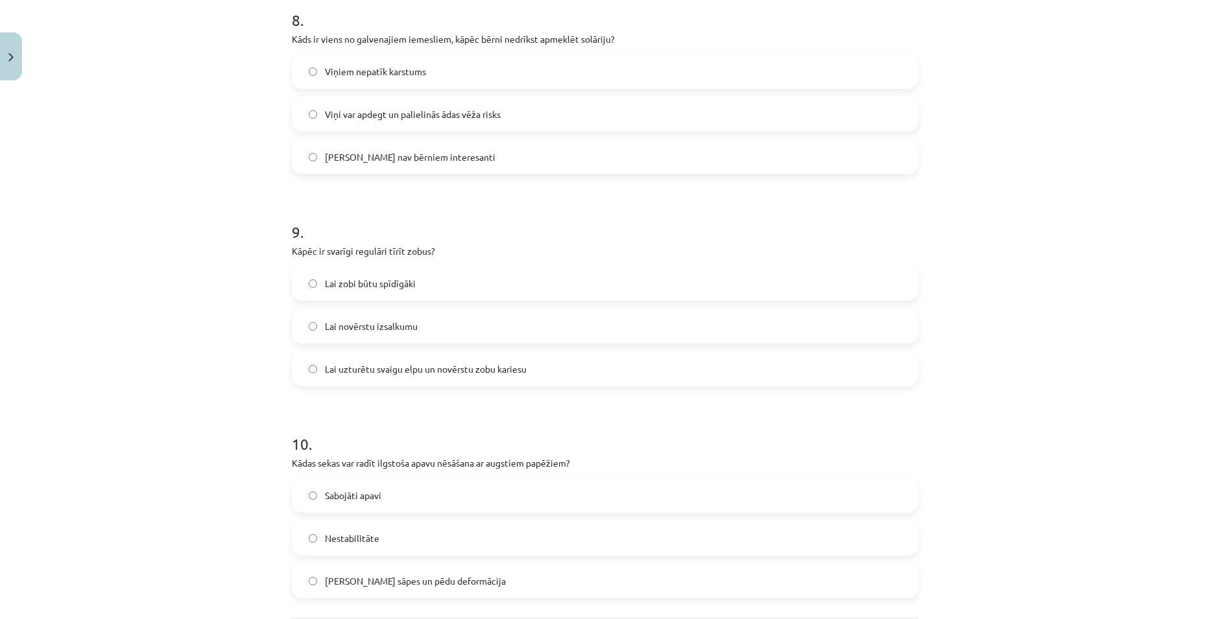
click label "Lai uzturētu svaigu elpu un novērstu zobu kariesu"
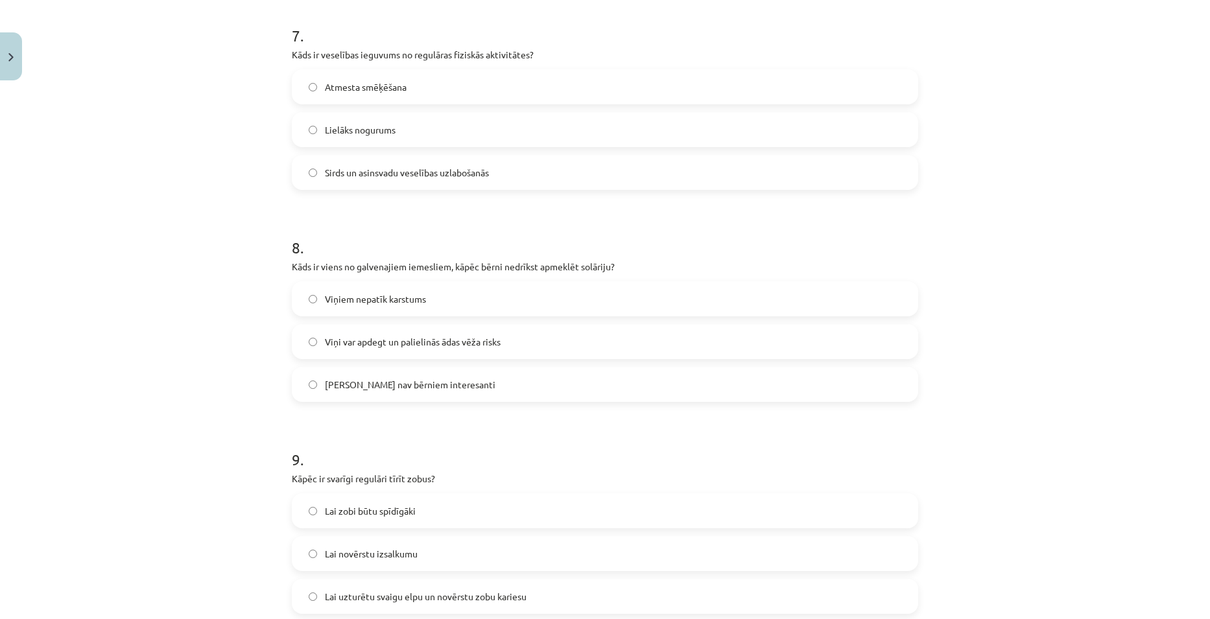
scroll to position [1494, 0]
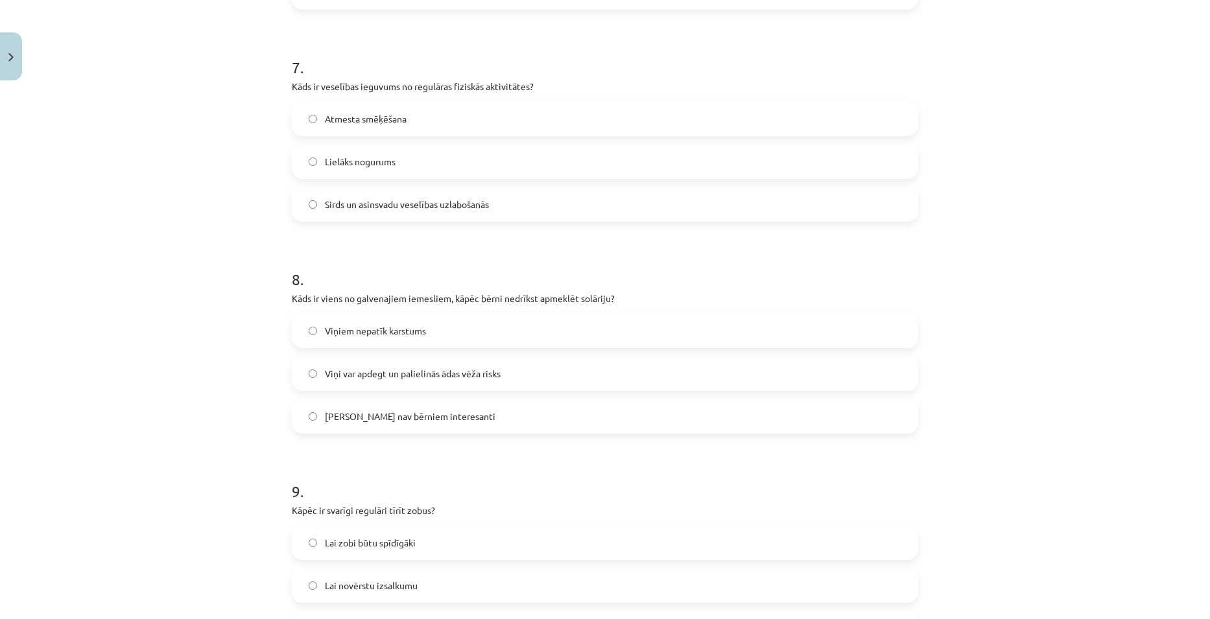
click label "Viņi var apdegt un palielinās ādas vēža risks"
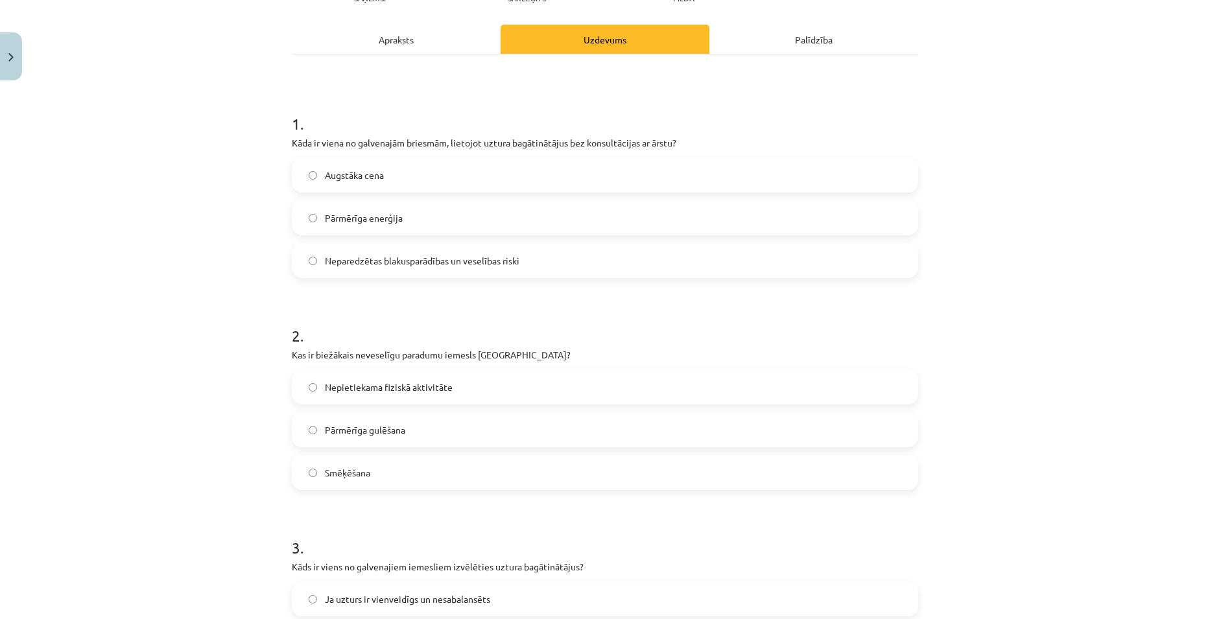
scroll to position [198, 0]
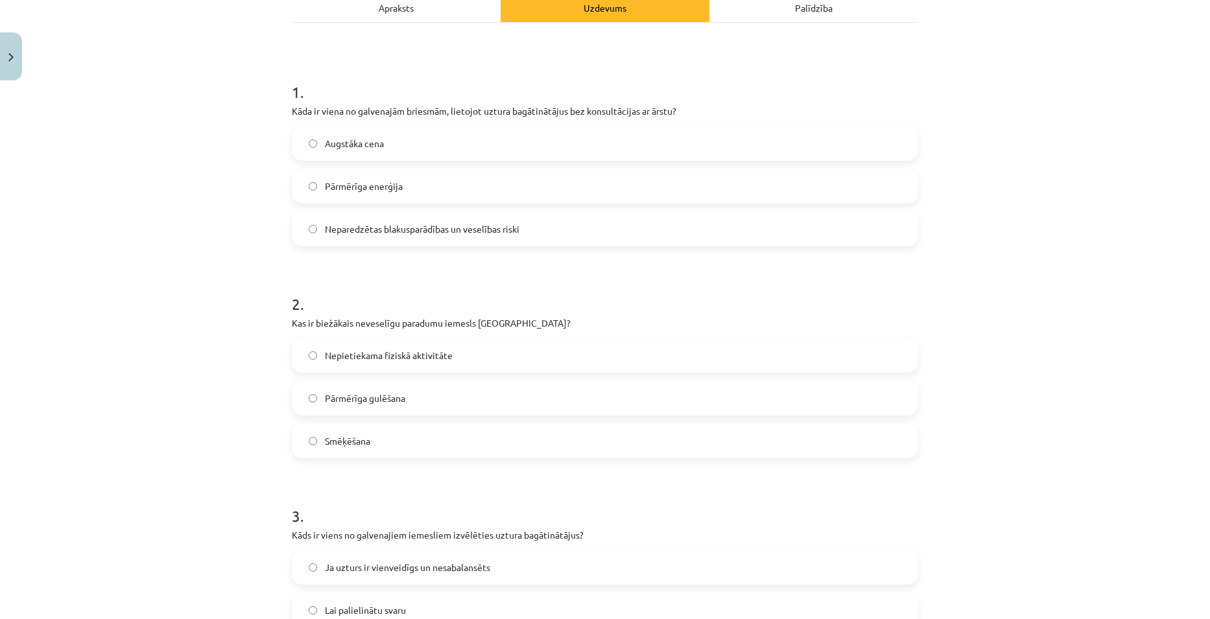
click span "Nepietiekama fiziskā aktivitāte"
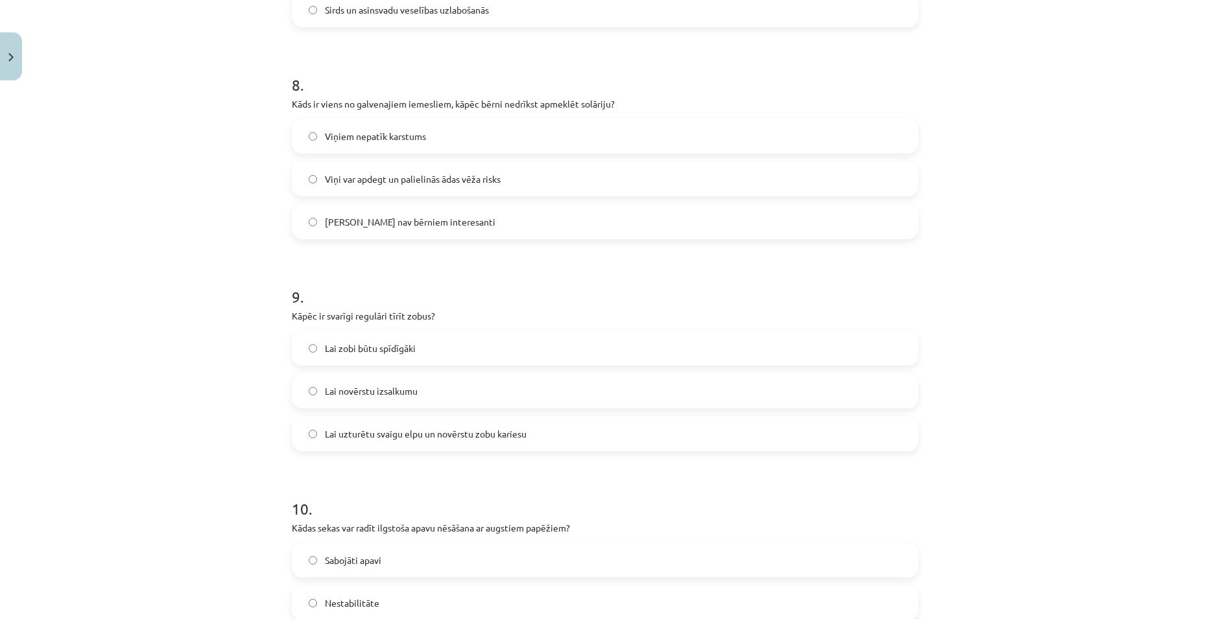
scroll to position [1883, 0]
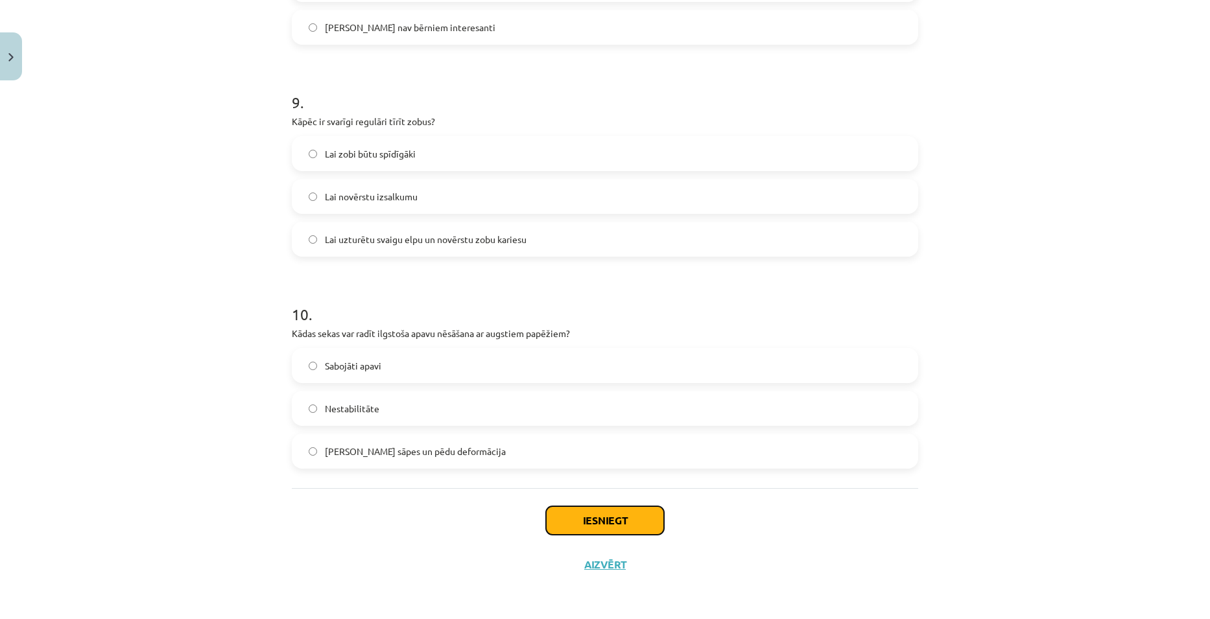
click button "Iesniegt"
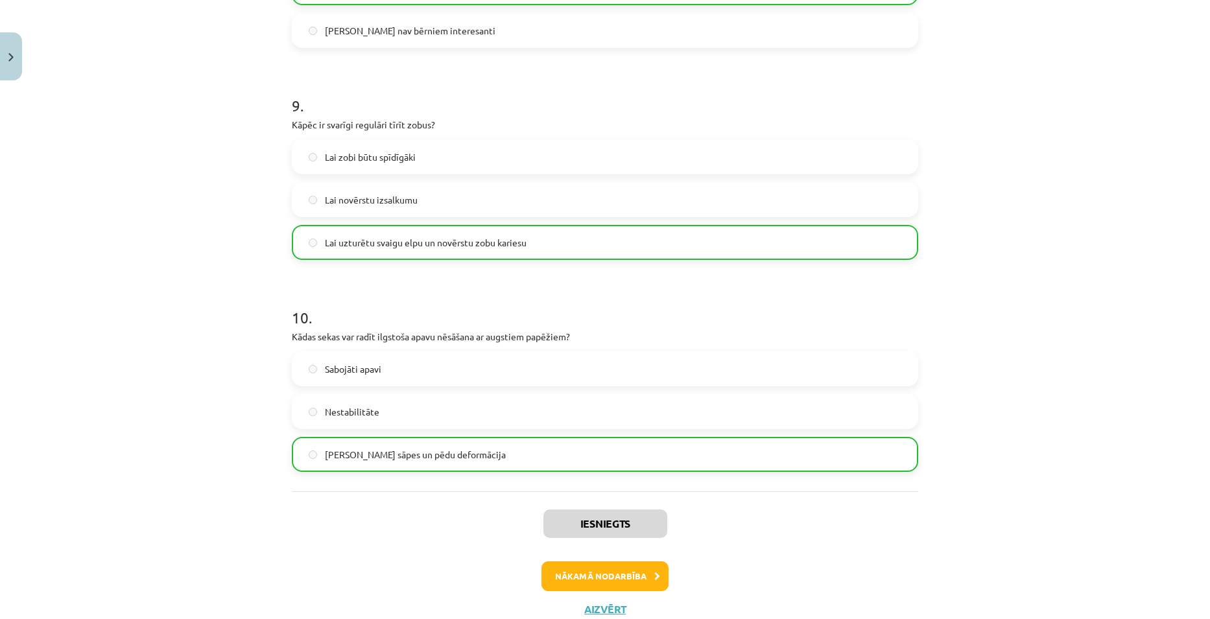
scroll to position [1925, 0]
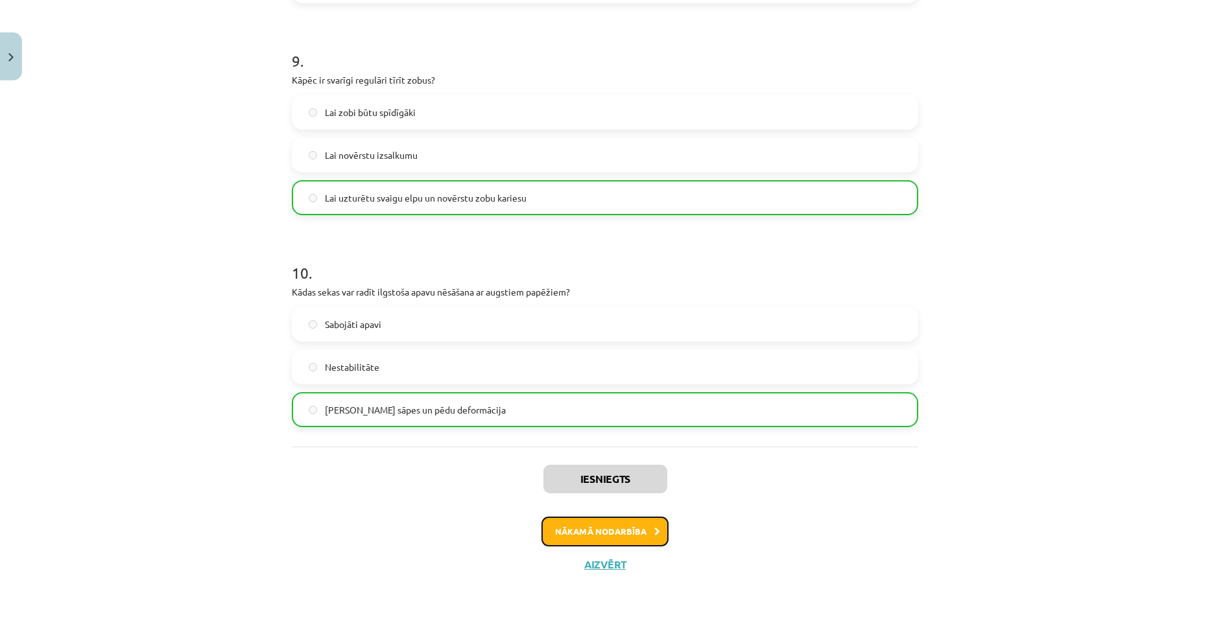
click button "Nākamā nodarbība"
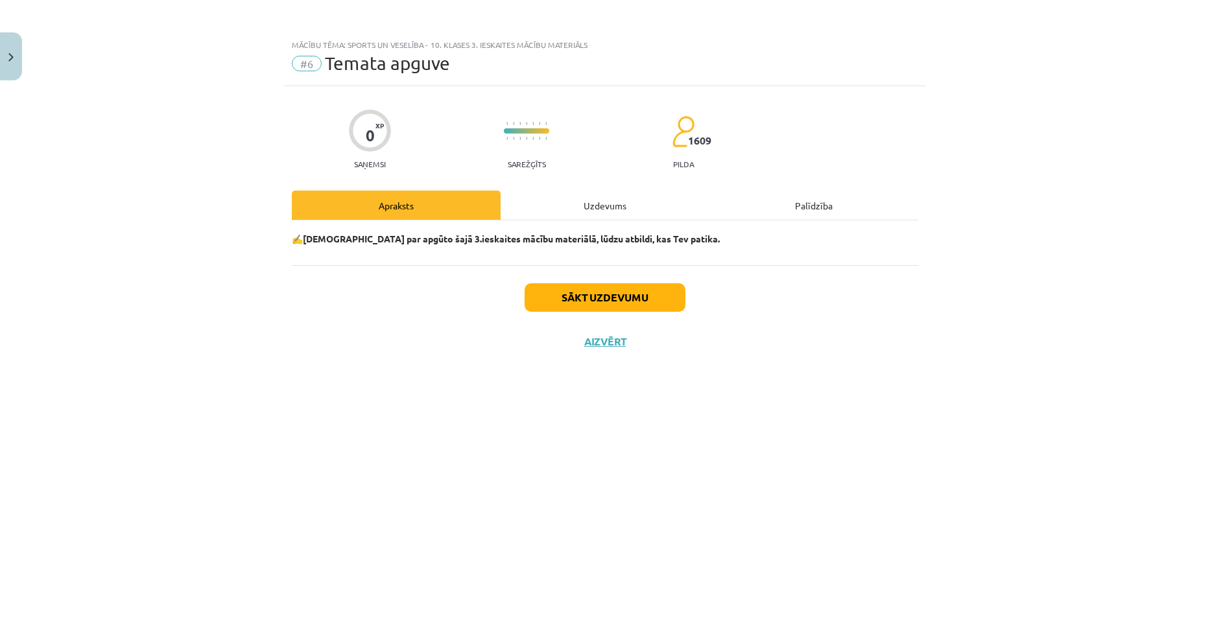
click div "Uzdevums"
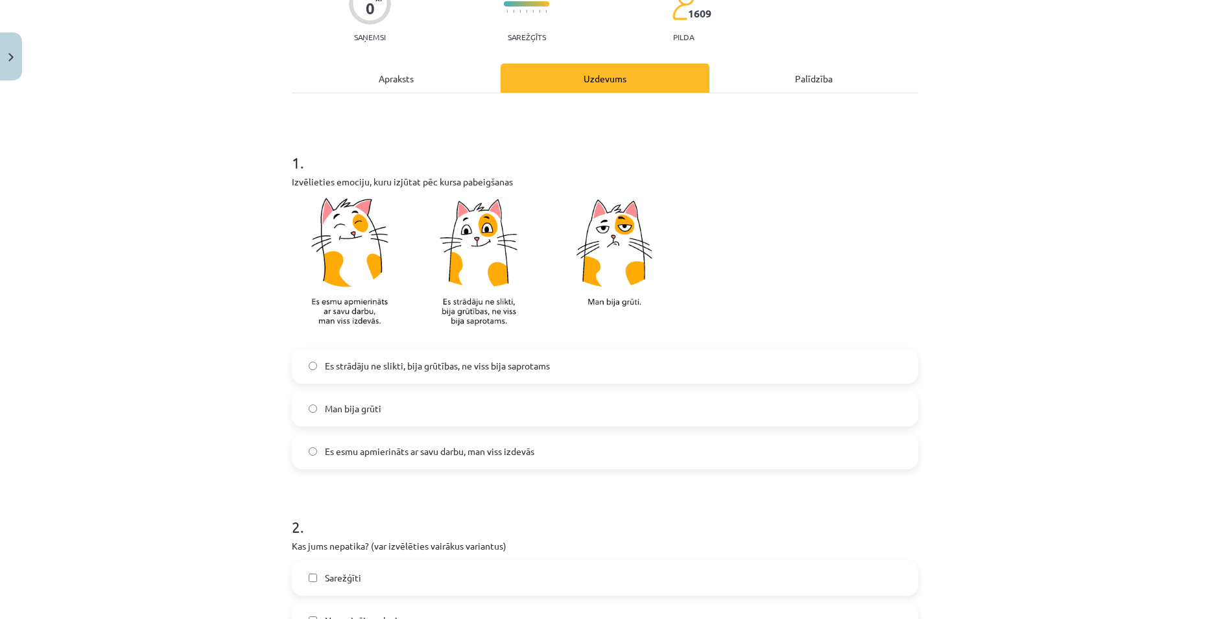
scroll to position [130, 0]
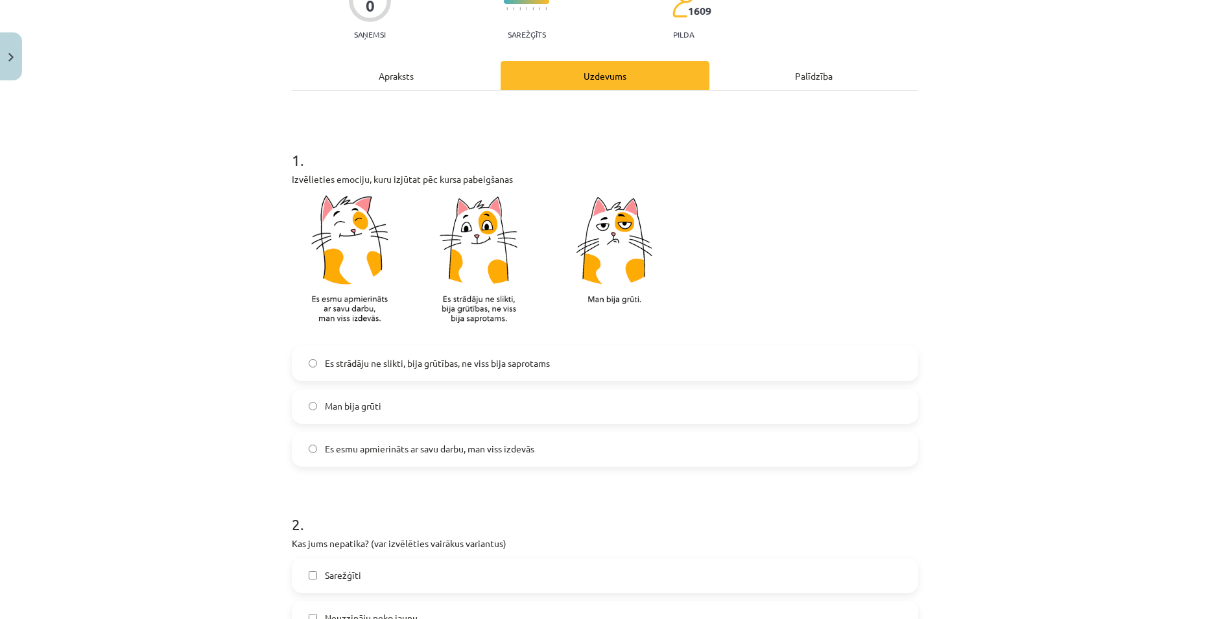
click span "Es esmu apmierināts ar savu darbu, man viss izdevās"
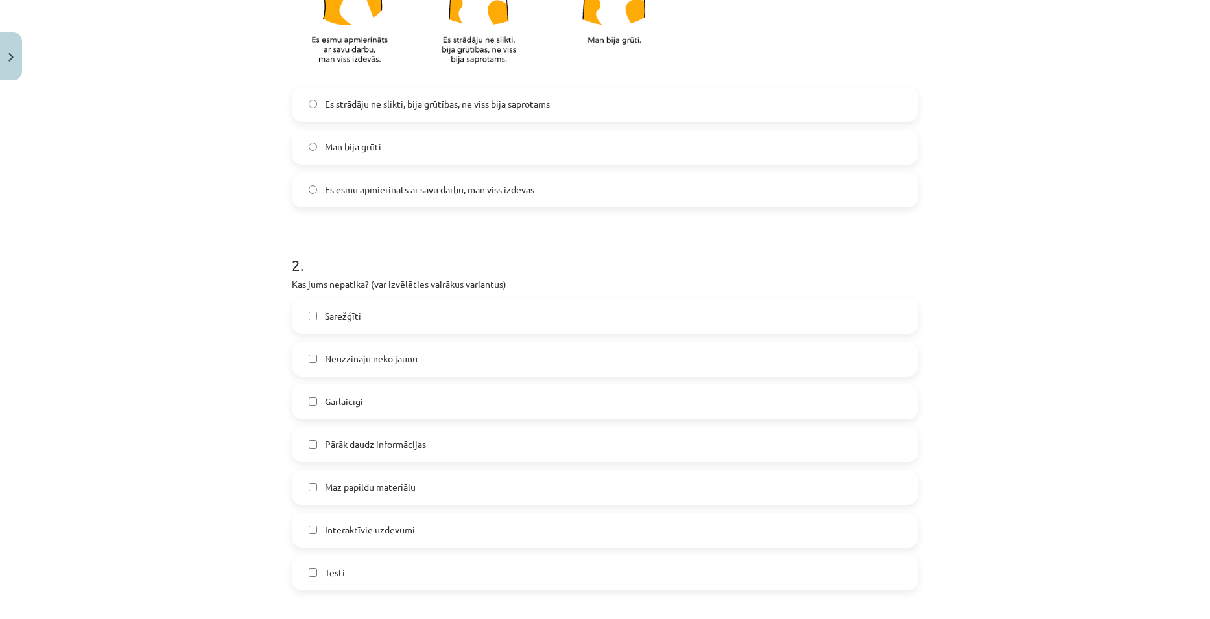
scroll to position [454, 0]
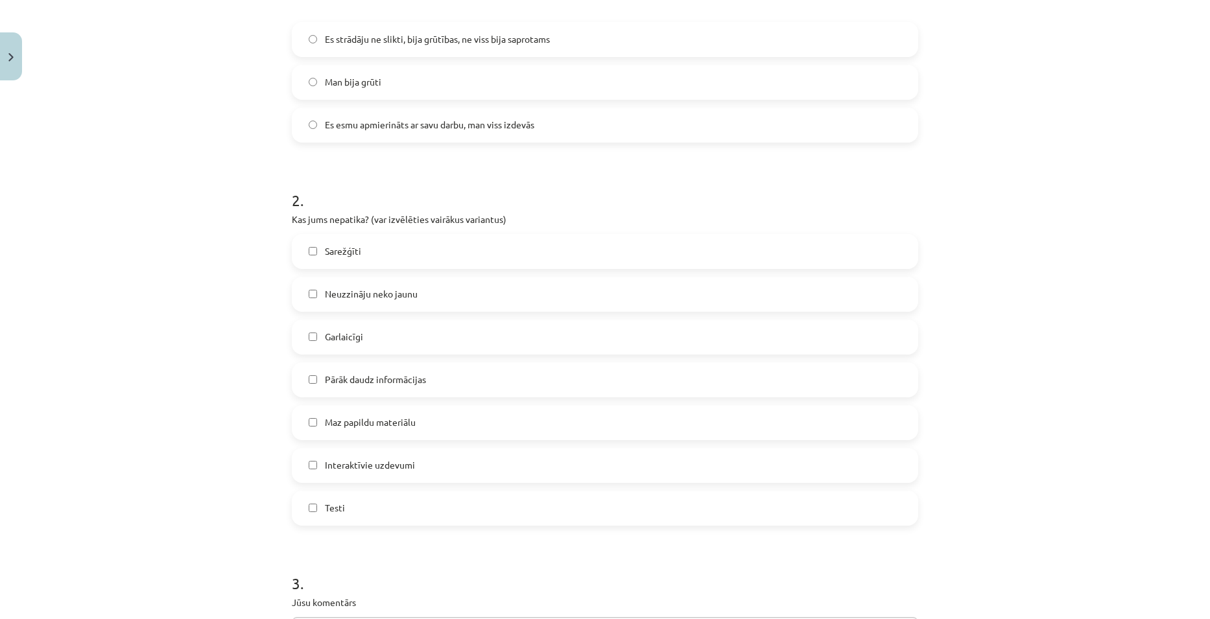
click span "Maz papildu materiālu"
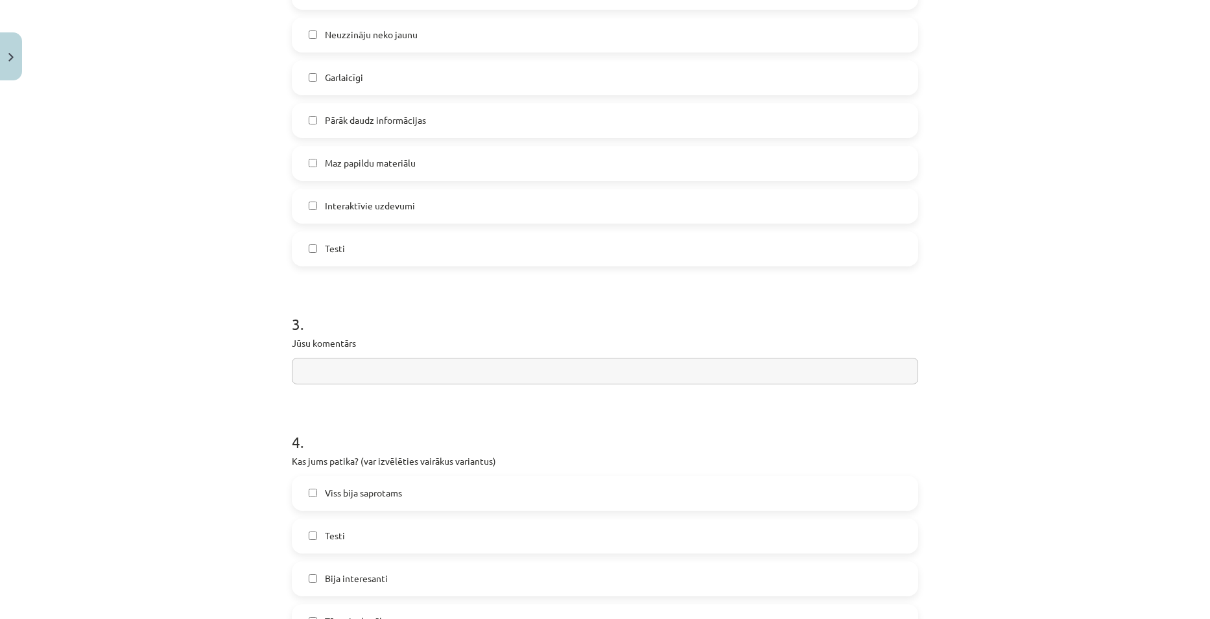
scroll to position [843, 0]
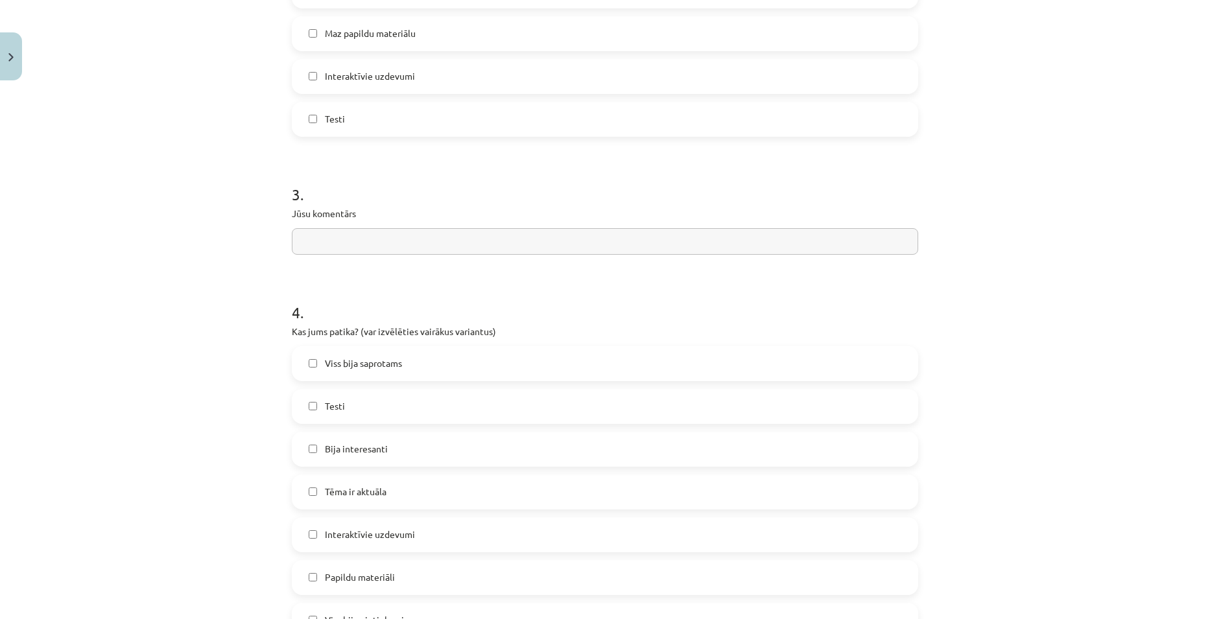
click label "Viss bija saprotams"
click label "Testi"
click span "Bija interesanti"
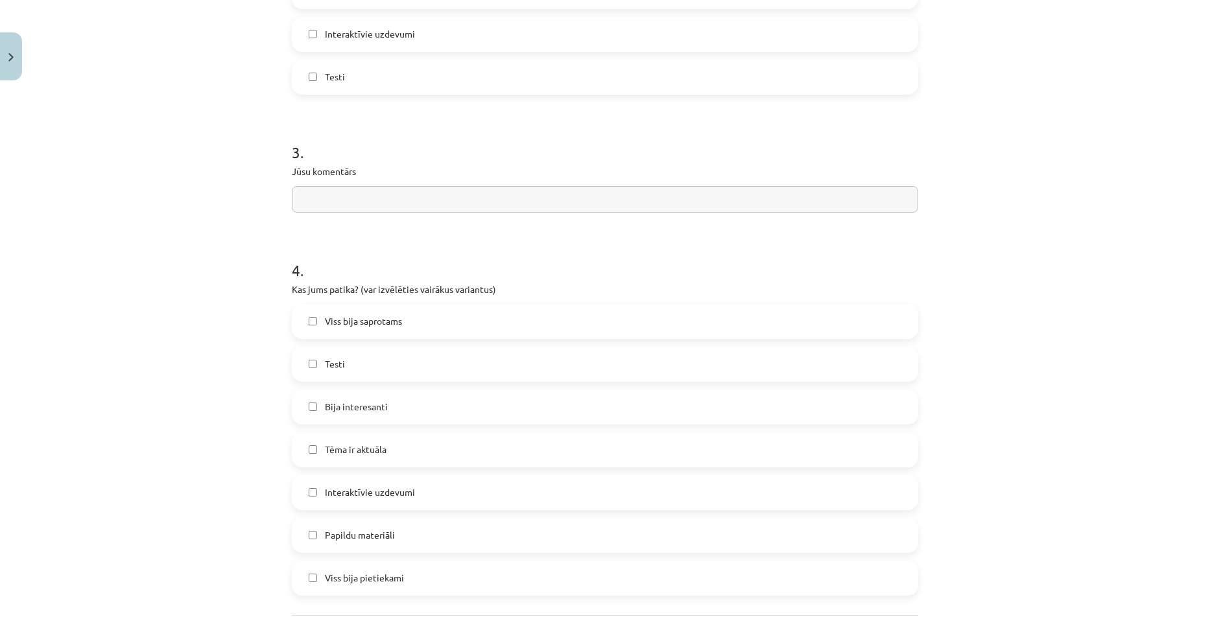
scroll to position [908, 0]
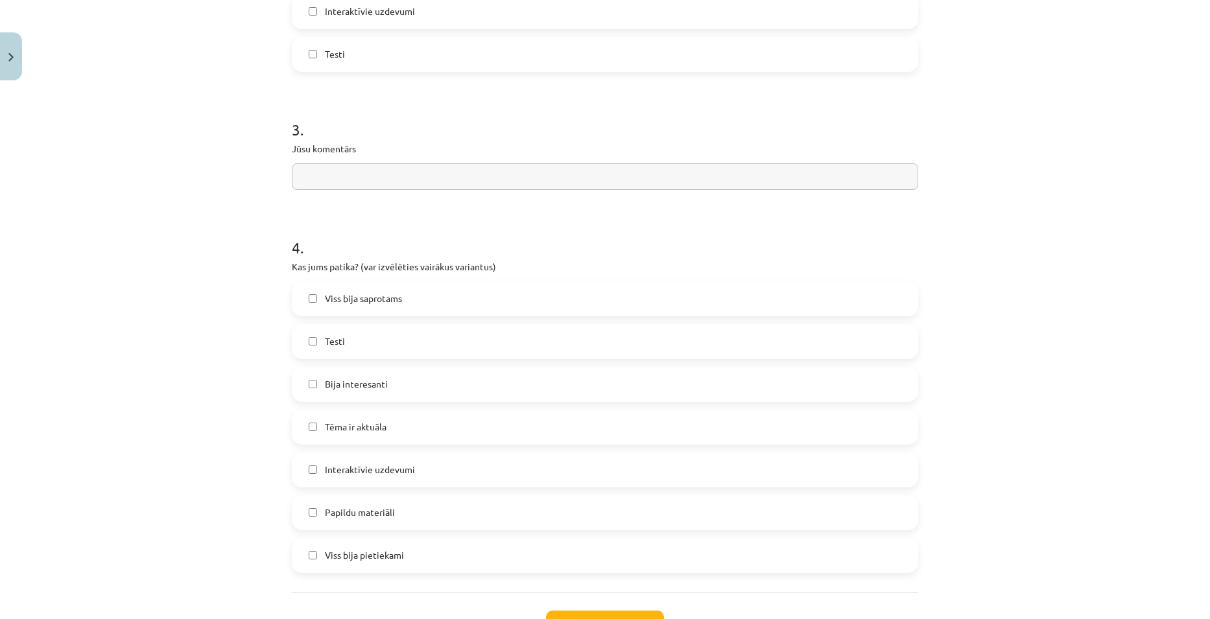
drag, startPoint x: 434, startPoint y: 557, endPoint x: 434, endPoint y: 545, distance: 12.3
click label "Viss bija pietiekami"
click span "Bija interesanti"
click label "Testi"
click span "Viss bija saprotams"
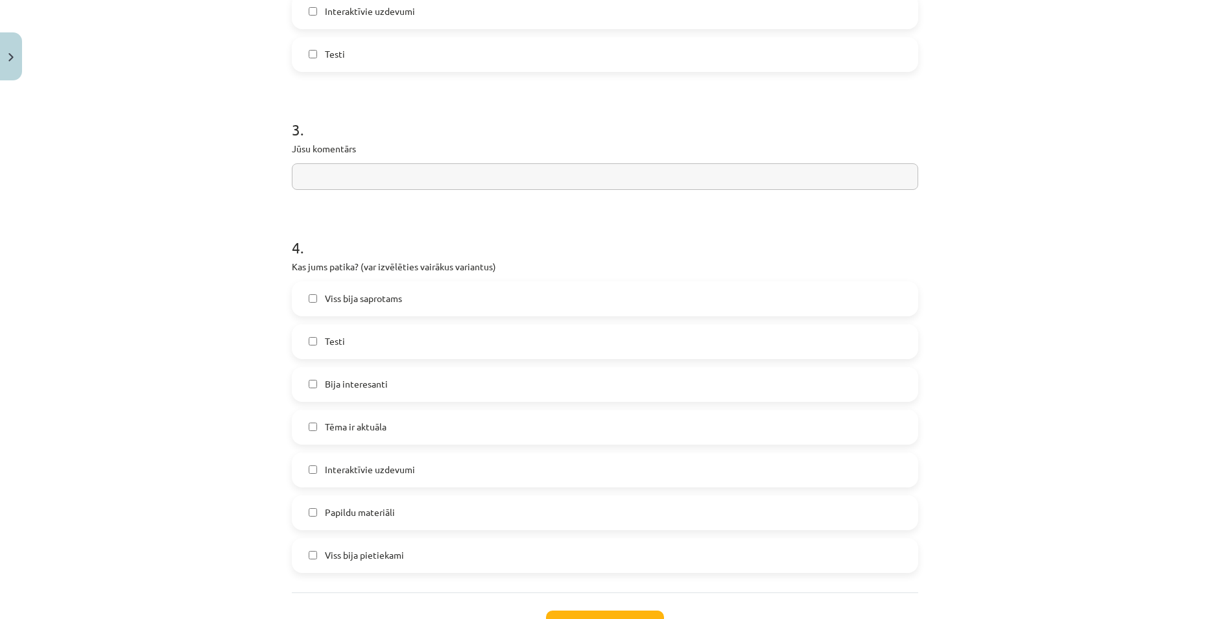
click span "Viss bija saprotams"
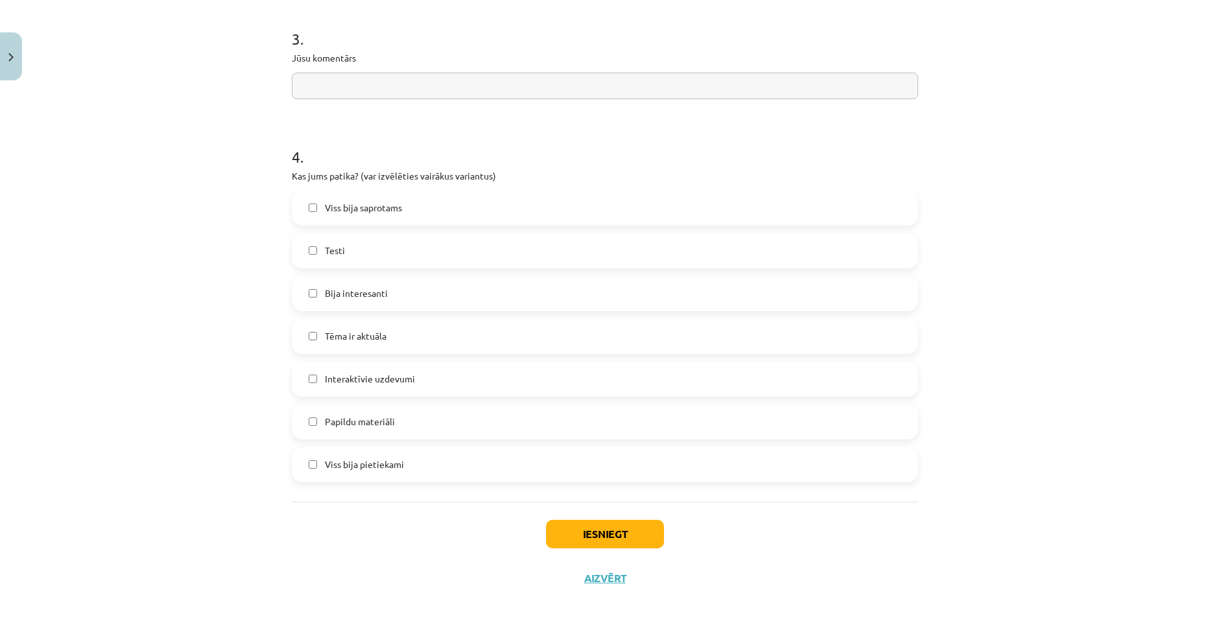
scroll to position [1012, 0]
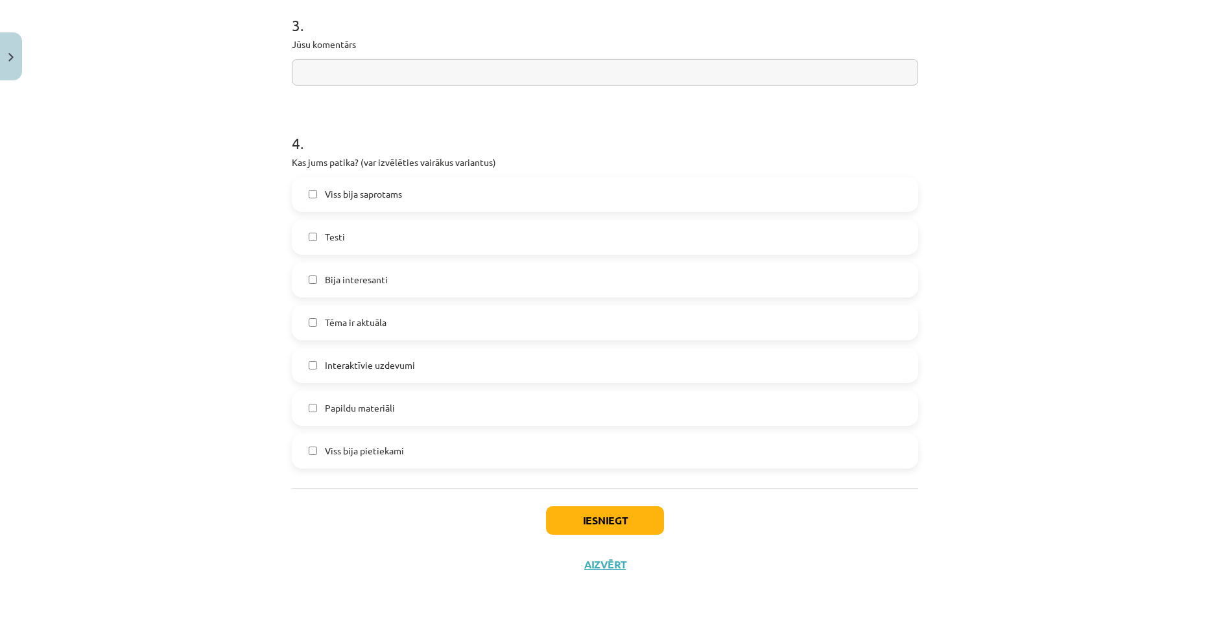
click span "Bija interesanti"
click button "Iesniegt"
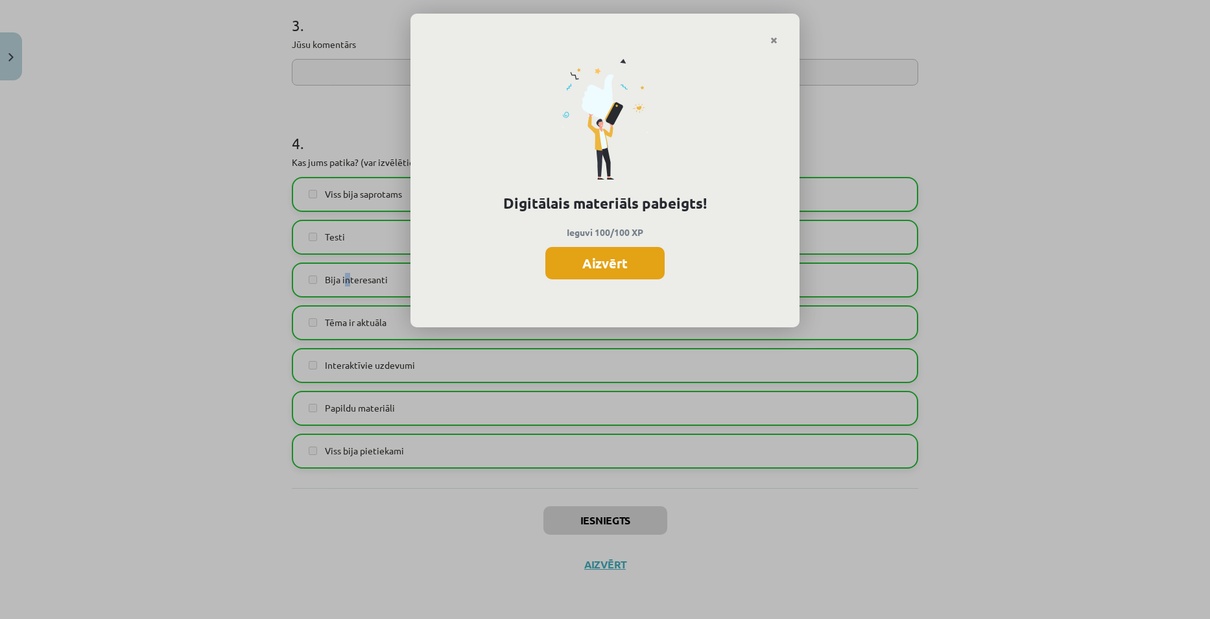
click button "Aizvērt"
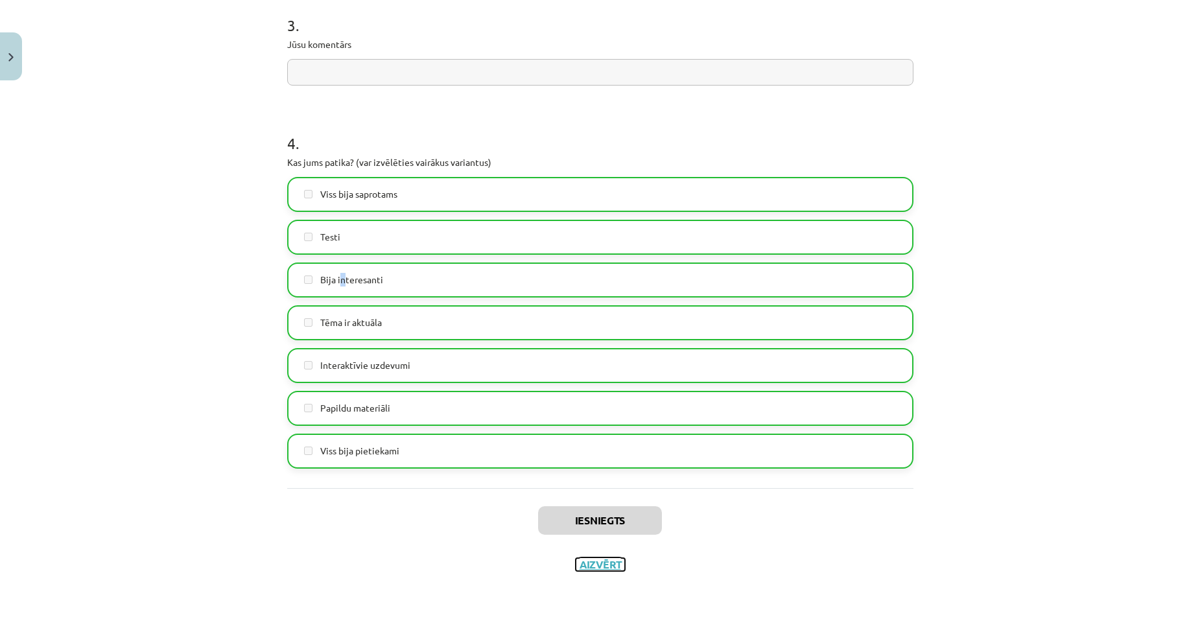
click button "Aizvērt"
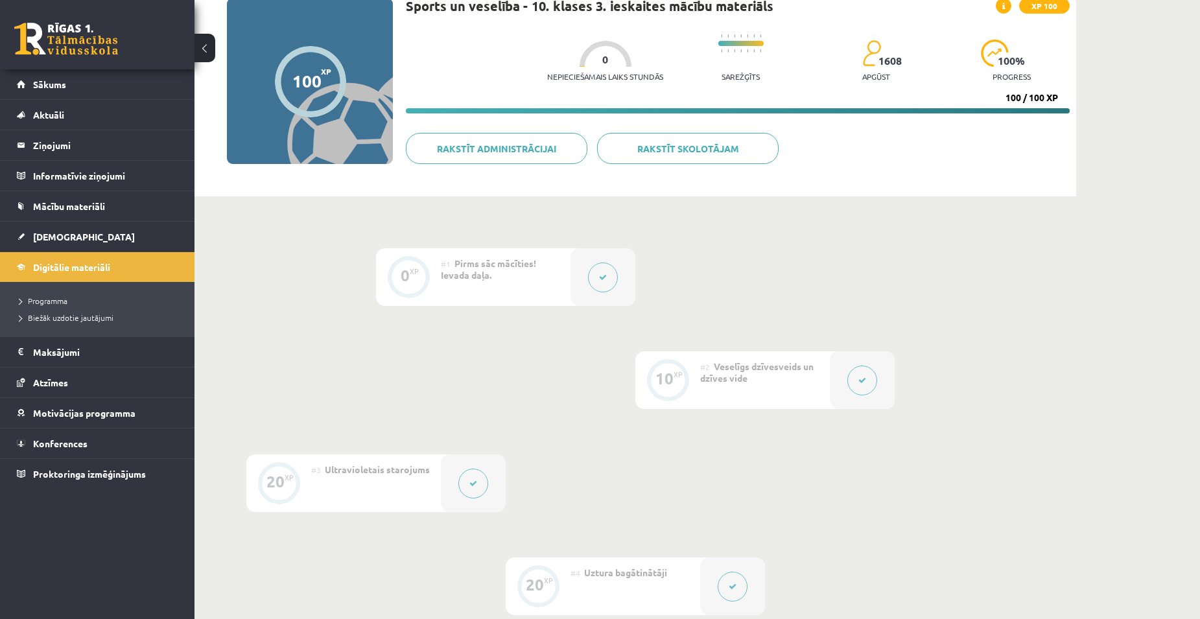
scroll to position [0, 0]
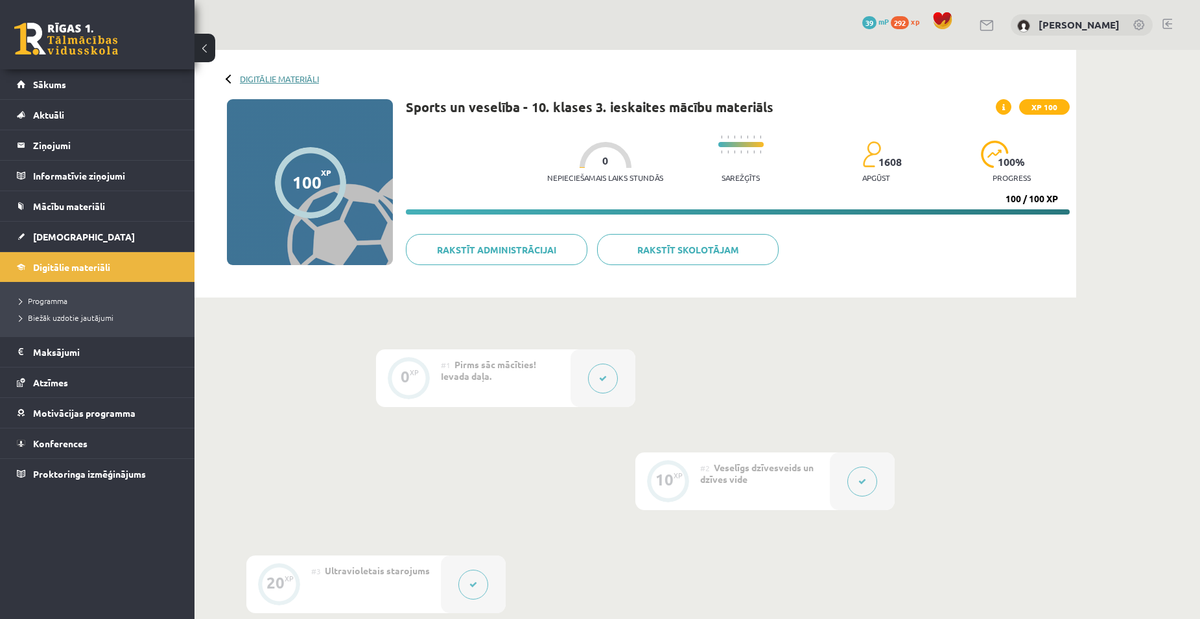
click link "Digitālie materiāli"
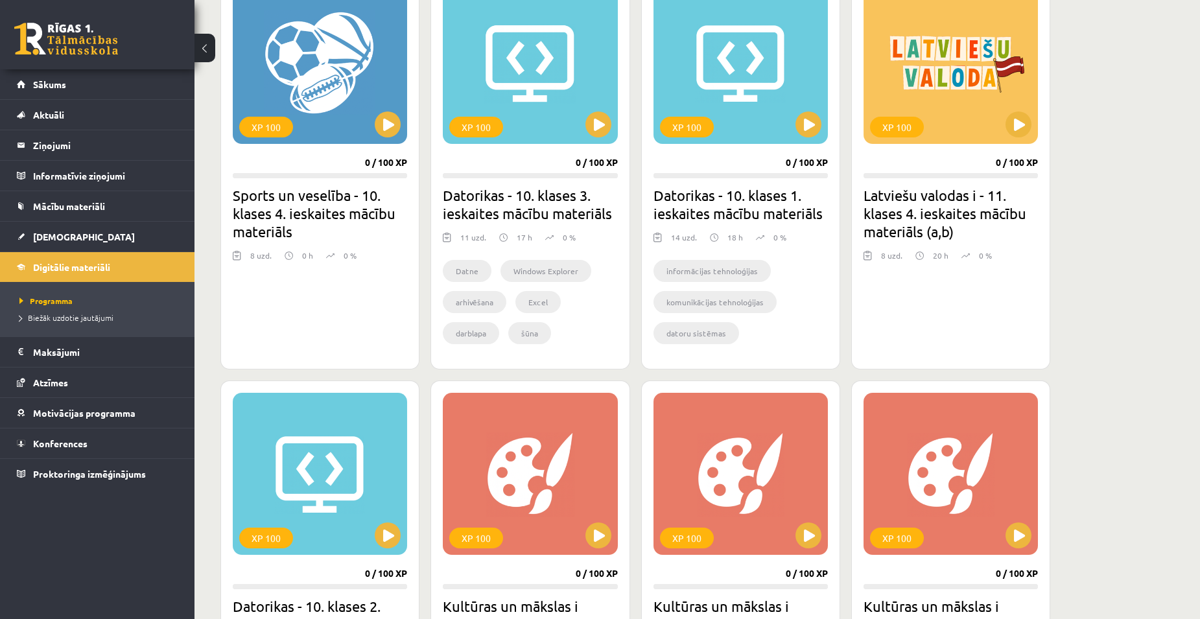
scroll to position [843, 0]
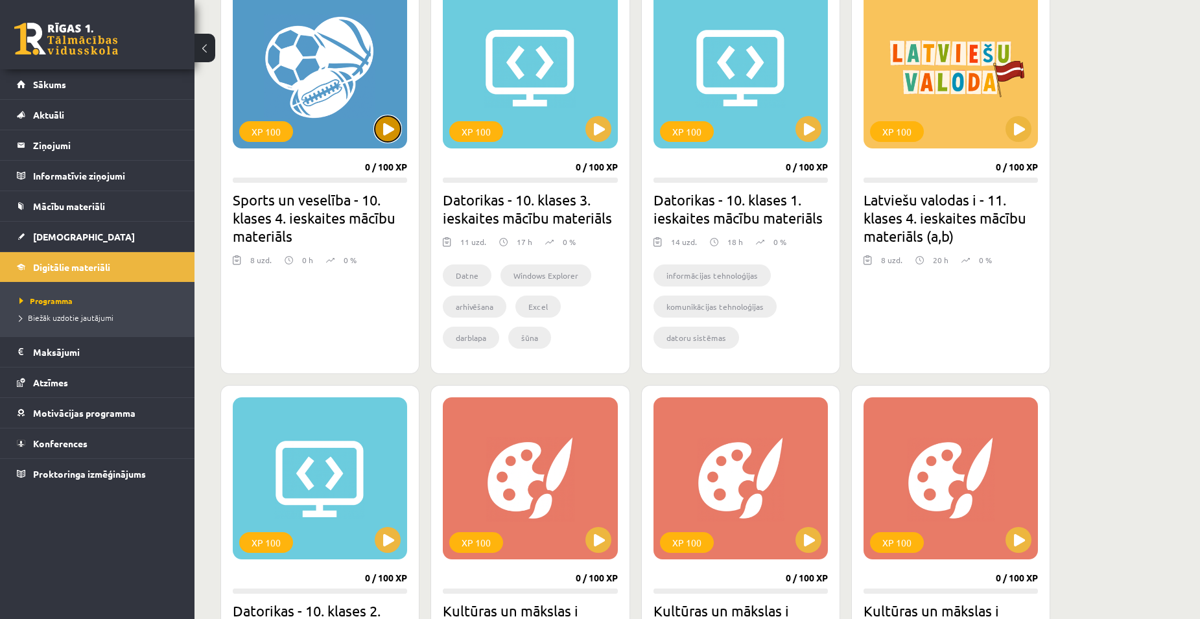
click at [379, 134] on button at bounding box center [388, 129] width 26 height 26
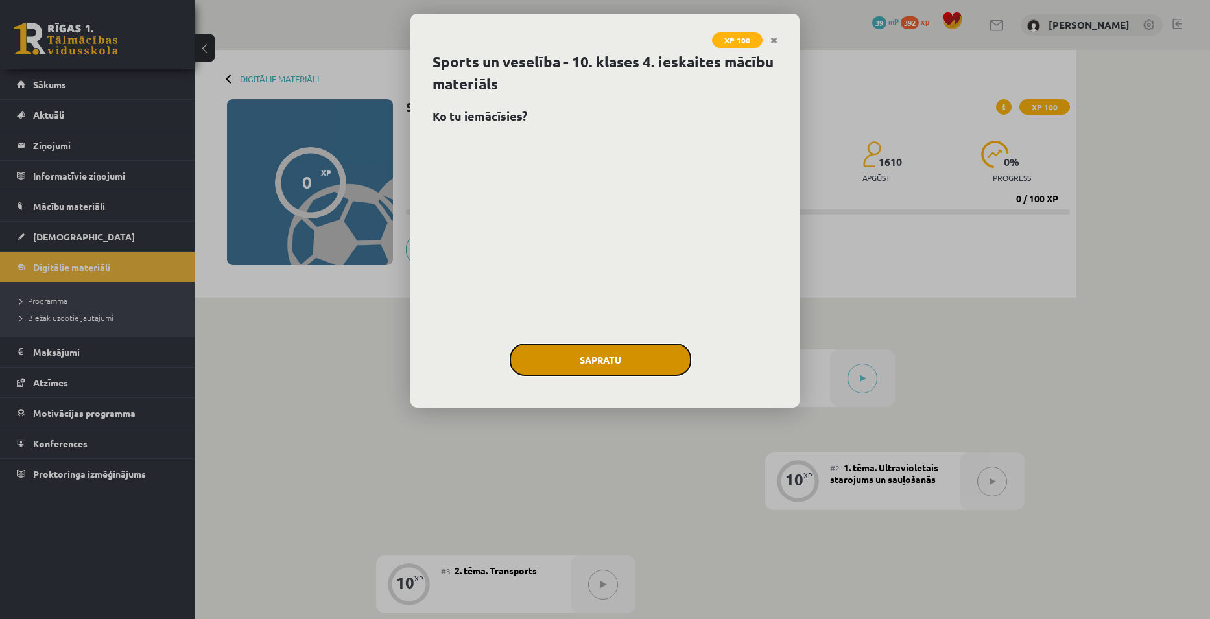
click at [591, 351] on button "Sapratu" at bounding box center [601, 360] width 182 height 32
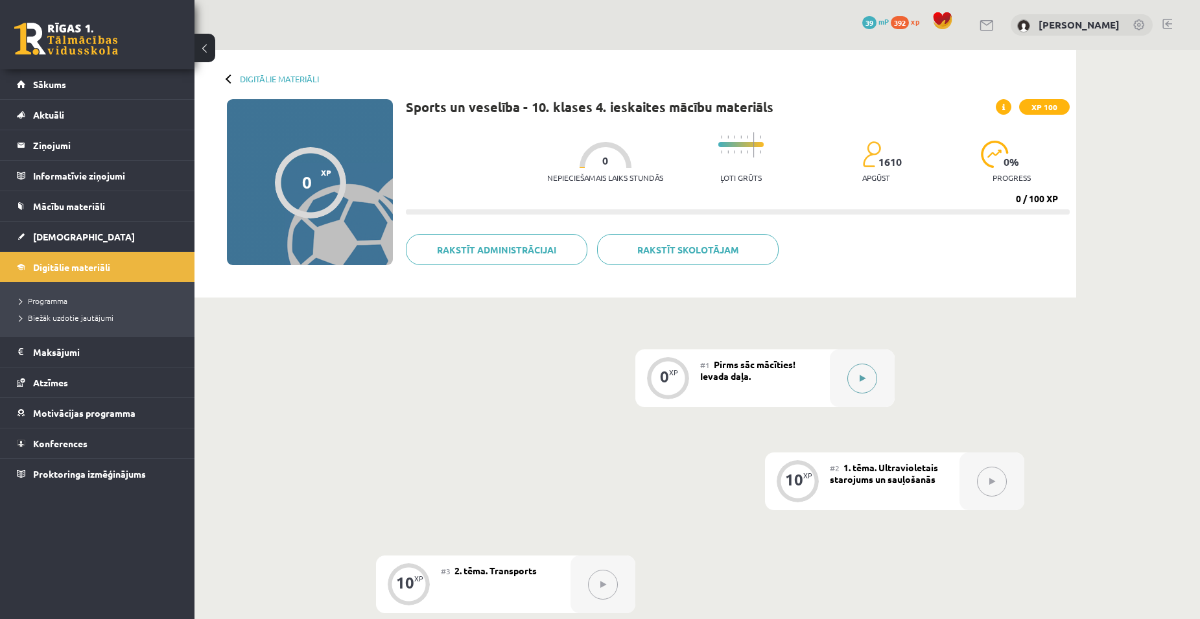
click at [866, 383] on button at bounding box center [862, 379] width 30 height 30
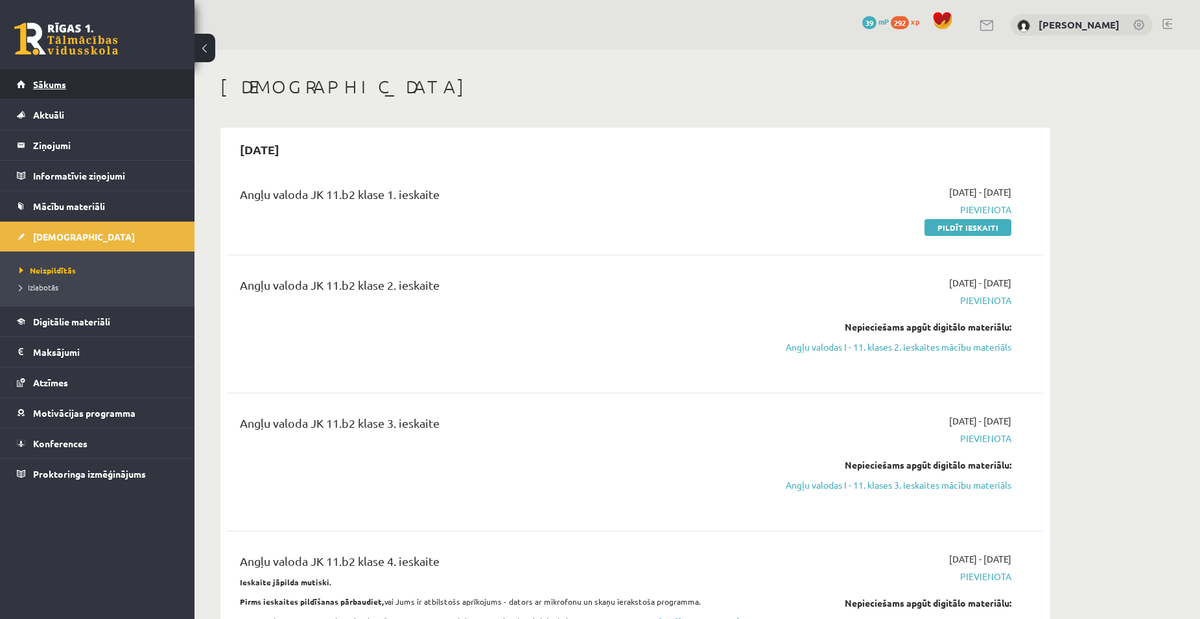
click at [24, 85] on link "Sākums" at bounding box center [97, 84] width 161 height 30
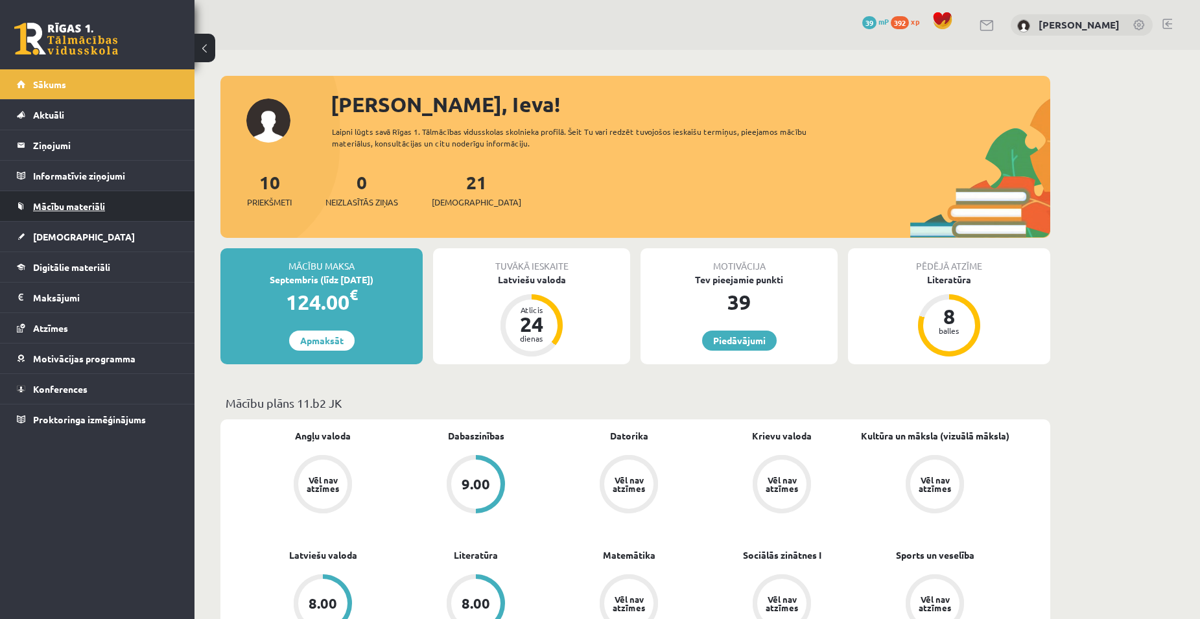
click at [99, 211] on span "Mācību materiāli" at bounding box center [69, 206] width 72 height 12
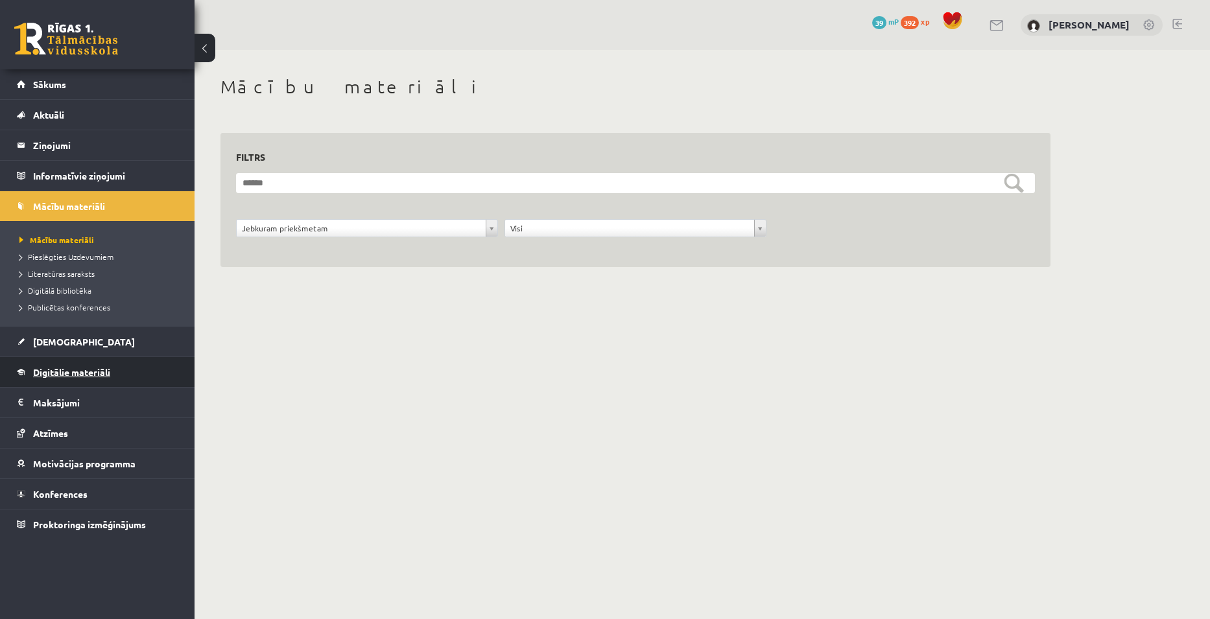
click at [54, 371] on span "Digitālie materiāli" at bounding box center [71, 372] width 77 height 12
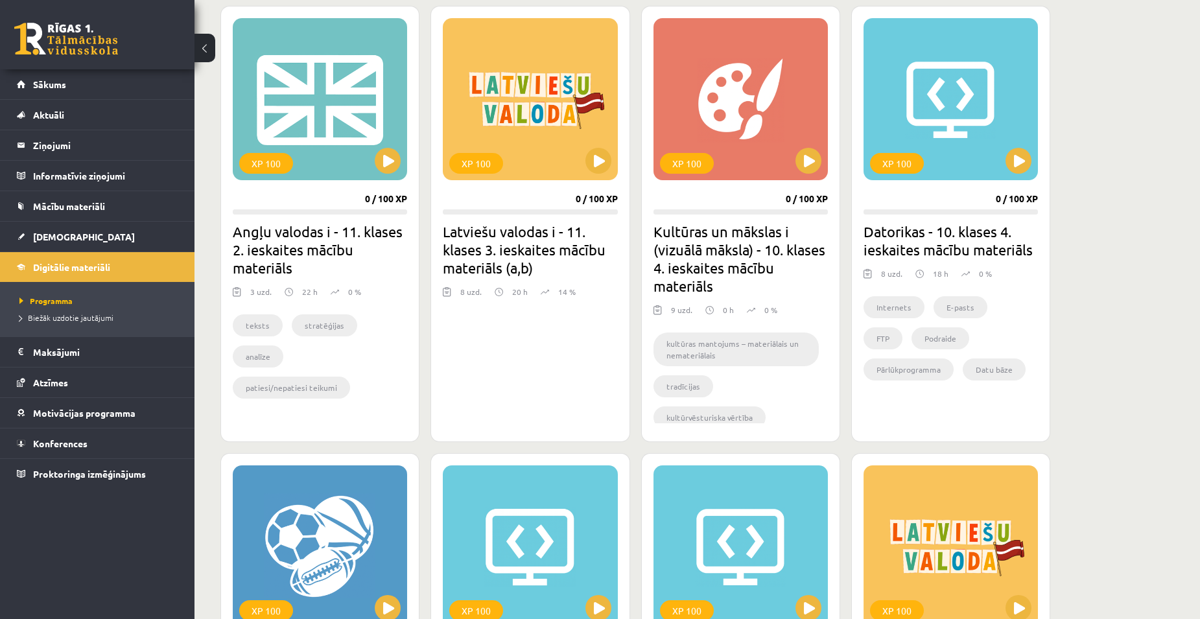
scroll to position [148, 0]
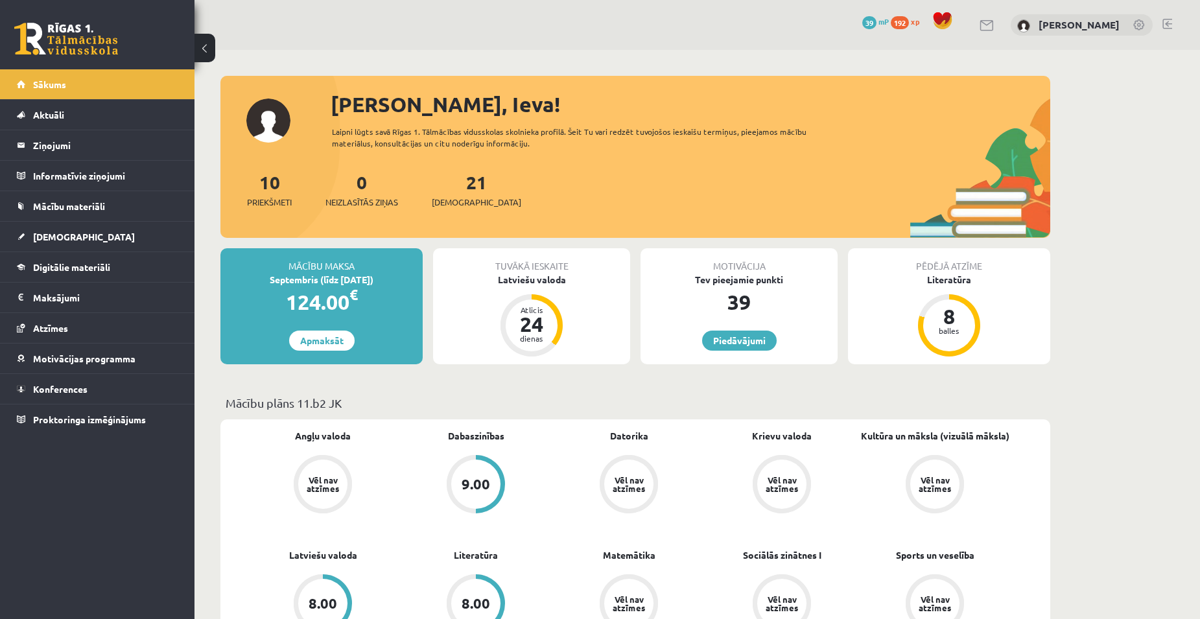
click at [447, 185] on link "21 Ieskaites" at bounding box center [476, 189] width 89 height 38
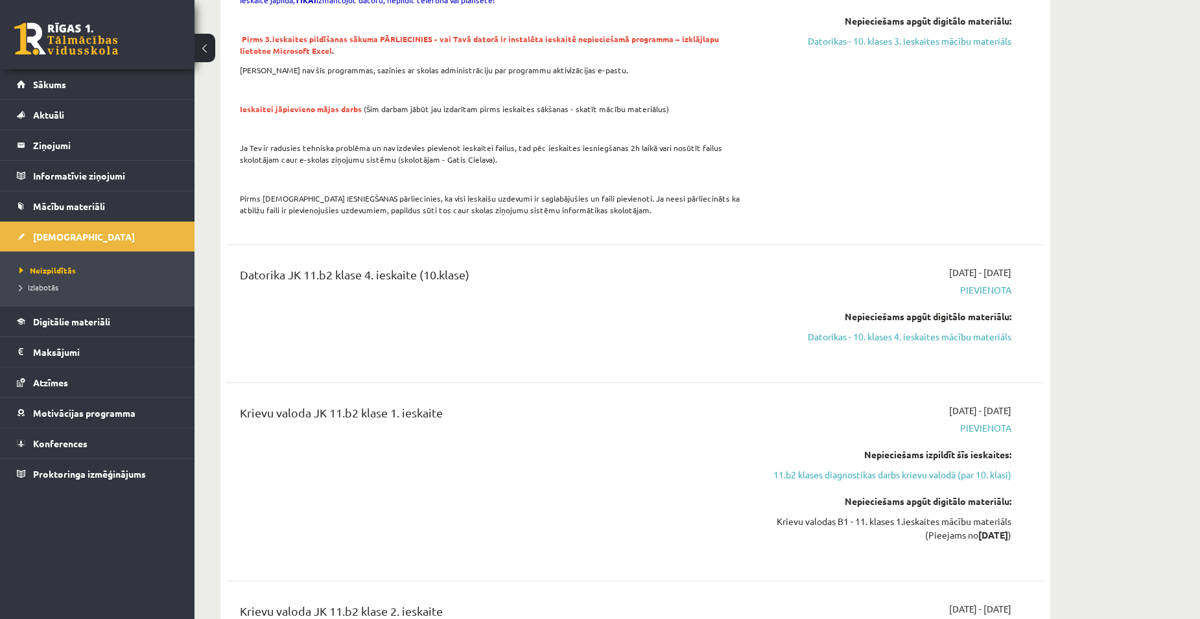
scroll to position [2371, 0]
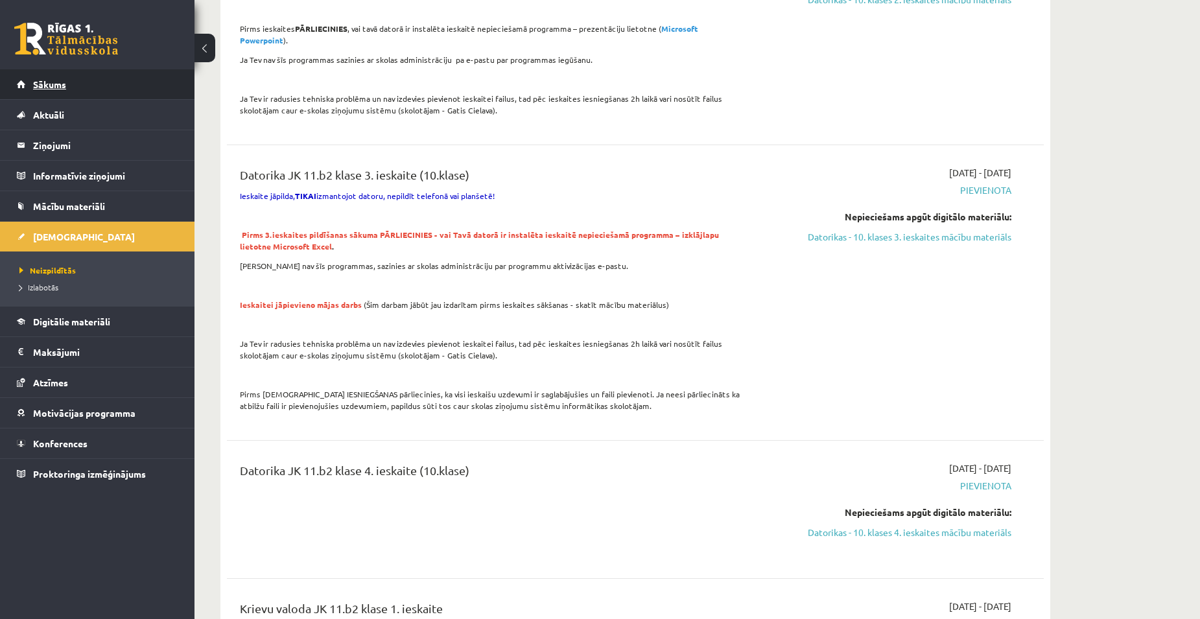
click at [58, 77] on link "Sākums" at bounding box center [97, 84] width 161 height 30
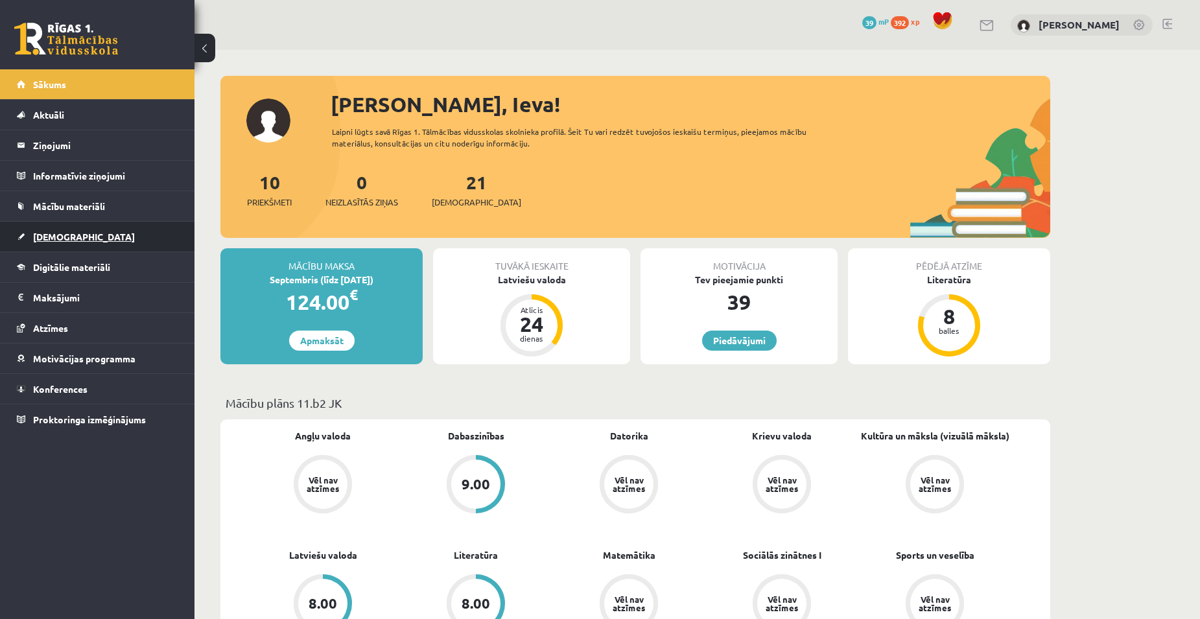
click at [54, 233] on span "[DEMOGRAPHIC_DATA]" at bounding box center [84, 237] width 102 height 12
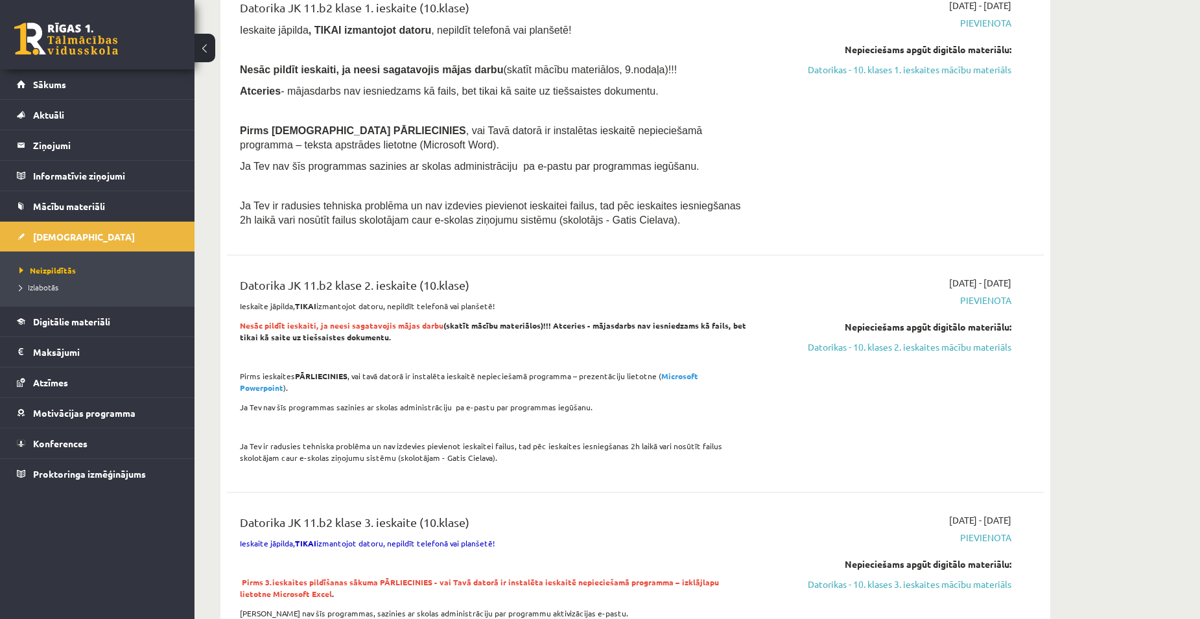
scroll to position [1815, 0]
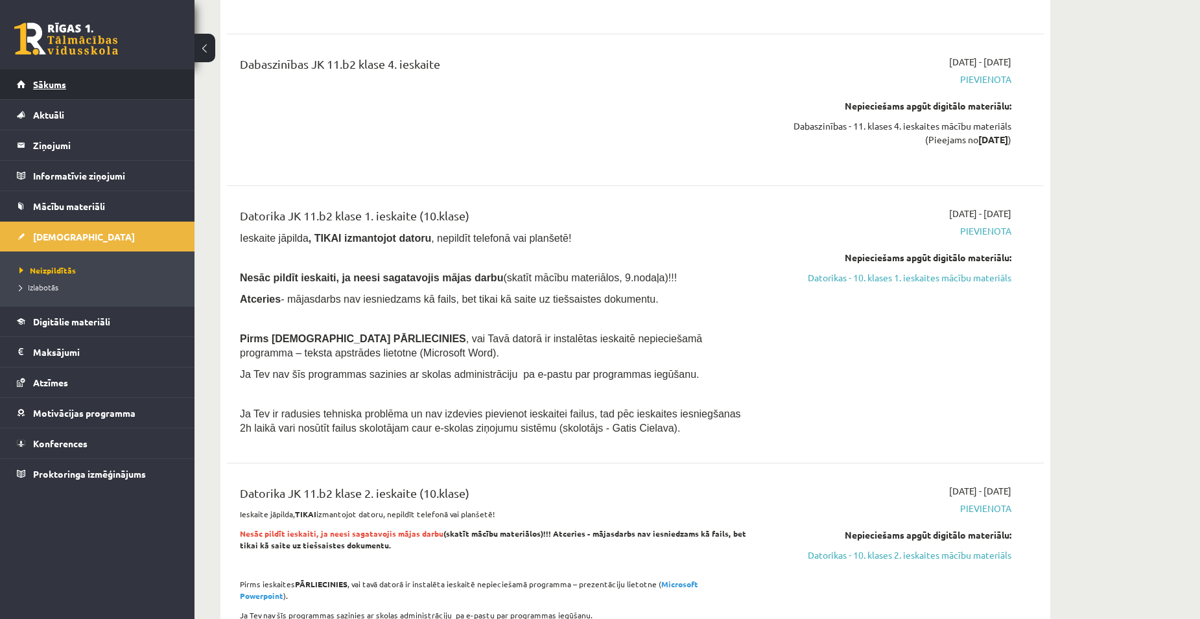
click at [58, 90] on link "Sākums" at bounding box center [97, 84] width 161 height 30
